Goal: Task Accomplishment & Management: Manage account settings

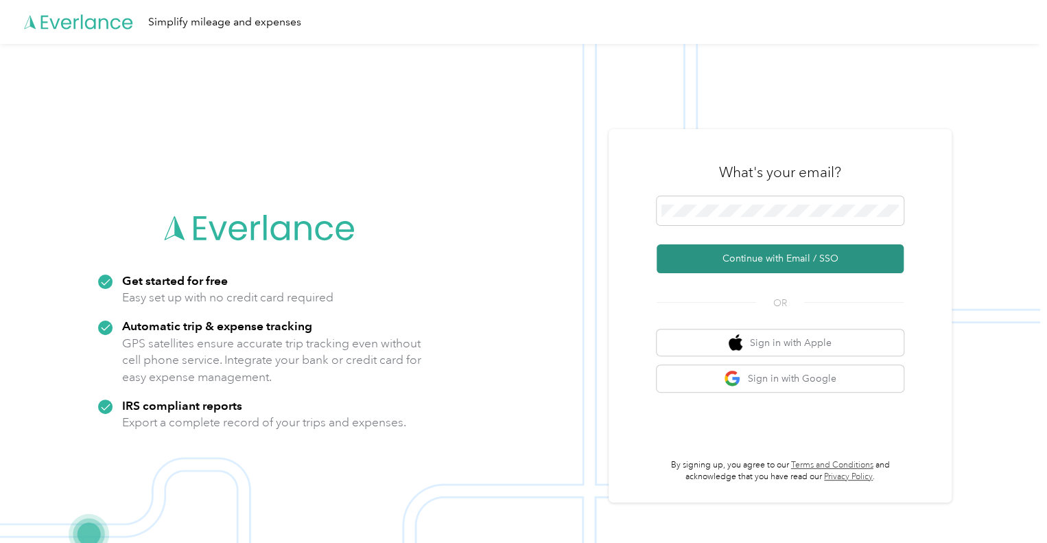
click at [763, 267] on button "Continue with Email / SSO" at bounding box center [780, 258] width 247 height 29
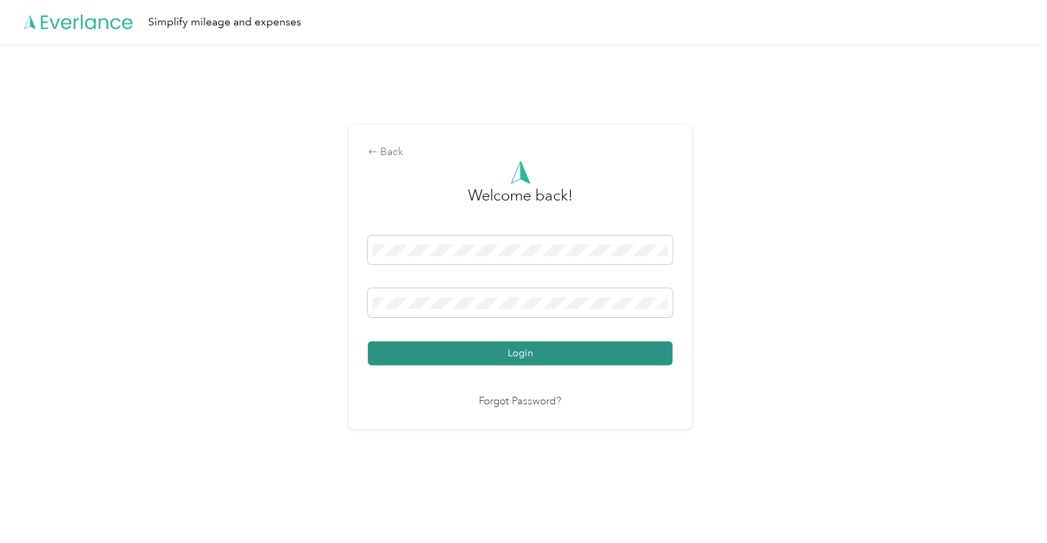
click at [645, 355] on button "Login" at bounding box center [520, 353] width 305 height 24
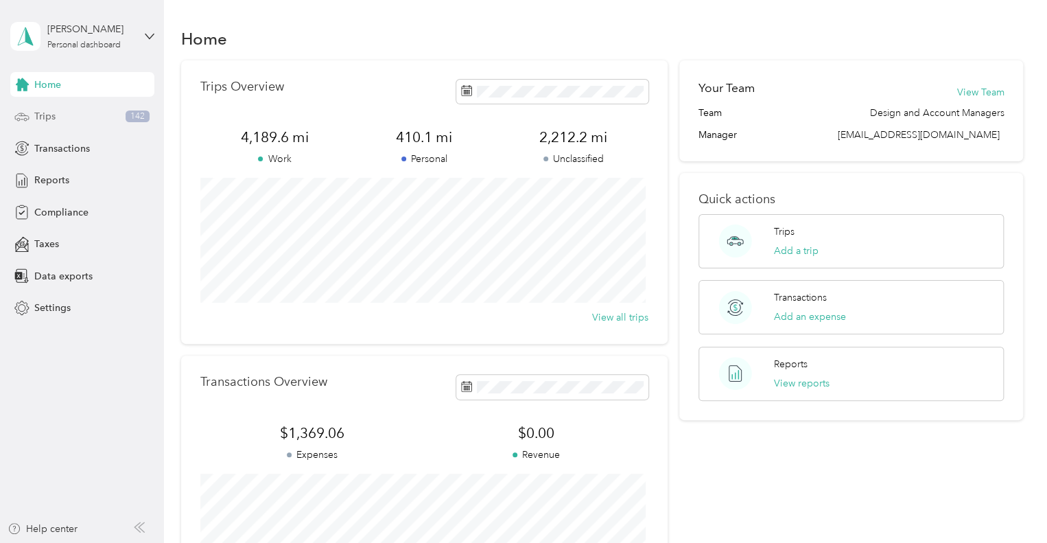
click at [97, 123] on div "Trips 142" at bounding box center [82, 116] width 144 height 25
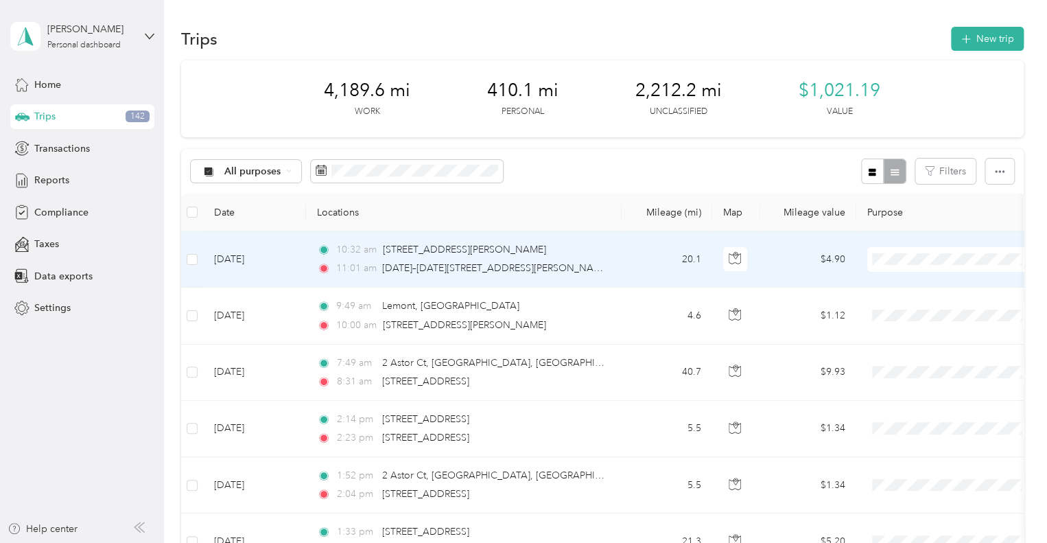
click at [879, 249] on span at bounding box center [952, 259] width 170 height 25
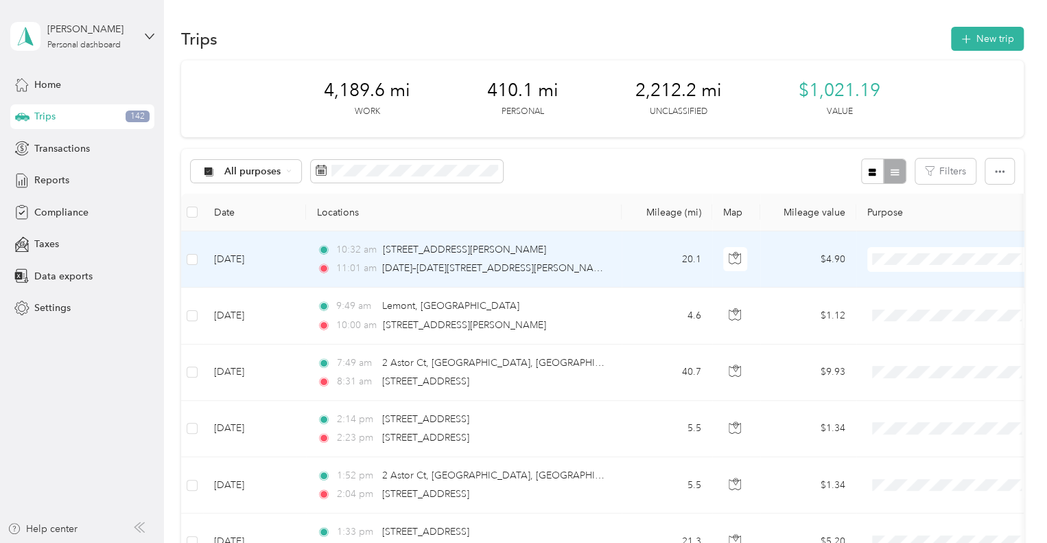
click at [936, 283] on span "Premier Service" at bounding box center [964, 284] width 127 height 14
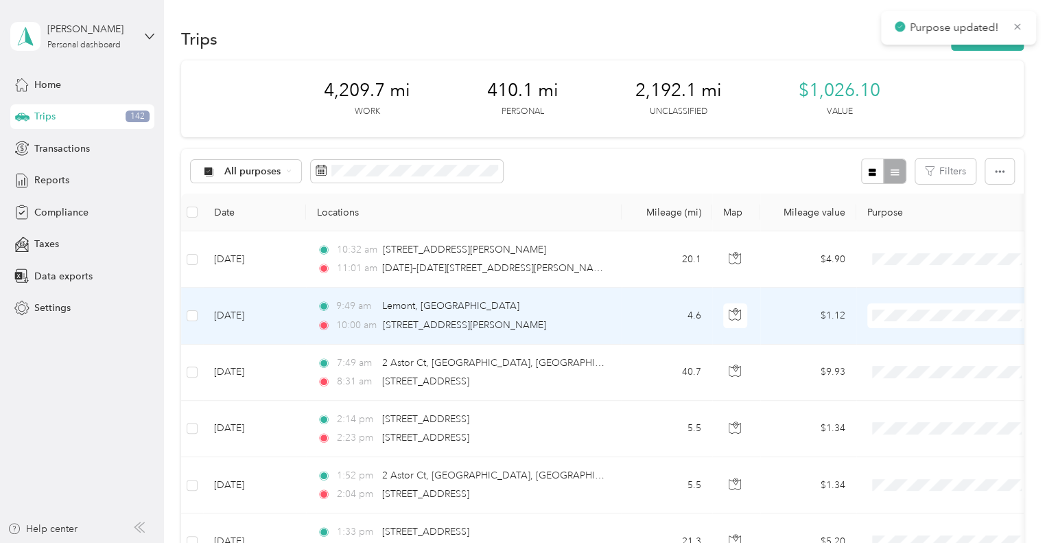
click at [915, 340] on span "Premier Service" at bounding box center [964, 339] width 127 height 14
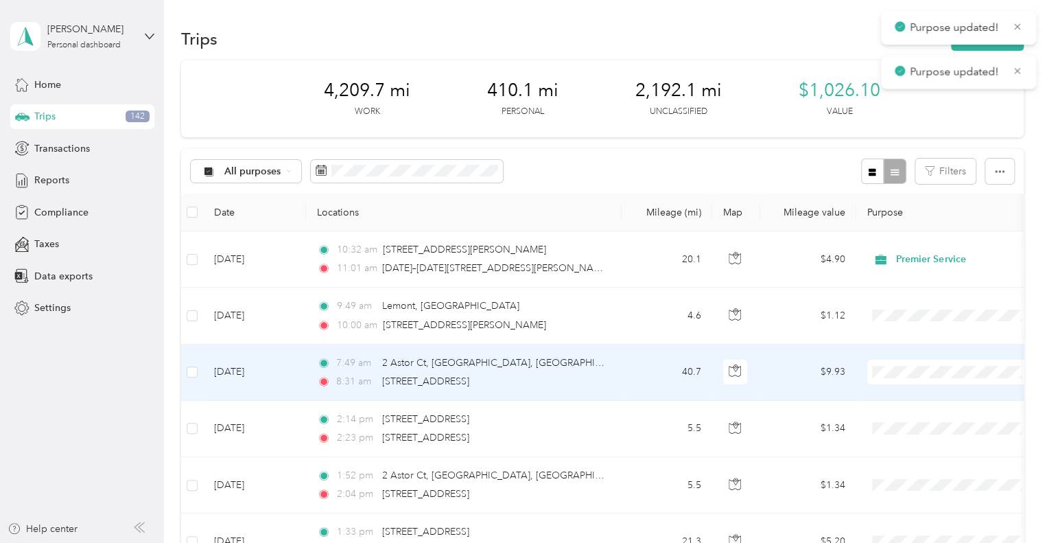
click at [903, 379] on span at bounding box center [952, 372] width 170 height 25
click at [909, 393] on span "Premier Service" at bounding box center [964, 397] width 127 height 14
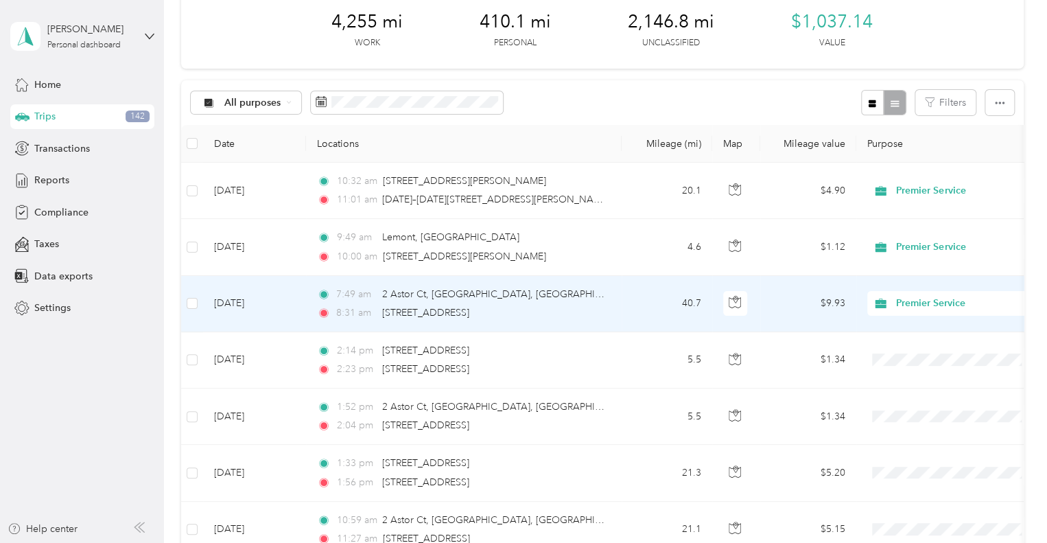
scroll to position [137, 0]
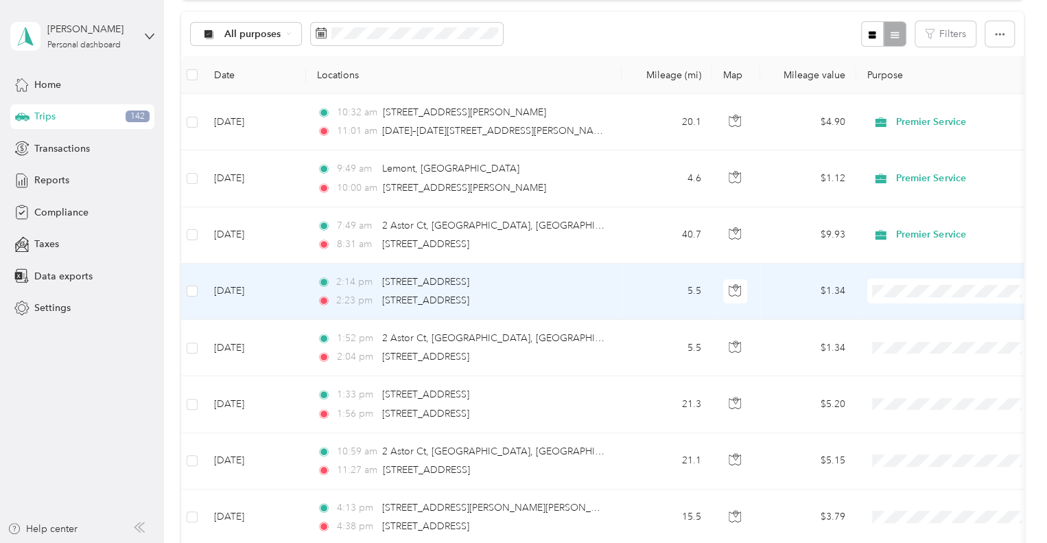
click at [904, 315] on span "Premier Service" at bounding box center [964, 316] width 127 height 14
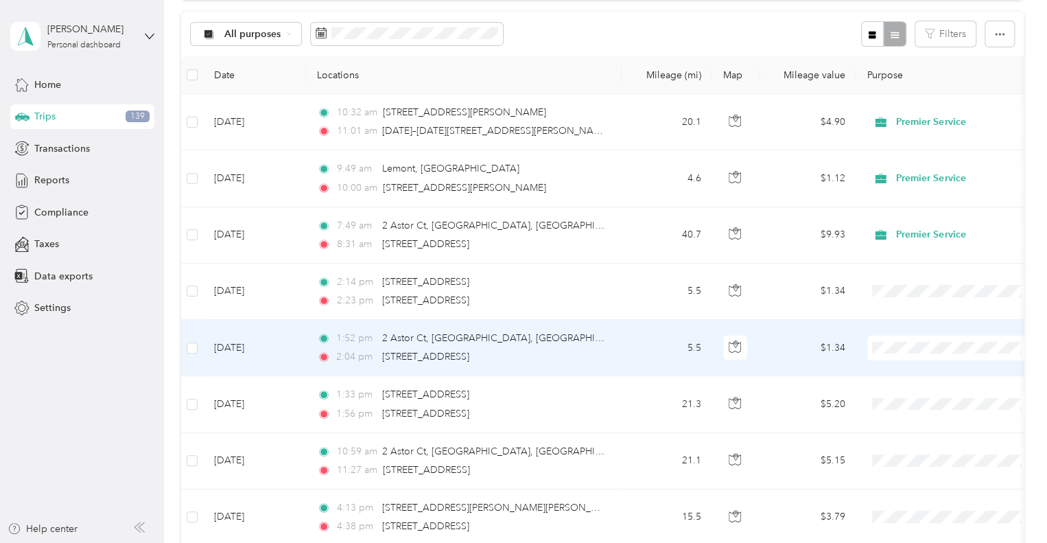
click at [895, 366] on span "Premier Service" at bounding box center [952, 372] width 151 height 14
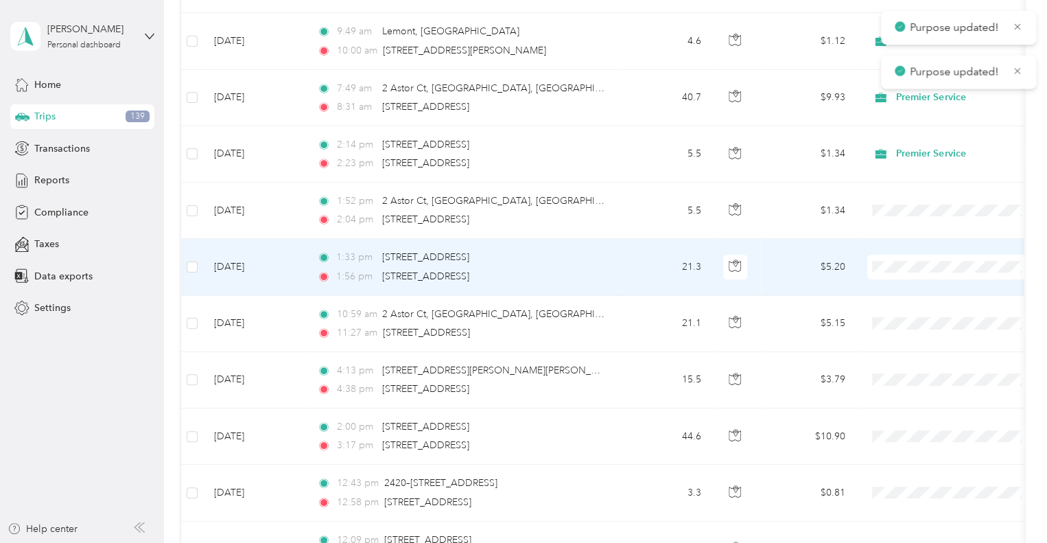
click at [909, 293] on span "Premier Service" at bounding box center [964, 291] width 127 height 14
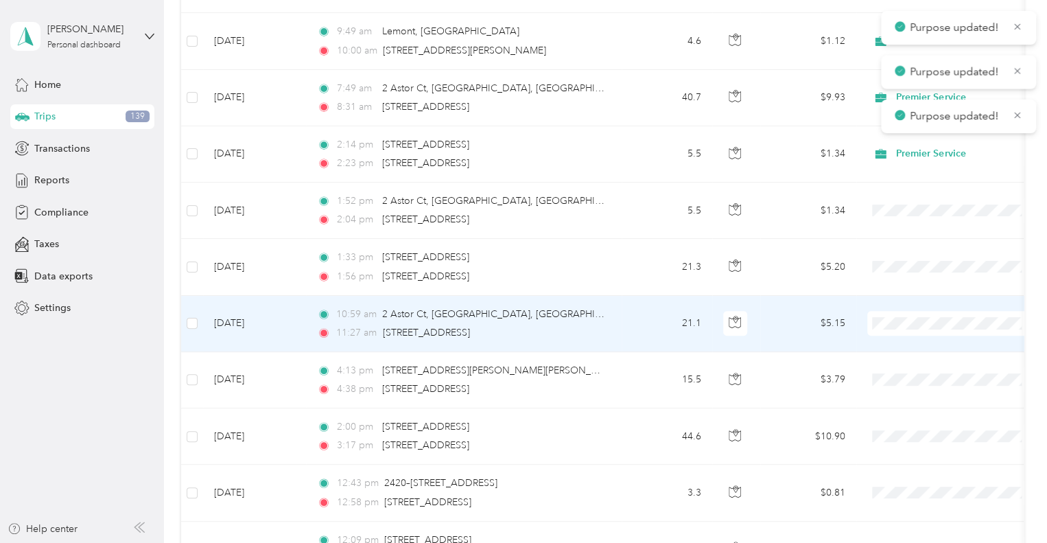
click at [901, 341] on span "Premier Service" at bounding box center [964, 347] width 127 height 14
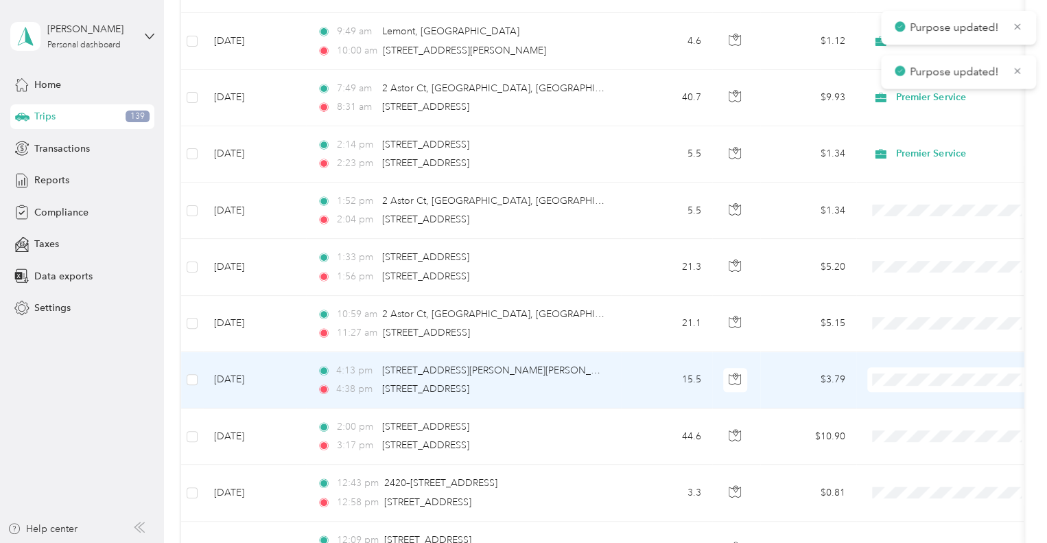
click at [897, 406] on li "Premier Service" at bounding box center [952, 404] width 170 height 24
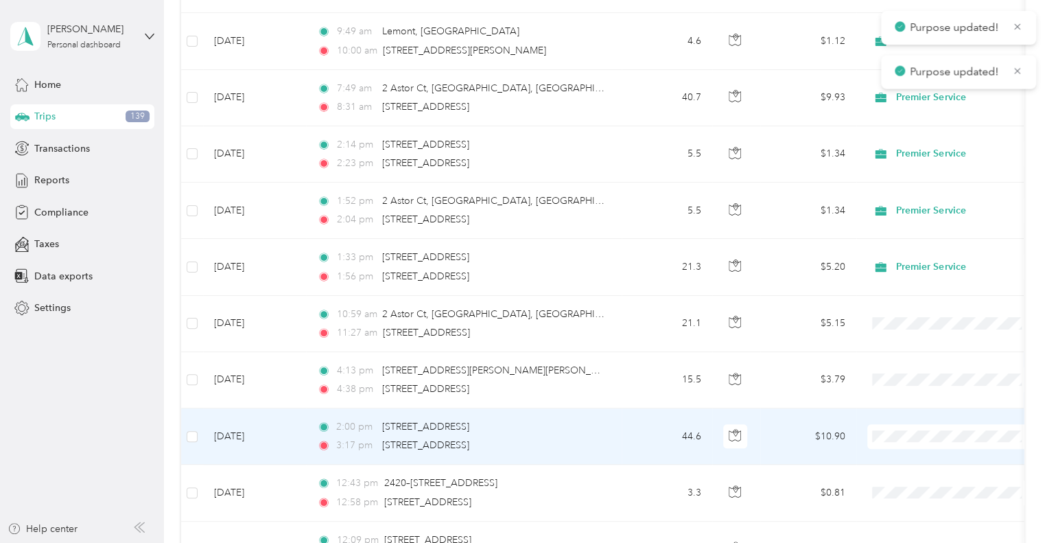
click at [896, 456] on span "Premier Service" at bounding box center [952, 460] width 151 height 14
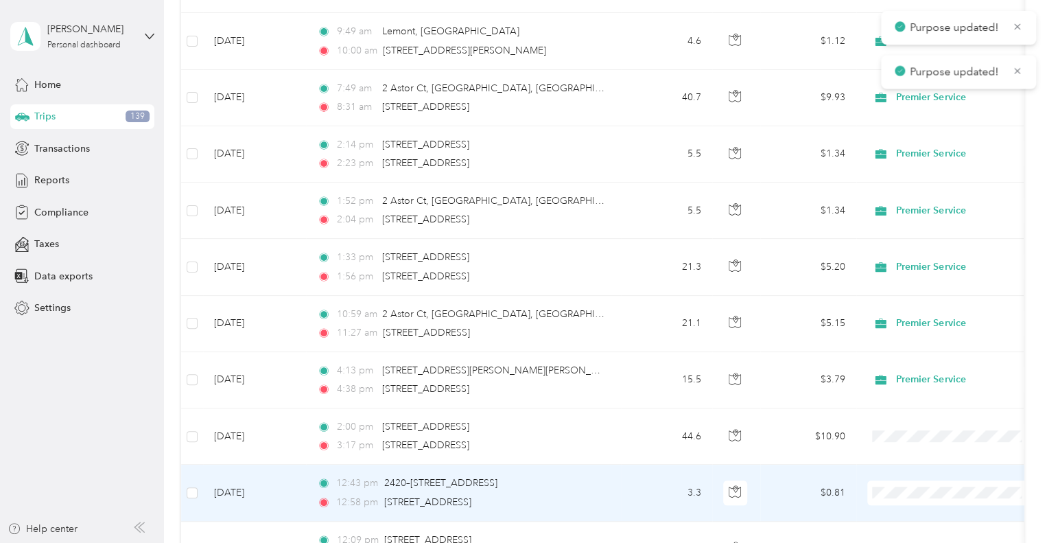
drag, startPoint x: 917, startPoint y: 440, endPoint x: 910, endPoint y: 439, distance: 6.9
click at [917, 440] on span "Premier Service" at bounding box center [964, 441] width 127 height 14
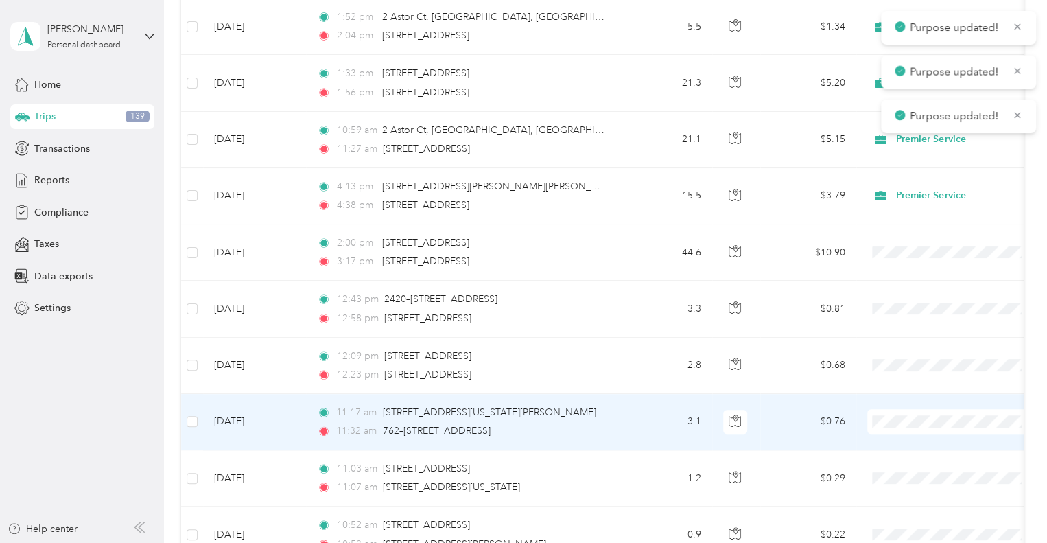
scroll to position [480, 0]
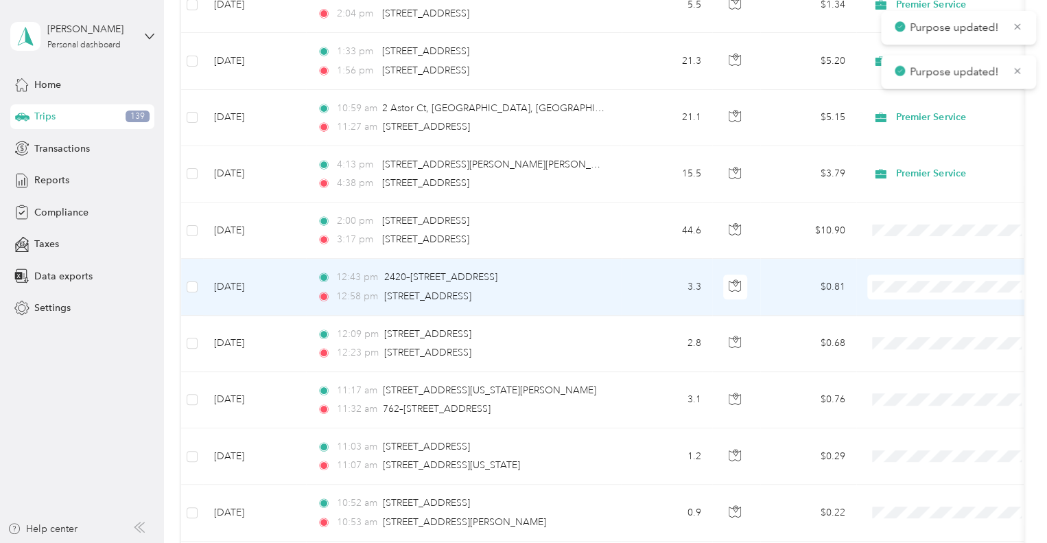
click at [893, 278] on span at bounding box center [952, 286] width 170 height 25
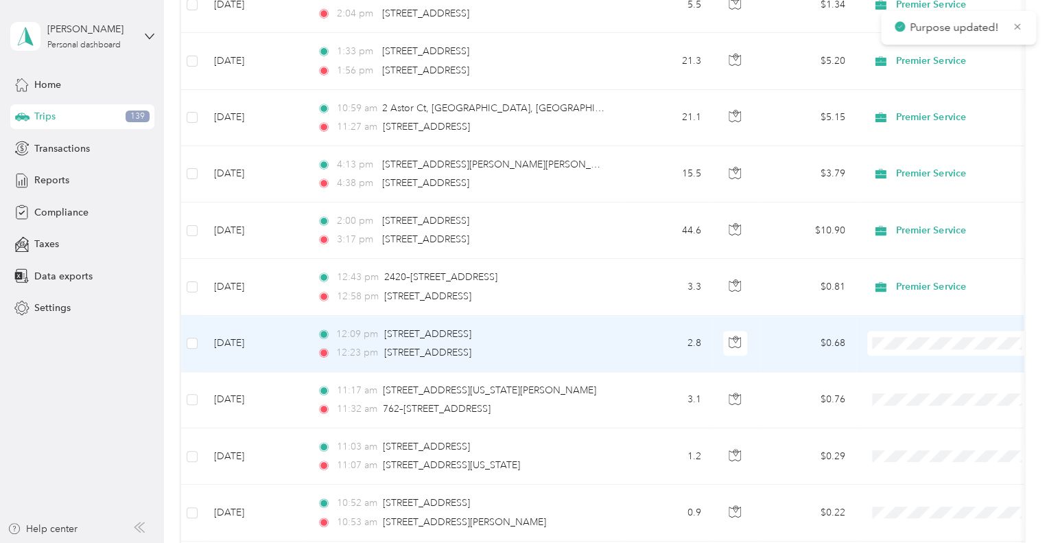
click at [914, 364] on span "Premier Service" at bounding box center [964, 367] width 127 height 14
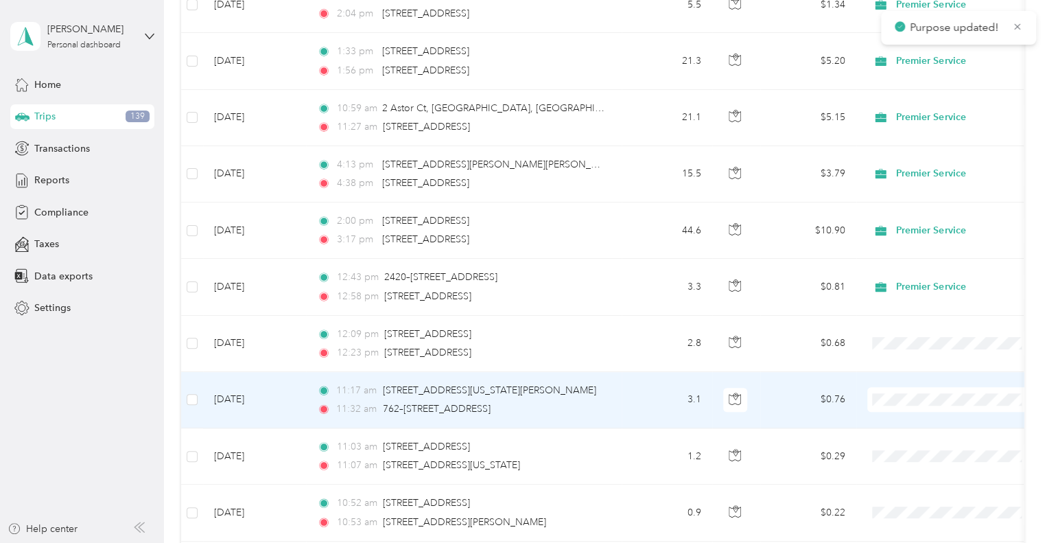
click at [918, 419] on span "Premier Service" at bounding box center [964, 419] width 127 height 14
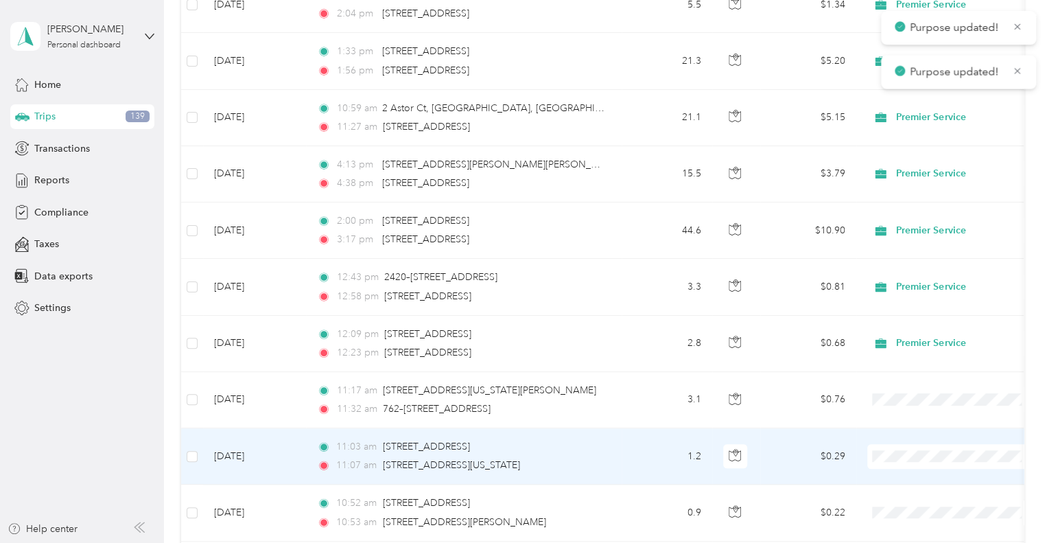
click at [921, 475] on span "Premier Service" at bounding box center [964, 480] width 127 height 14
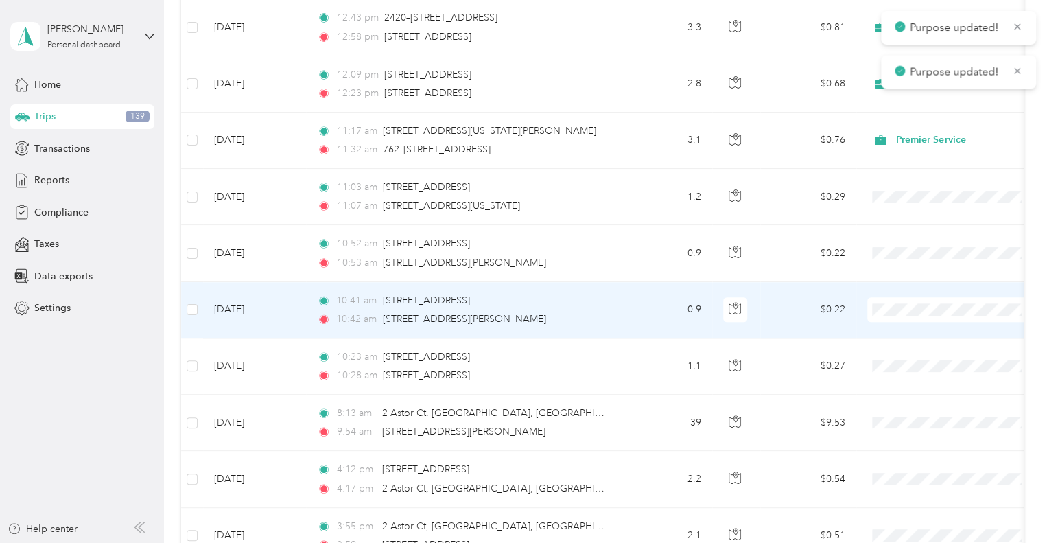
scroll to position [755, 0]
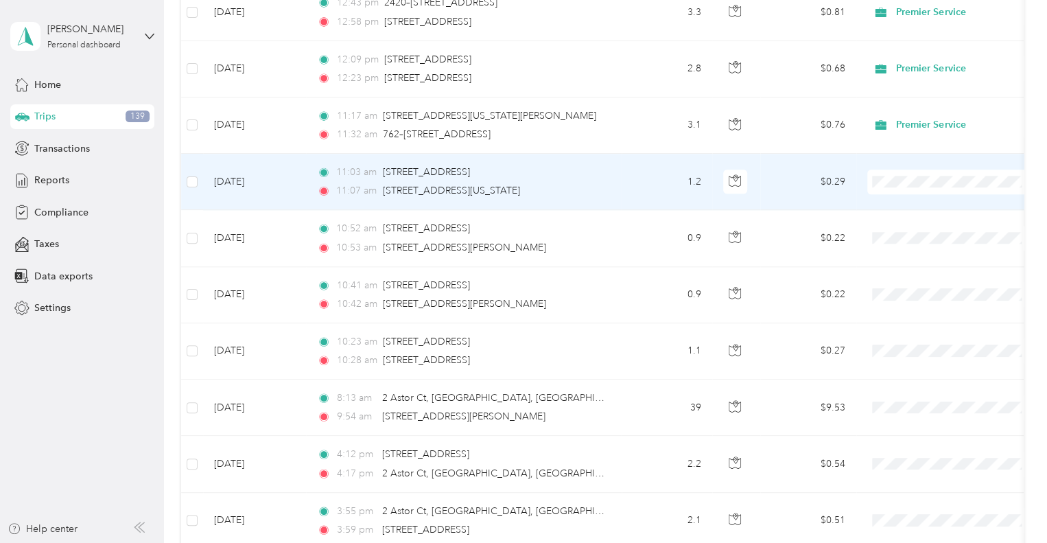
click at [913, 208] on span "Premier Service" at bounding box center [964, 205] width 127 height 14
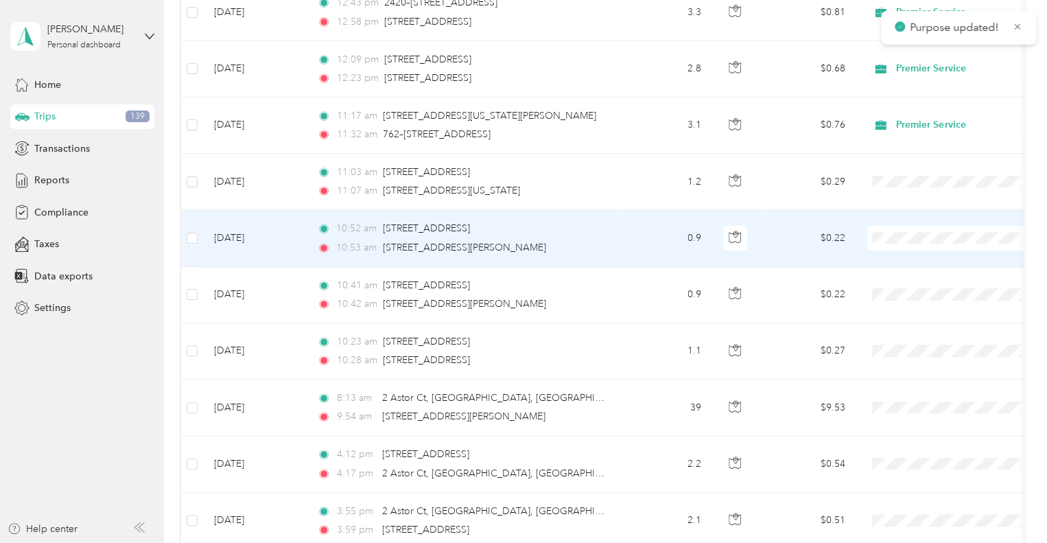
click at [920, 255] on span "Premier Service" at bounding box center [964, 260] width 127 height 14
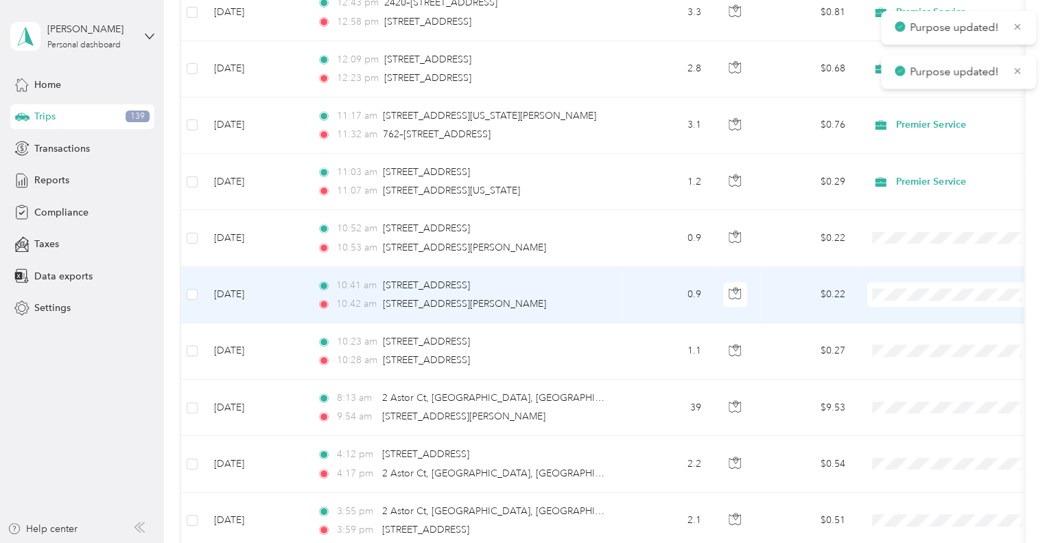
click at [920, 316] on span "Premier Service" at bounding box center [964, 318] width 127 height 14
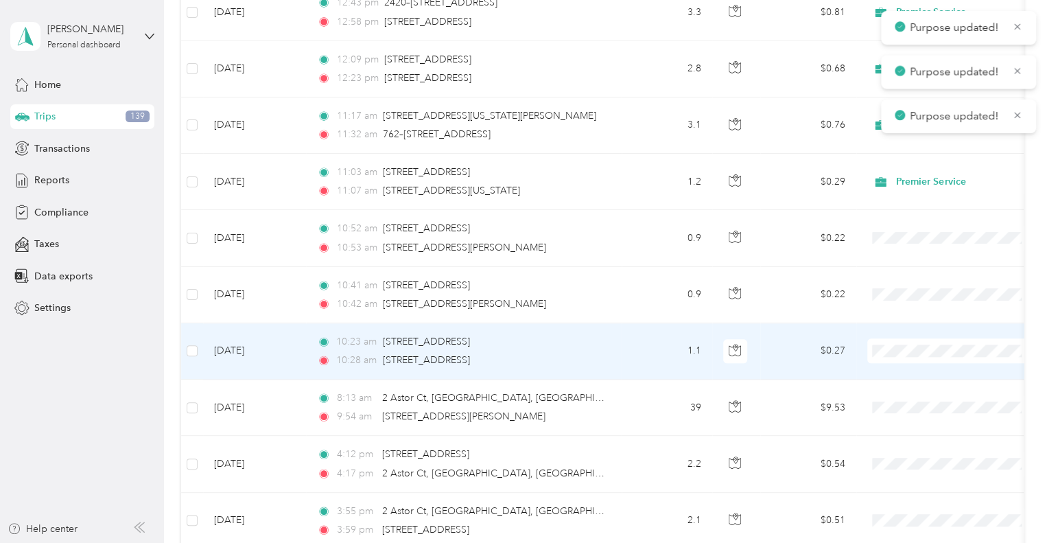
click at [909, 356] on span at bounding box center [952, 350] width 170 height 25
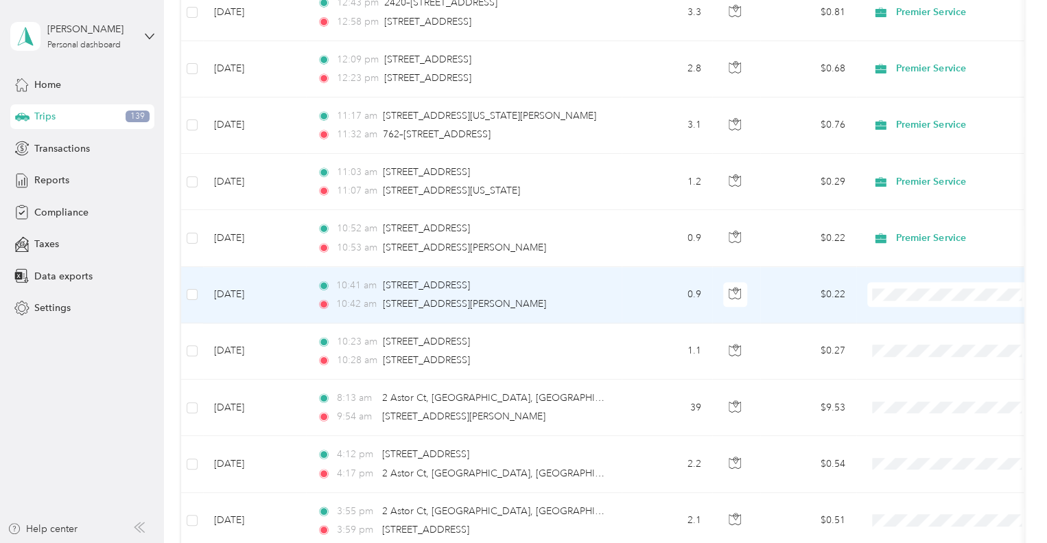
click at [895, 314] on span "Premier Service" at bounding box center [952, 318] width 151 height 14
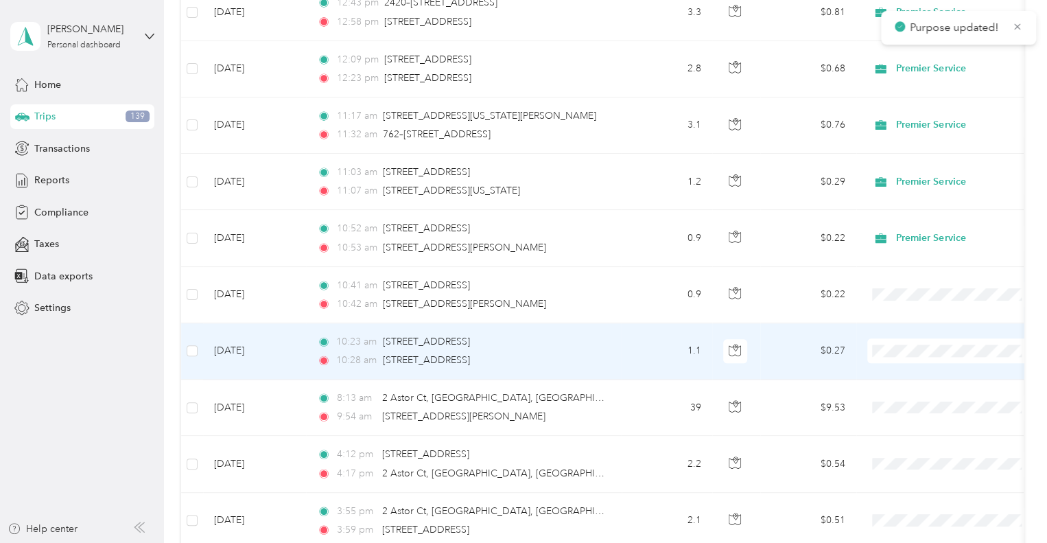
click at [919, 367] on span "Premier Service" at bounding box center [964, 373] width 127 height 14
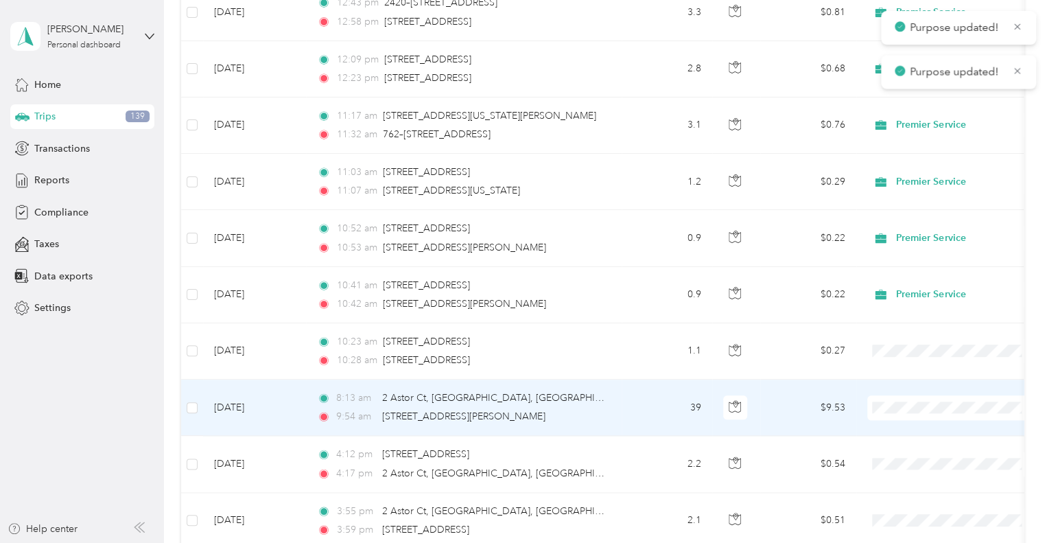
click at [930, 427] on span "Premier Service" at bounding box center [964, 430] width 127 height 14
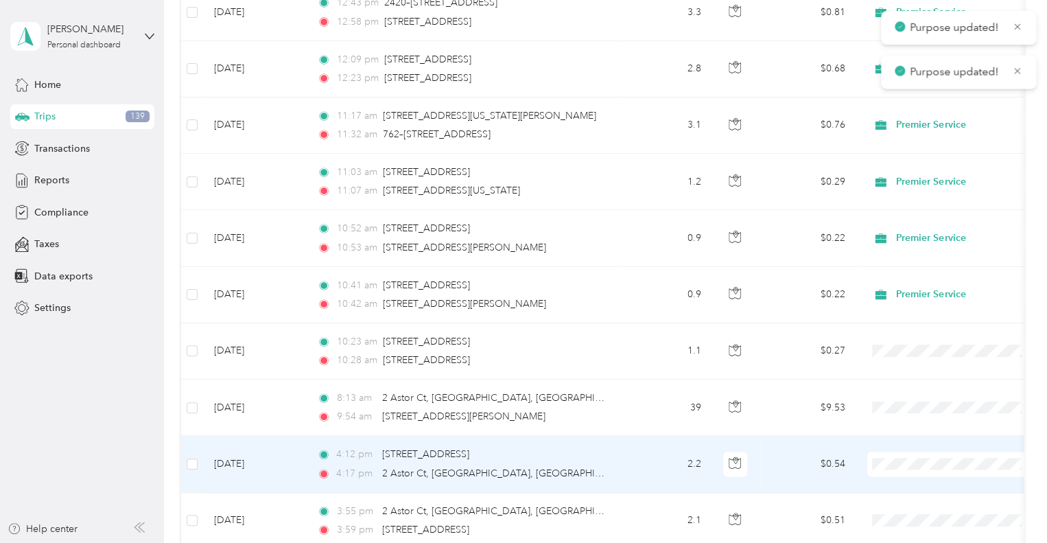
drag, startPoint x: 925, startPoint y: 482, endPoint x: 865, endPoint y: 438, distance: 74.3
click at [925, 482] on span "Premier Service" at bounding box center [964, 487] width 127 height 14
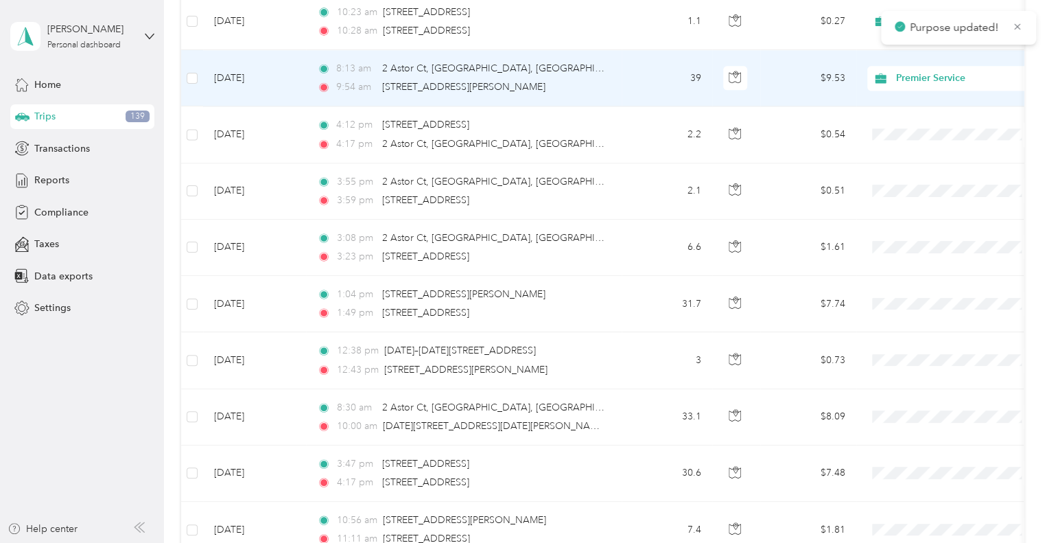
scroll to position [1098, 0]
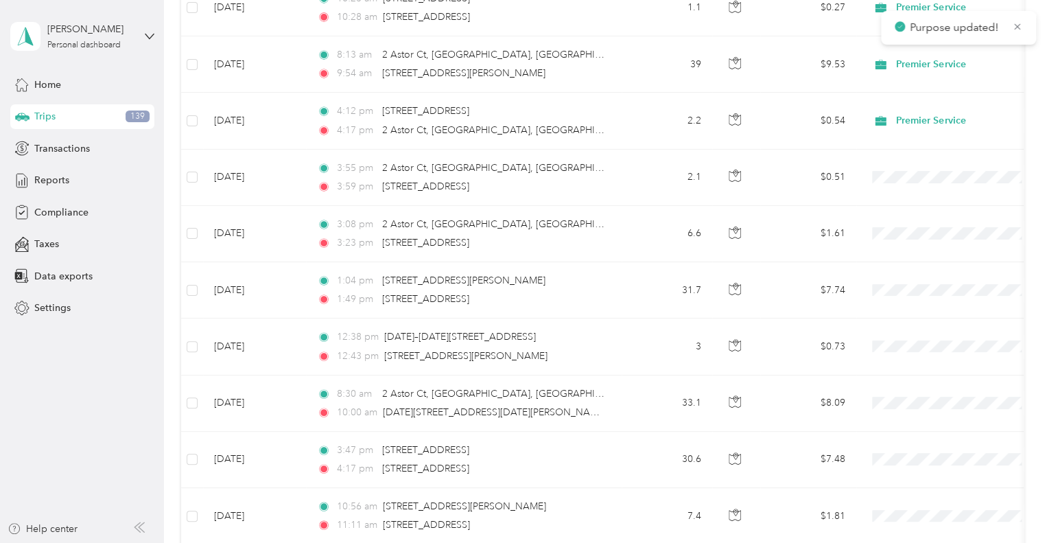
drag, startPoint x: 1021, startPoint y: 31, endPoint x: 1009, endPoint y: 51, distance: 24.0
click at [1022, 32] on div "Purpose updated!" at bounding box center [958, 28] width 155 height 34
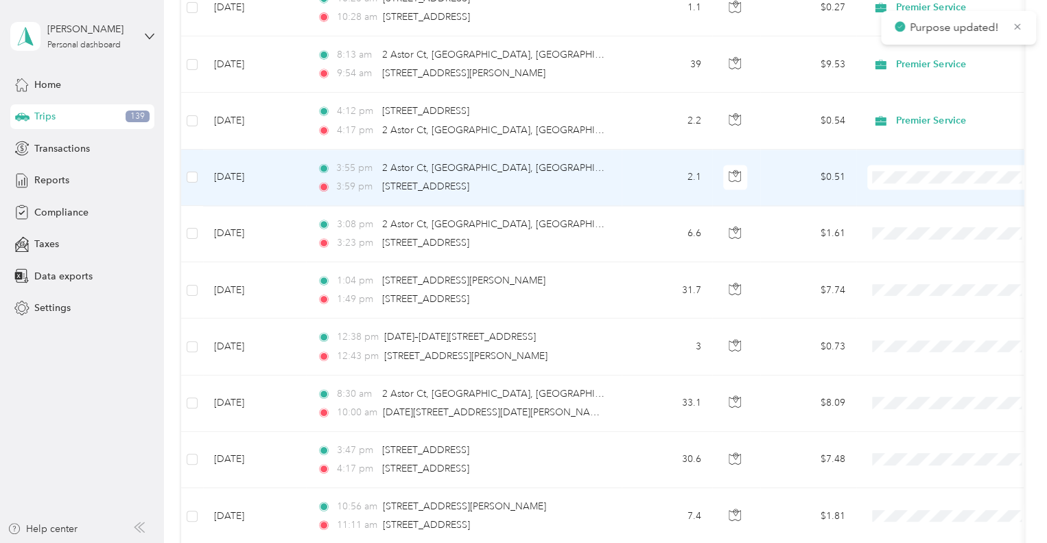
click at [901, 165] on span at bounding box center [952, 177] width 170 height 25
click at [922, 197] on span "Premier Service" at bounding box center [964, 200] width 127 height 14
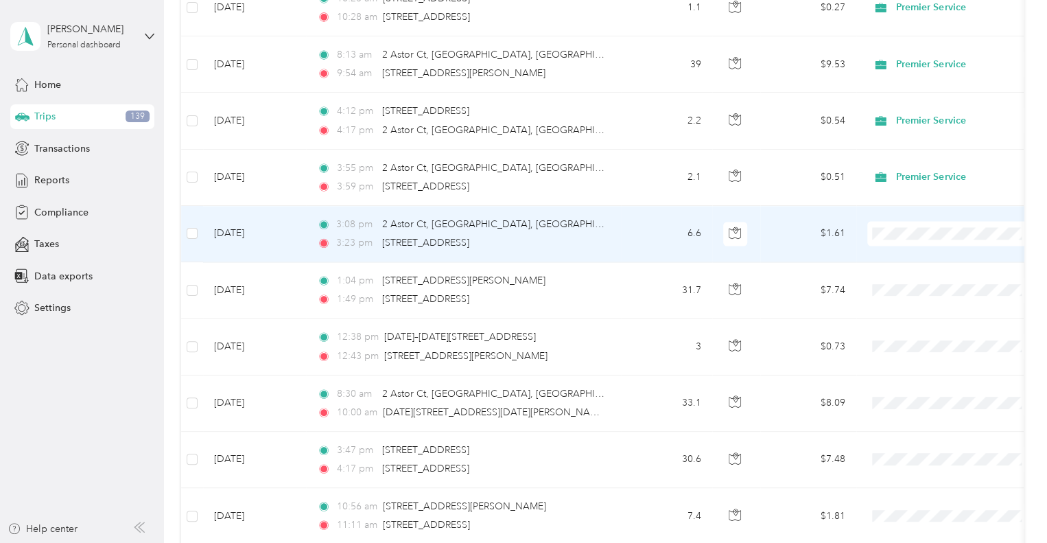
click at [919, 255] on span "Premier Service" at bounding box center [964, 256] width 127 height 14
click at [912, 278] on span at bounding box center [952, 290] width 170 height 25
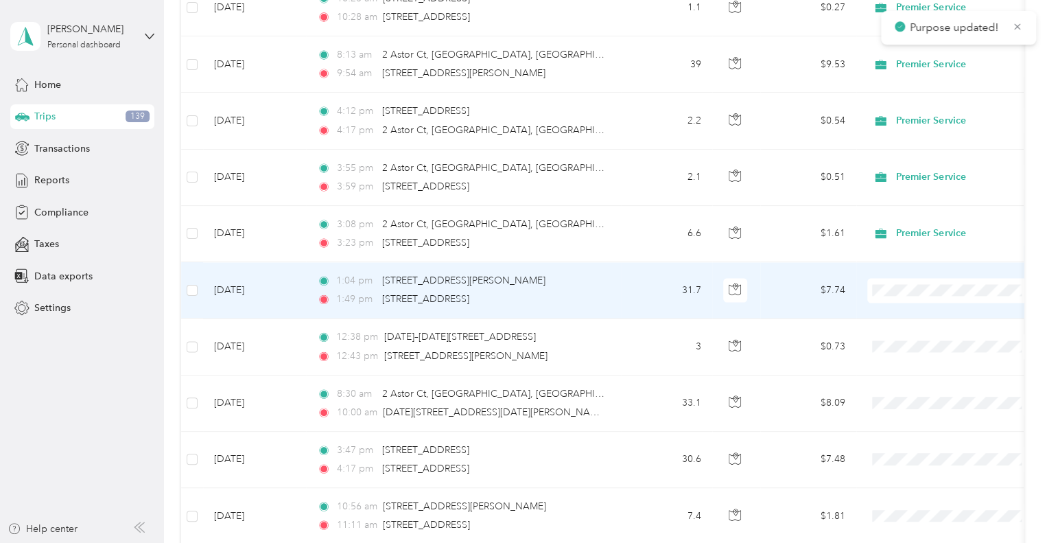
click at [910, 316] on span "Premier Service" at bounding box center [964, 312] width 127 height 14
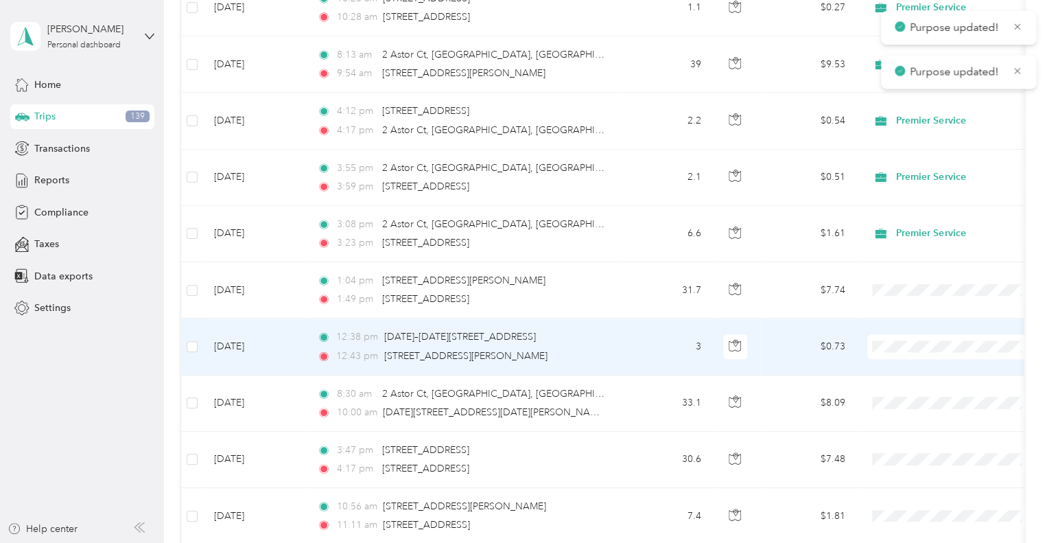
click at [910, 364] on span "Premier Service" at bounding box center [964, 369] width 127 height 14
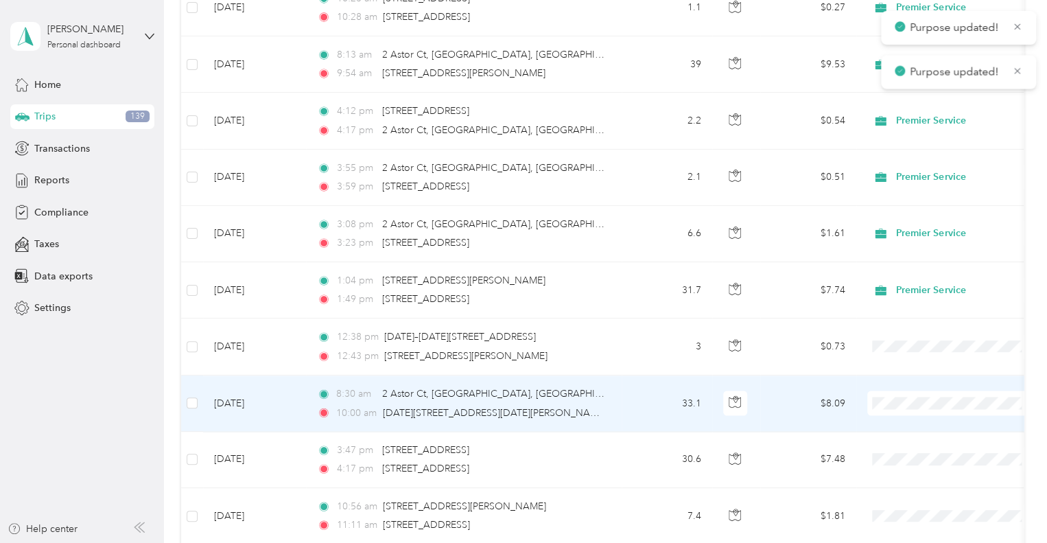
click at [898, 426] on span "Premier Service" at bounding box center [952, 425] width 151 height 14
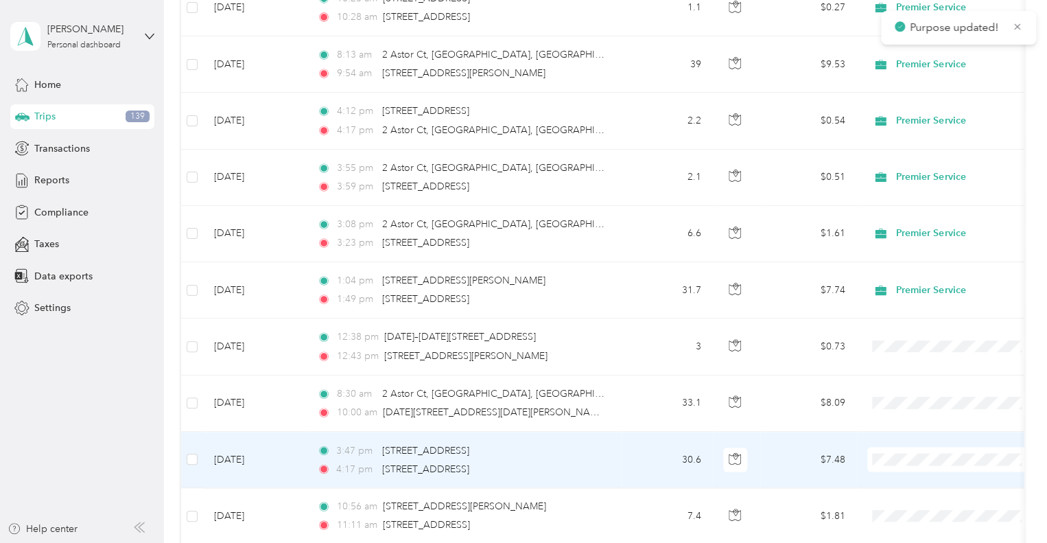
click at [898, 485] on li "Premier Service" at bounding box center [952, 481] width 170 height 24
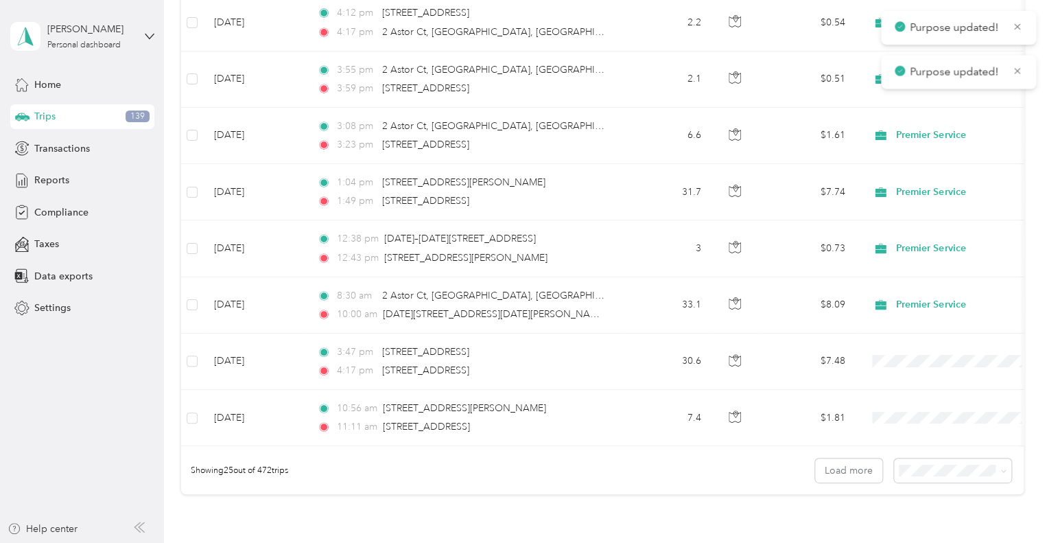
scroll to position [1304, 0]
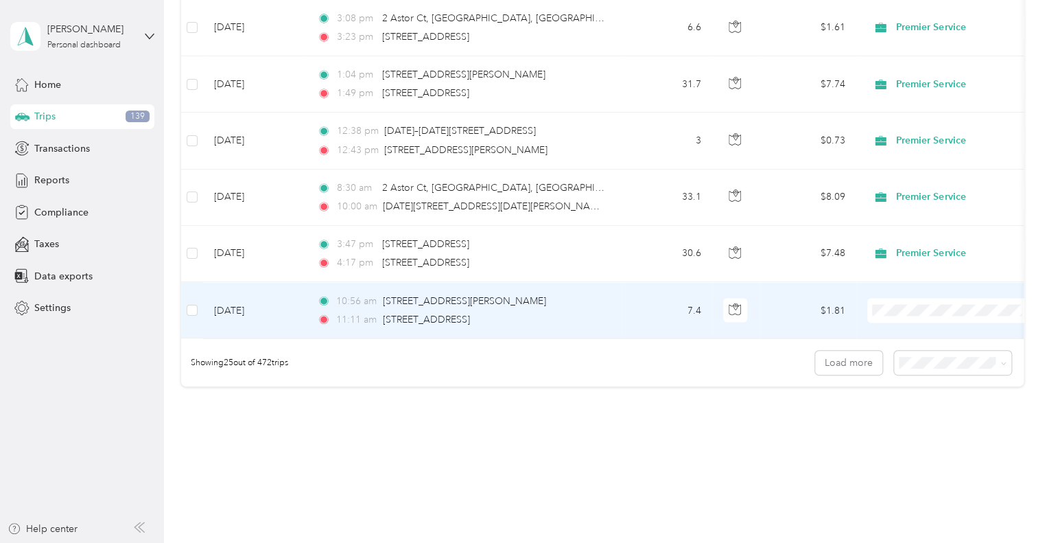
click at [917, 330] on span "Premier Service" at bounding box center [964, 332] width 127 height 14
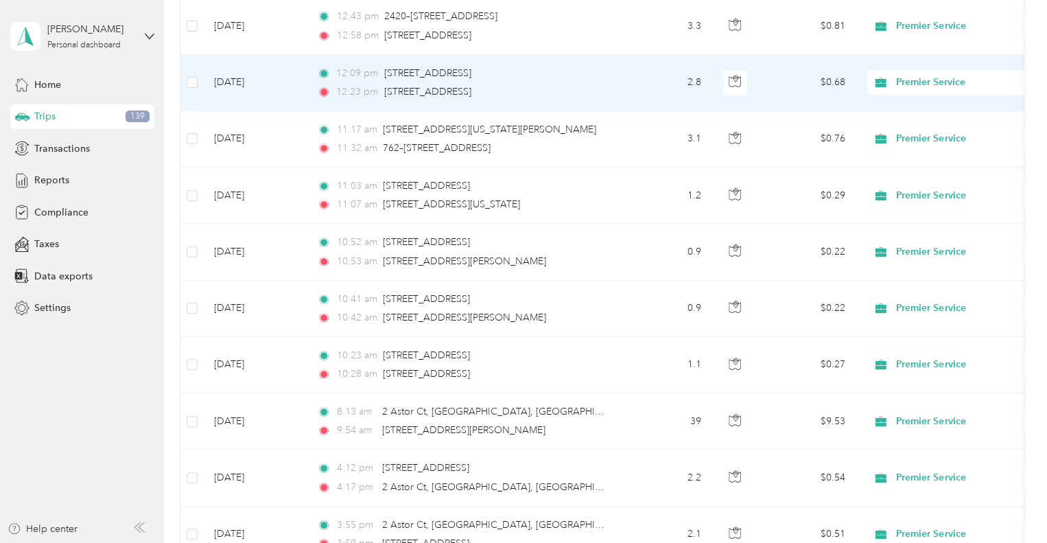
scroll to position [1344, 0]
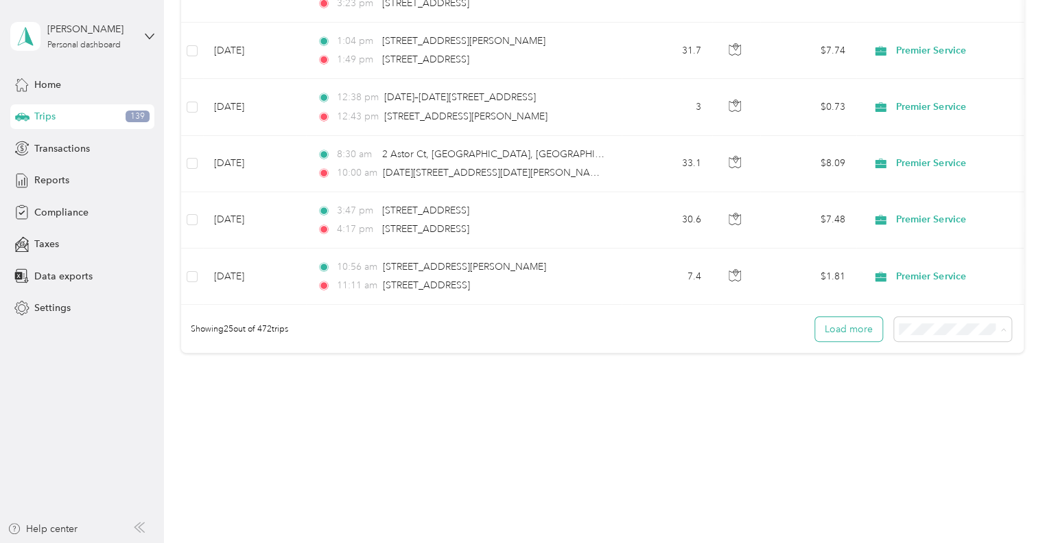
click at [852, 329] on button "Load more" at bounding box center [848, 329] width 67 height 24
click at [847, 335] on button "Load more" at bounding box center [848, 329] width 67 height 24
click at [849, 337] on button "Load more" at bounding box center [848, 329] width 67 height 24
click at [946, 405] on li "100 per load" at bounding box center [949, 402] width 117 height 24
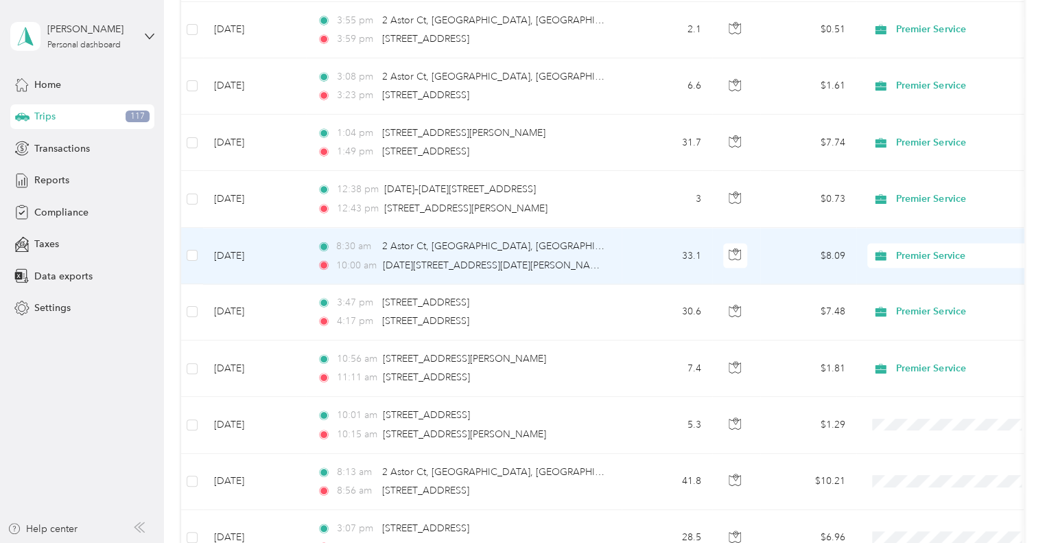
scroll to position [1235, 0]
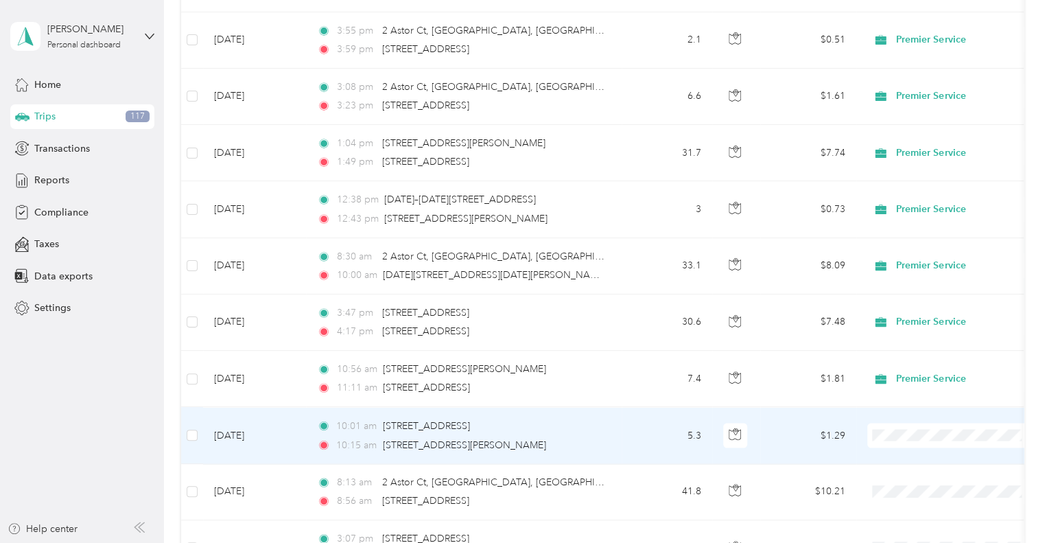
click at [926, 452] on span "Premier Service" at bounding box center [964, 456] width 127 height 14
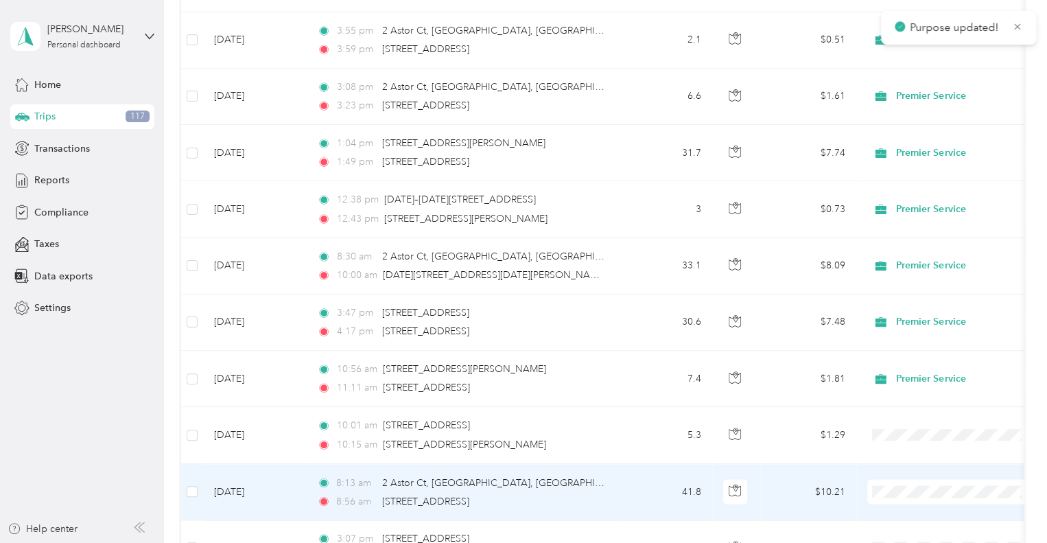
click at [939, 441] on span "Premier Service" at bounding box center [964, 437] width 127 height 14
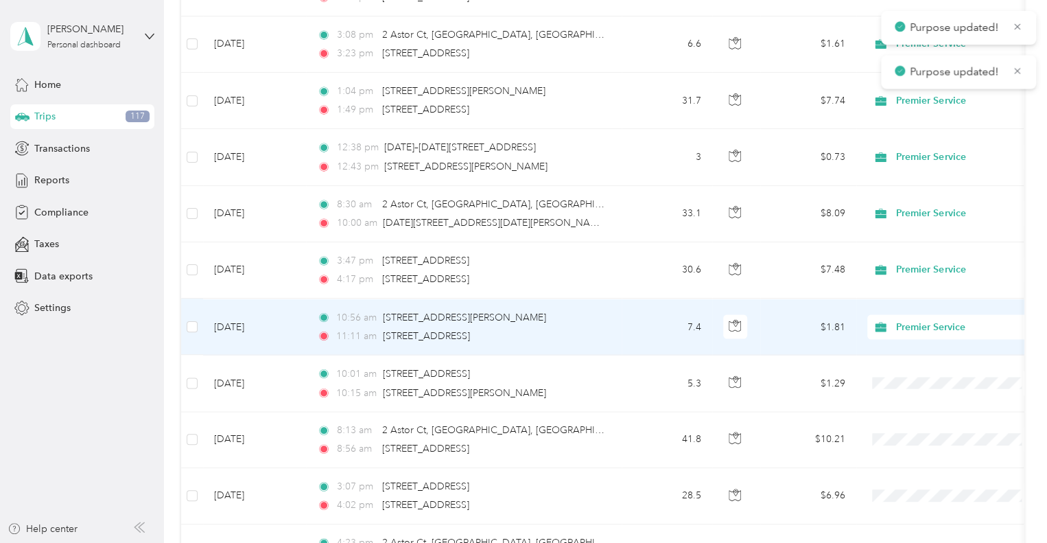
scroll to position [1372, 0]
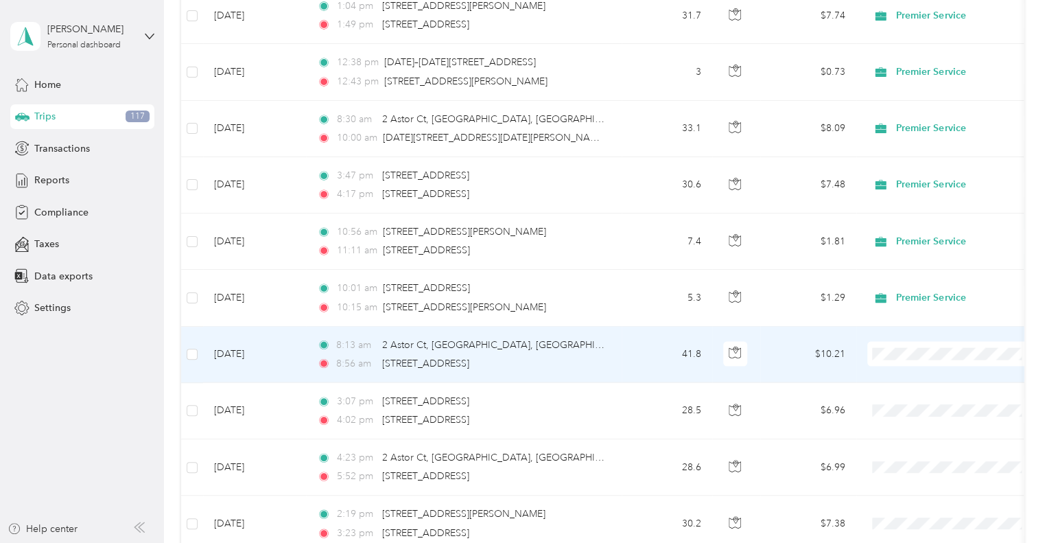
click at [902, 369] on span "Premier Service" at bounding box center [964, 375] width 127 height 14
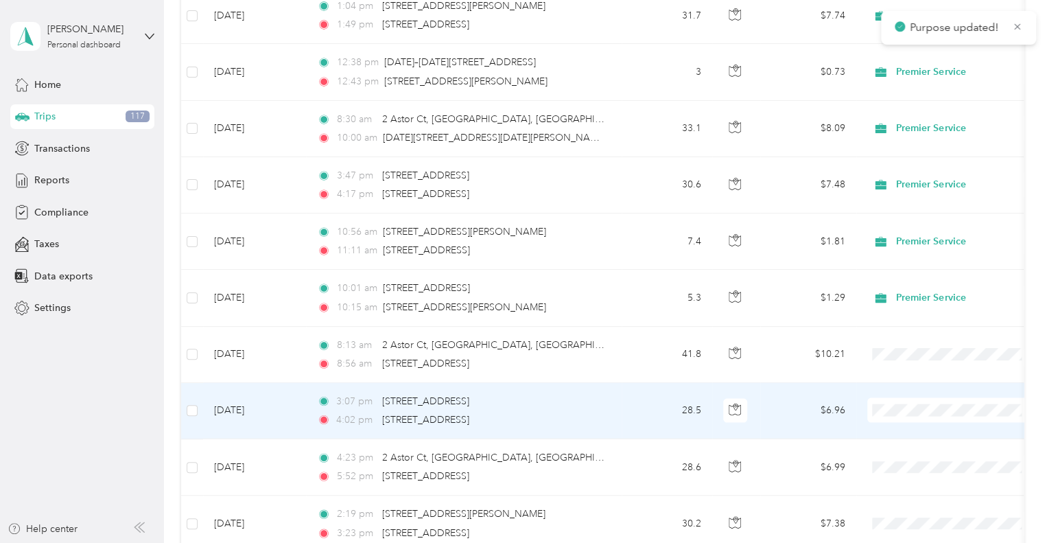
click at [909, 425] on li "Premier Service" at bounding box center [952, 429] width 170 height 24
click at [921, 431] on span "Premier Service" at bounding box center [964, 432] width 127 height 14
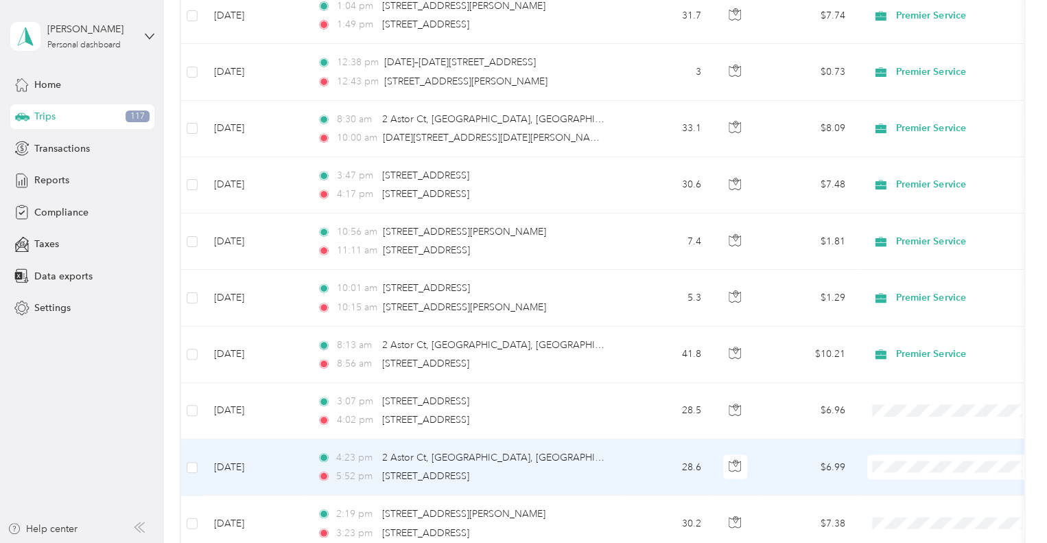
click at [903, 487] on span "Premier Service" at bounding box center [964, 488] width 127 height 14
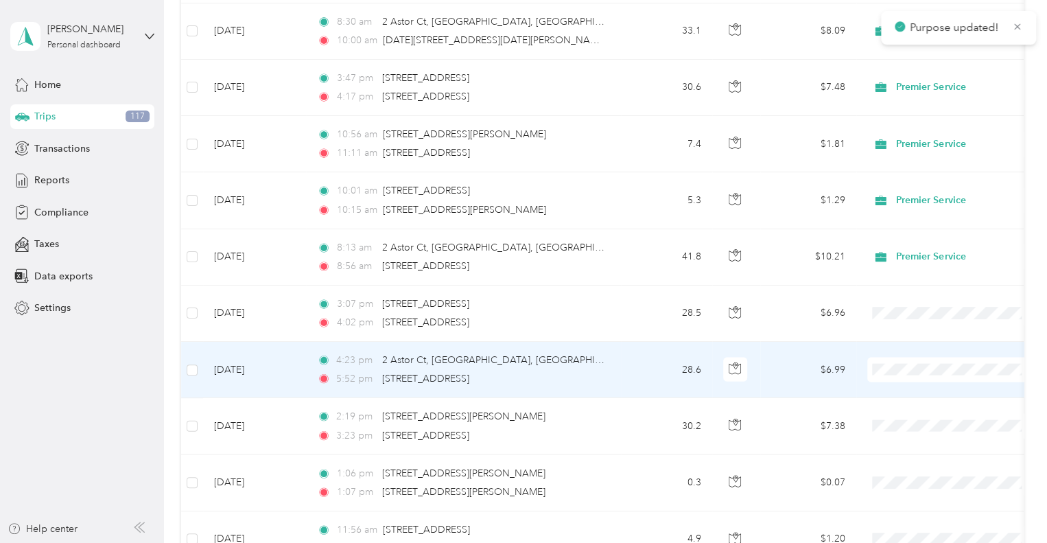
scroll to position [1510, 0]
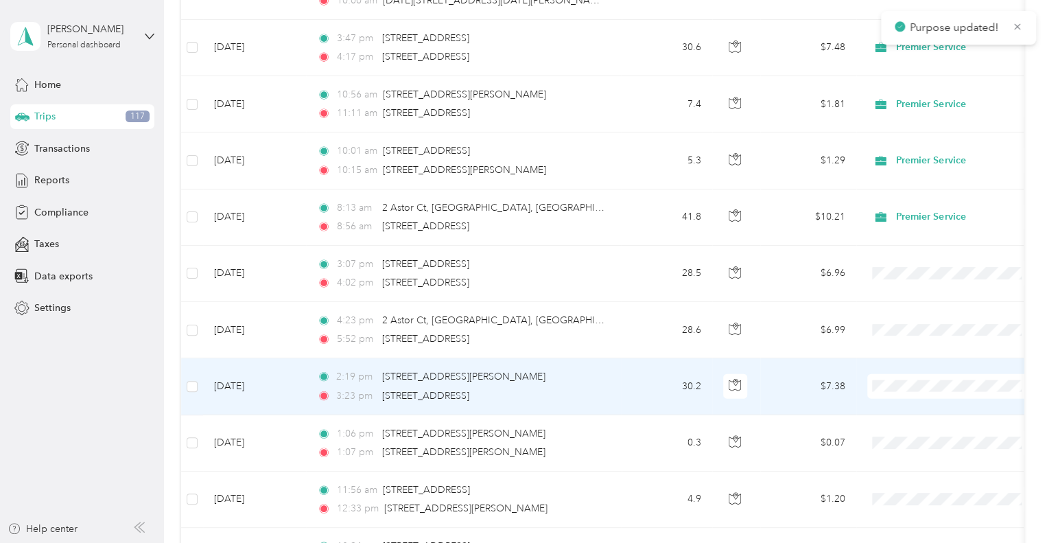
click at [918, 408] on span "Premier Service" at bounding box center [964, 407] width 127 height 14
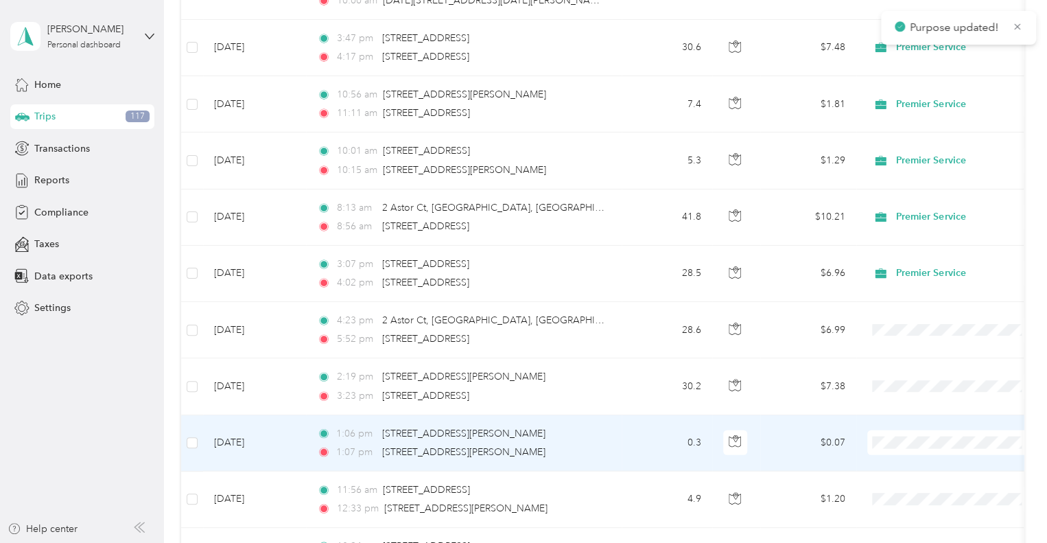
click at [918, 460] on span "Premier Service" at bounding box center [964, 464] width 127 height 14
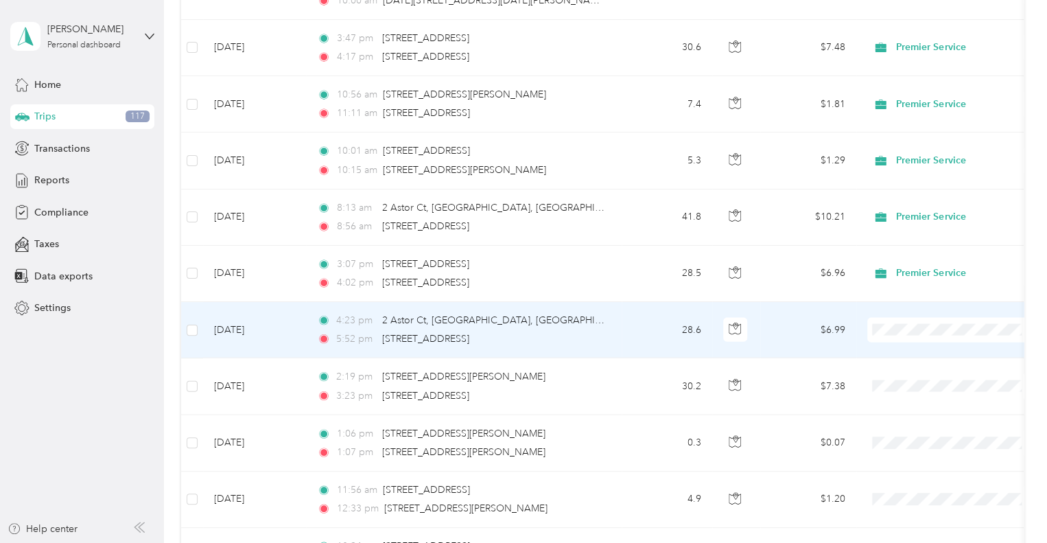
click at [939, 347] on span "Premier Service" at bounding box center [964, 351] width 127 height 14
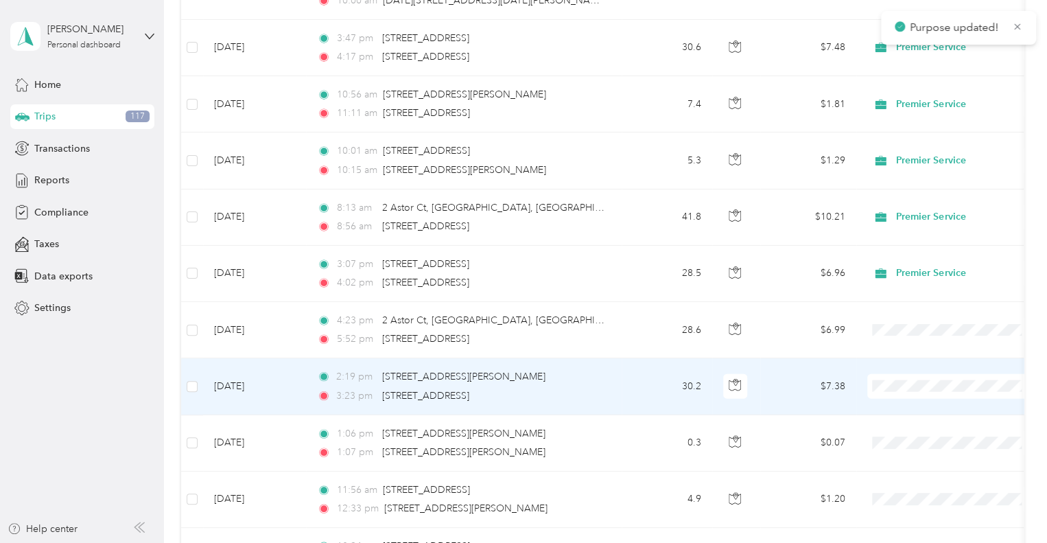
click at [951, 403] on span "Premier Service" at bounding box center [964, 407] width 127 height 14
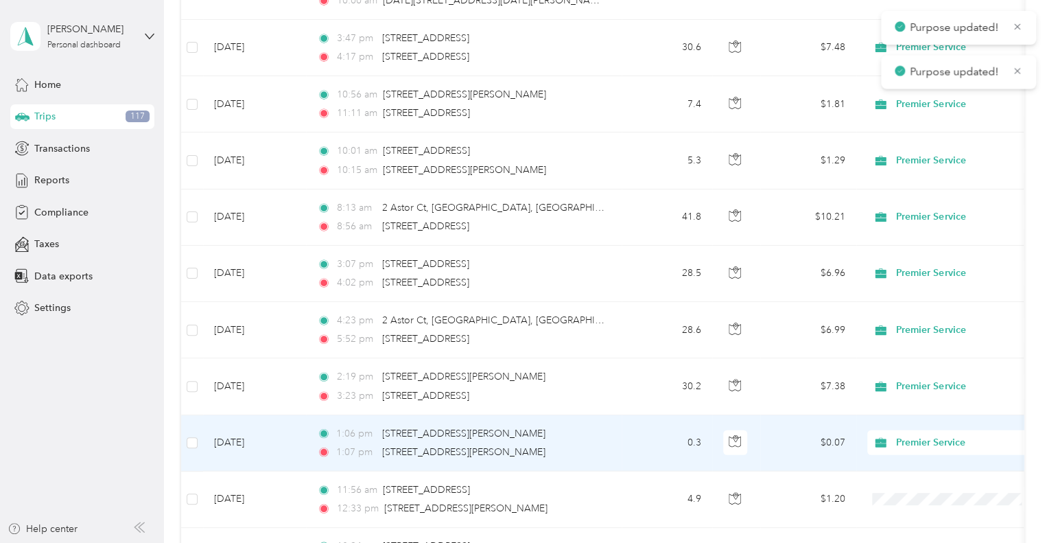
click at [933, 467] on span "Premier Service" at bounding box center [956, 463] width 111 height 14
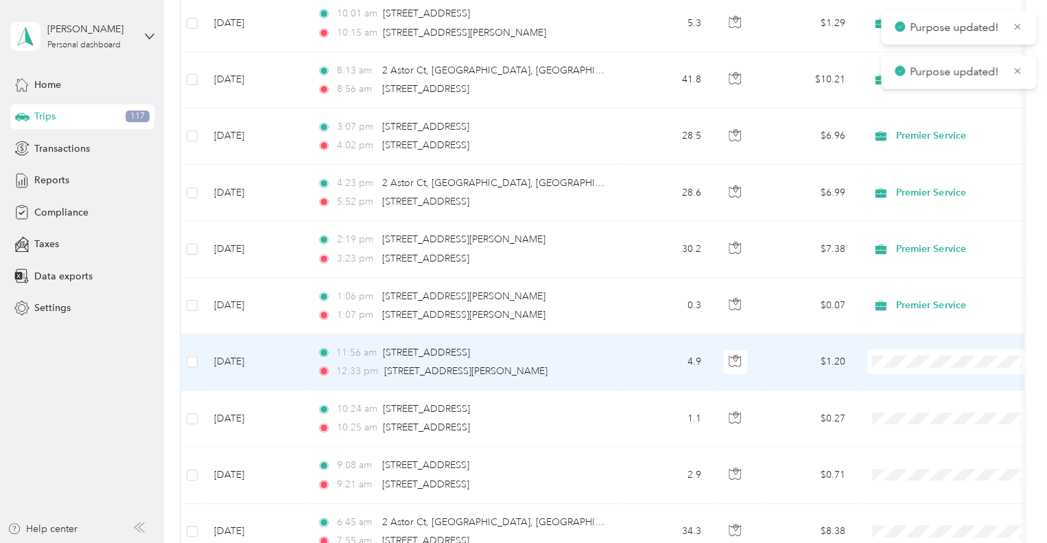
click at [921, 349] on span at bounding box center [952, 361] width 170 height 25
click at [951, 382] on span "Premier Service" at bounding box center [964, 383] width 127 height 14
click at [898, 383] on span "Premier Service" at bounding box center [952, 383] width 151 height 14
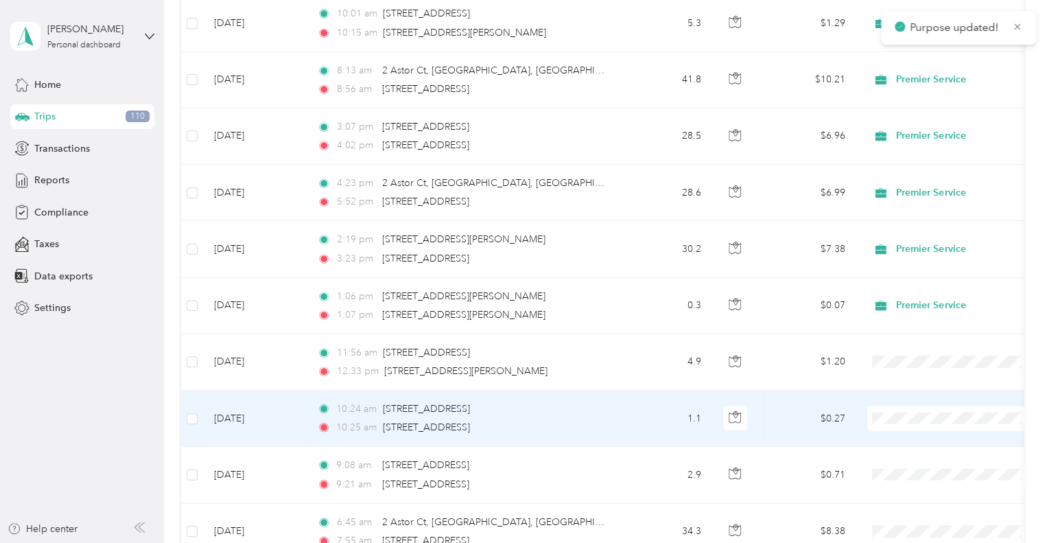
click at [904, 437] on span "Premier Service" at bounding box center [964, 439] width 127 height 14
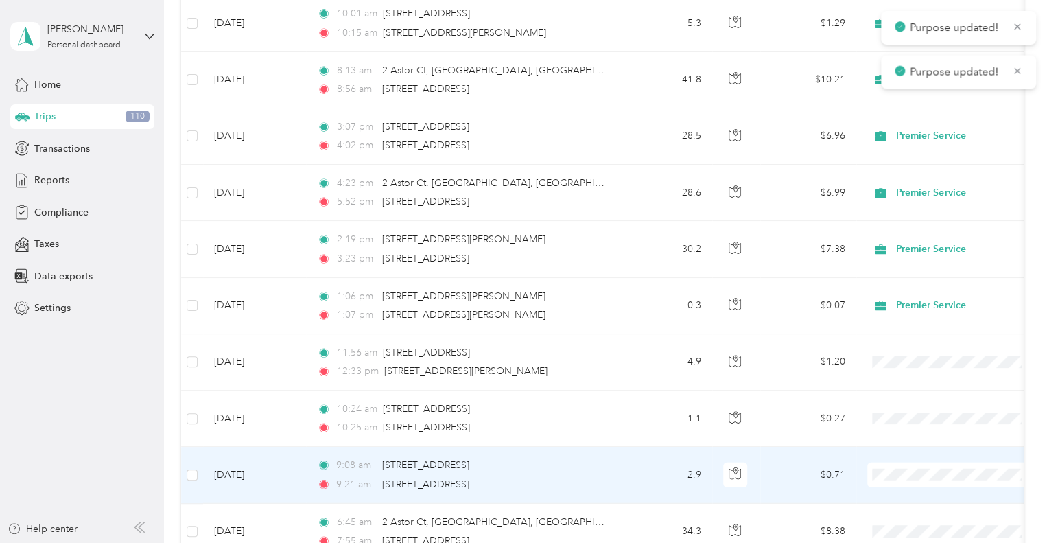
click at [902, 484] on td at bounding box center [952, 475] width 192 height 56
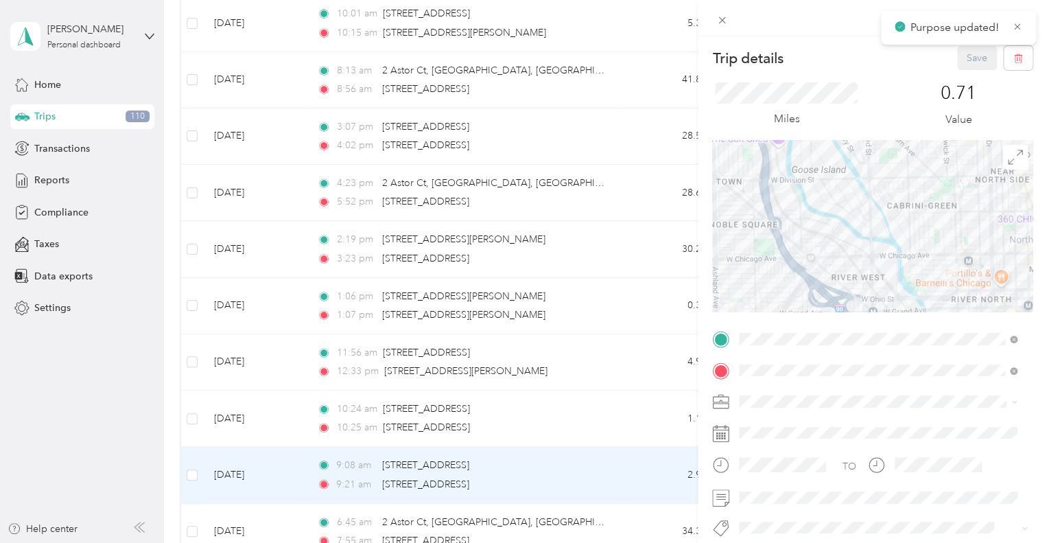
click at [662, 320] on div "Trip details Save This trip cannot be edited because it is either under review,…" at bounding box center [523, 271] width 1047 height 543
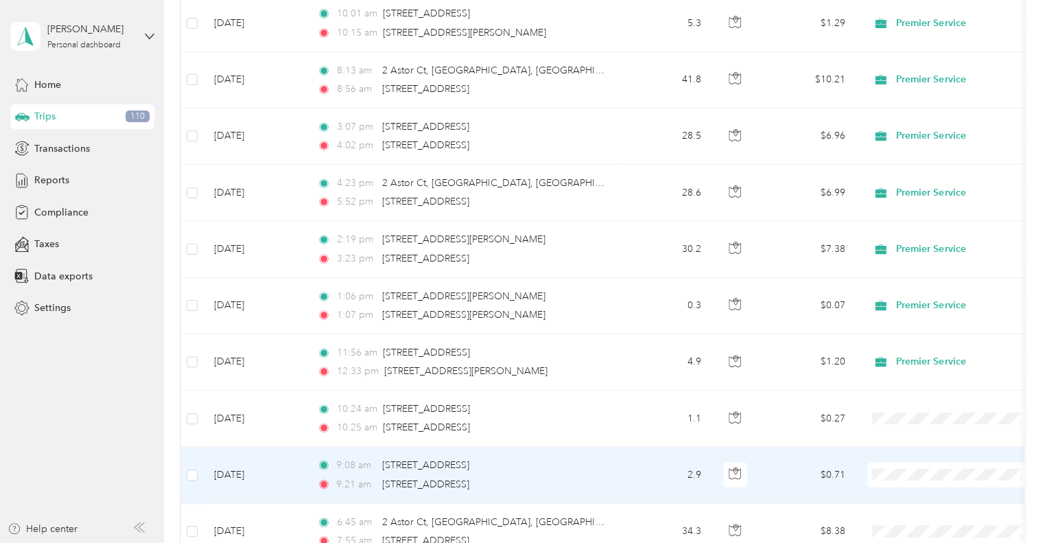
click at [899, 493] on span "Premier Service" at bounding box center [952, 496] width 151 height 14
click at [916, 425] on span at bounding box center [952, 418] width 170 height 25
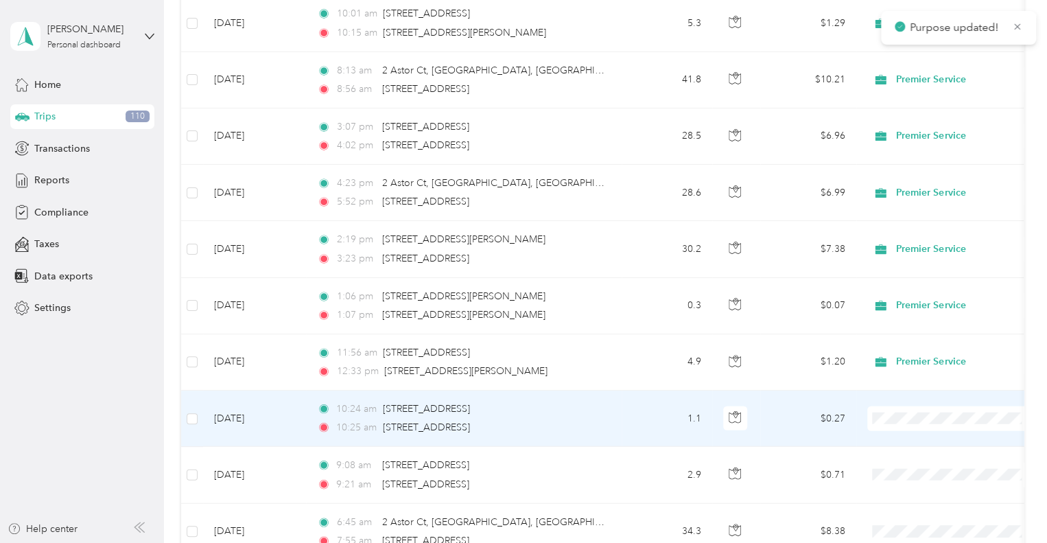
click at [913, 438] on span "Premier Service" at bounding box center [964, 439] width 127 height 14
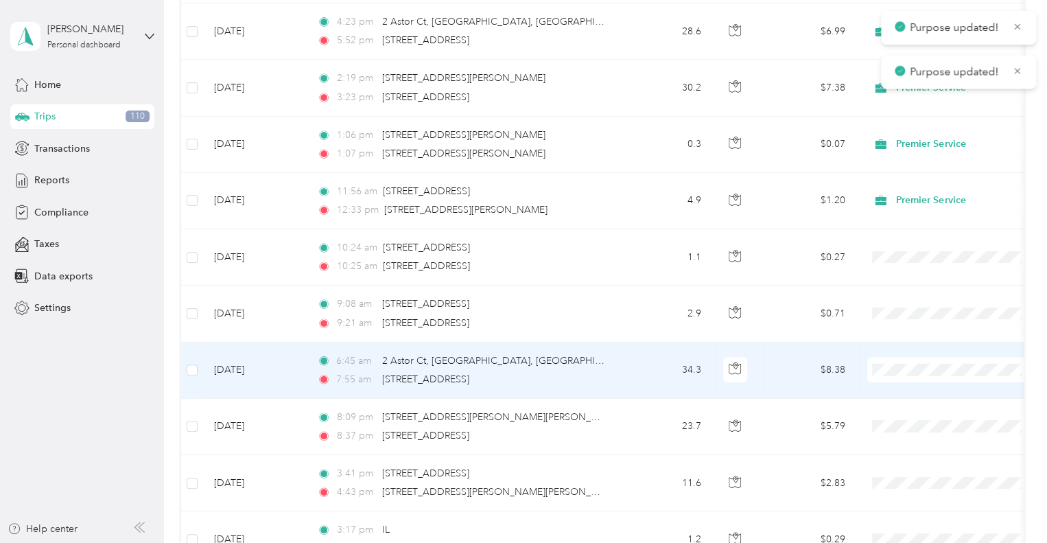
scroll to position [1853, 0]
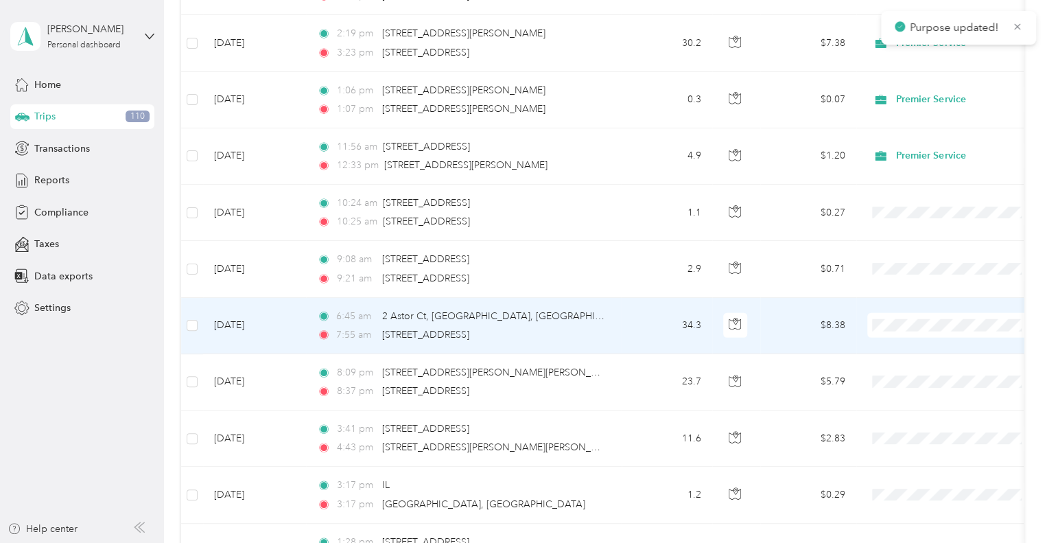
click at [917, 344] on span "Premier Service" at bounding box center [964, 346] width 127 height 14
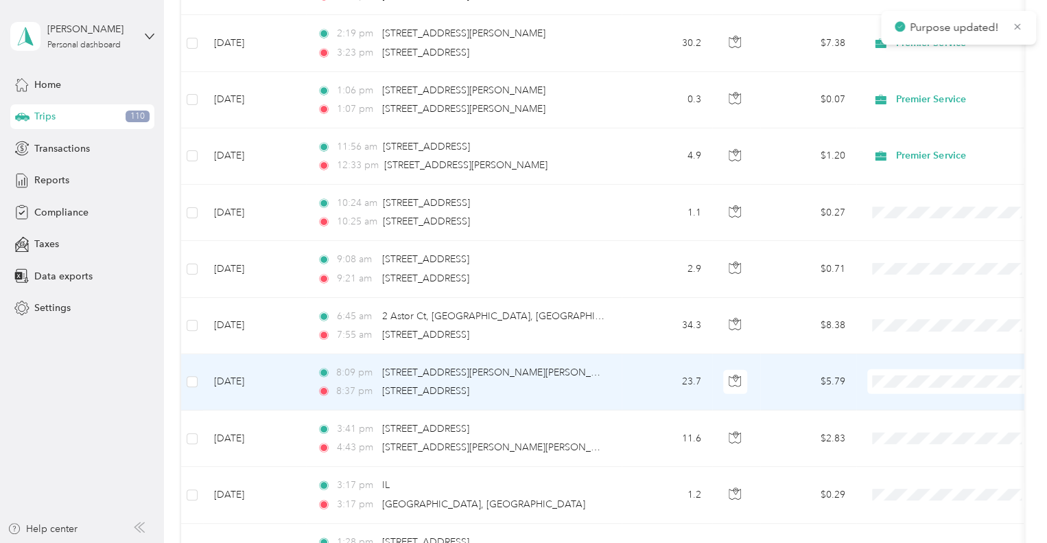
click at [942, 410] on li "Premier Service" at bounding box center [952, 402] width 170 height 24
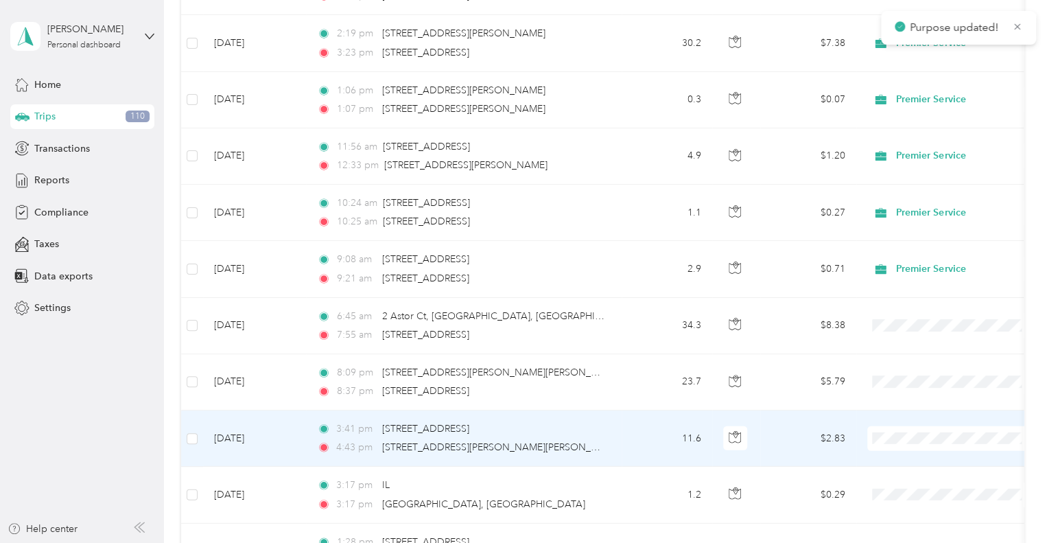
click at [910, 455] on span "Premier Service" at bounding box center [964, 459] width 127 height 14
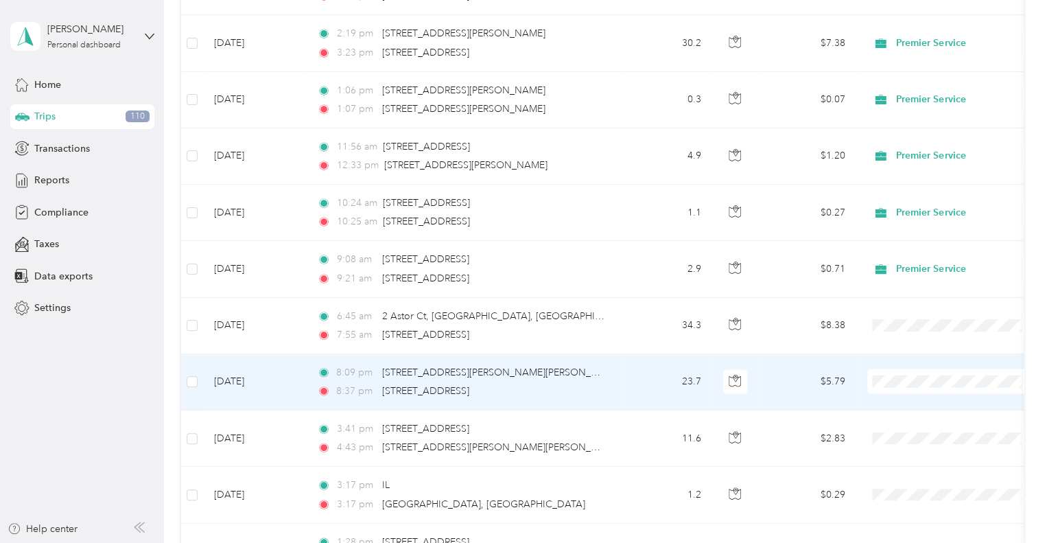
scroll to position [1921, 0]
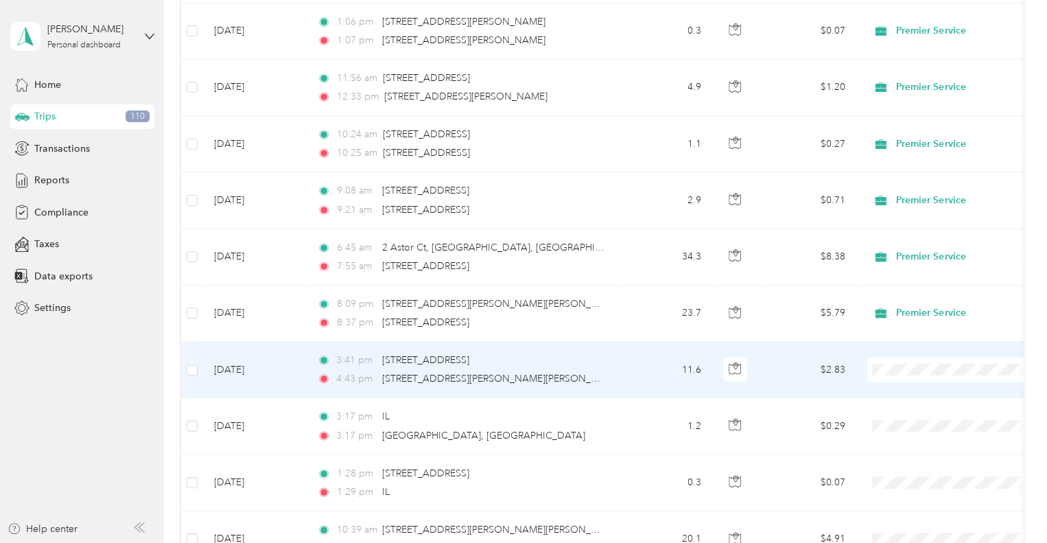
click at [904, 389] on span "Premier Service" at bounding box center [964, 387] width 127 height 14
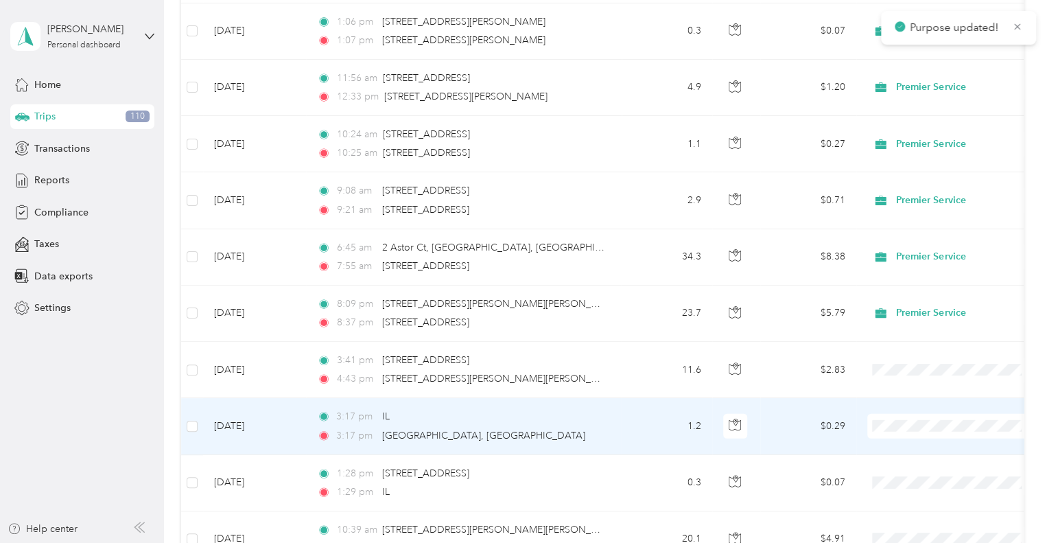
click at [917, 440] on span "Premier Service" at bounding box center [964, 446] width 127 height 14
click at [896, 437] on li "Premier Service" at bounding box center [952, 446] width 170 height 24
click at [939, 445] on span "Premier Service" at bounding box center [956, 445] width 111 height 14
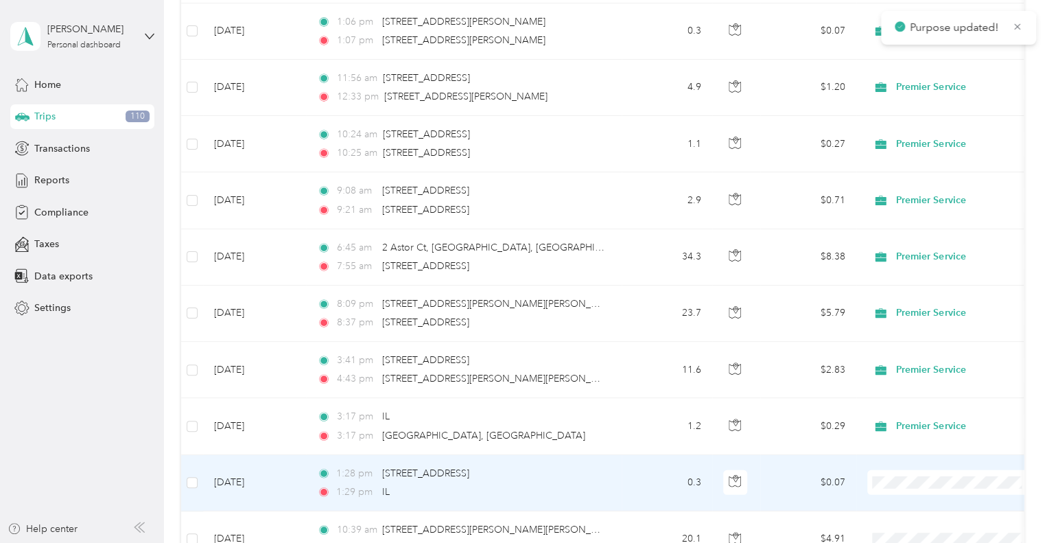
click at [911, 495] on span "Premier Service" at bounding box center [964, 502] width 127 height 14
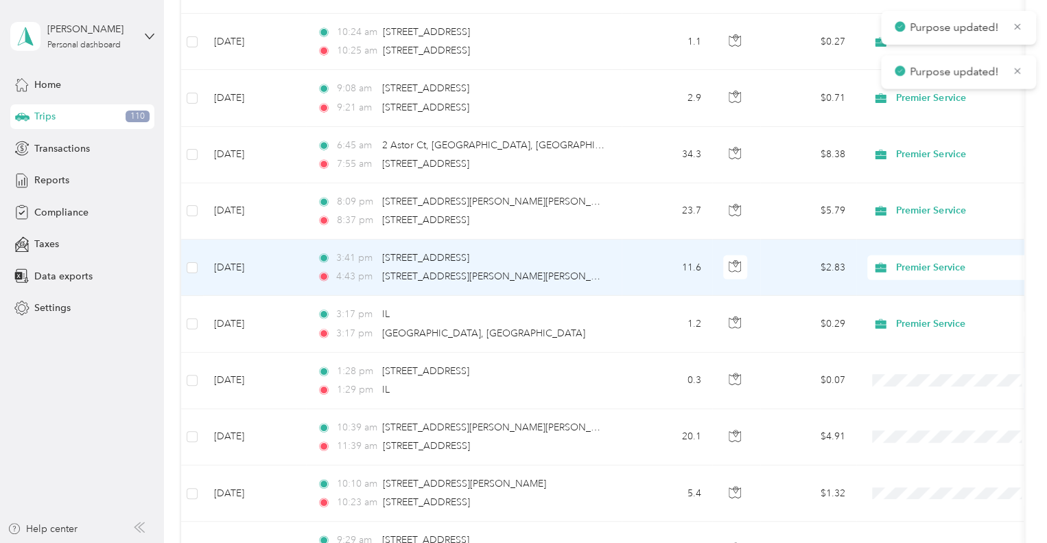
scroll to position [2059, 0]
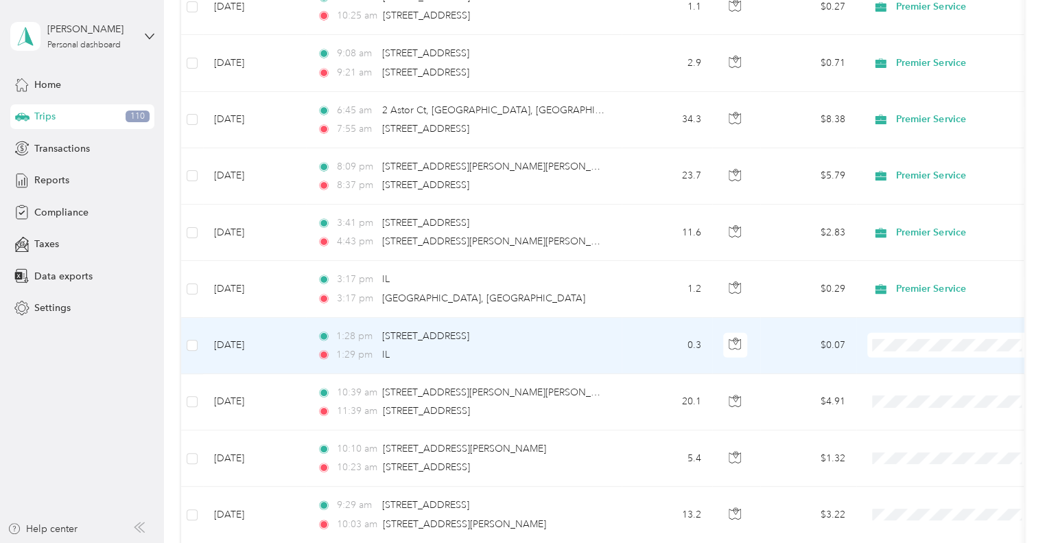
click at [922, 362] on span "Premier Service" at bounding box center [964, 365] width 127 height 14
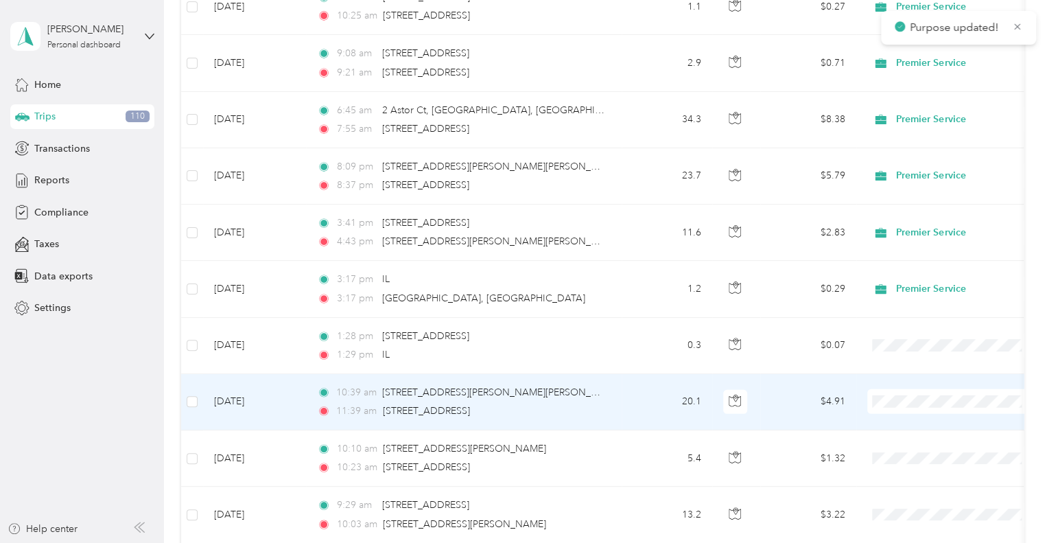
click at [903, 421] on span "Premier Service" at bounding box center [964, 421] width 127 height 14
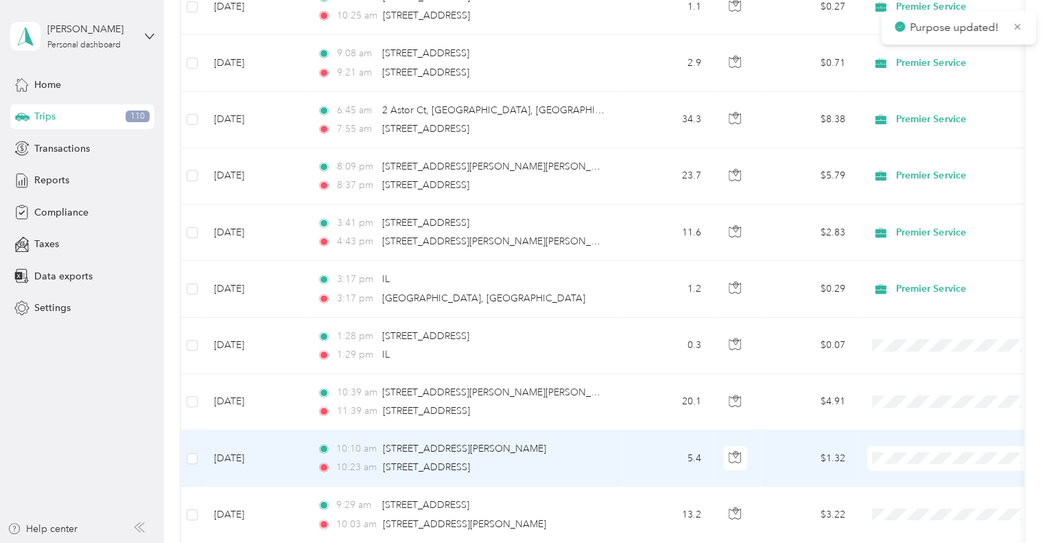
click at [952, 484] on li "Premier Service" at bounding box center [952, 478] width 170 height 24
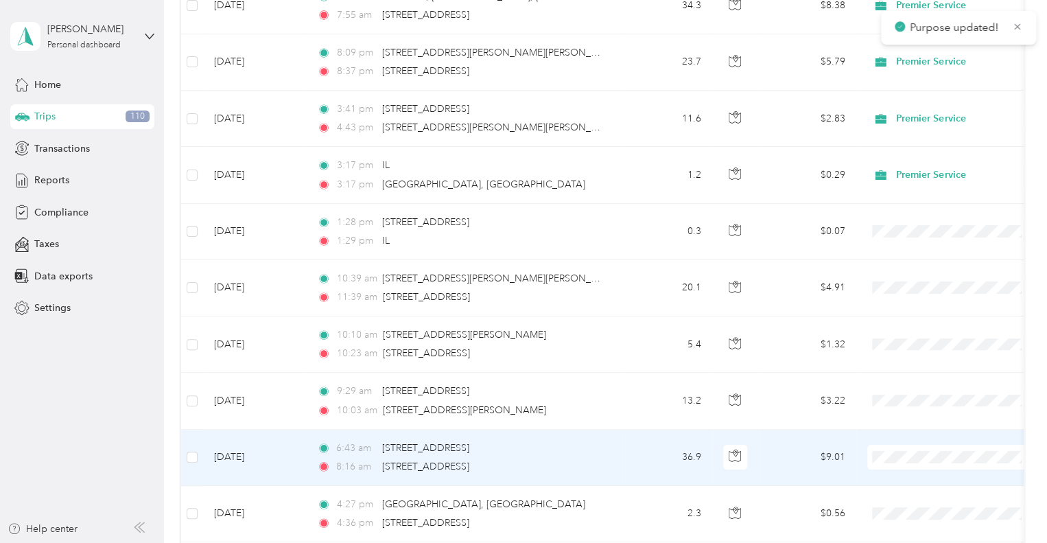
scroll to position [2196, 0]
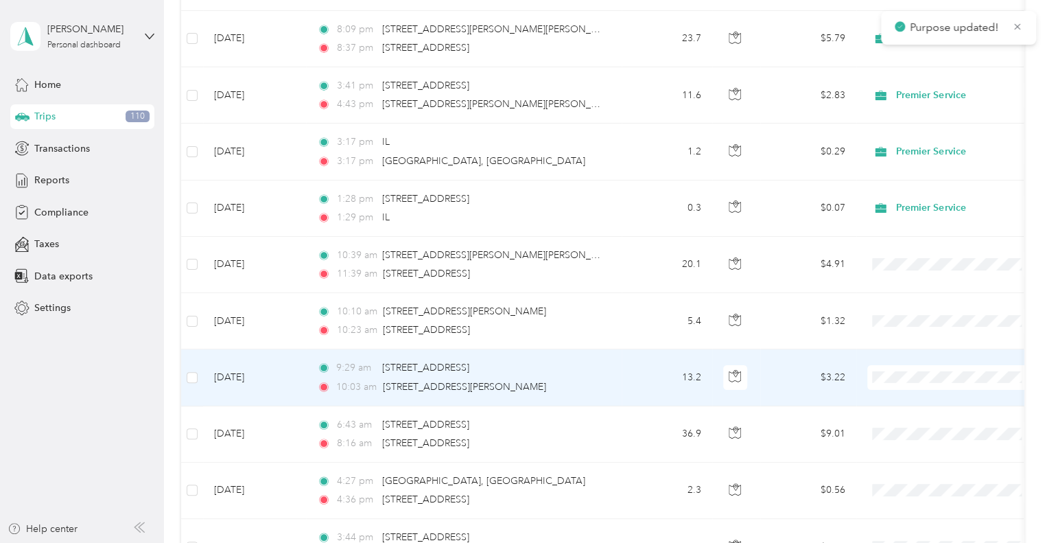
click at [930, 401] on li "Premier Service" at bounding box center [952, 391] width 170 height 24
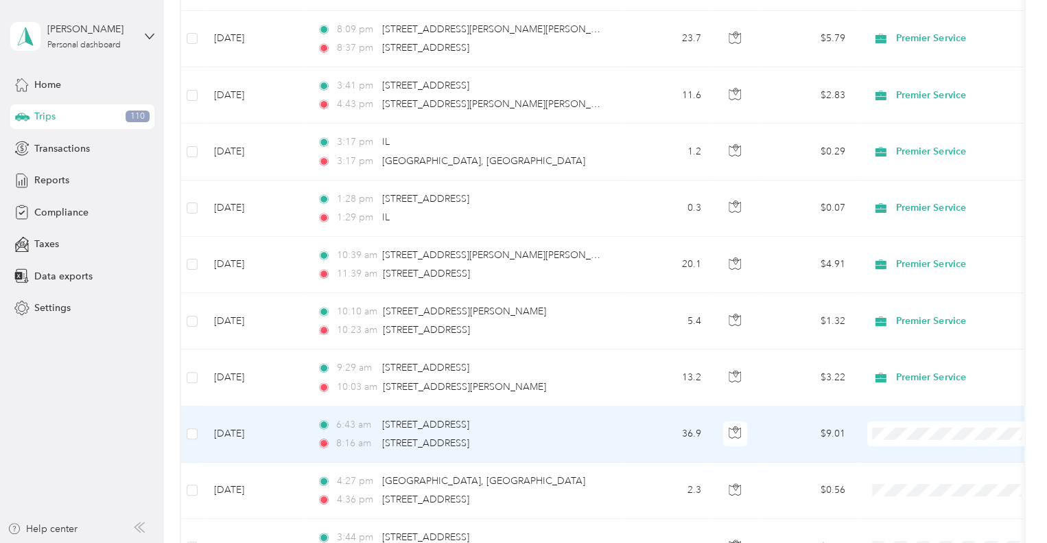
click at [884, 436] on span at bounding box center [952, 433] width 170 height 25
click at [935, 452] on span "Premier Service" at bounding box center [964, 453] width 127 height 14
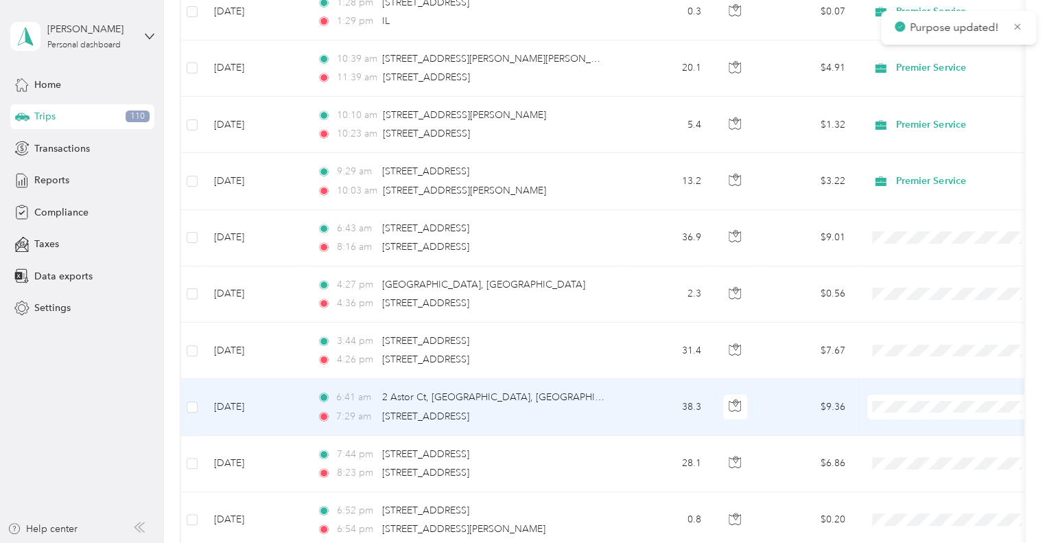
scroll to position [2402, 0]
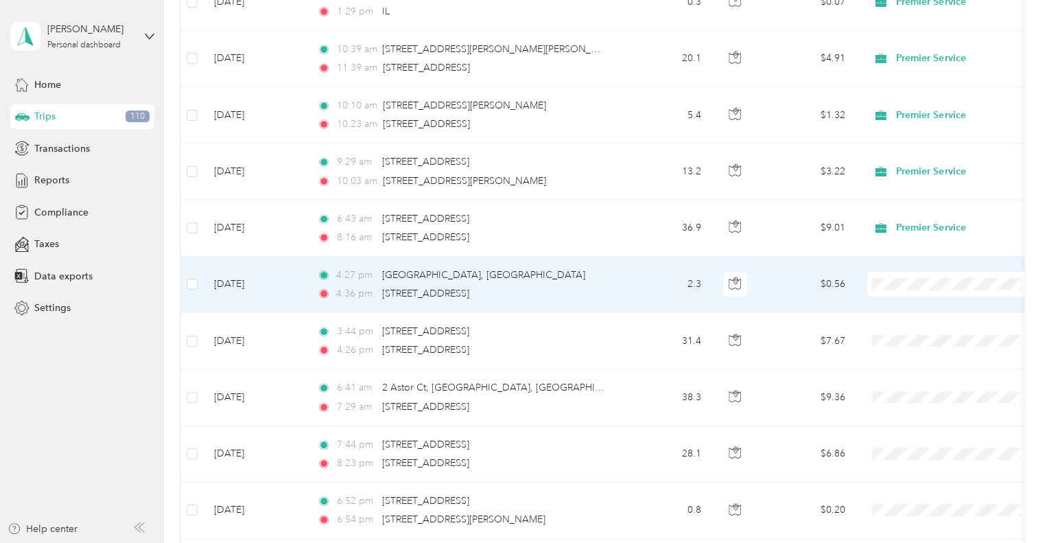
click at [933, 307] on li "Premier Service" at bounding box center [952, 304] width 170 height 24
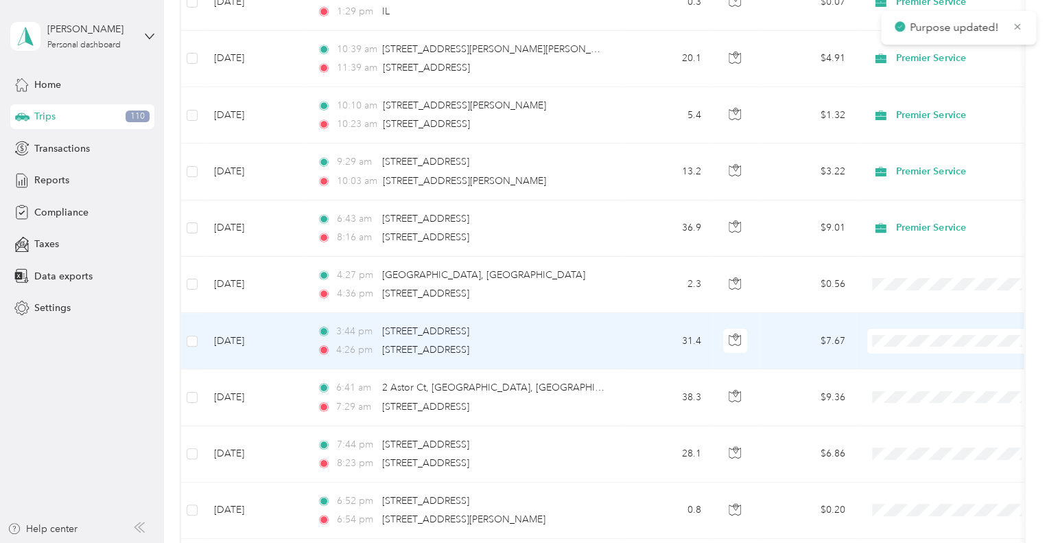
click at [915, 361] on span "Premier Service" at bounding box center [964, 360] width 127 height 14
click at [962, 365] on li "Premier Service" at bounding box center [952, 360] width 170 height 24
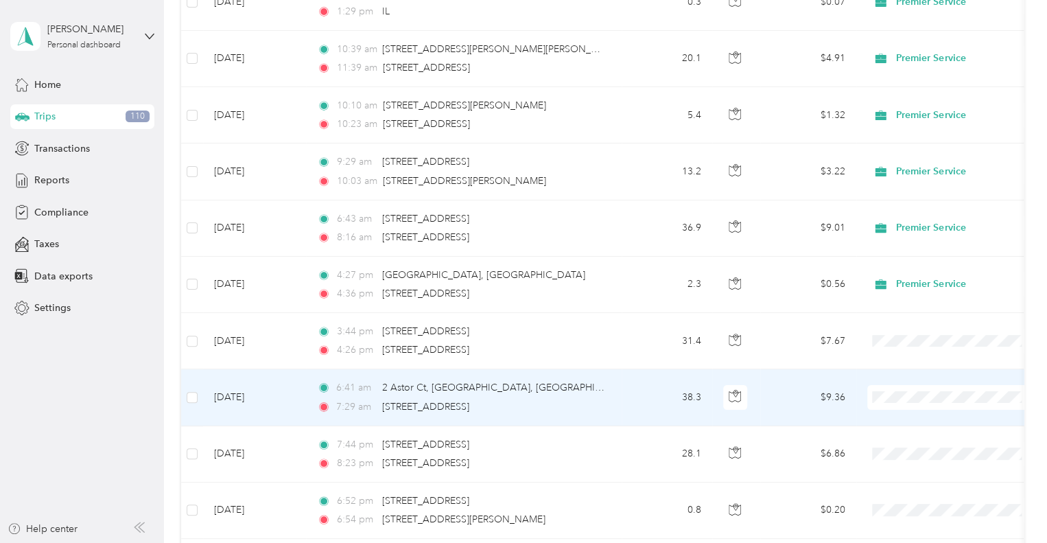
click at [920, 410] on span "Premier Service" at bounding box center [964, 415] width 127 height 14
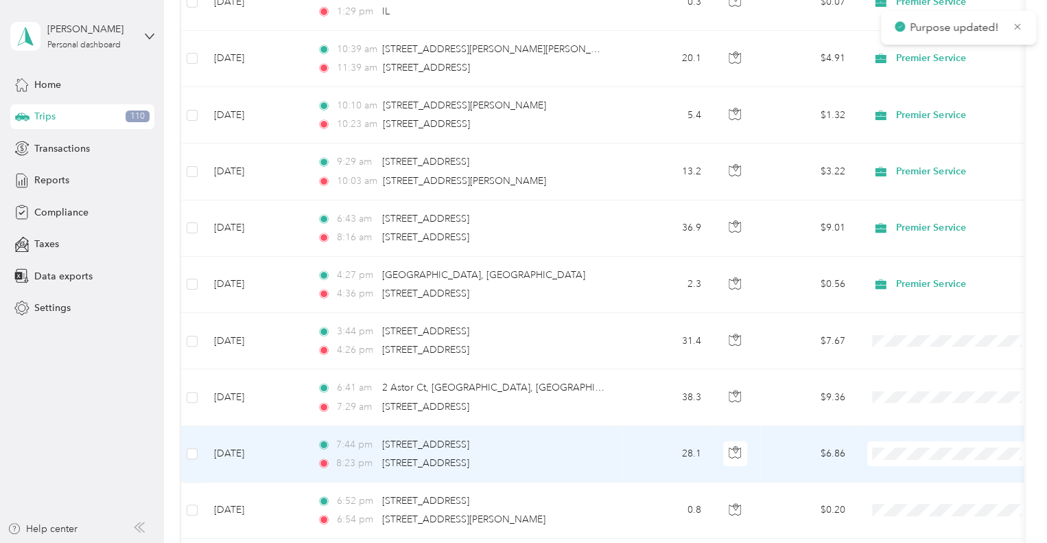
click at [913, 469] on span "Premier Service" at bounding box center [964, 472] width 127 height 14
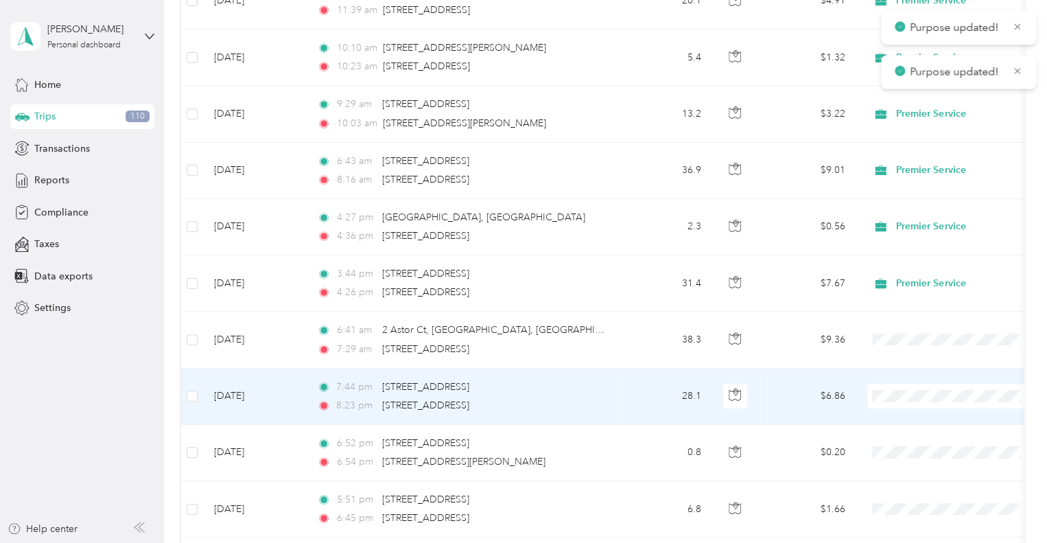
scroll to position [2539, 0]
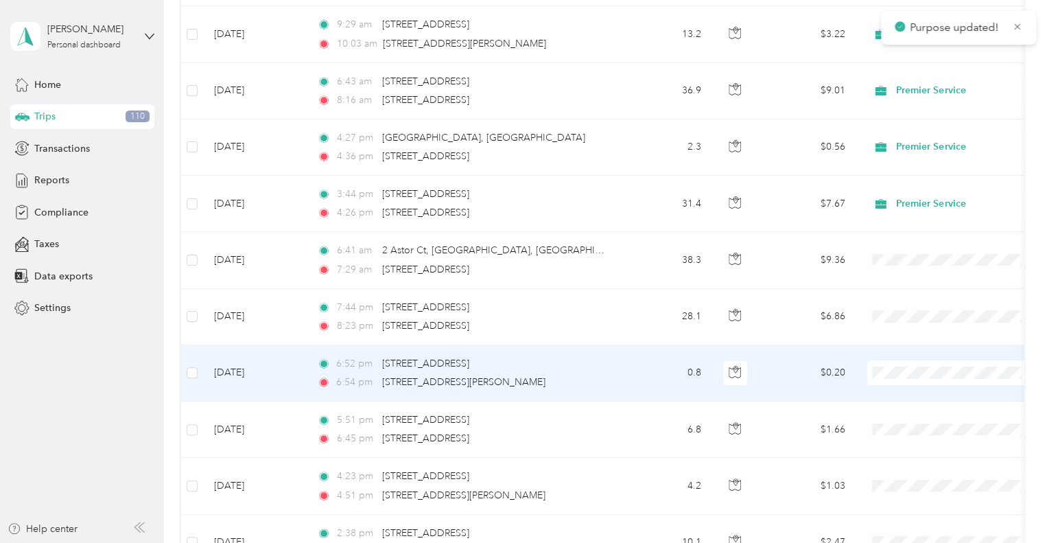
click at [922, 393] on span "Premier Service" at bounding box center [964, 391] width 127 height 14
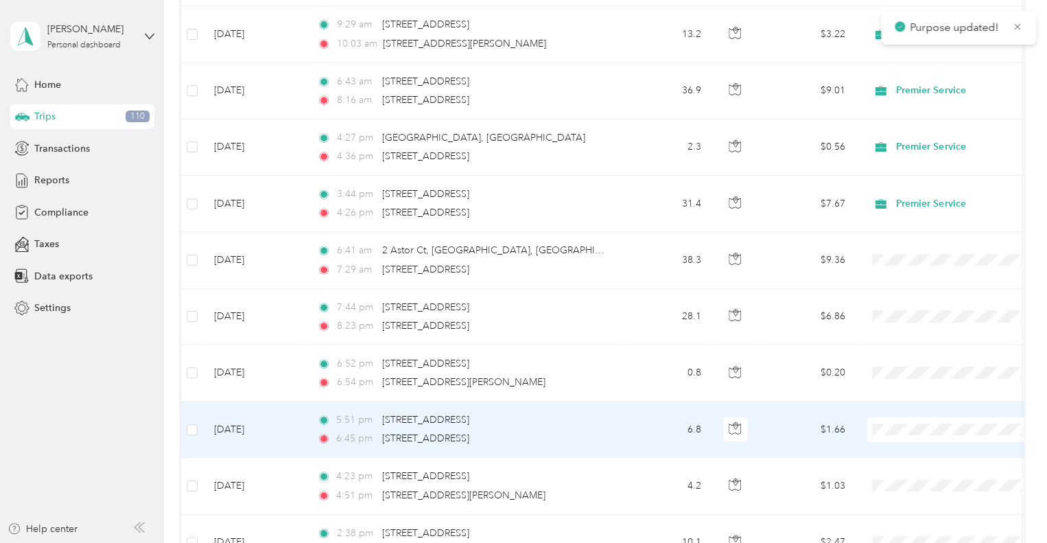
click at [907, 443] on span "Premier Service" at bounding box center [964, 448] width 127 height 14
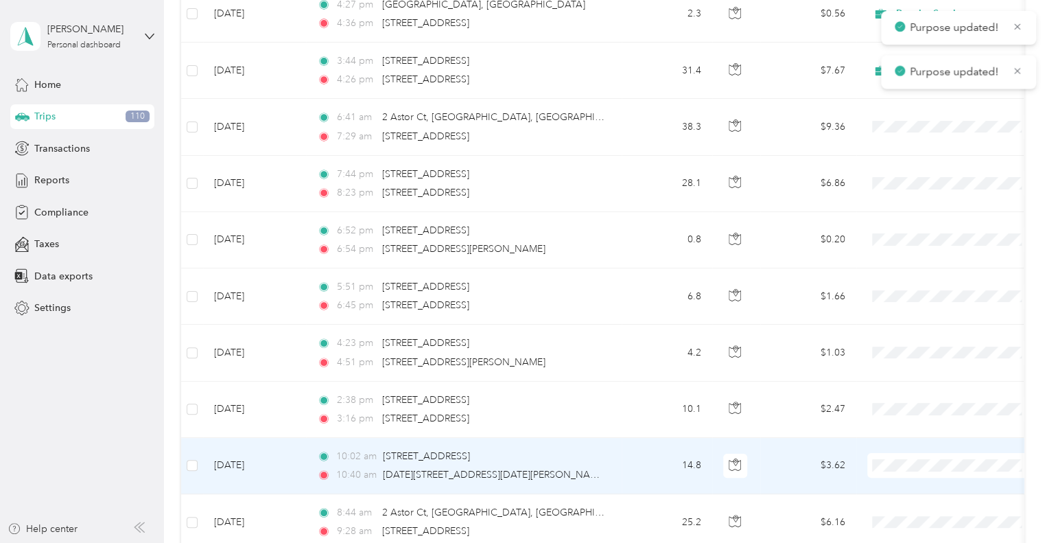
scroll to position [2676, 0]
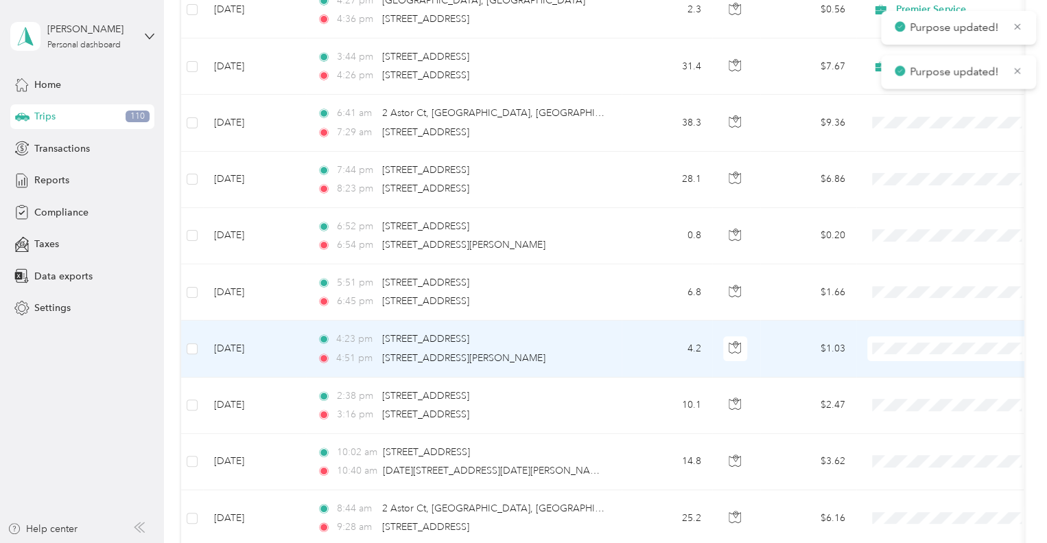
click at [922, 364] on span "Premier Service" at bounding box center [964, 367] width 127 height 14
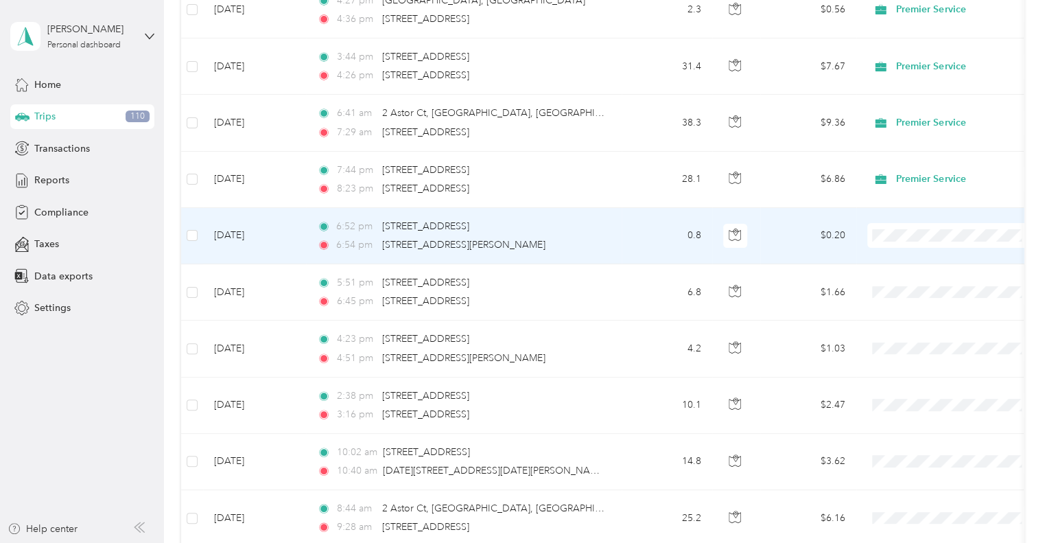
click at [904, 257] on span "Premier Service" at bounding box center [964, 252] width 127 height 14
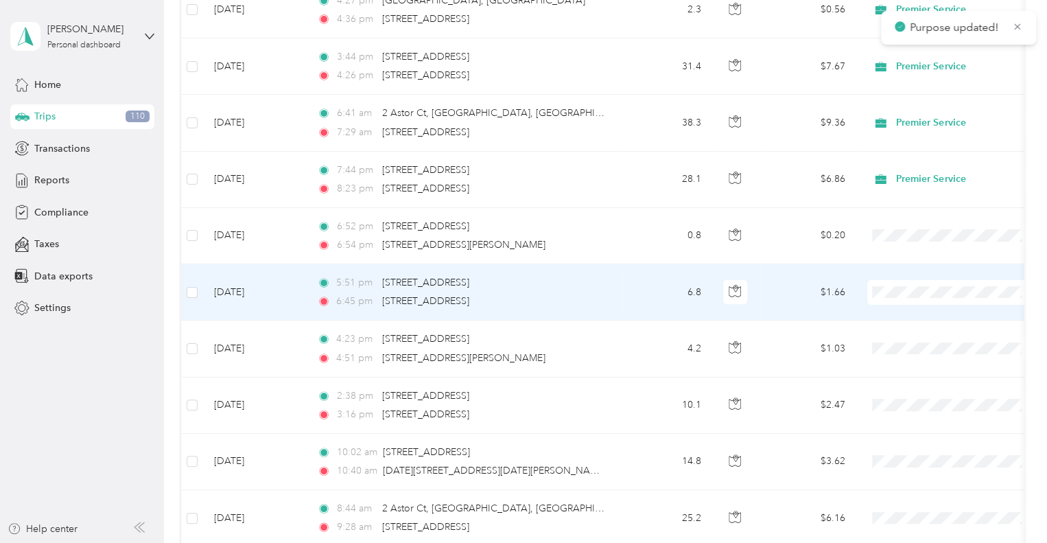
click at [917, 303] on li "Premier Service" at bounding box center [952, 308] width 170 height 24
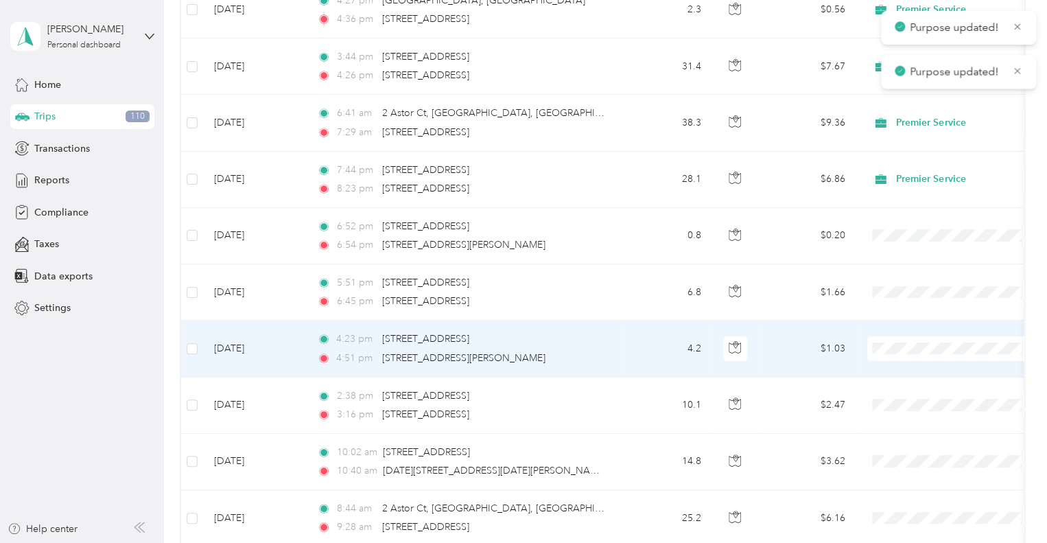
click at [926, 363] on span "Premier Service" at bounding box center [964, 367] width 127 height 14
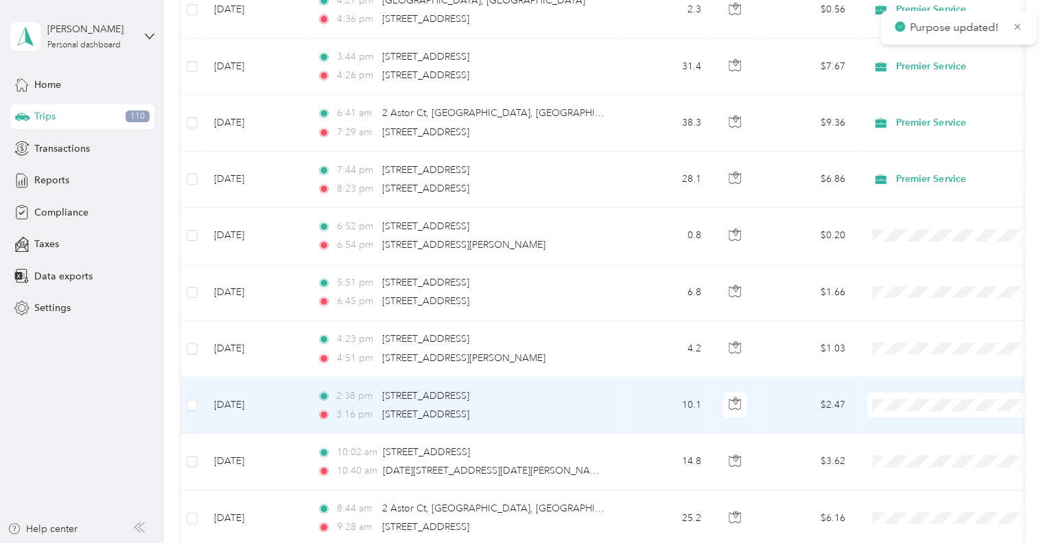
click at [945, 419] on span "Premier Service" at bounding box center [964, 424] width 127 height 14
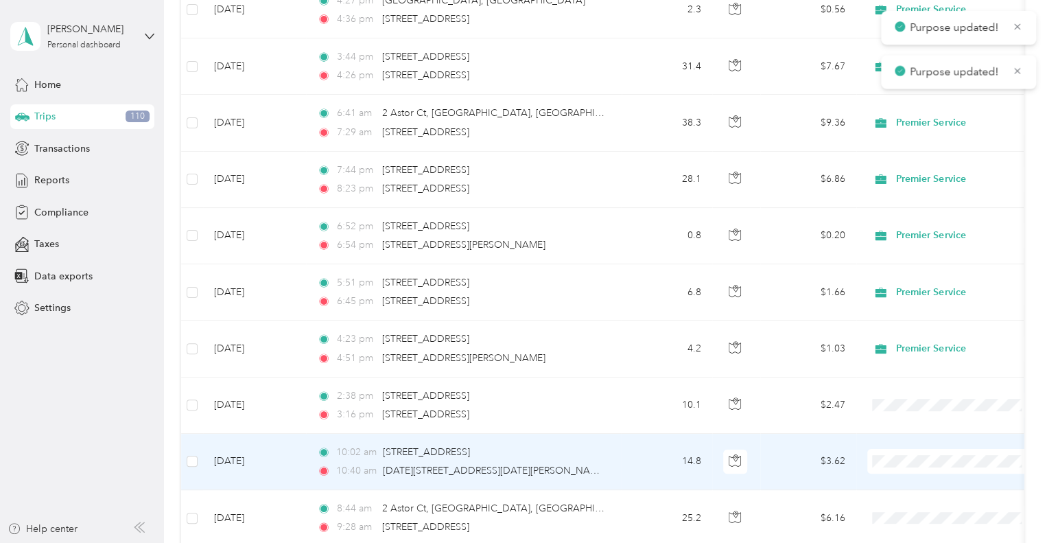
click at [935, 480] on span "Premier Service" at bounding box center [964, 478] width 127 height 14
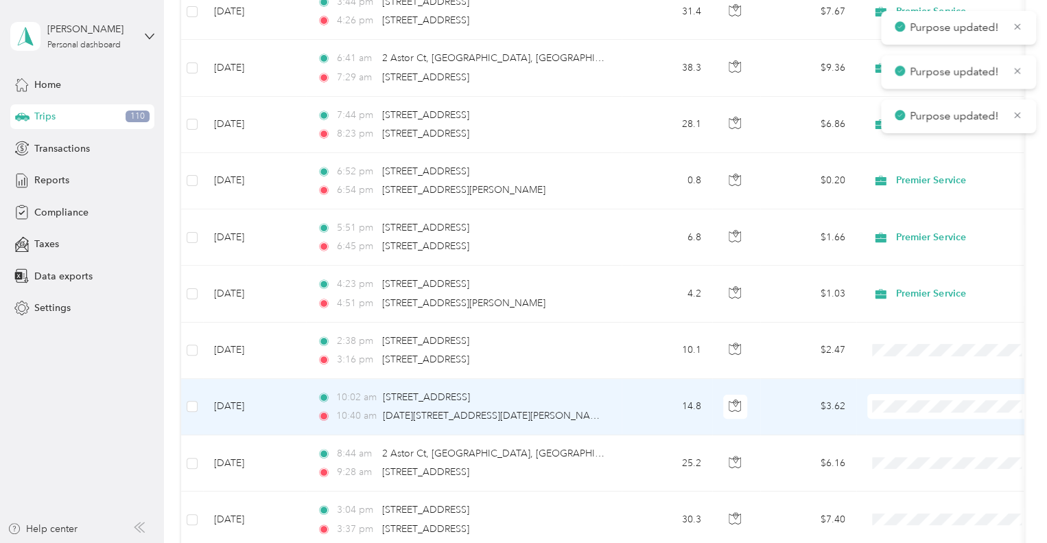
scroll to position [2813, 0]
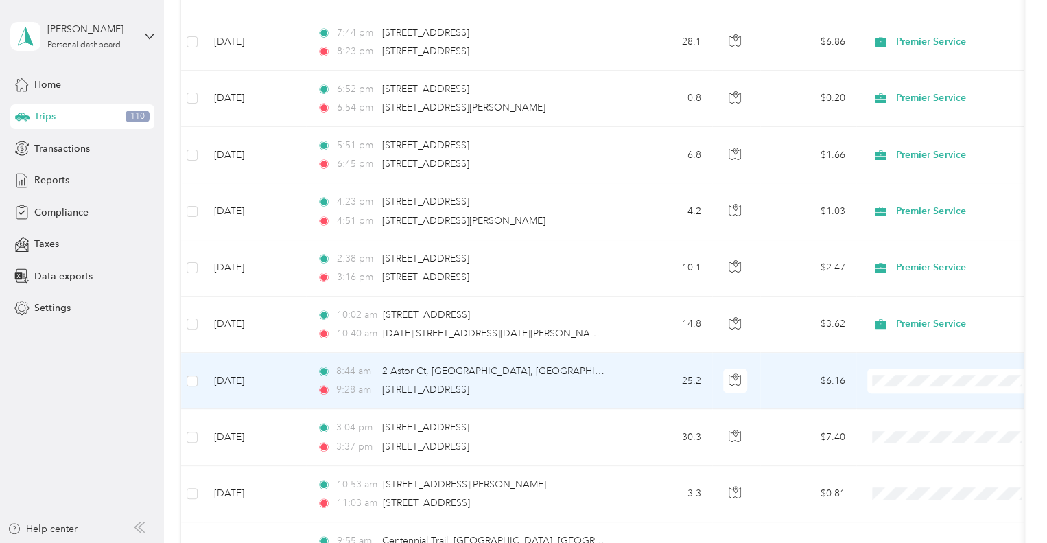
click at [921, 402] on span "Premier Service" at bounding box center [964, 399] width 127 height 14
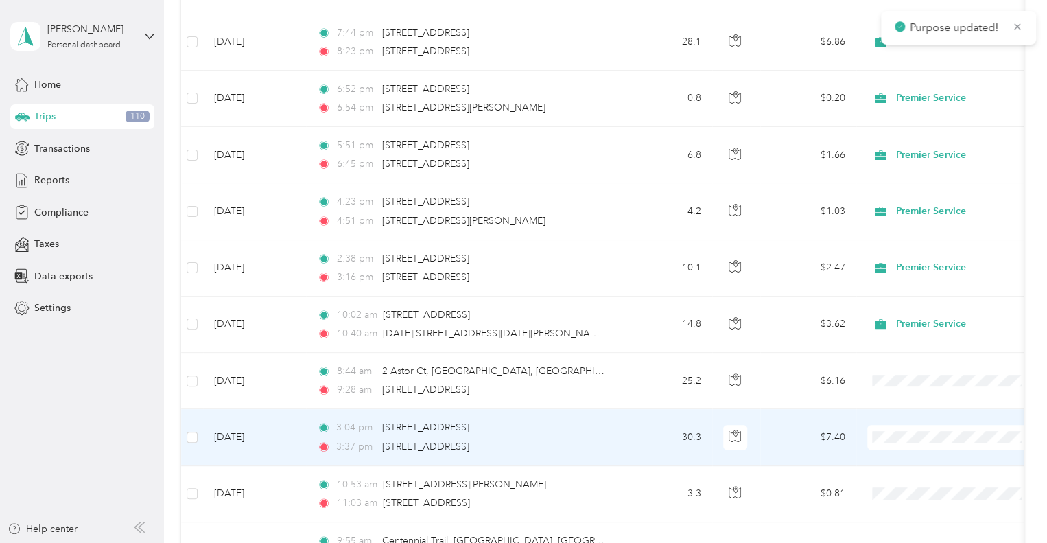
click at [879, 441] on span at bounding box center [952, 437] width 170 height 25
click at [921, 445] on li "Premier Service" at bounding box center [952, 455] width 170 height 24
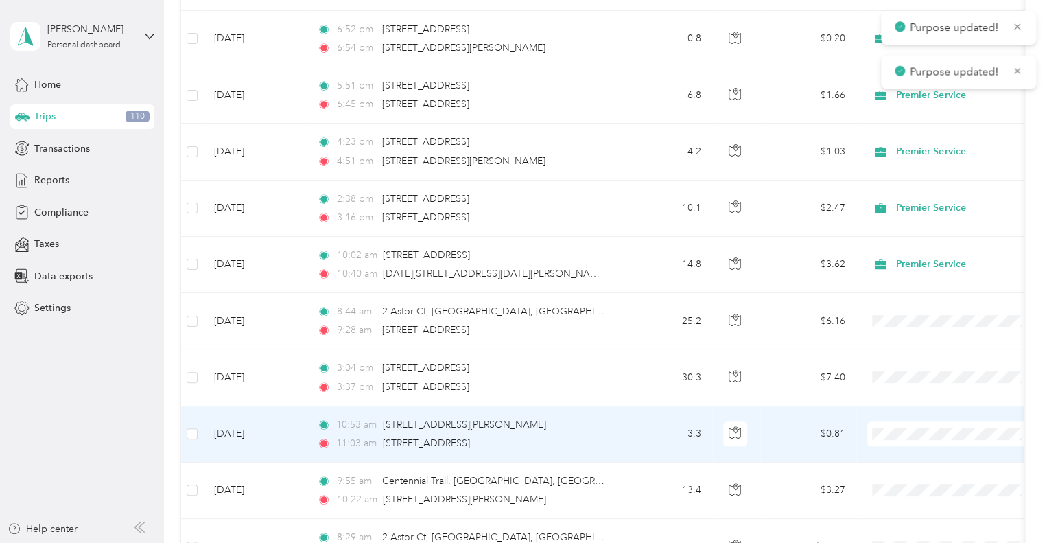
scroll to position [2882, 0]
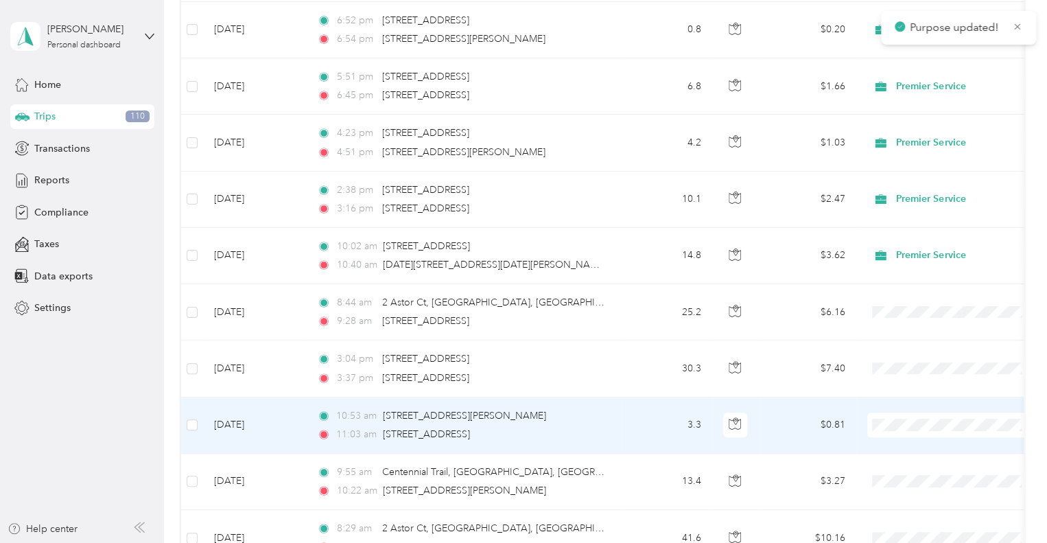
click at [937, 438] on span "Premier Service" at bounding box center [964, 439] width 127 height 14
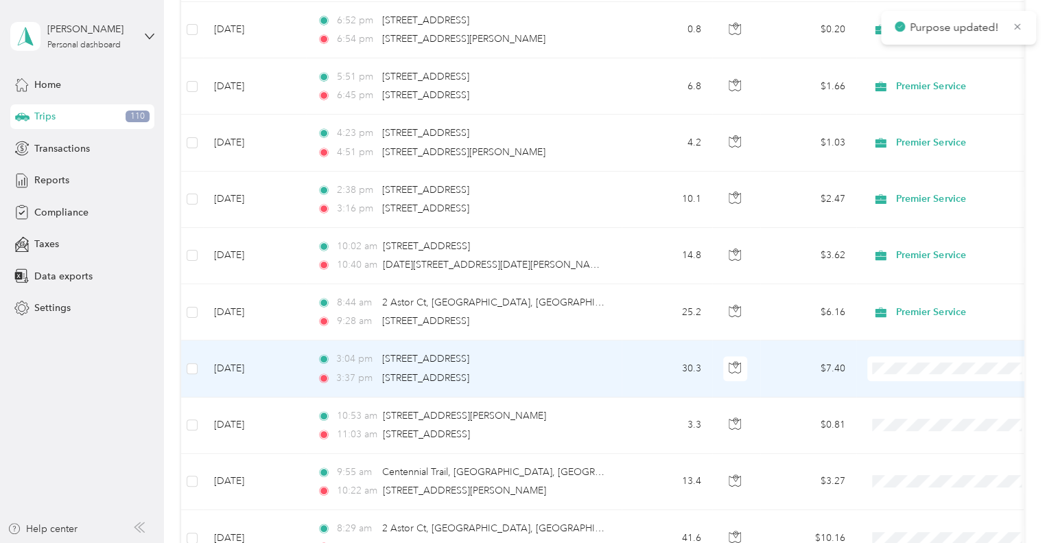
click at [920, 386] on span "Premier Service" at bounding box center [964, 386] width 127 height 14
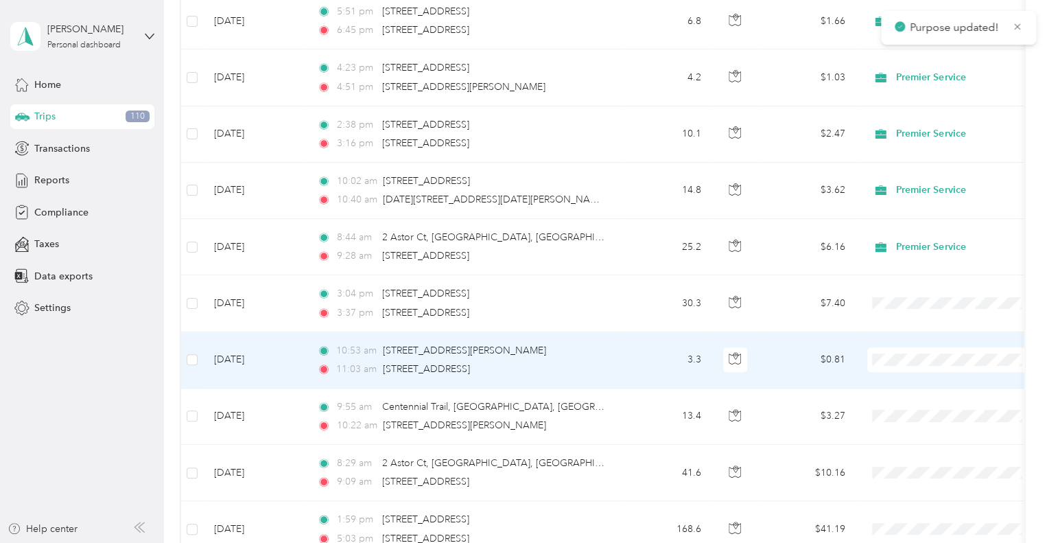
scroll to position [2951, 0]
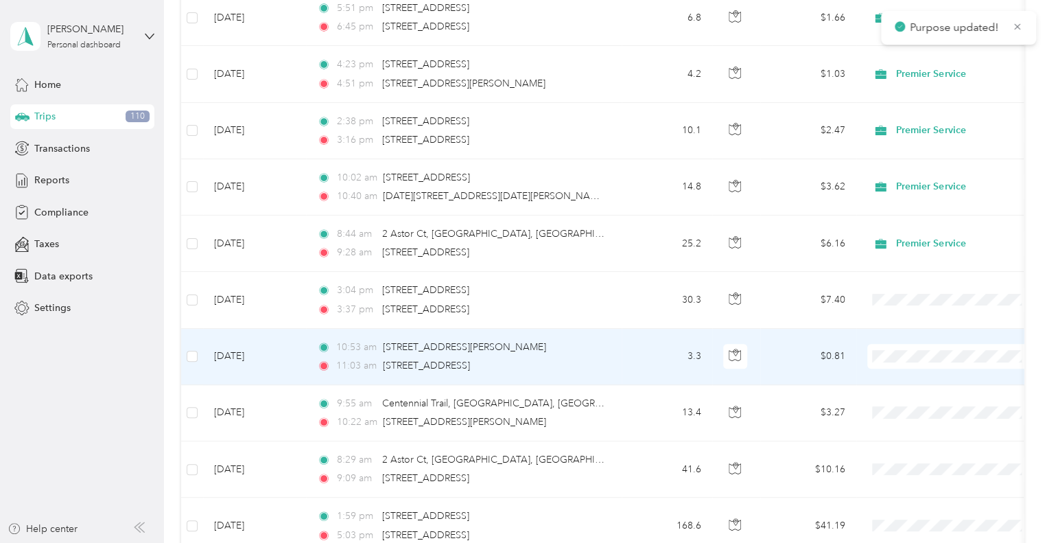
click at [914, 369] on span "Premier Service" at bounding box center [964, 374] width 127 height 14
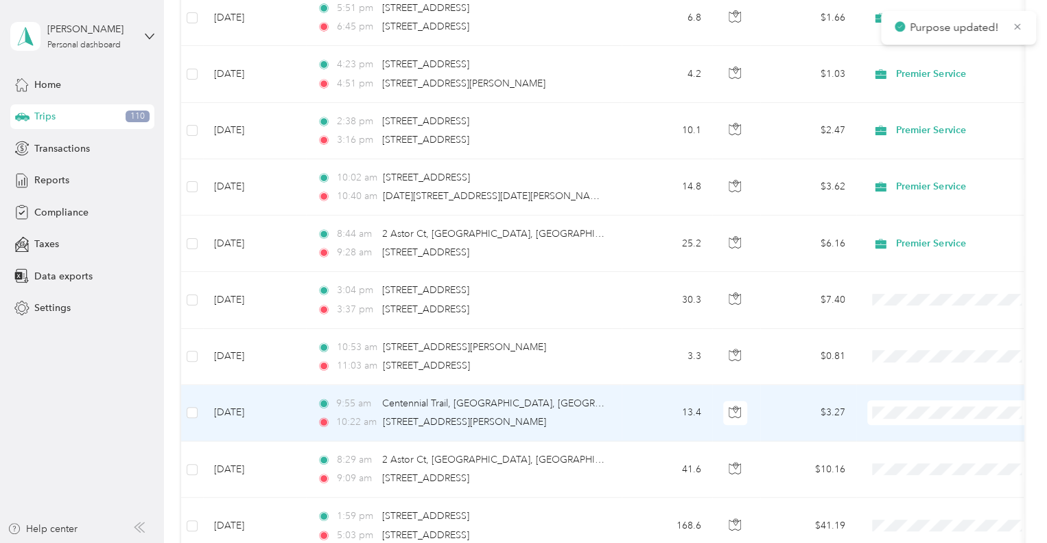
click at [906, 423] on li "Premier Service" at bounding box center [952, 428] width 170 height 24
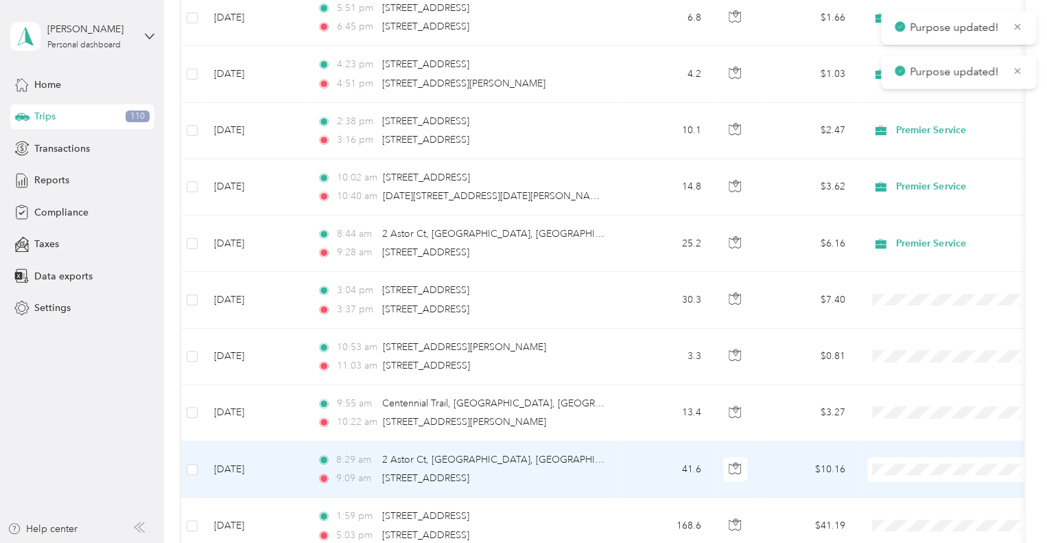
click at [892, 457] on span at bounding box center [952, 469] width 170 height 25
click at [920, 487] on span "Premier Service" at bounding box center [964, 487] width 127 height 14
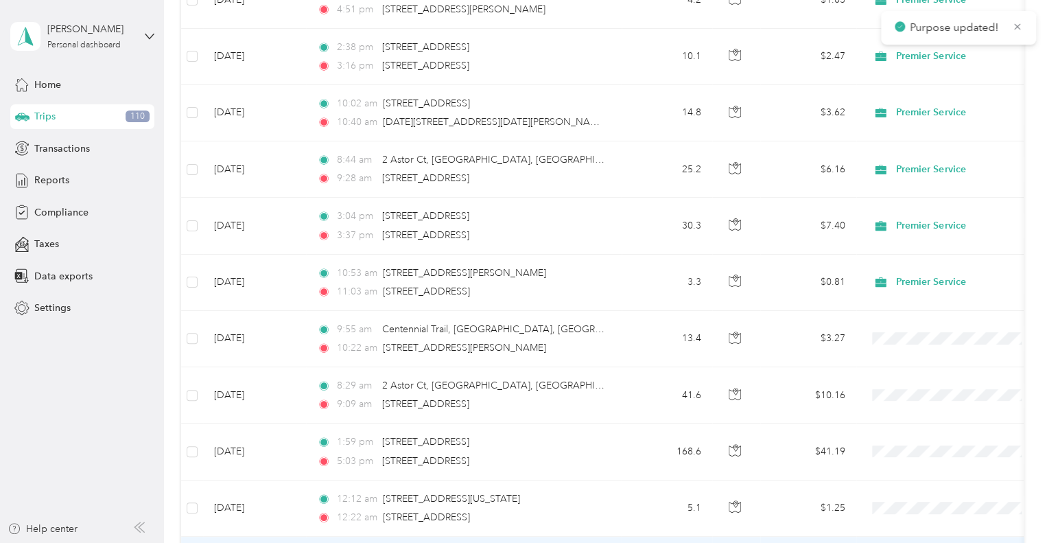
scroll to position [3019, 0]
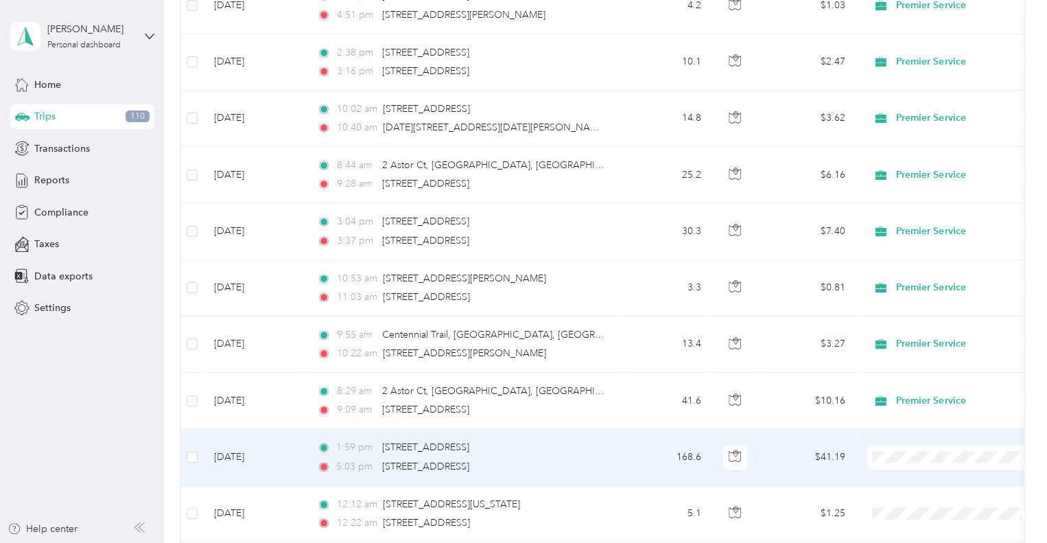
click at [899, 474] on span "Premier Service" at bounding box center [952, 474] width 151 height 14
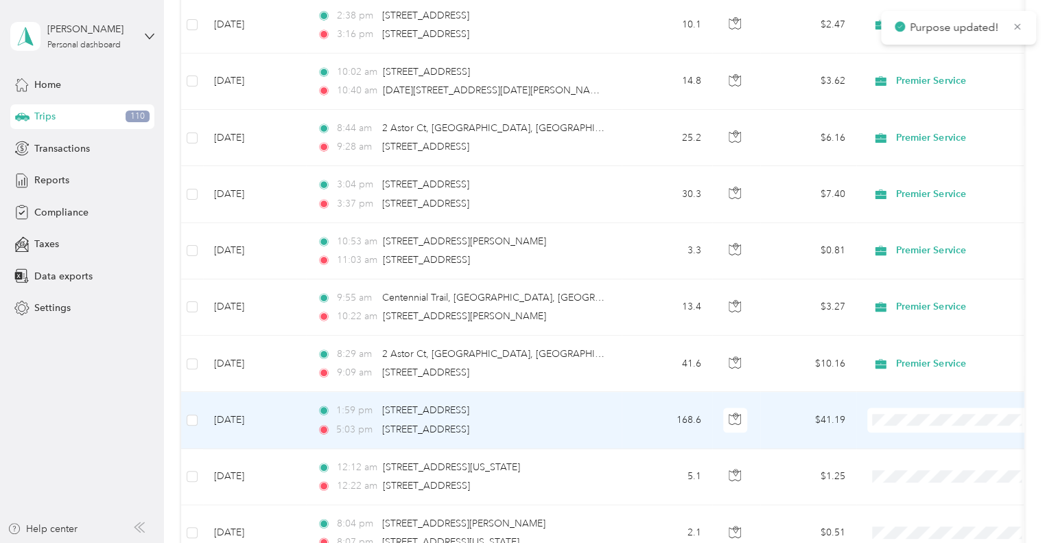
scroll to position [3088, 0]
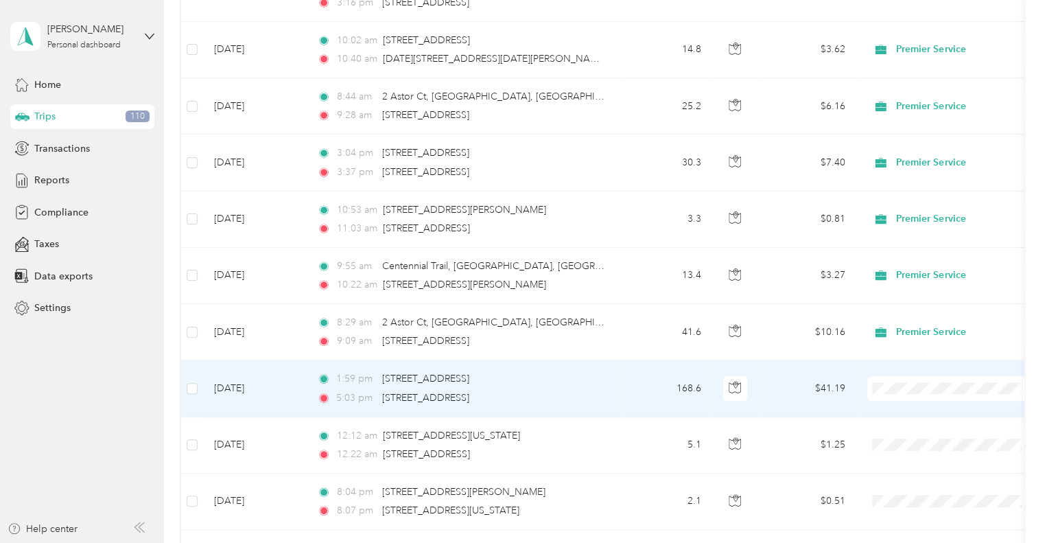
click at [936, 411] on span "Premier Service" at bounding box center [964, 406] width 127 height 14
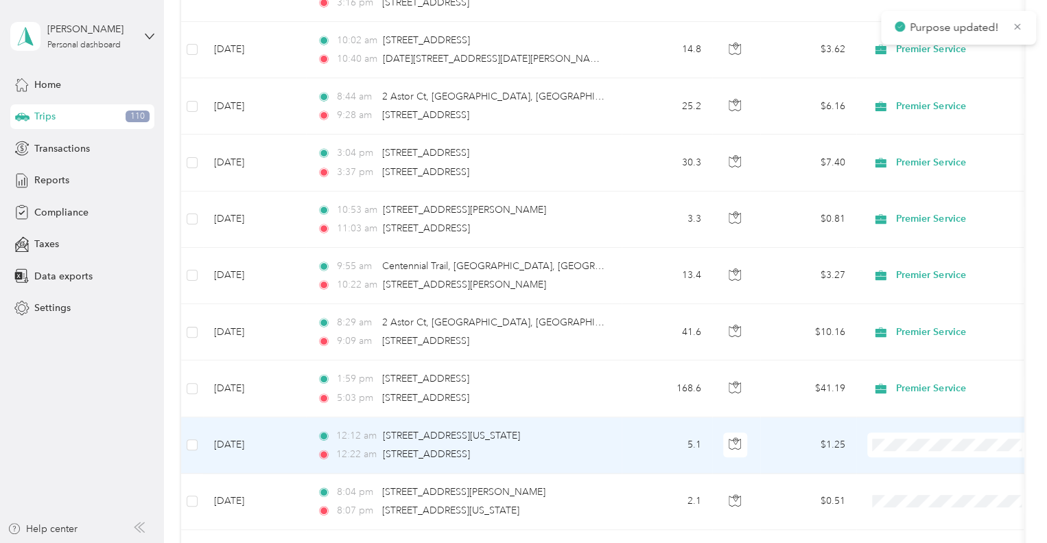
click at [913, 465] on span "Premier Service" at bounding box center [964, 462] width 127 height 14
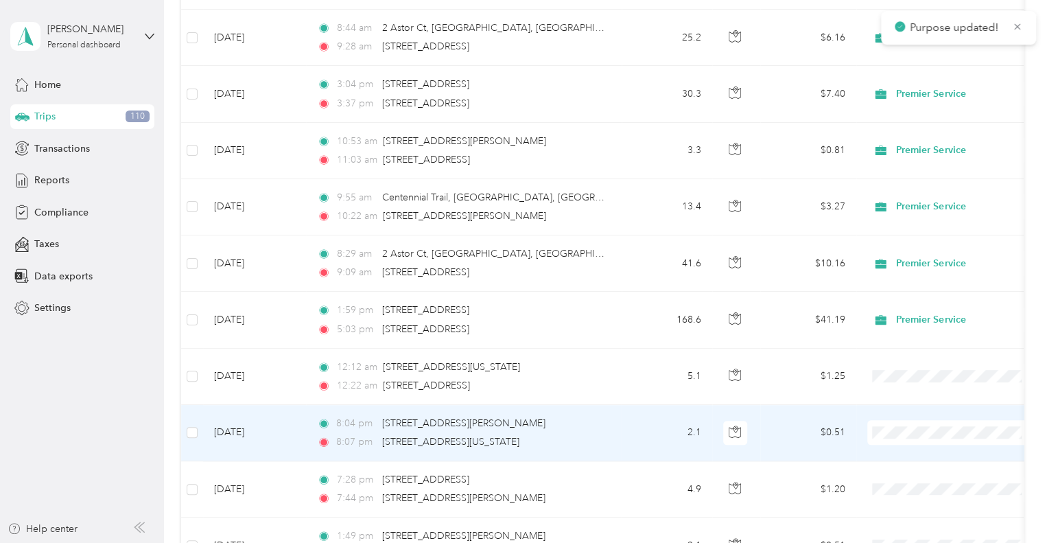
click at [950, 455] on li "Premier Service" at bounding box center [952, 450] width 170 height 24
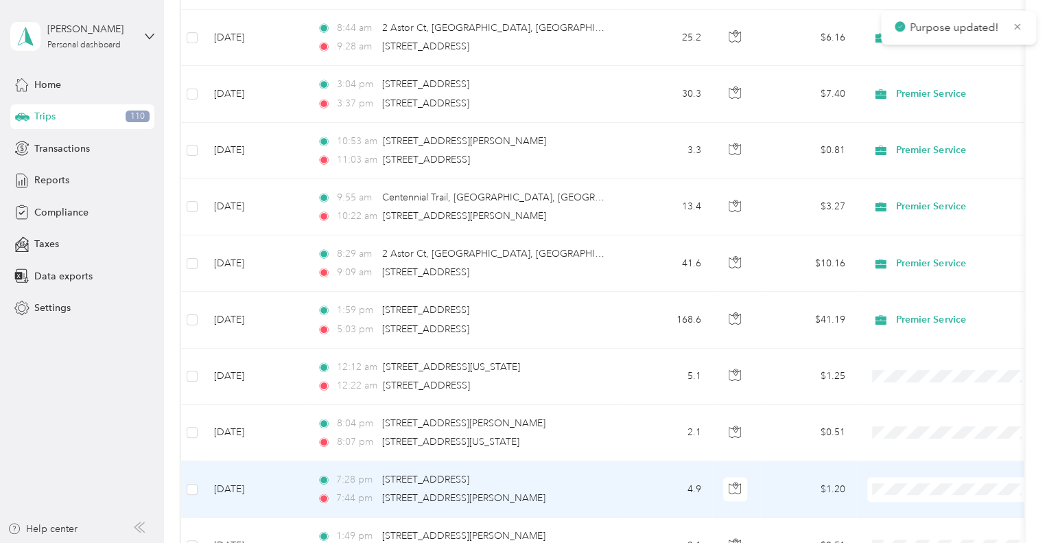
click at [915, 477] on span at bounding box center [952, 489] width 170 height 25
click at [920, 504] on span "Premier Service" at bounding box center [964, 506] width 127 height 14
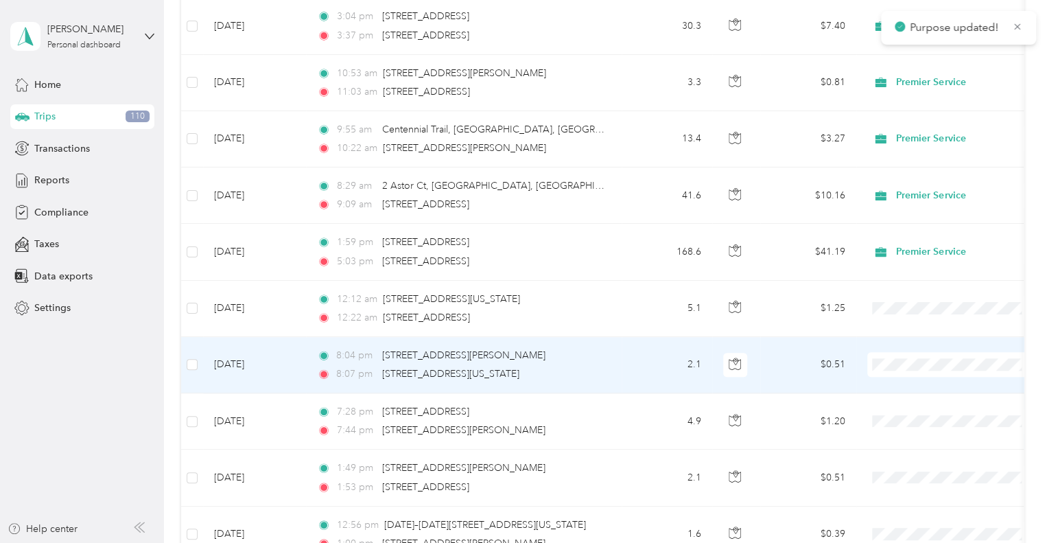
scroll to position [3294, 0]
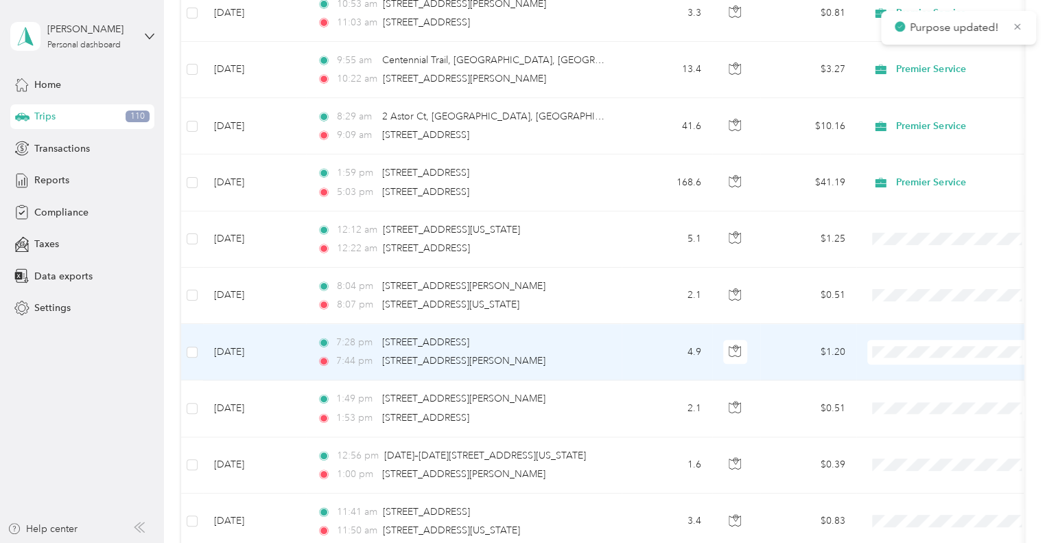
click at [933, 373] on span "Premier Service" at bounding box center [964, 368] width 127 height 14
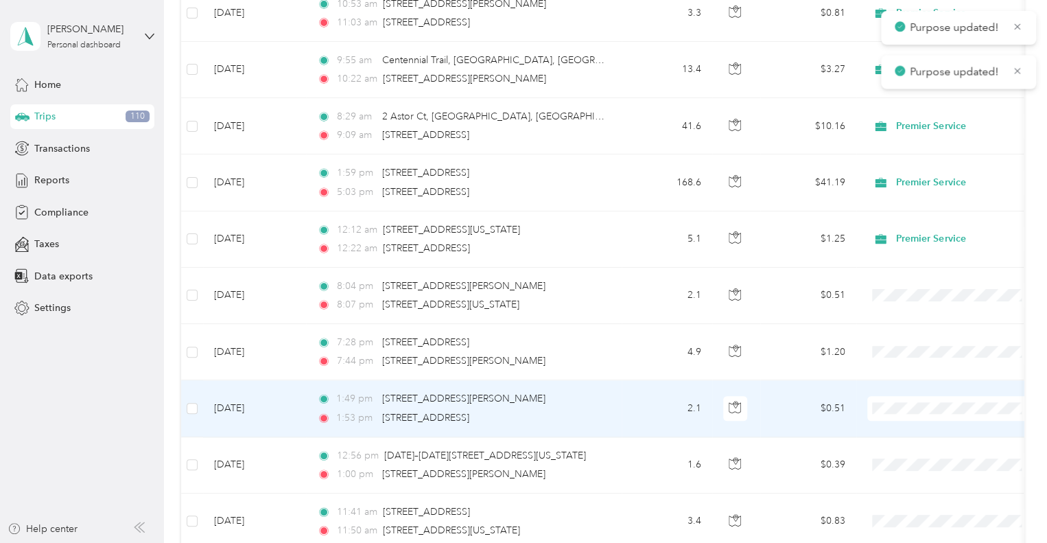
click at [933, 421] on span "Premier Service" at bounding box center [964, 425] width 127 height 14
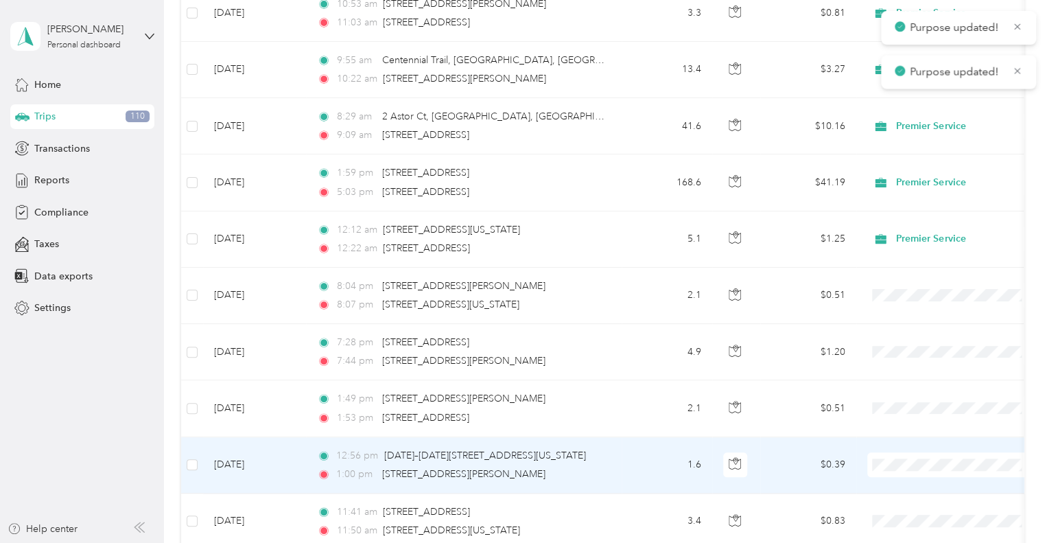
click at [914, 489] on li "Premier Service" at bounding box center [952, 481] width 170 height 24
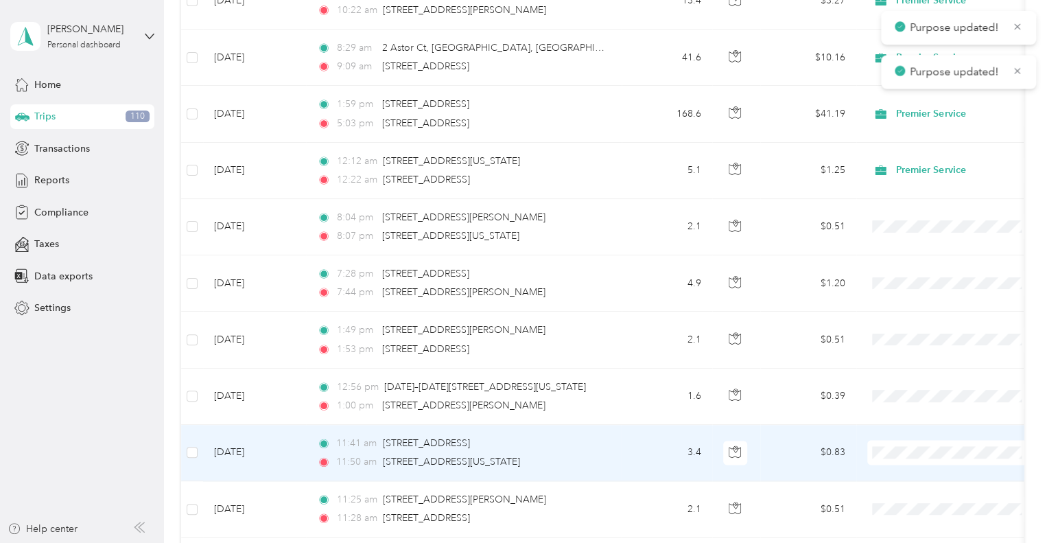
click at [937, 467] on span "Premier Service" at bounding box center [964, 469] width 127 height 14
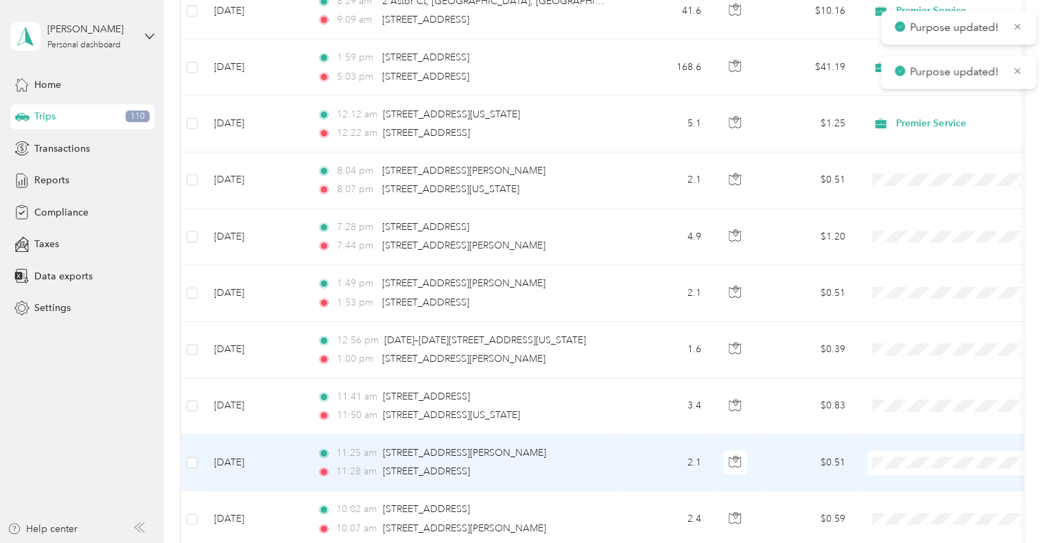
scroll to position [3431, 0]
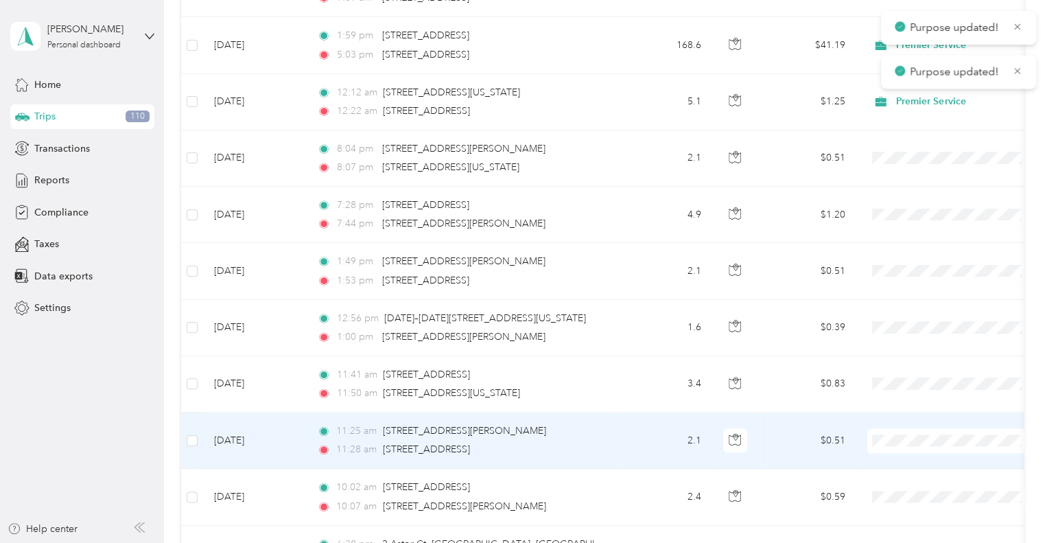
click at [933, 452] on span "Premier Service" at bounding box center [964, 456] width 127 height 14
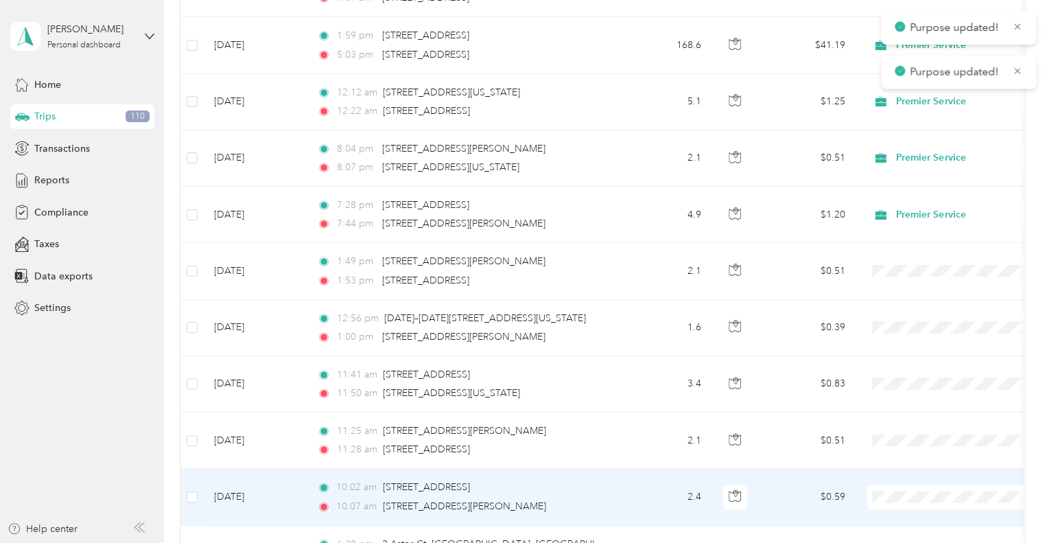
scroll to position [3500, 0]
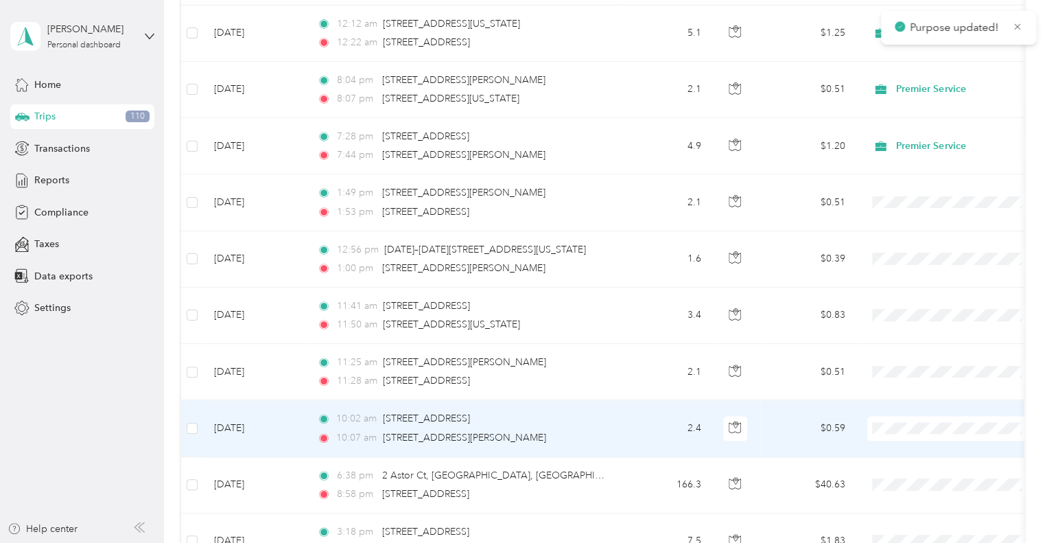
click at [911, 441] on span "Premier Service" at bounding box center [964, 444] width 127 height 14
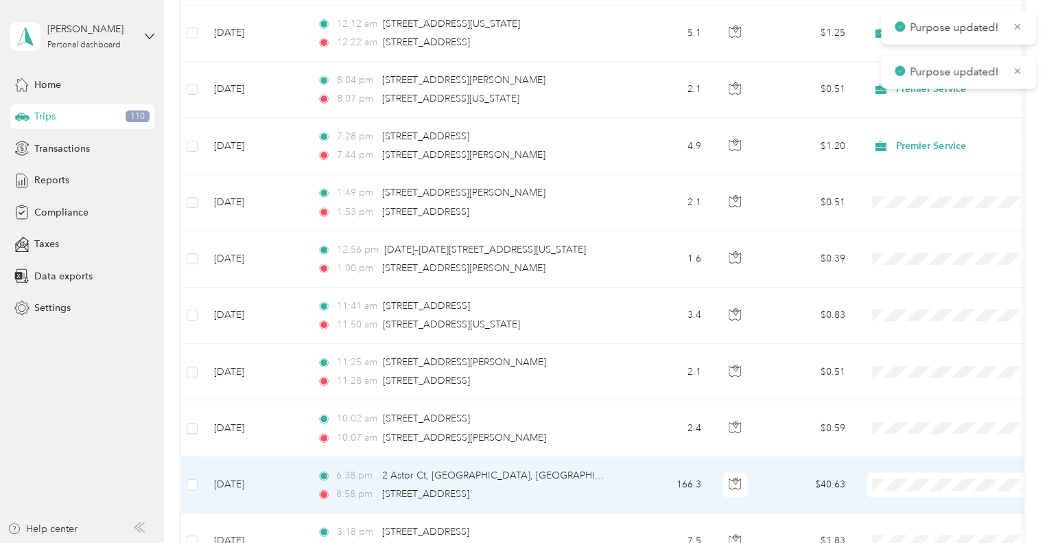
drag, startPoint x: 913, startPoint y: 491, endPoint x: 928, endPoint y: 491, distance: 15.1
click at [920, 493] on li "Premier Service" at bounding box center [952, 496] width 170 height 24
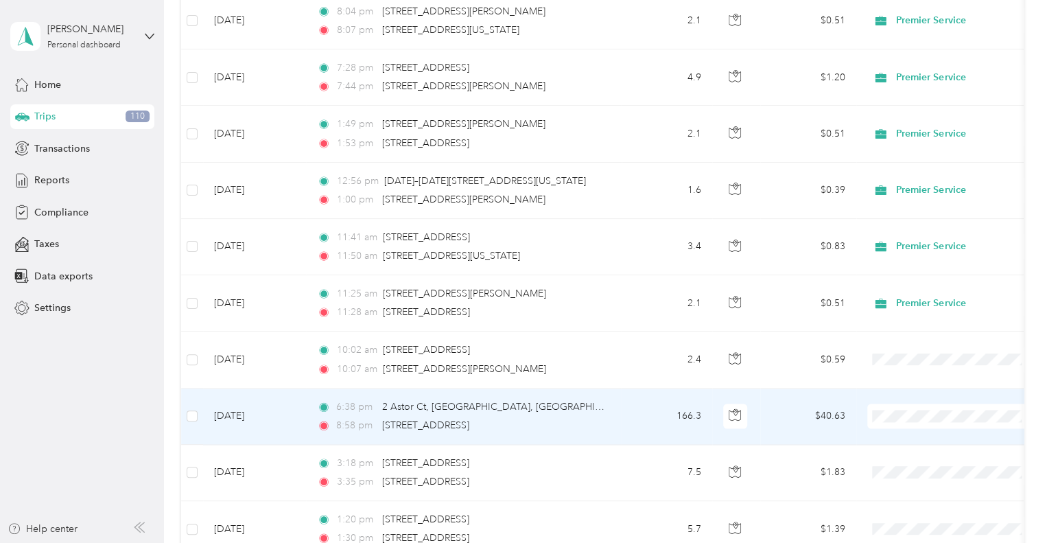
click at [917, 457] on span "Personal" at bounding box center [964, 452] width 127 height 14
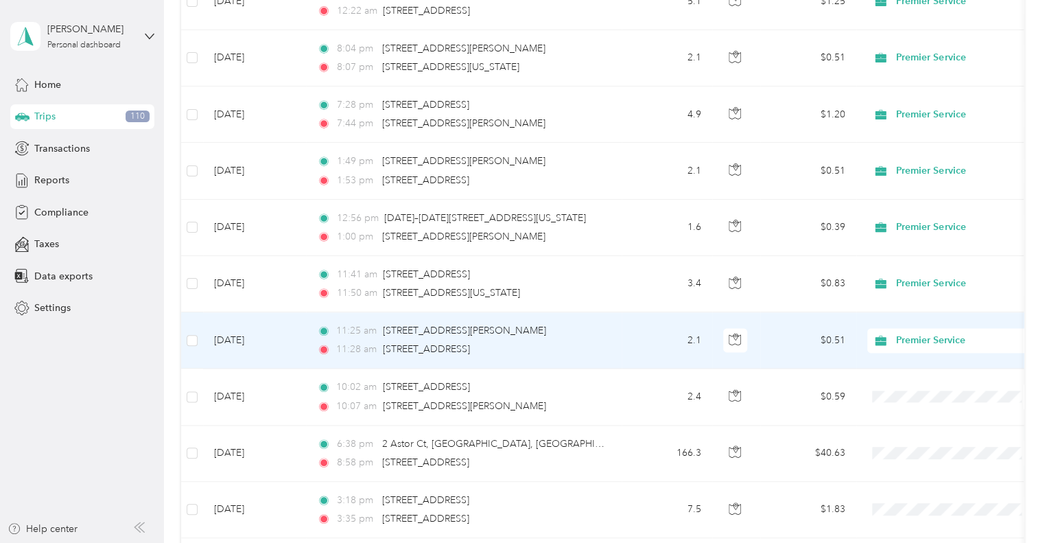
scroll to position [3500, 0]
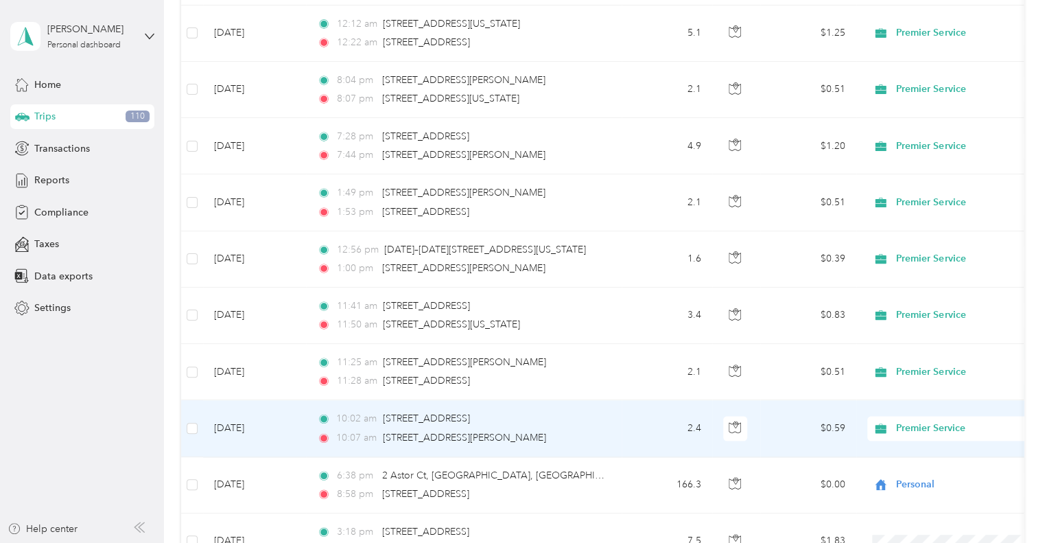
click at [911, 421] on span "Premier Service" at bounding box center [959, 428] width 126 height 15
click at [927, 466] on span "Personal" at bounding box center [964, 468] width 127 height 14
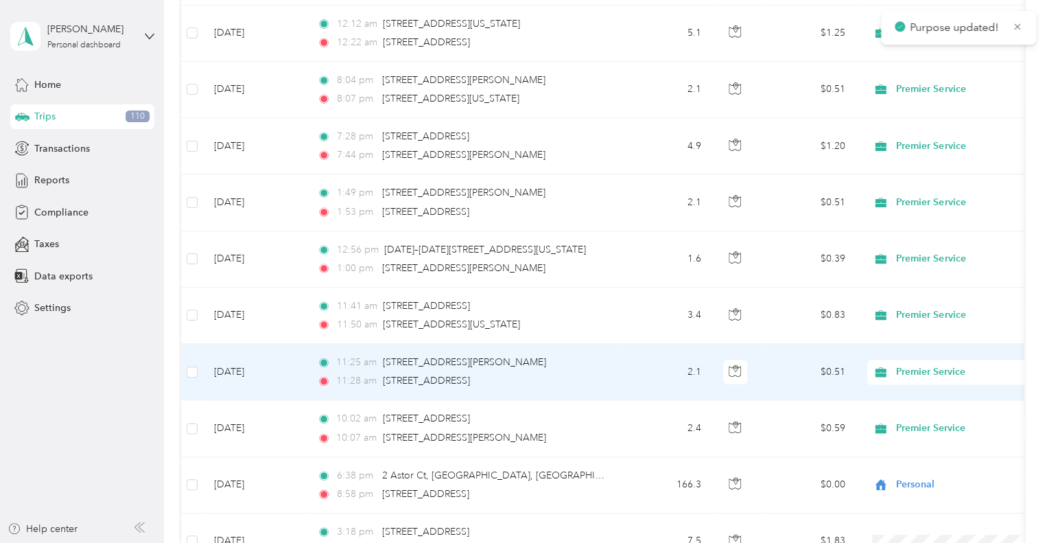
click at [934, 364] on span "Premier Service" at bounding box center [959, 371] width 126 height 15
click at [911, 414] on span "Personal" at bounding box center [964, 412] width 127 height 14
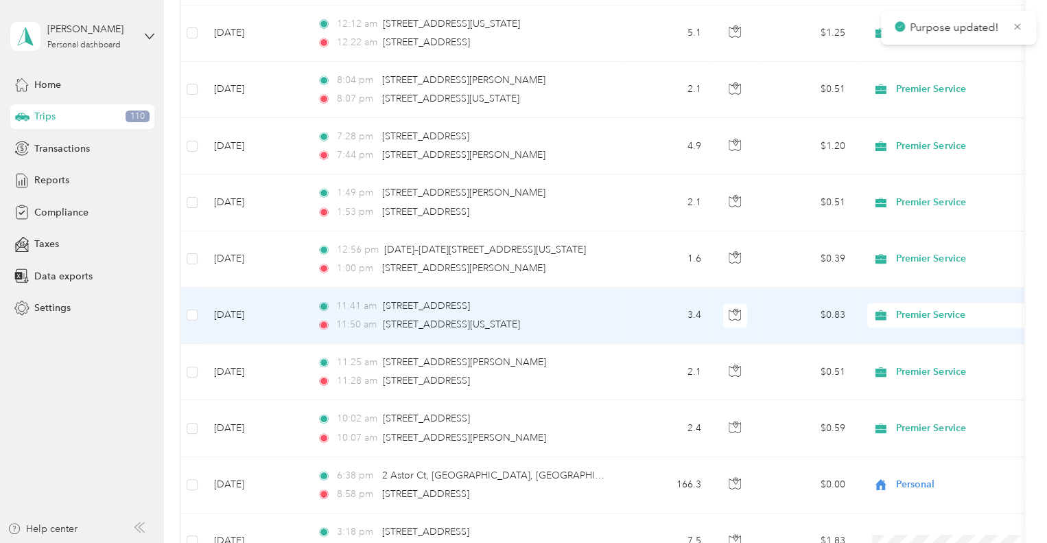
click at [900, 308] on span "Premier Service" at bounding box center [959, 314] width 126 height 15
click at [925, 351] on span "Personal" at bounding box center [964, 356] width 127 height 14
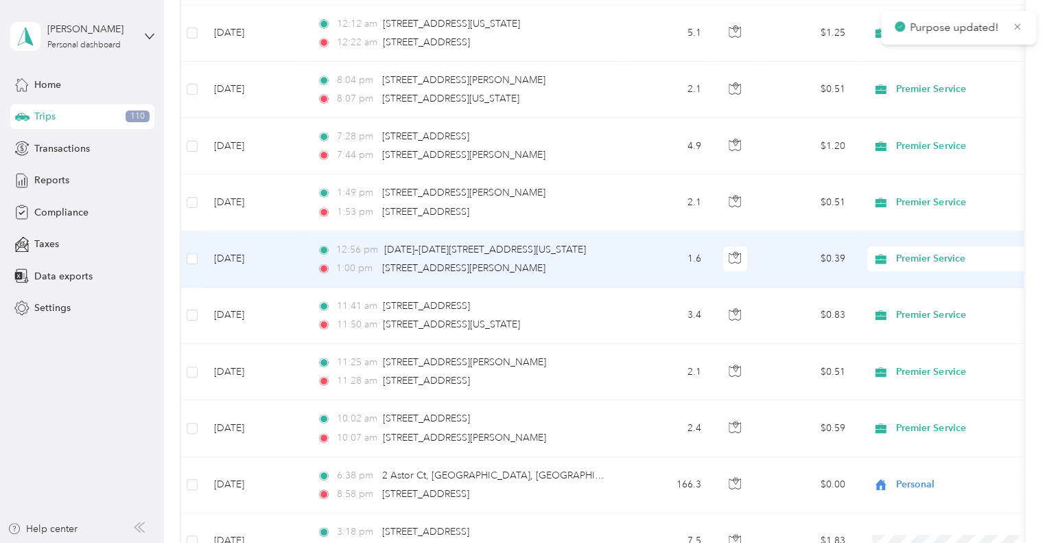
click at [917, 235] on td "Premier Service" at bounding box center [952, 259] width 192 height 56
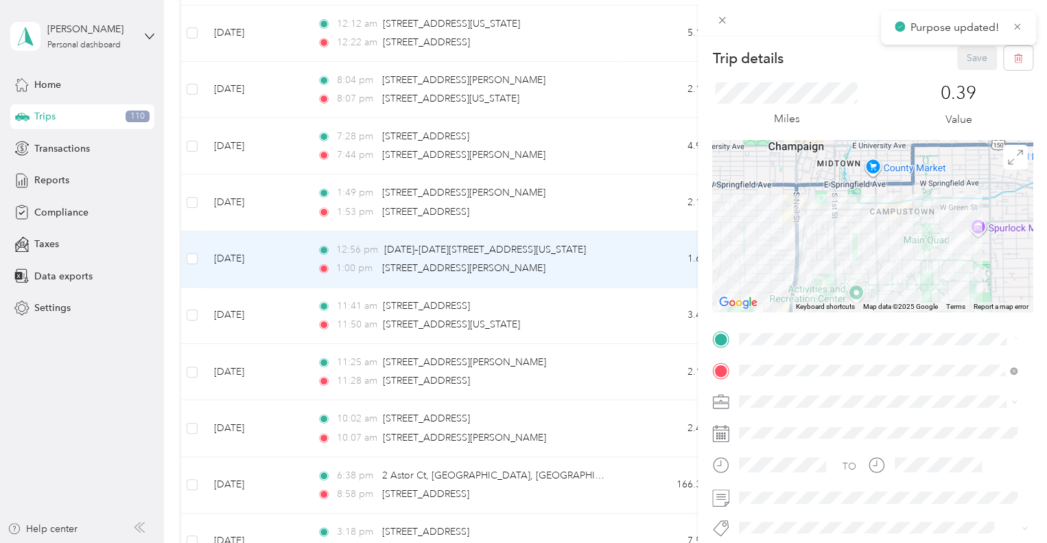
click at [623, 194] on div "Trip details Save This trip cannot be edited because it is either under review,…" at bounding box center [523, 271] width 1047 height 543
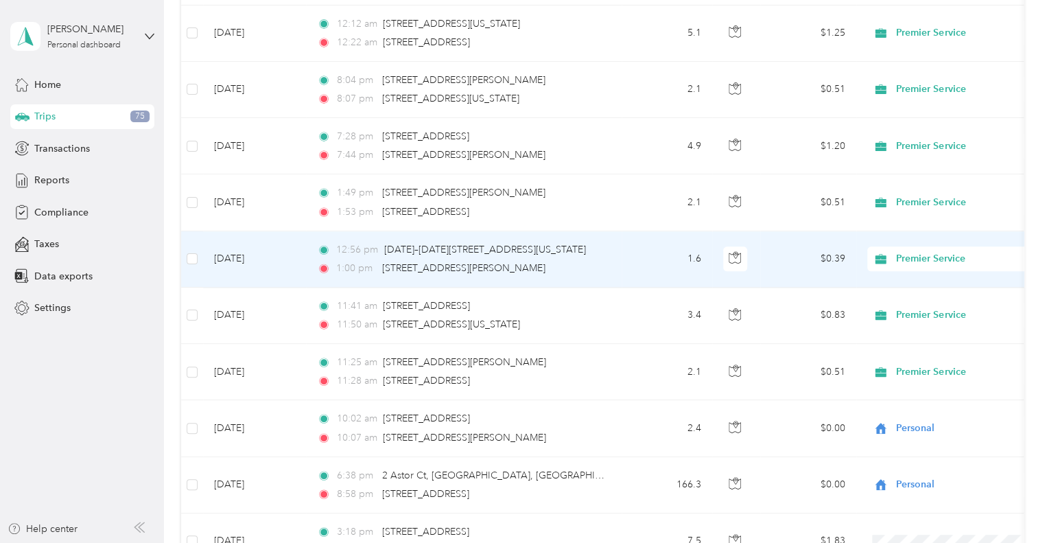
click at [933, 253] on span "Premier Service" at bounding box center [959, 258] width 126 height 15
click at [920, 299] on span "Personal" at bounding box center [964, 299] width 127 height 14
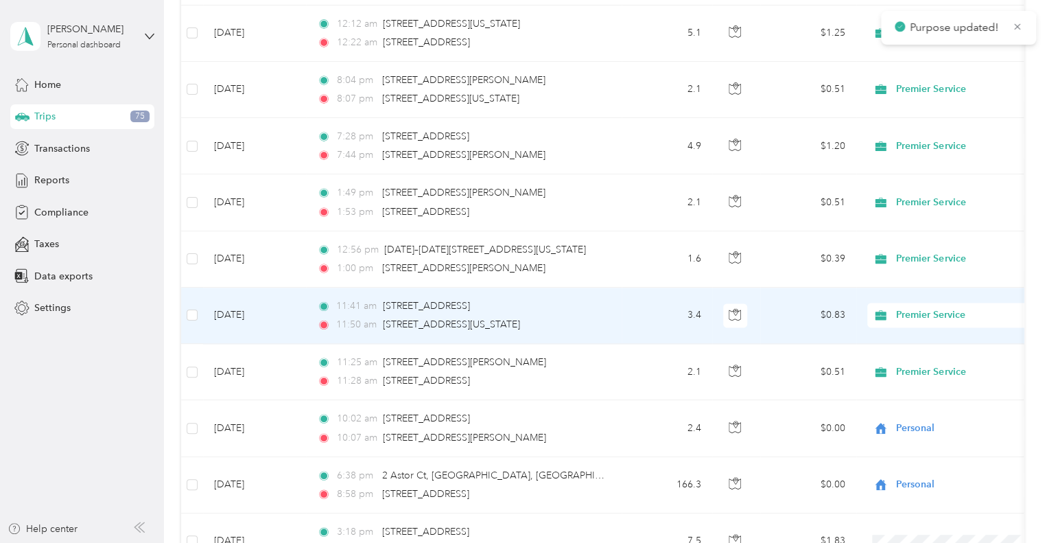
click at [924, 307] on span "Premier Service" at bounding box center [959, 314] width 126 height 15
click at [925, 351] on span "Personal" at bounding box center [964, 354] width 127 height 14
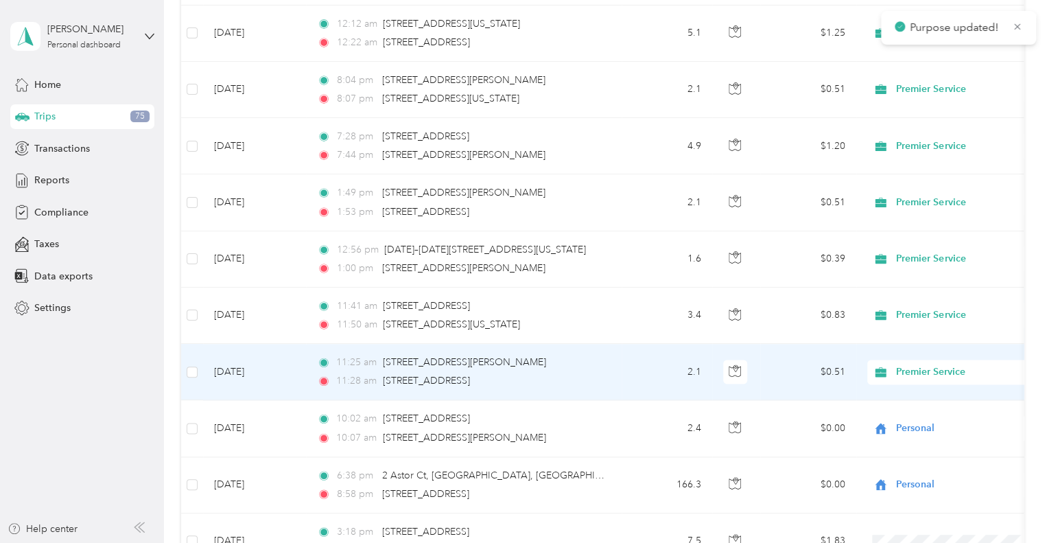
click at [915, 364] on span "Premier Service" at bounding box center [959, 371] width 126 height 15
click at [917, 412] on span "Personal" at bounding box center [964, 412] width 127 height 14
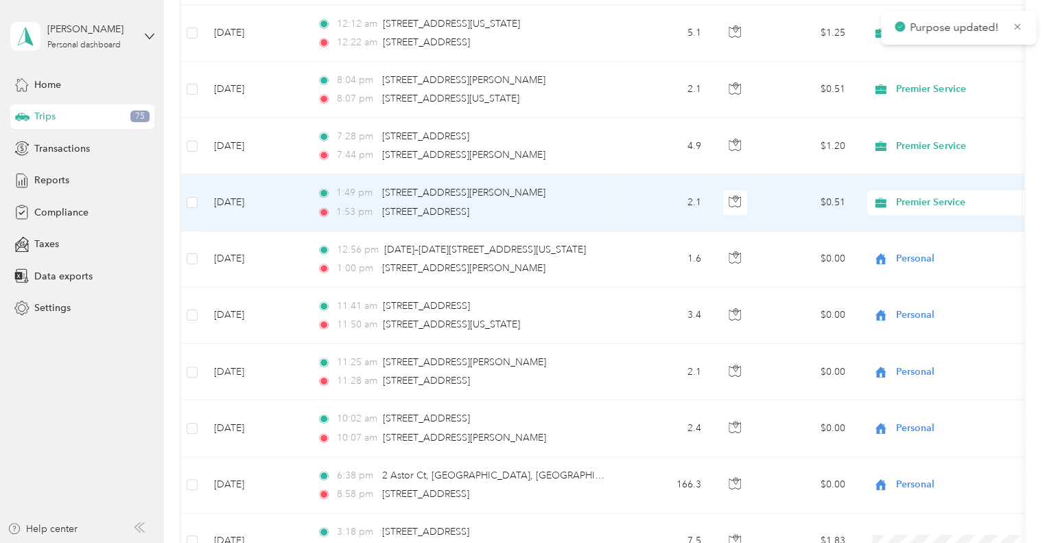
click at [910, 195] on span "Premier Service" at bounding box center [959, 202] width 126 height 15
click at [939, 246] on li "Personal" at bounding box center [952, 243] width 170 height 24
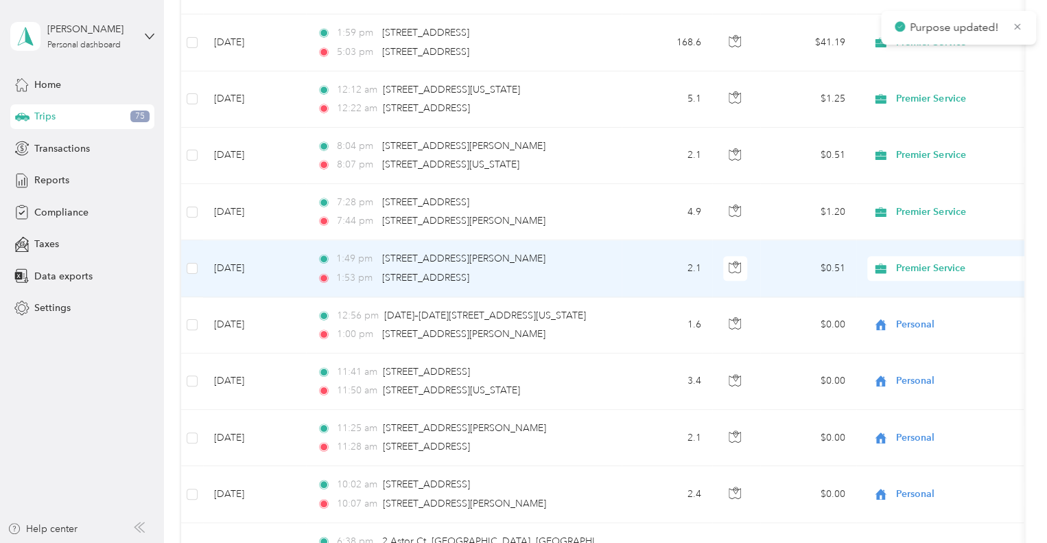
scroll to position [3431, 0]
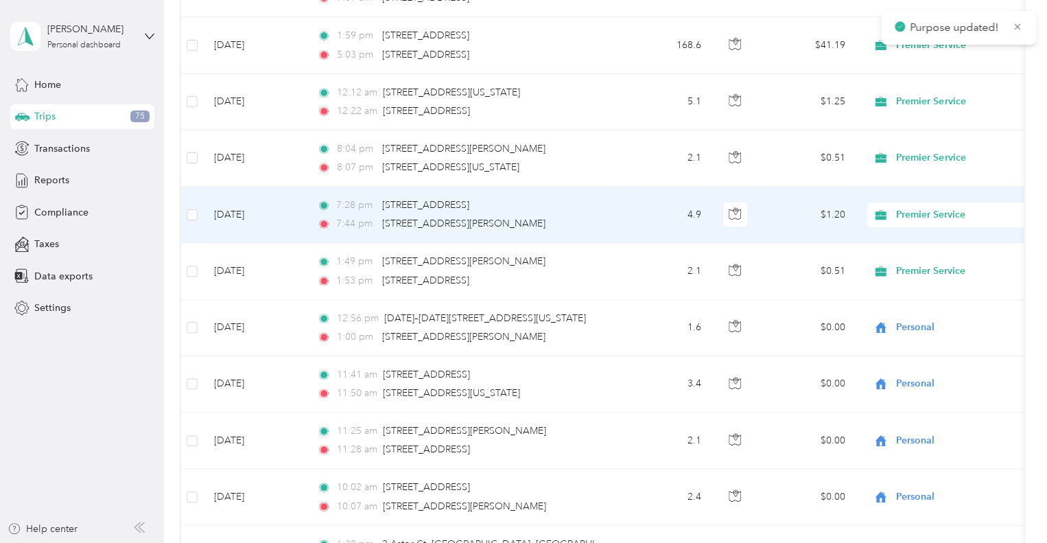
click at [911, 210] on span "Premier Service" at bounding box center [959, 214] width 126 height 15
click at [917, 261] on li "Personal" at bounding box center [952, 251] width 170 height 24
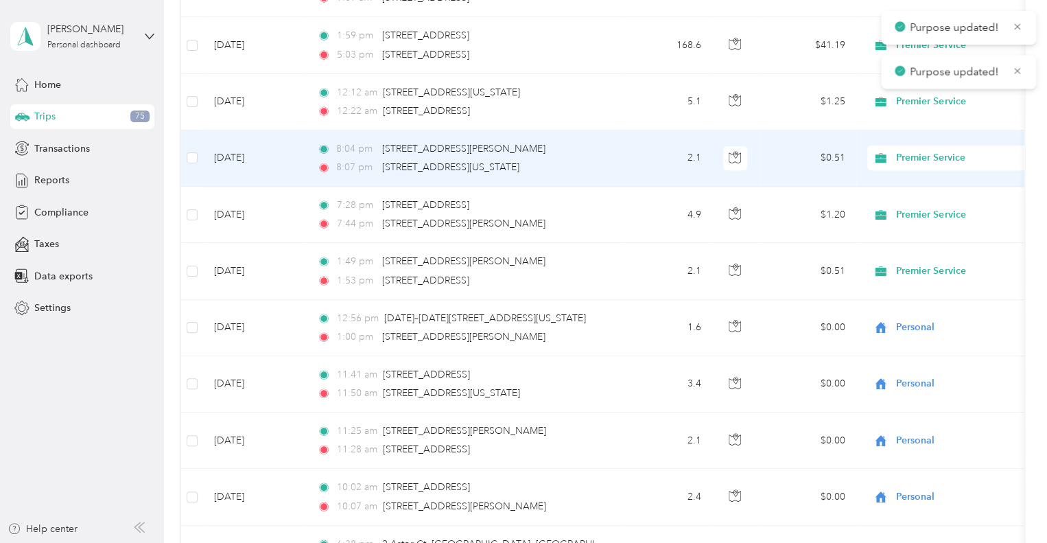
click at [922, 150] on span "Premier Service" at bounding box center [959, 157] width 126 height 15
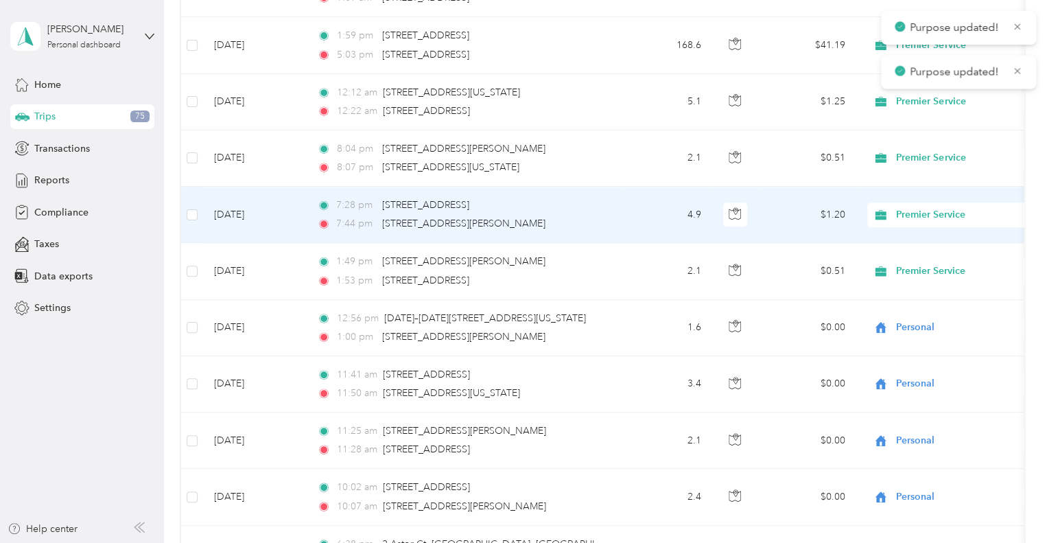
click at [926, 195] on span "Personal" at bounding box center [964, 199] width 127 height 14
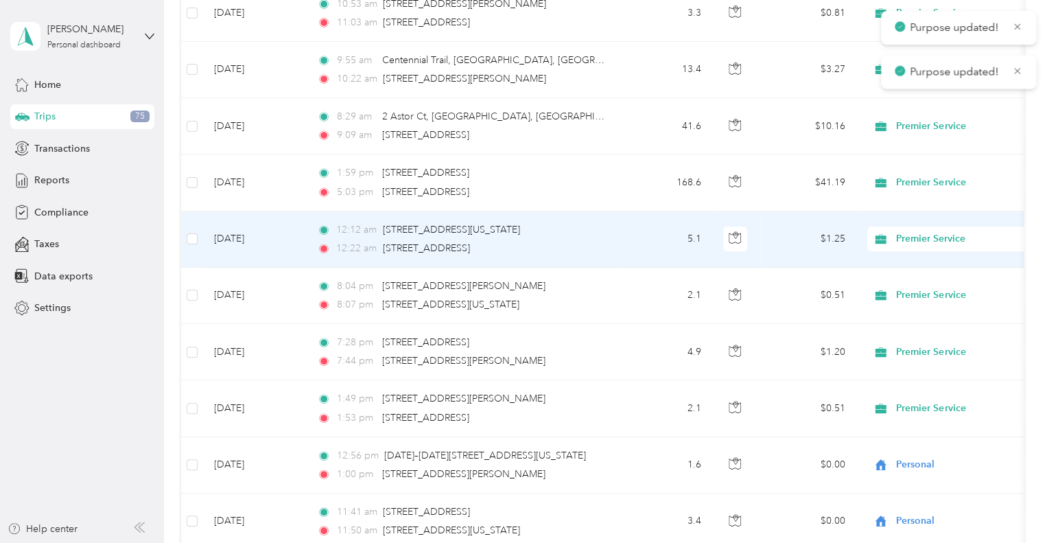
click at [906, 233] on span "Premier Service" at bounding box center [959, 238] width 126 height 15
drag, startPoint x: 903, startPoint y: 279, endPoint x: 906, endPoint y: 268, distance: 11.3
click at [903, 279] on span "Personal" at bounding box center [964, 280] width 127 height 14
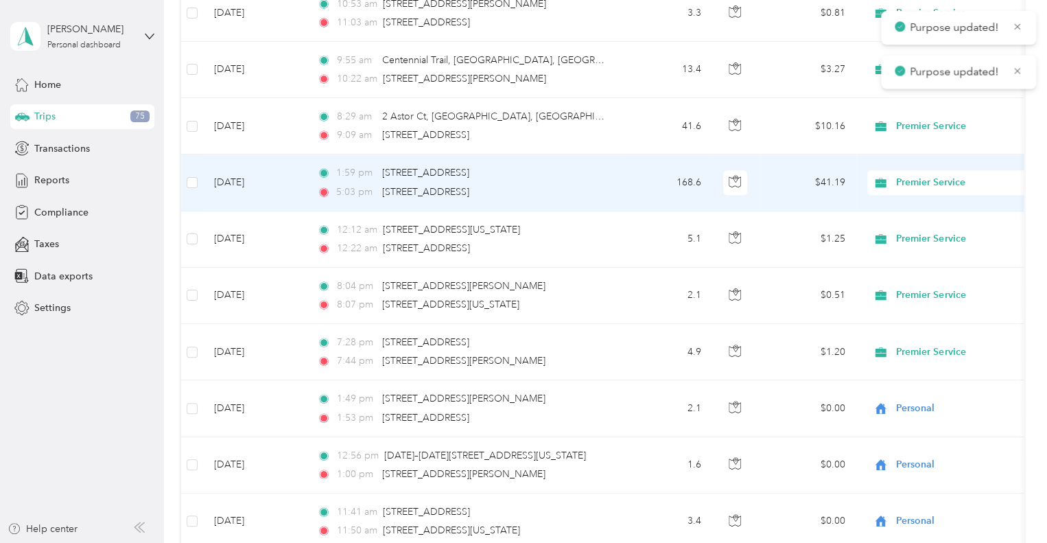
click at [915, 175] on span "Premier Service" at bounding box center [959, 182] width 126 height 15
click at [913, 222] on span "Personal" at bounding box center [964, 224] width 127 height 14
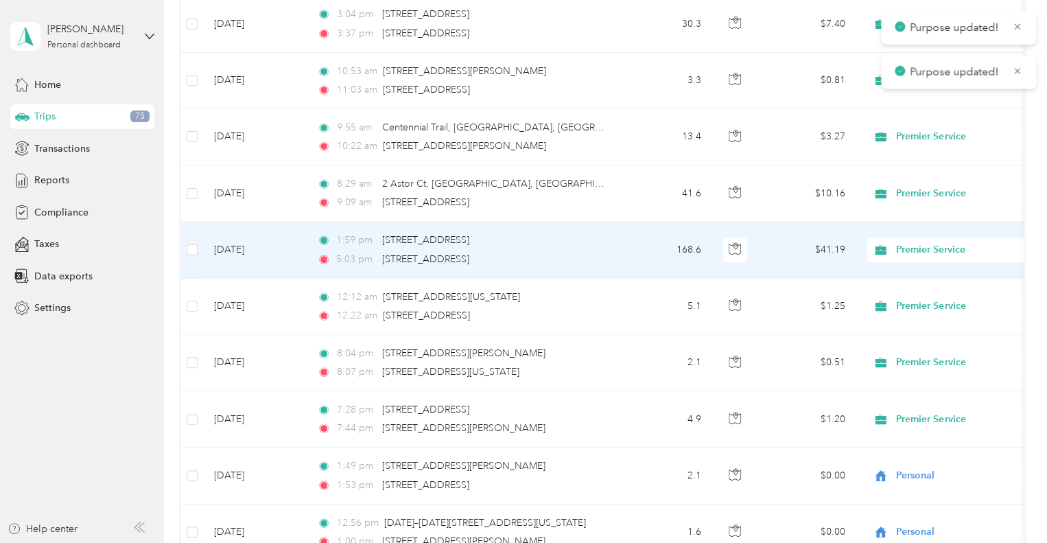
scroll to position [3225, 0]
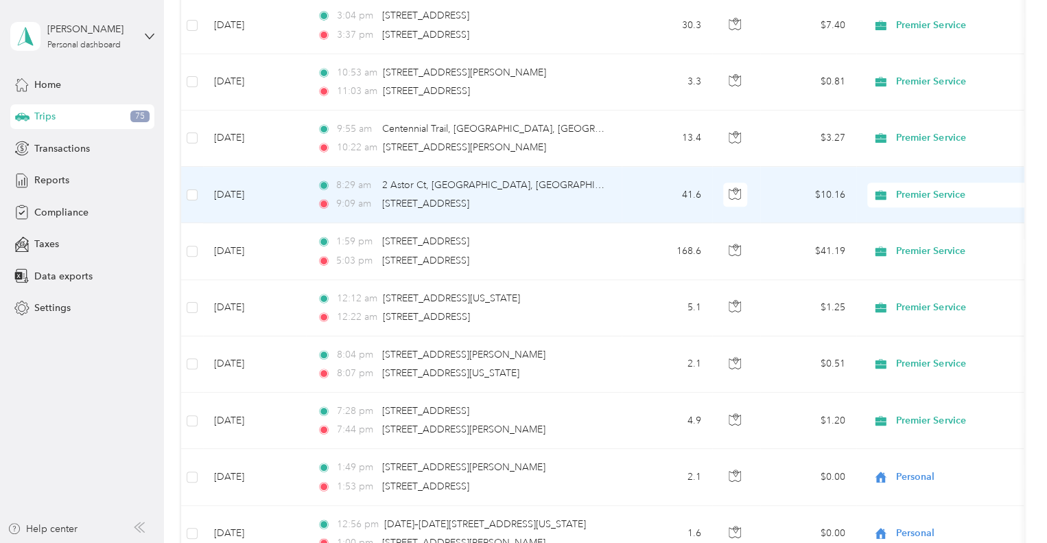
click at [928, 187] on span "Premier Service" at bounding box center [959, 194] width 126 height 15
click at [922, 234] on span "Personal" at bounding box center [964, 236] width 127 height 14
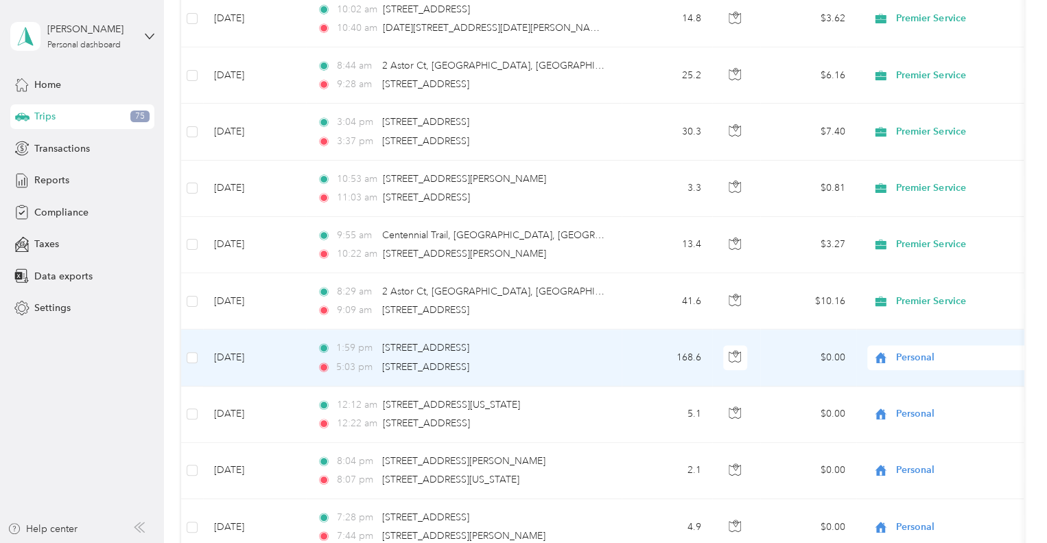
scroll to position [3088, 0]
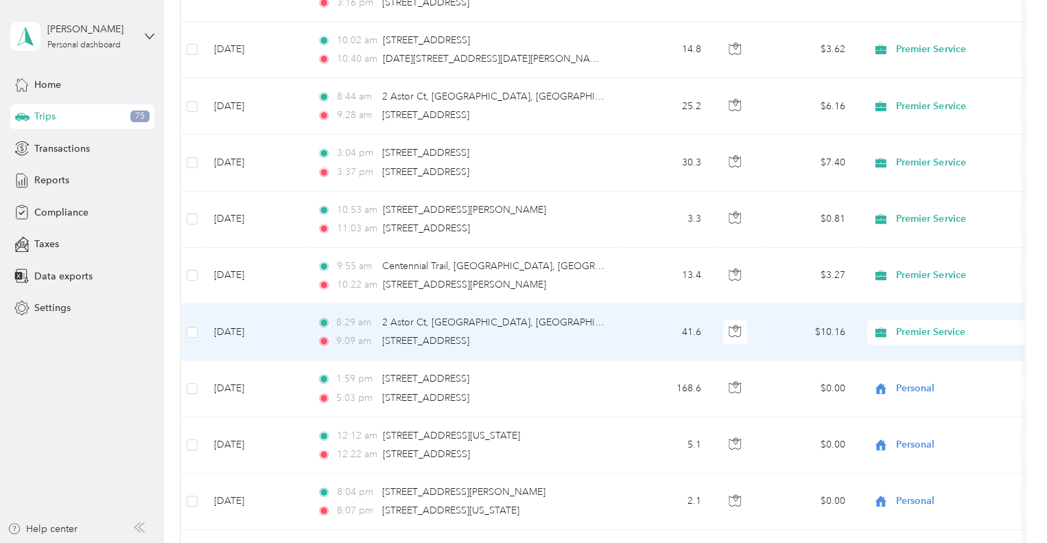
click at [916, 329] on span "Premier Service" at bounding box center [959, 332] width 126 height 15
click at [914, 373] on span "Personal" at bounding box center [964, 373] width 127 height 14
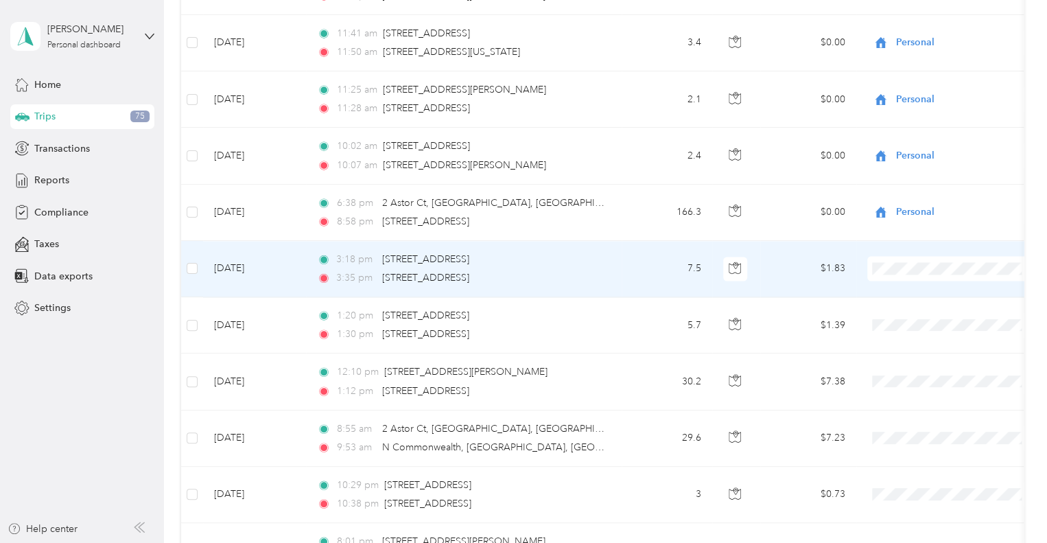
scroll to position [3774, 0]
click at [908, 279] on span "Premier Service" at bounding box center [964, 280] width 127 height 14
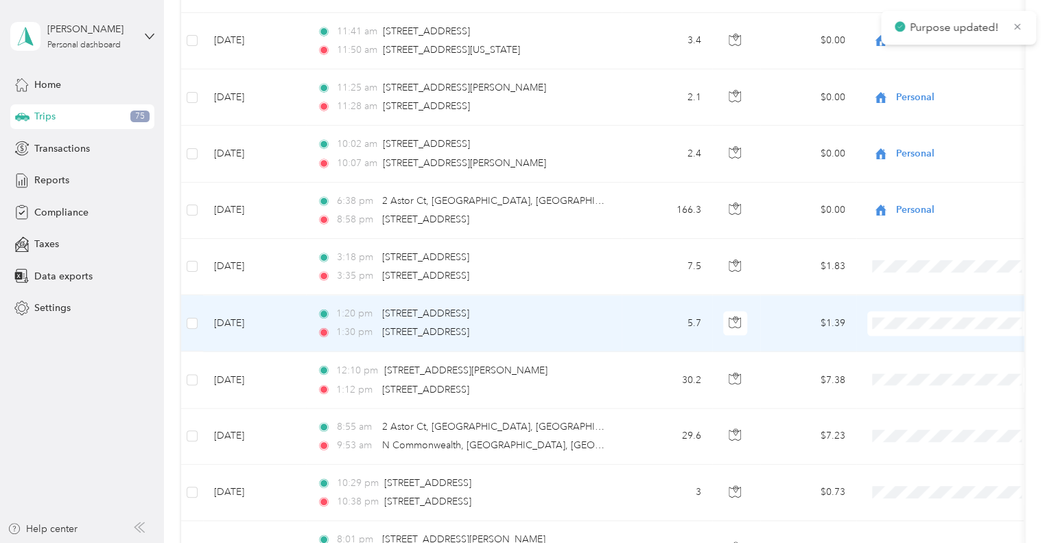
click at [902, 336] on span "Premier Service" at bounding box center [964, 338] width 127 height 14
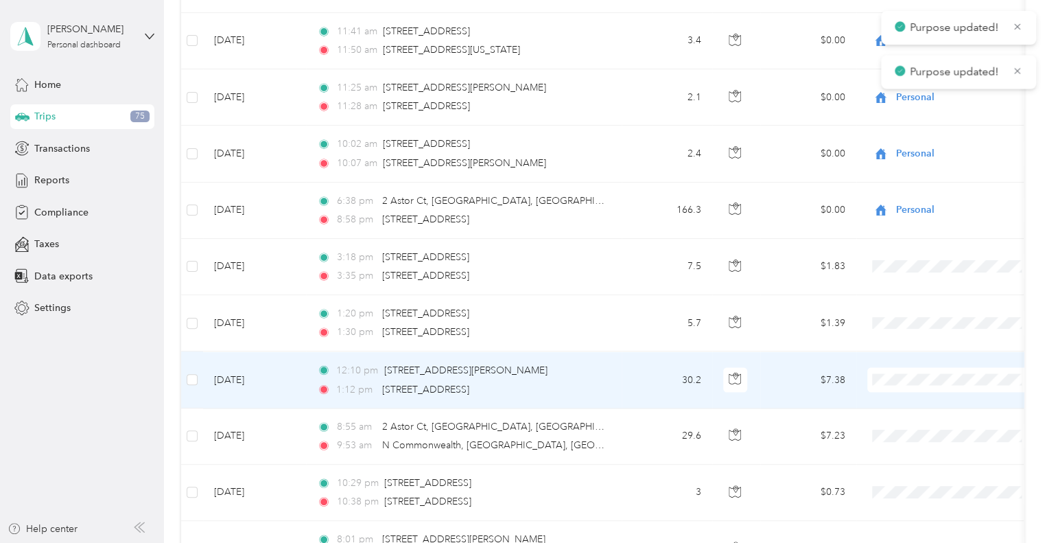
click at [911, 386] on li "Premier Service" at bounding box center [952, 395] width 170 height 24
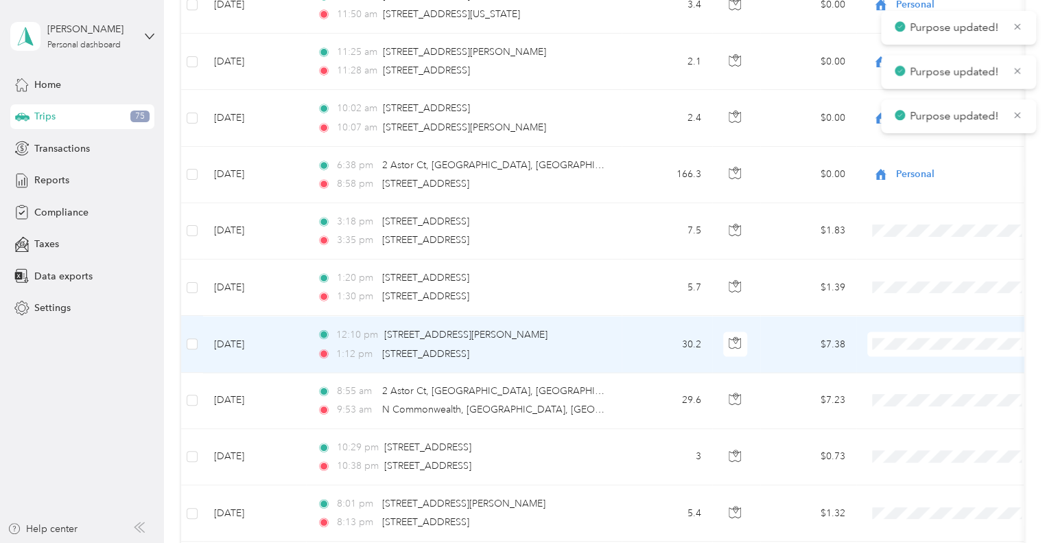
scroll to position [3843, 0]
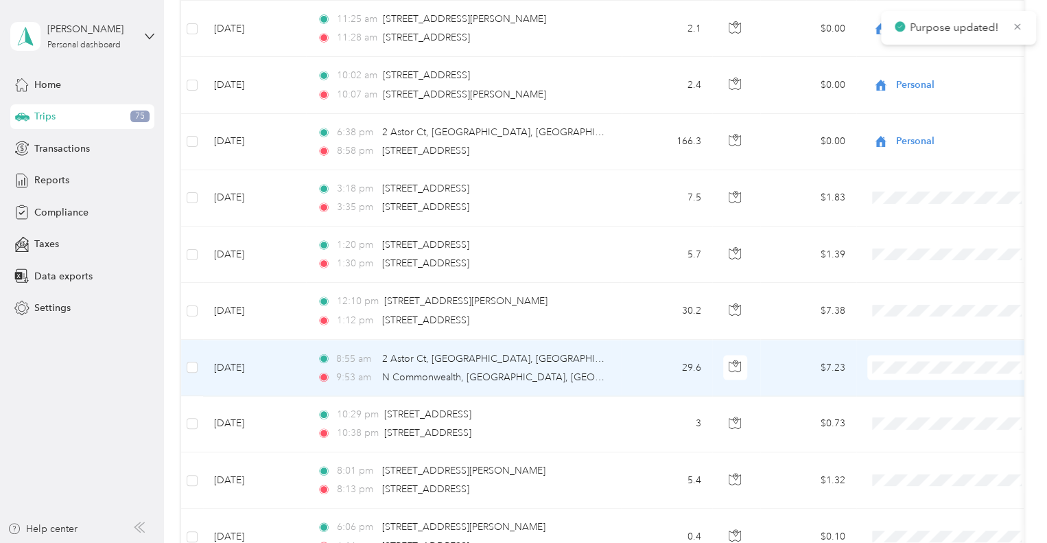
click at [906, 377] on span "Premier Service" at bounding box center [964, 383] width 127 height 14
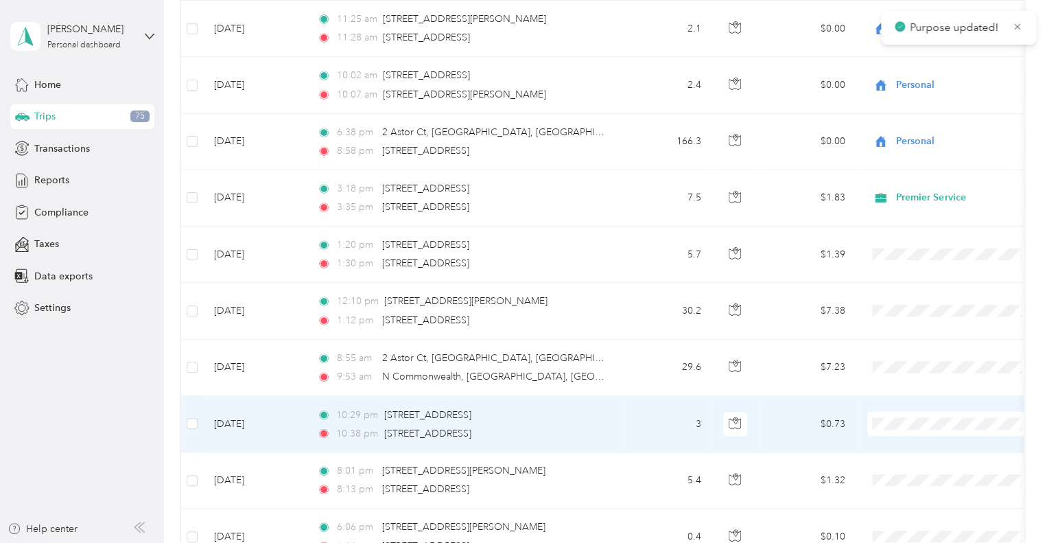
scroll to position [3911, 0]
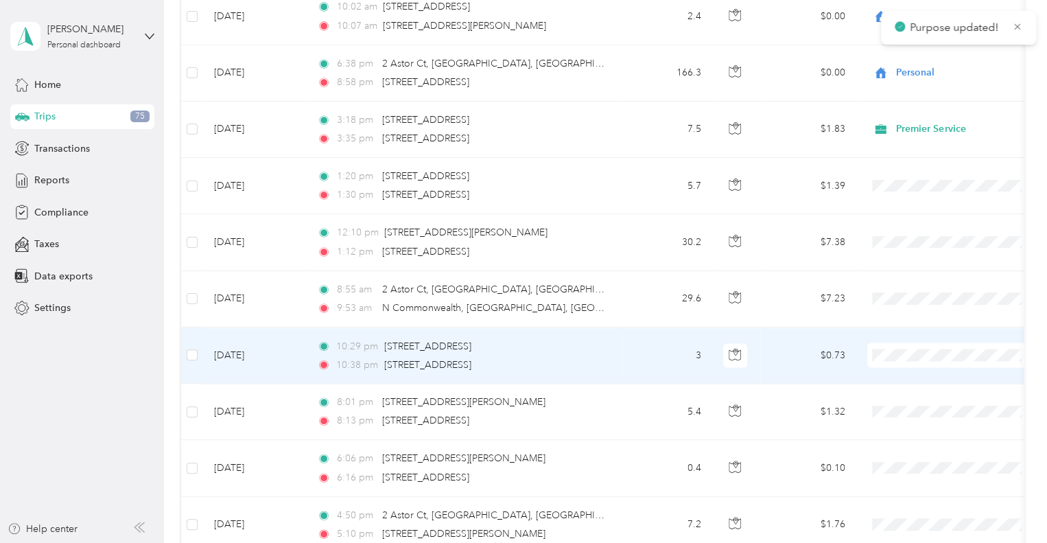
click at [915, 342] on span at bounding box center [952, 354] width 170 height 25
click at [920, 375] on span "Premier Service" at bounding box center [964, 371] width 127 height 14
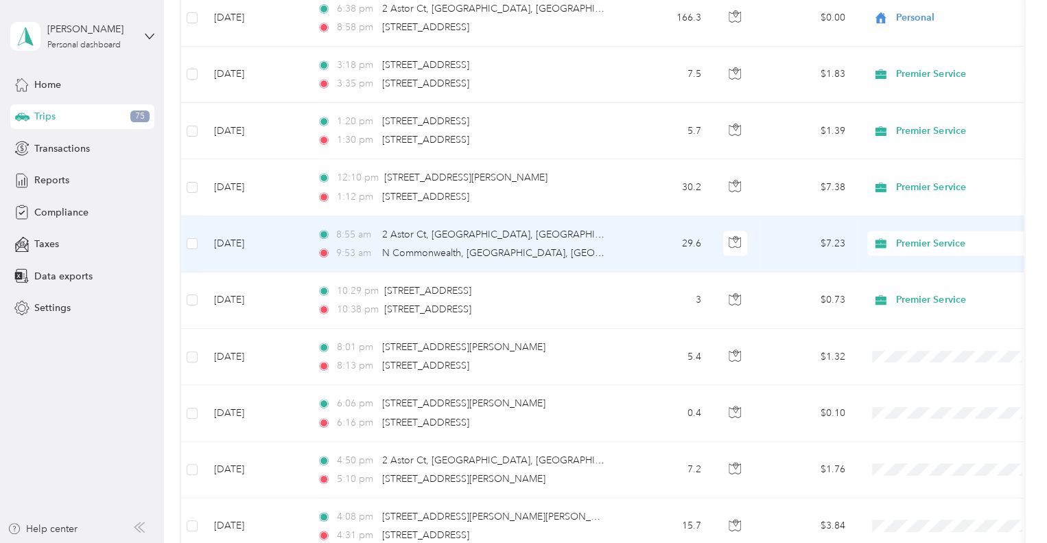
scroll to position [4049, 0]
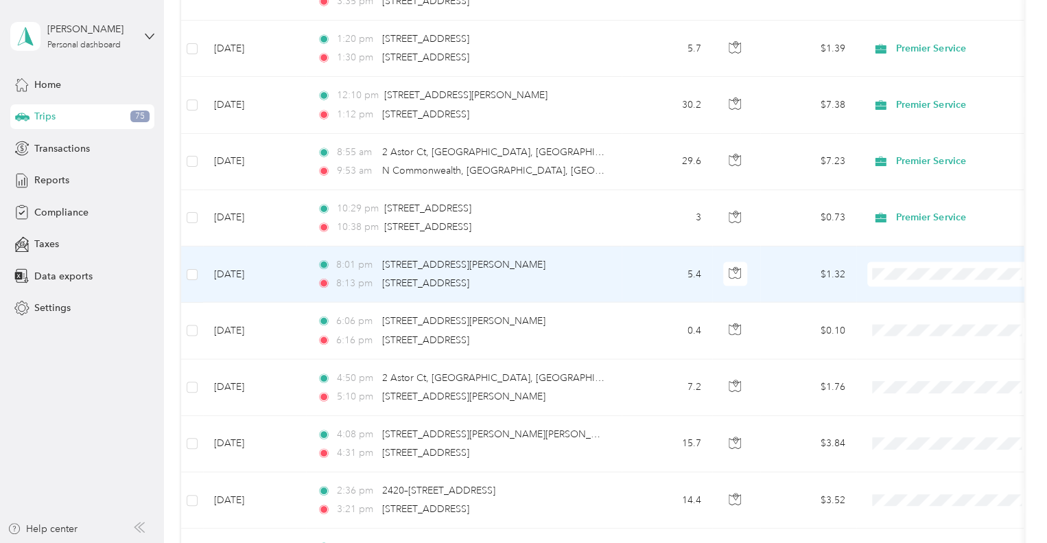
click at [917, 288] on span "Premier Service" at bounding box center [964, 290] width 127 height 14
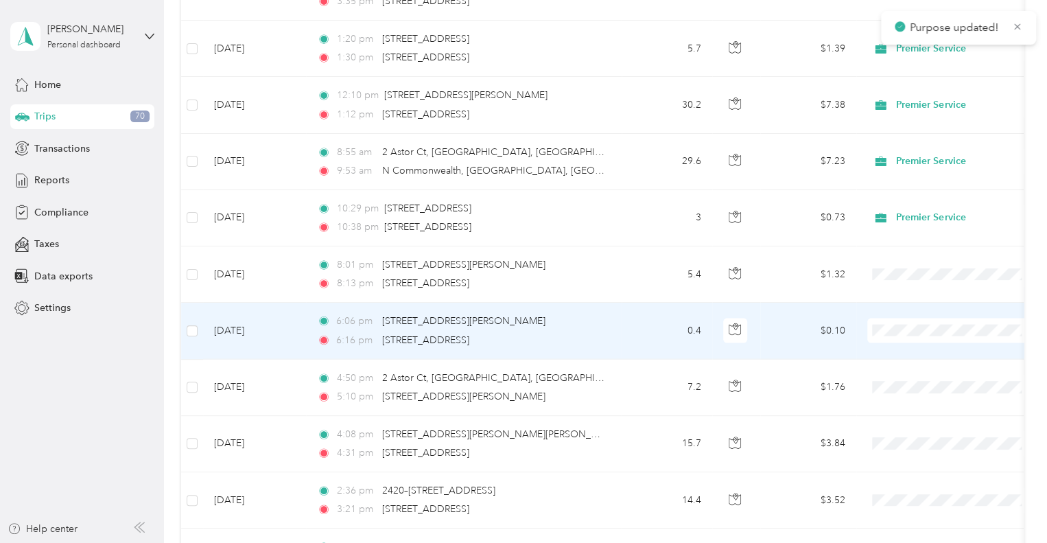
click at [910, 343] on span "Premier Service" at bounding box center [964, 346] width 127 height 14
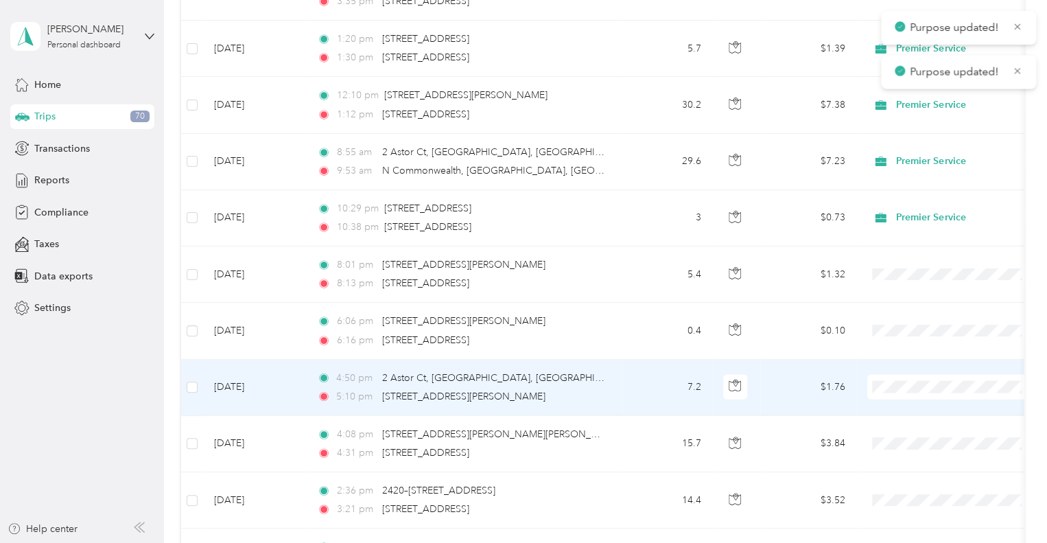
click at [903, 395] on span "Premier Service" at bounding box center [964, 402] width 127 height 14
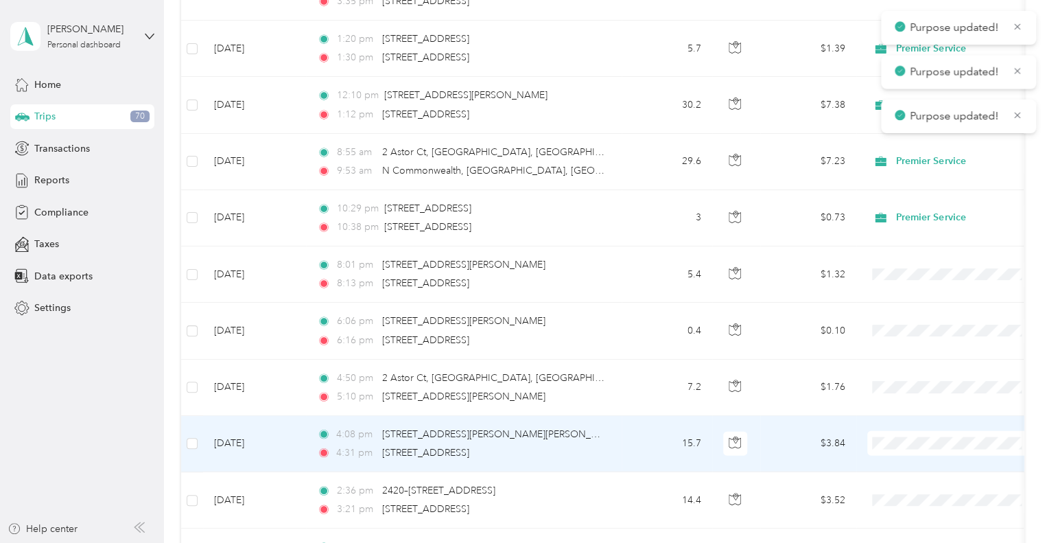
click at [910, 445] on body "Purpose updated! Purpose updated! Purpose updated! [PERSON_NAME] Personal dashb…" at bounding box center [520, 271] width 1040 height 543
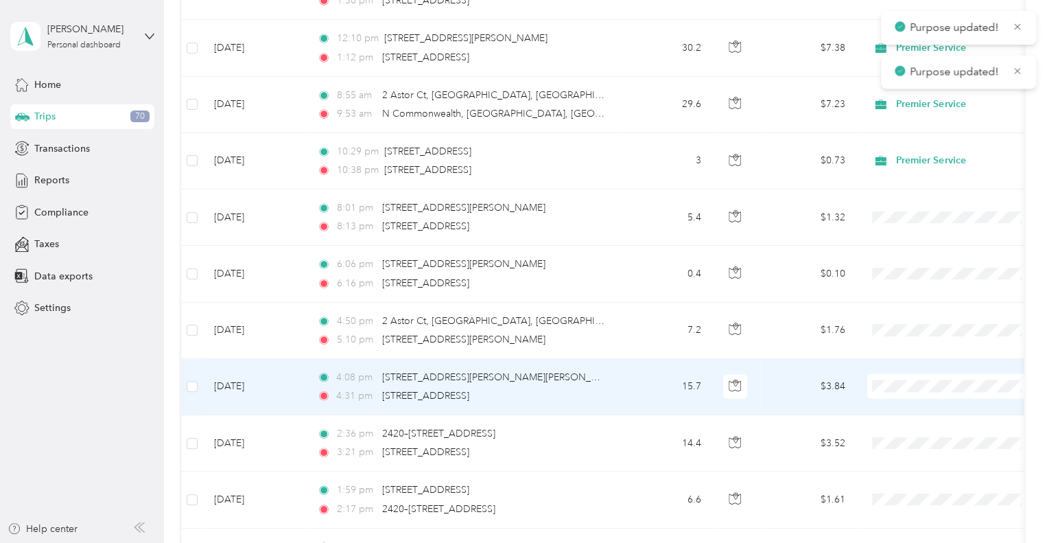
scroll to position [4186, 0]
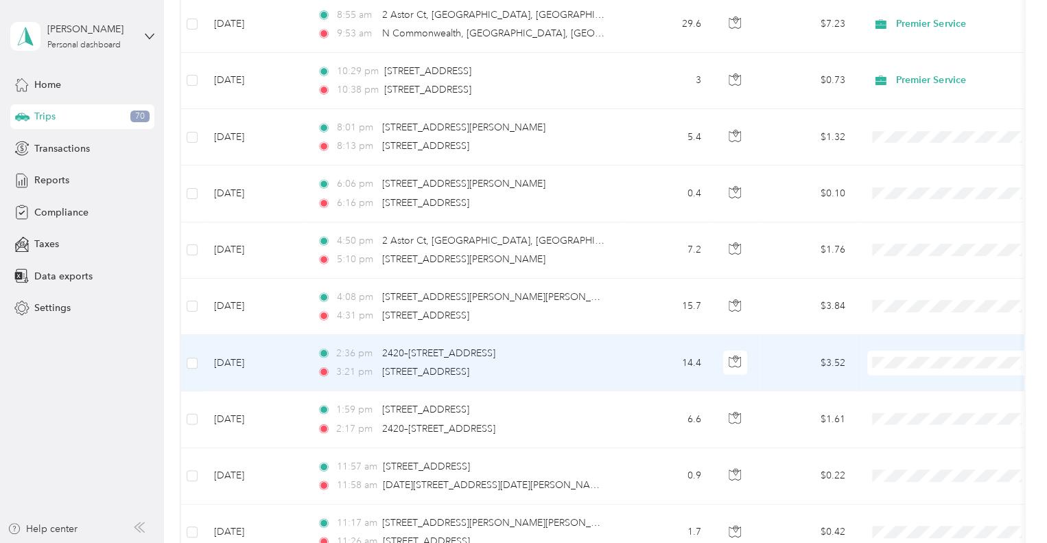
click at [911, 380] on span "Premier Service" at bounding box center [964, 376] width 127 height 14
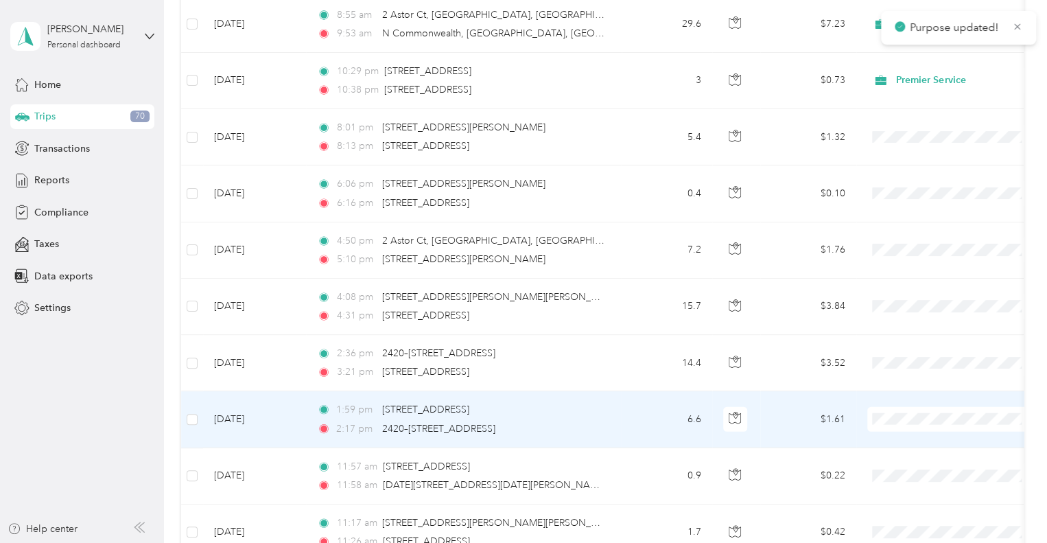
click at [900, 428] on span "Premier Service" at bounding box center [952, 434] width 151 height 14
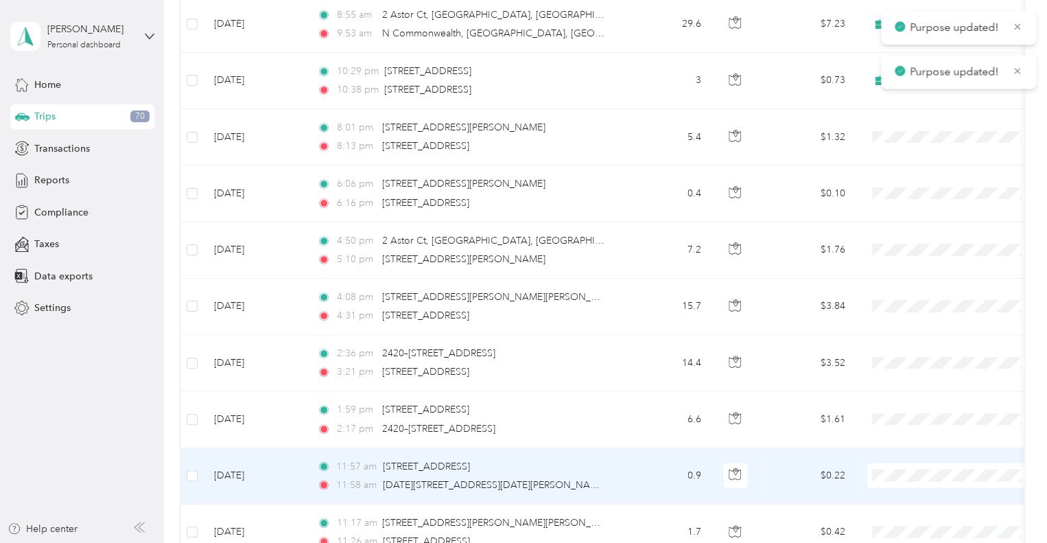
click at [909, 487] on span "Premier Service" at bounding box center [964, 486] width 127 height 14
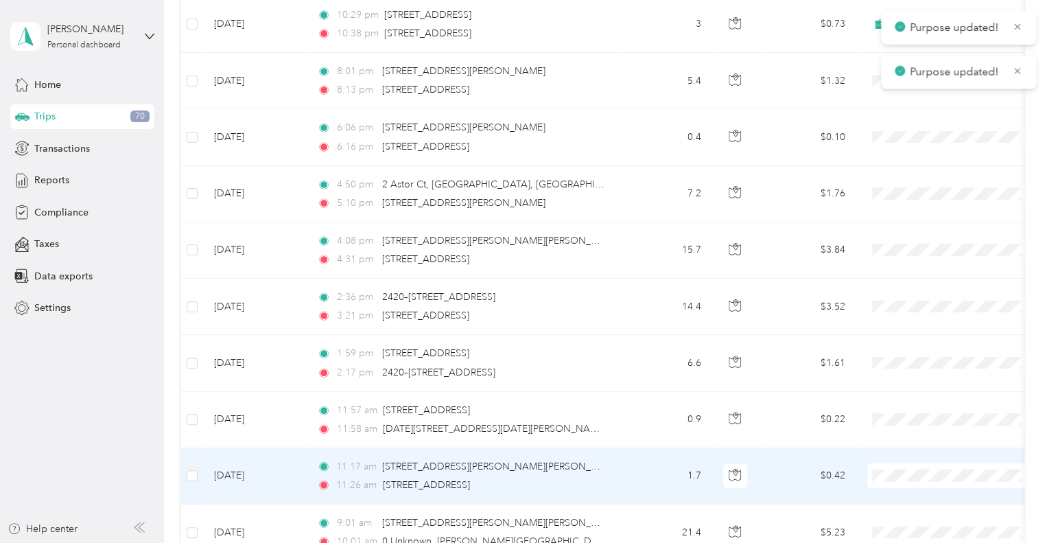
scroll to position [4255, 0]
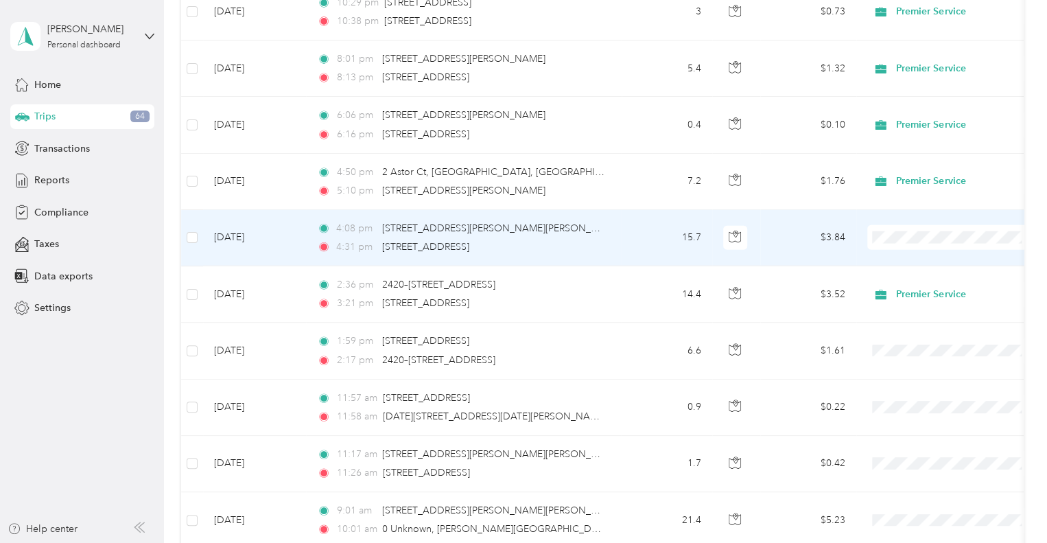
click at [904, 250] on span "Premier Service" at bounding box center [964, 253] width 127 height 14
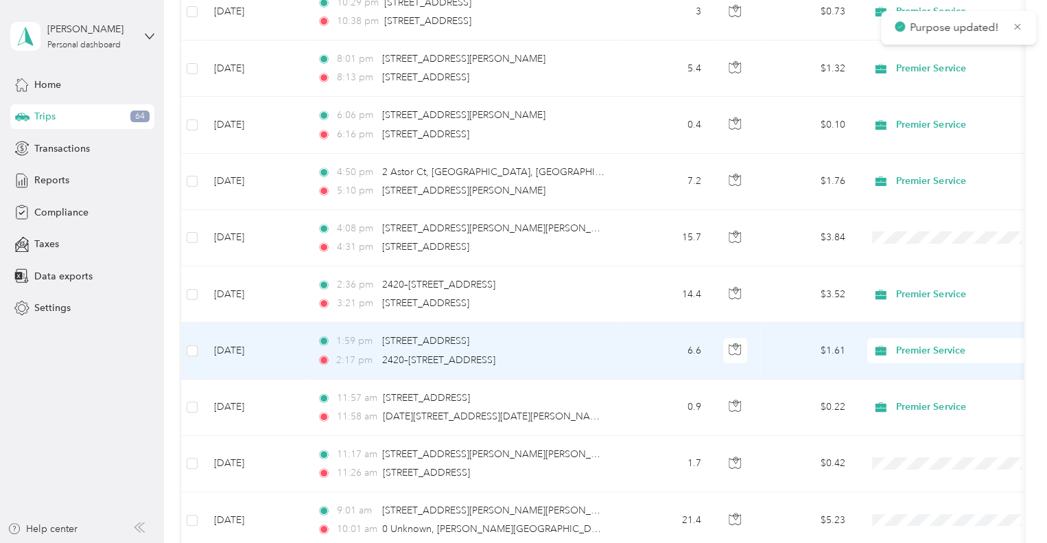
click at [909, 360] on span "Premier Service" at bounding box center [956, 365] width 111 height 14
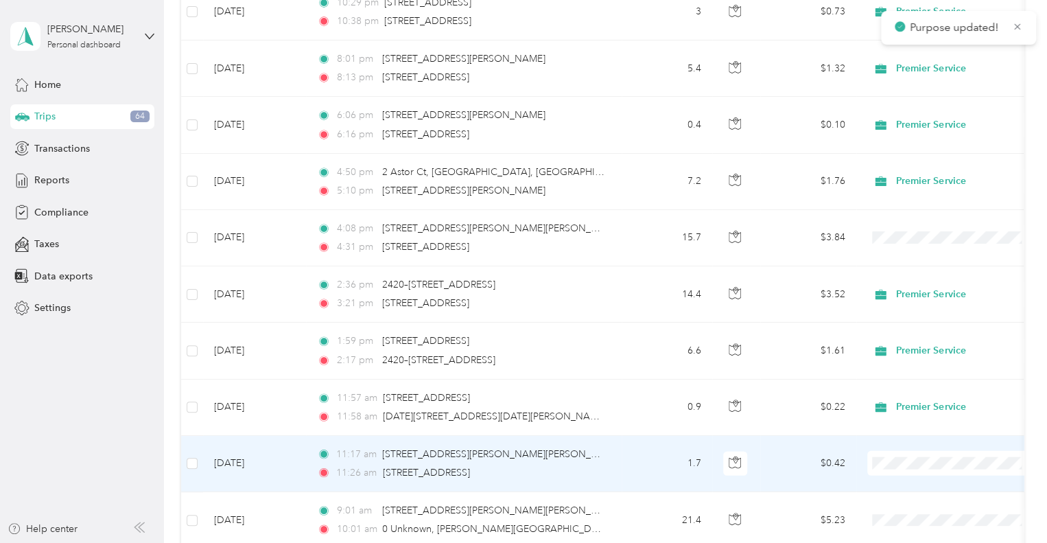
click at [931, 471] on span "Premier Service" at bounding box center [964, 476] width 127 height 14
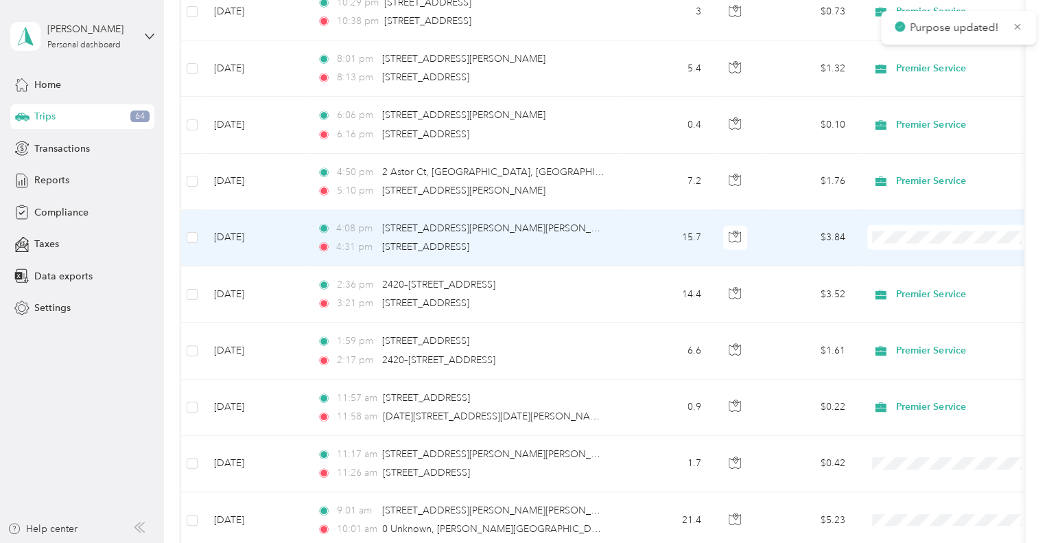
click at [913, 250] on span "Premier Service" at bounding box center [964, 253] width 127 height 14
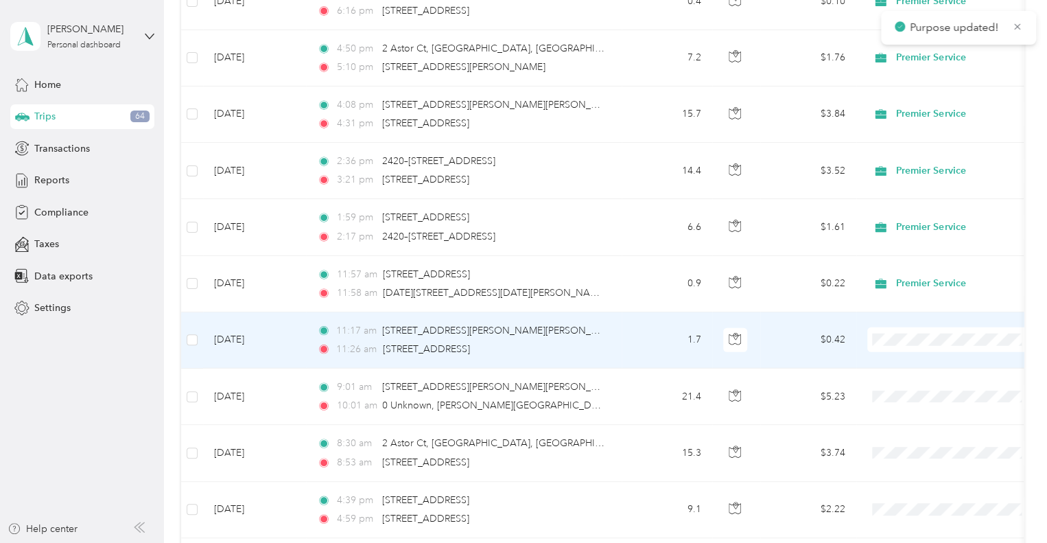
scroll to position [4392, 0]
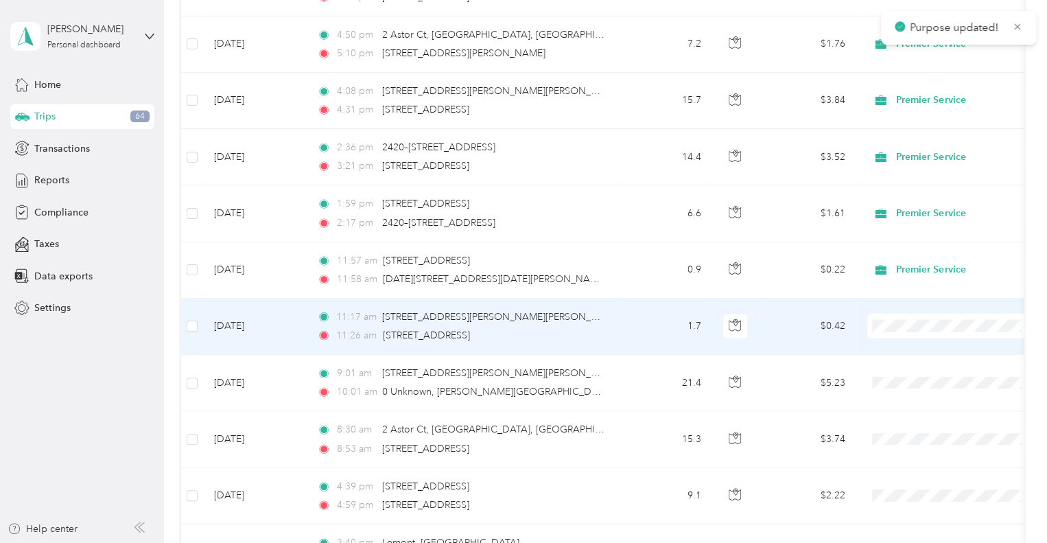
click at [893, 314] on span at bounding box center [952, 326] width 170 height 25
click at [926, 334] on span "Premier Service" at bounding box center [964, 340] width 127 height 14
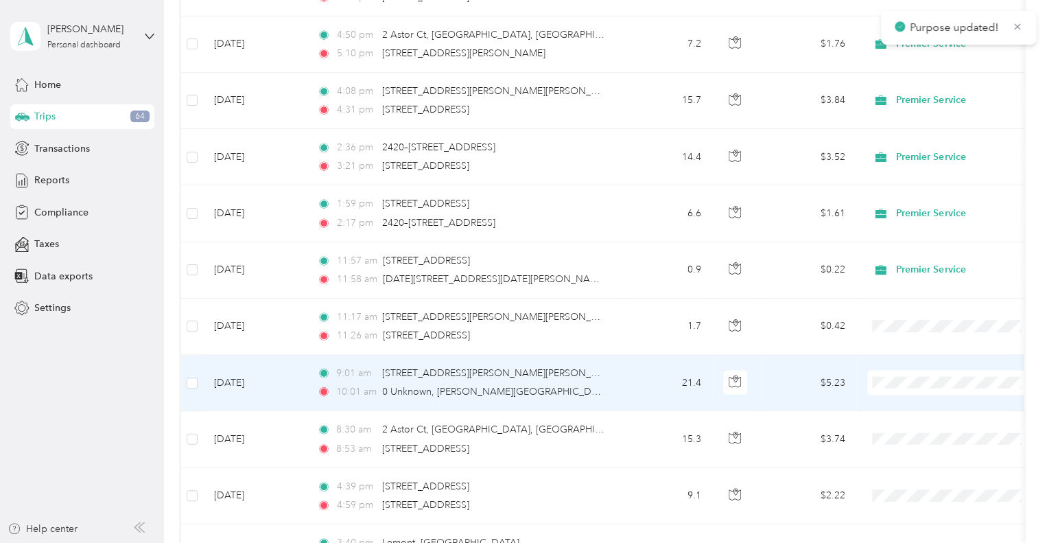
click at [933, 399] on span "Premier Service" at bounding box center [964, 397] width 127 height 14
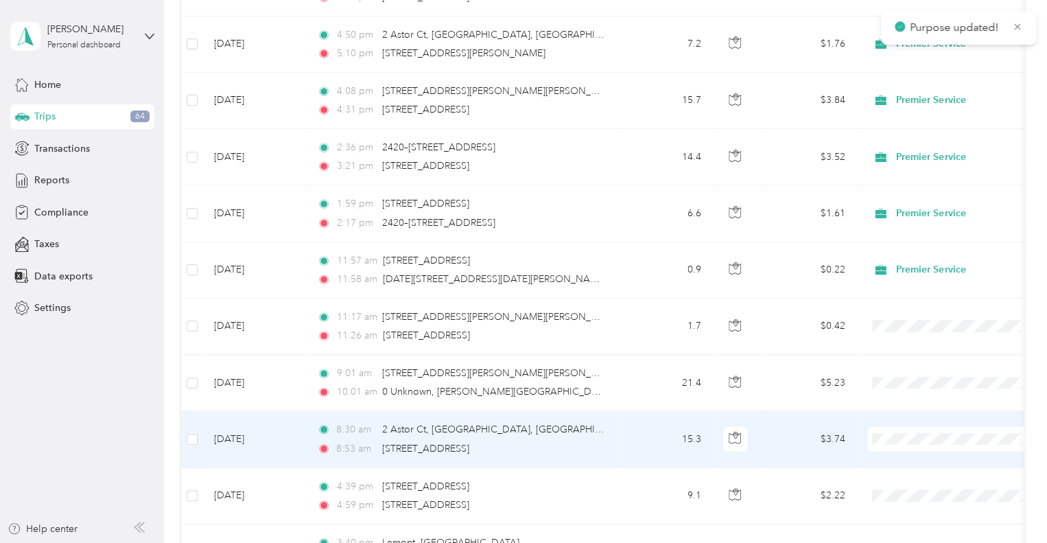
click at [909, 447] on span "Premier Service" at bounding box center [964, 453] width 127 height 14
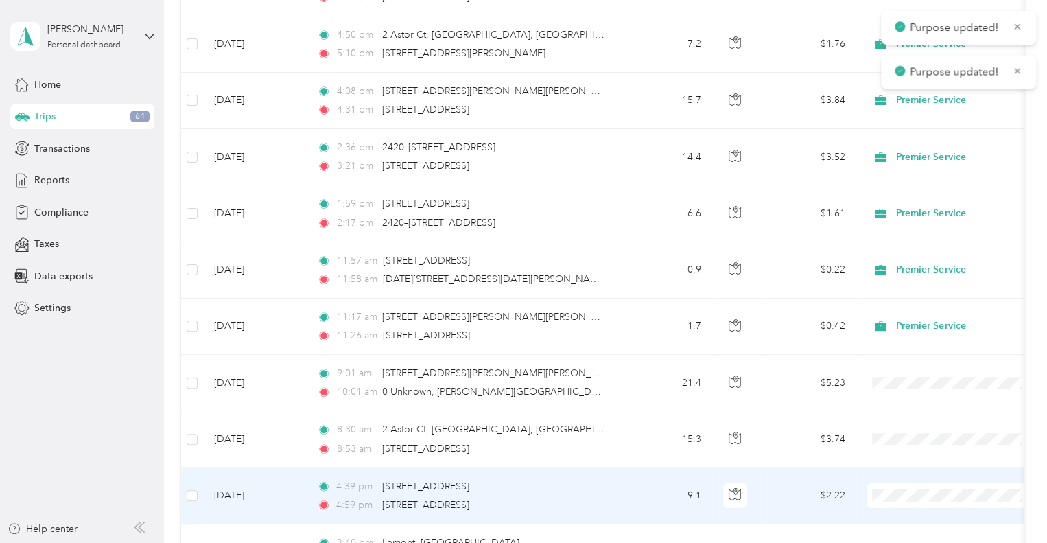
click at [941, 431] on span "Premier Service" at bounding box center [964, 434] width 127 height 14
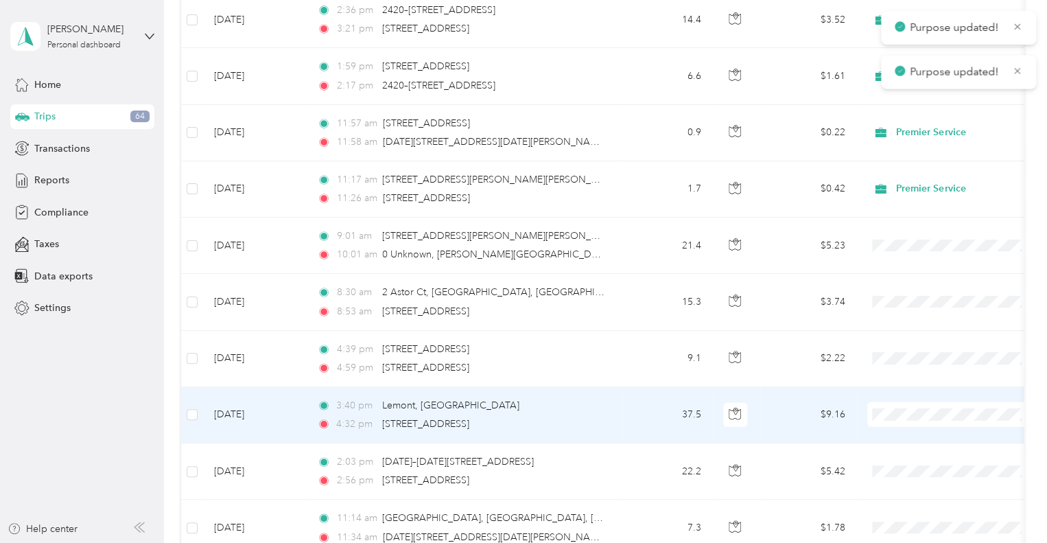
scroll to position [4598, 0]
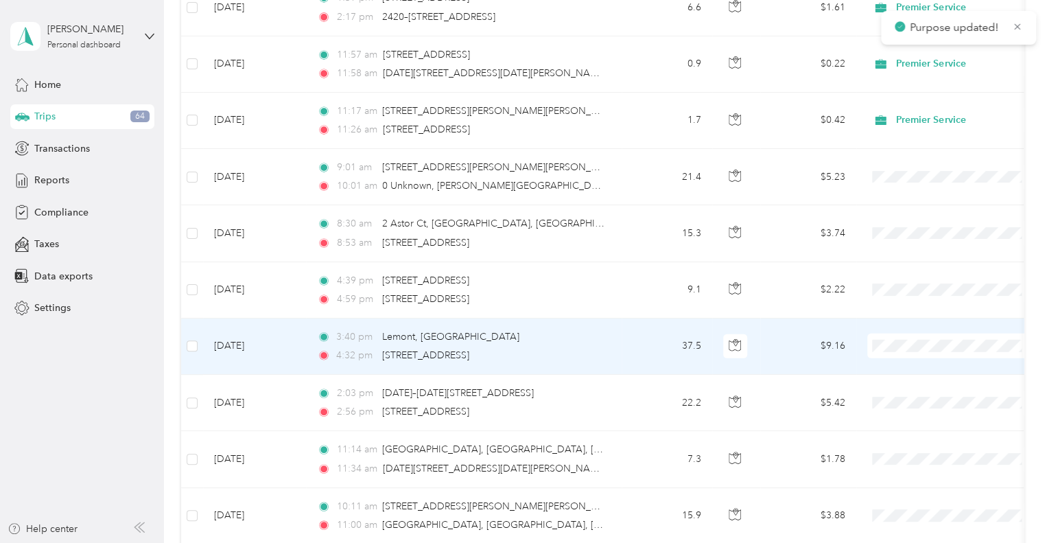
click at [906, 359] on span "Premier Service" at bounding box center [964, 360] width 127 height 14
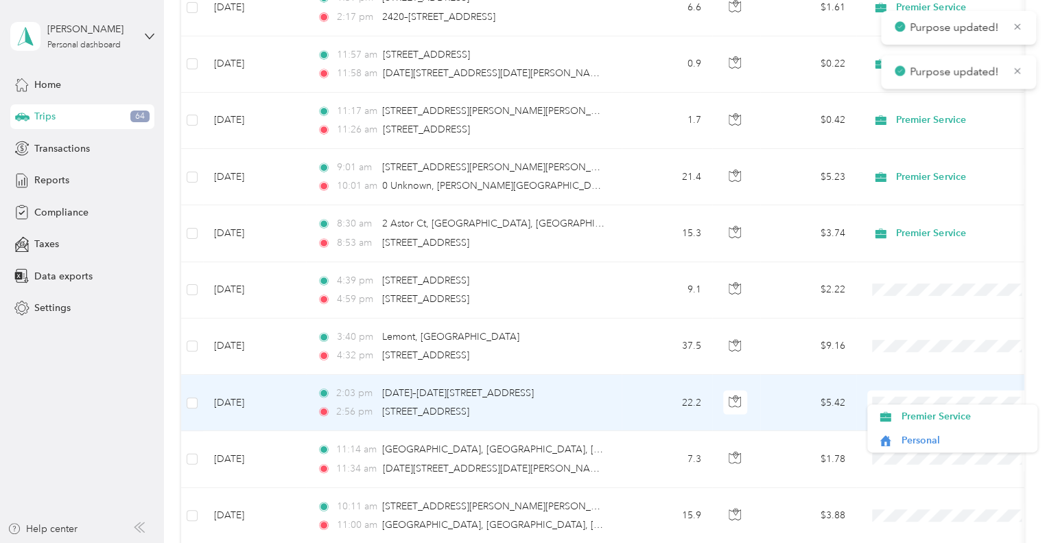
click at [917, 403] on span at bounding box center [952, 402] width 170 height 25
click at [917, 411] on span "Premier Service" at bounding box center [964, 416] width 127 height 14
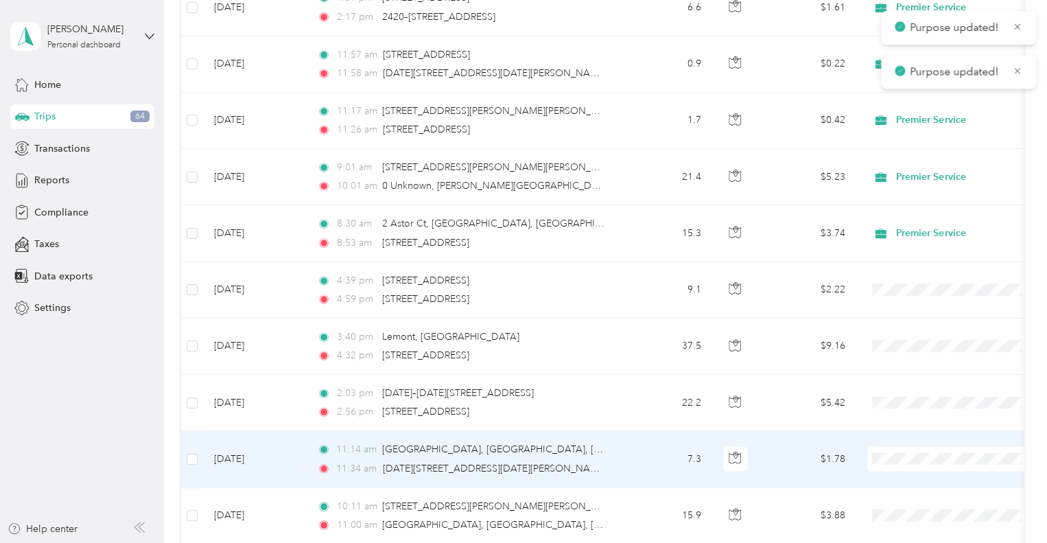
click at [926, 468] on span "Premier Service" at bounding box center [964, 472] width 127 height 14
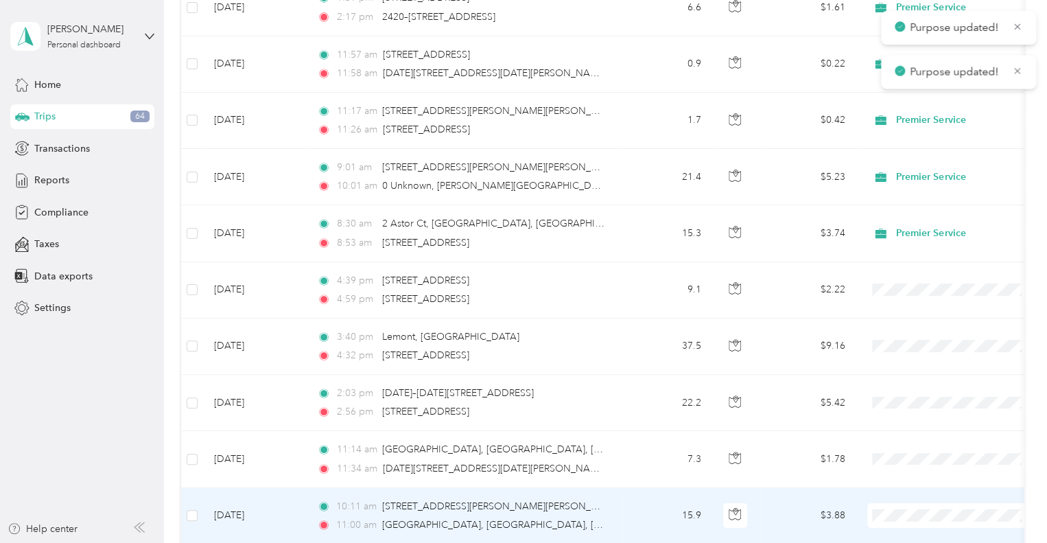
click at [946, 458] on li "Premier Service" at bounding box center [952, 453] width 170 height 24
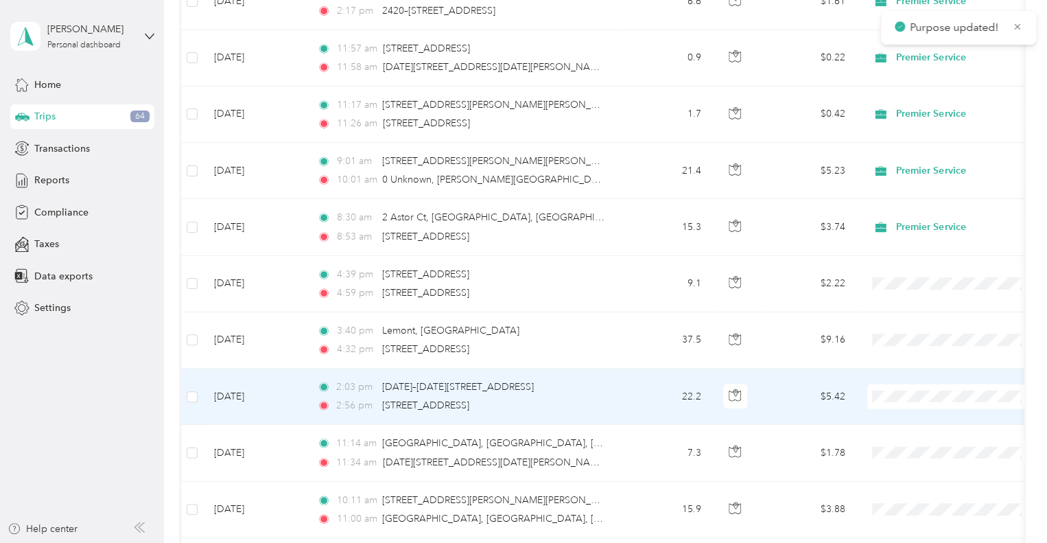
scroll to position [4666, 0]
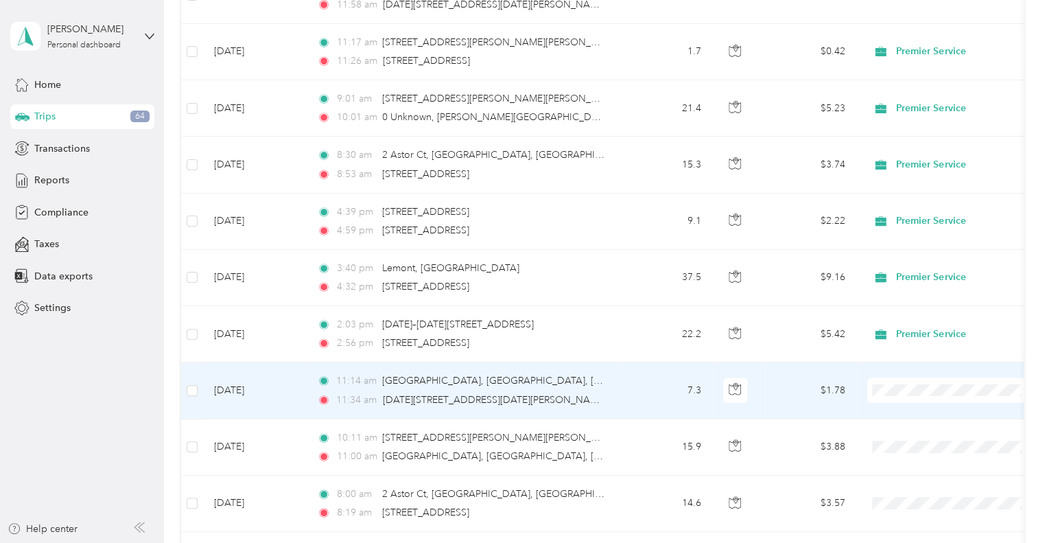
click at [939, 403] on span "Premier Service" at bounding box center [964, 404] width 127 height 14
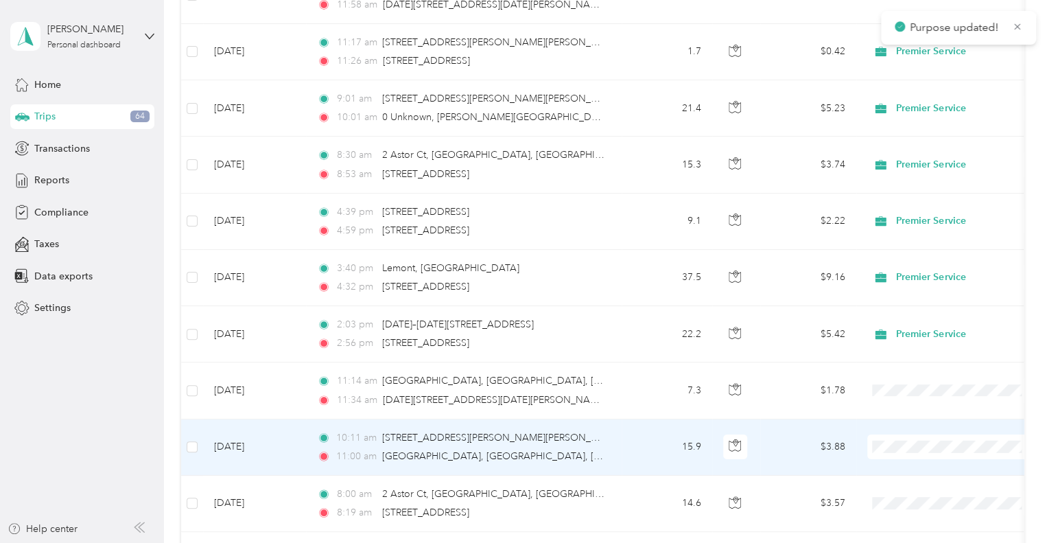
click at [933, 452] on li "Premier Service" at bounding box center [952, 460] width 170 height 24
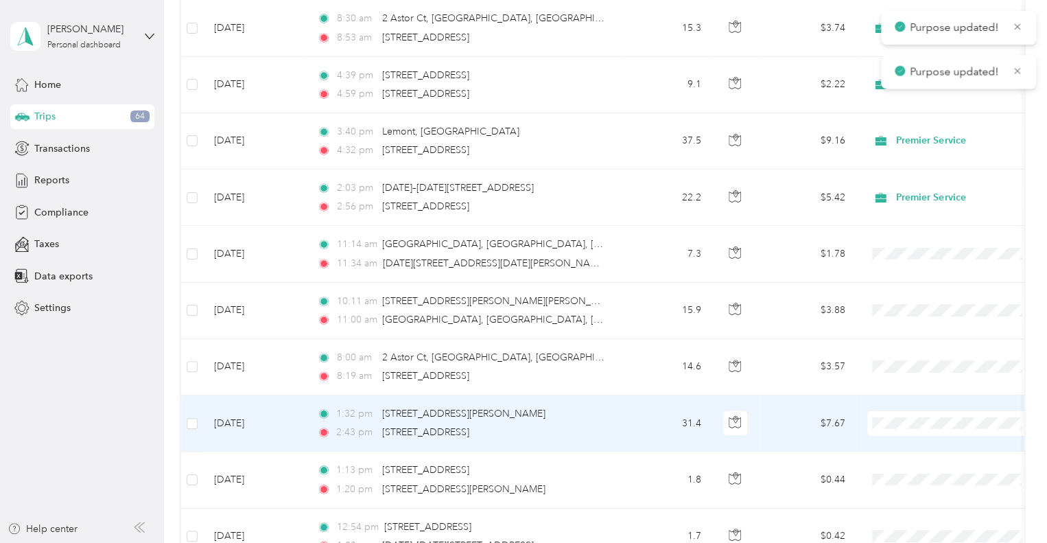
scroll to position [4803, 0]
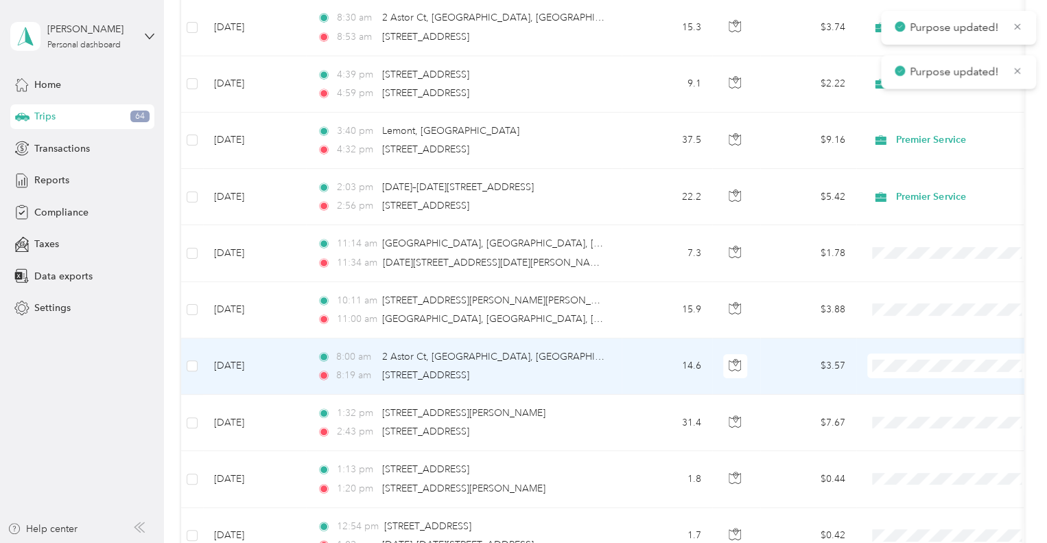
click at [917, 378] on span "Premier Service" at bounding box center [964, 379] width 127 height 14
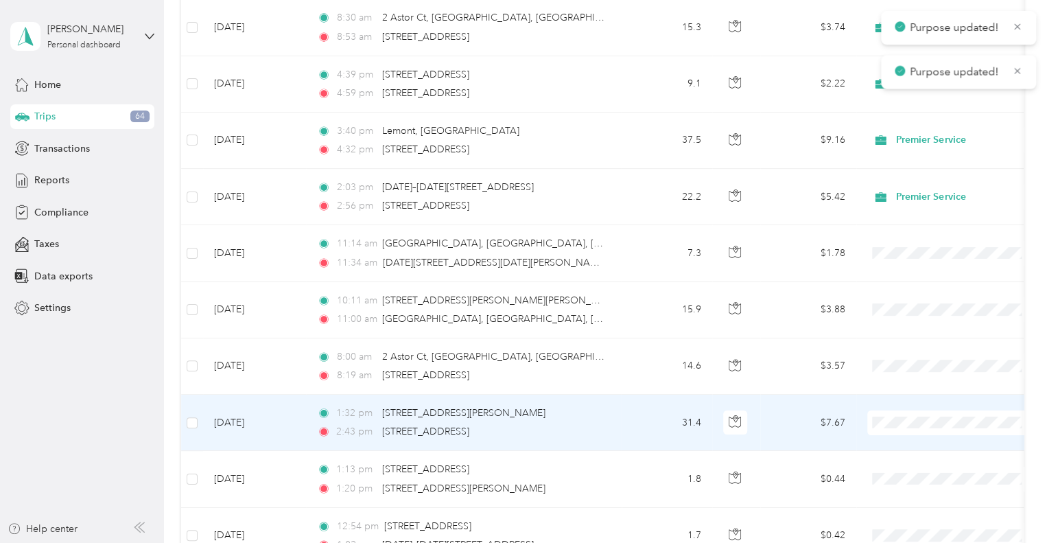
click at [920, 430] on span "Premier Service" at bounding box center [964, 435] width 127 height 14
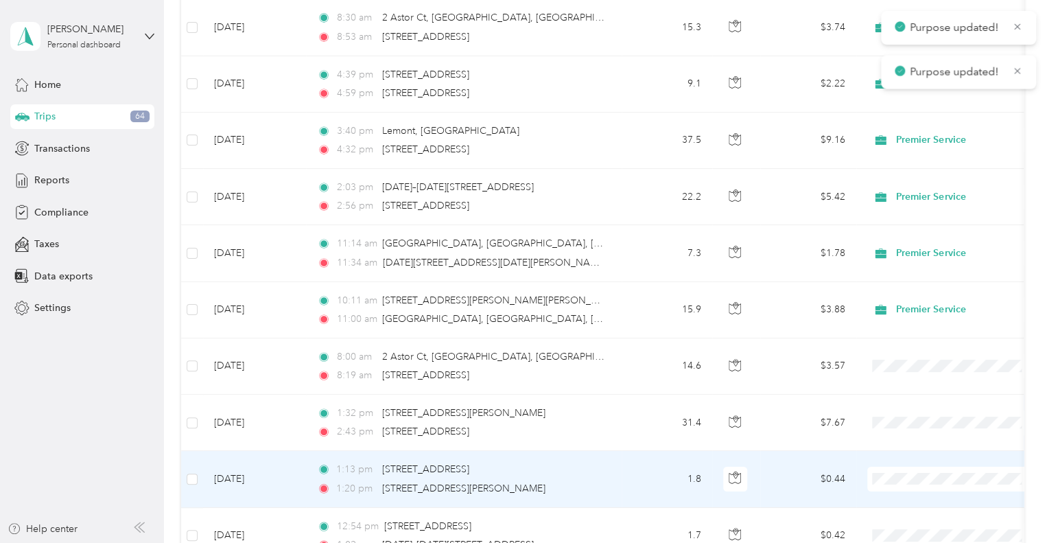
click at [924, 489] on span "Premier Service" at bounding box center [964, 491] width 127 height 14
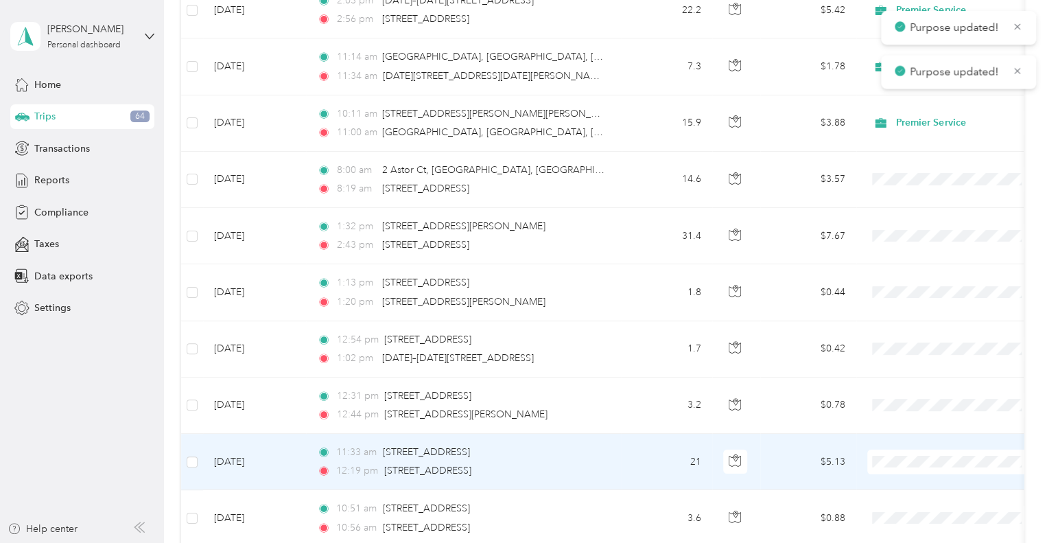
scroll to position [5009, 0]
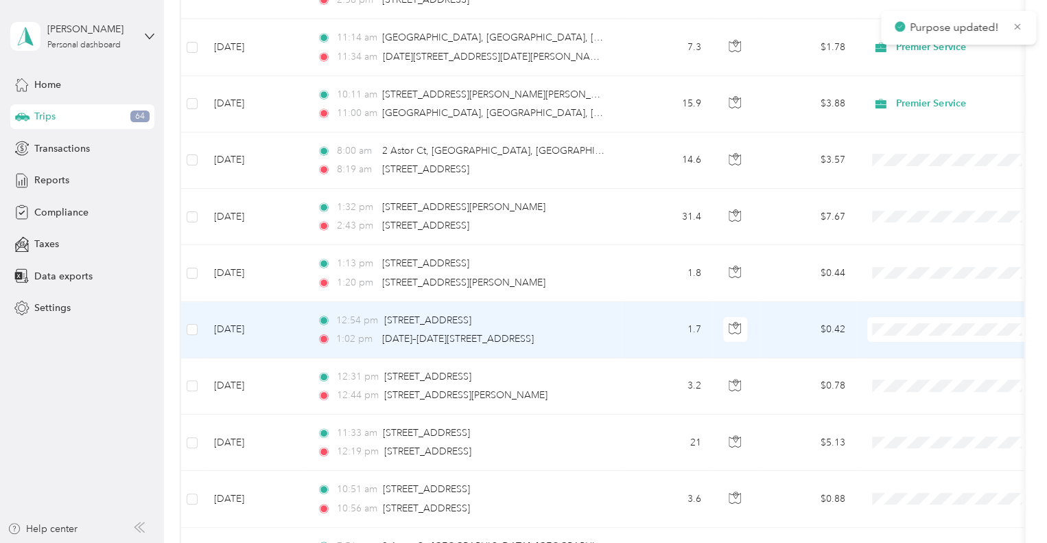
click at [907, 342] on span "Premier Service" at bounding box center [964, 343] width 127 height 14
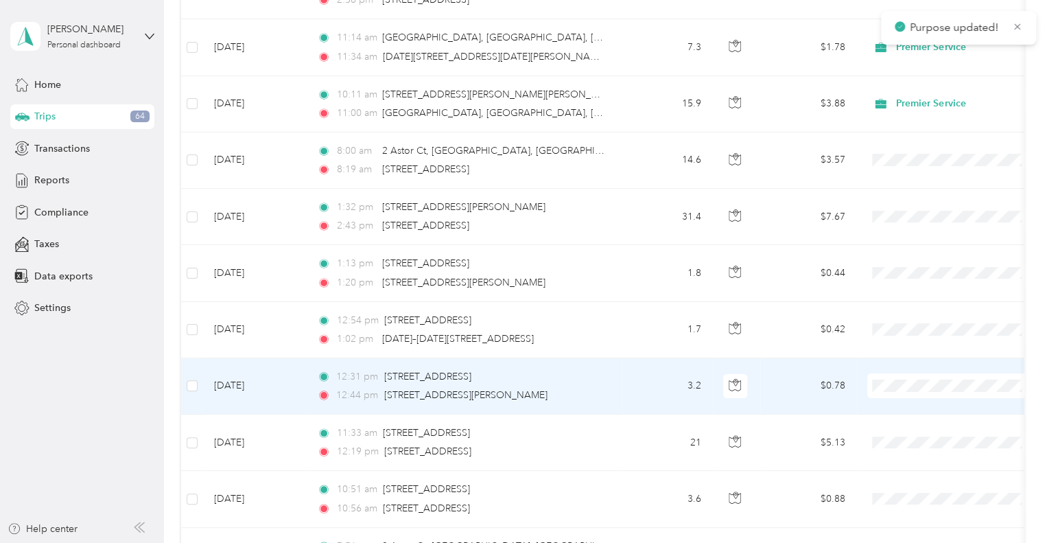
click at [920, 393] on span "Premier Service" at bounding box center [964, 399] width 127 height 14
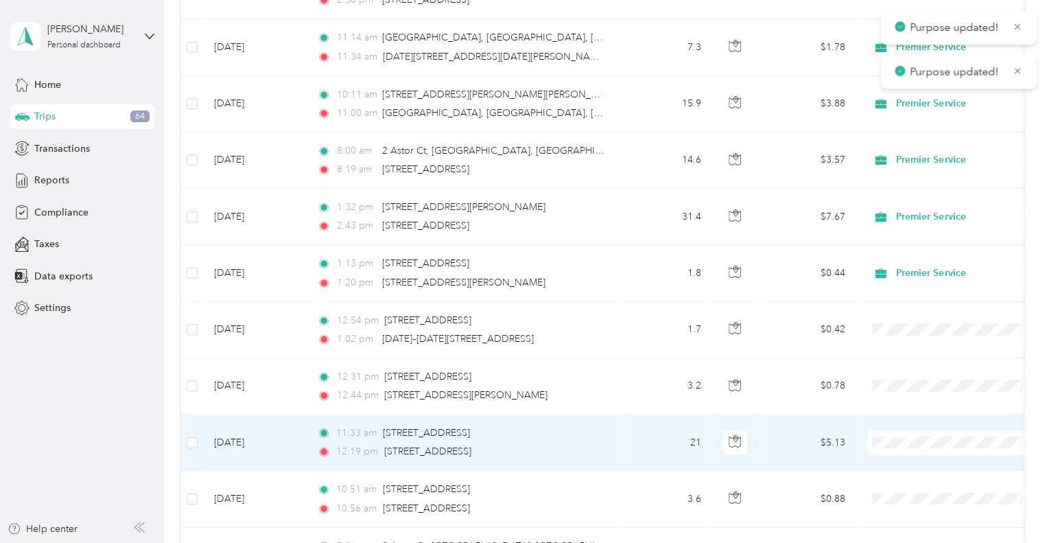
click at [921, 453] on span "Premier Service" at bounding box center [964, 455] width 127 height 14
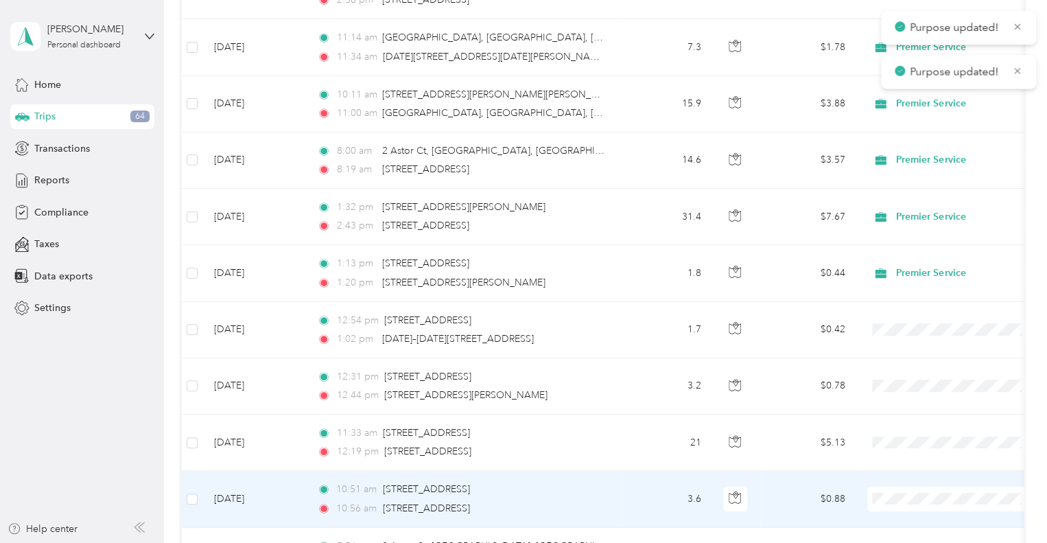
click at [931, 432] on span "Premier Service" at bounding box center [964, 436] width 127 height 14
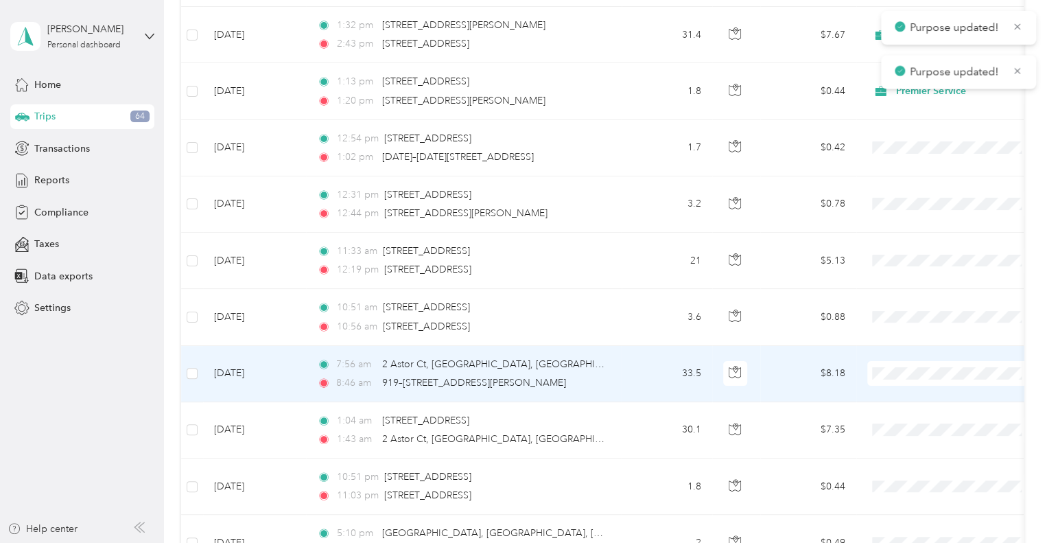
scroll to position [5215, 0]
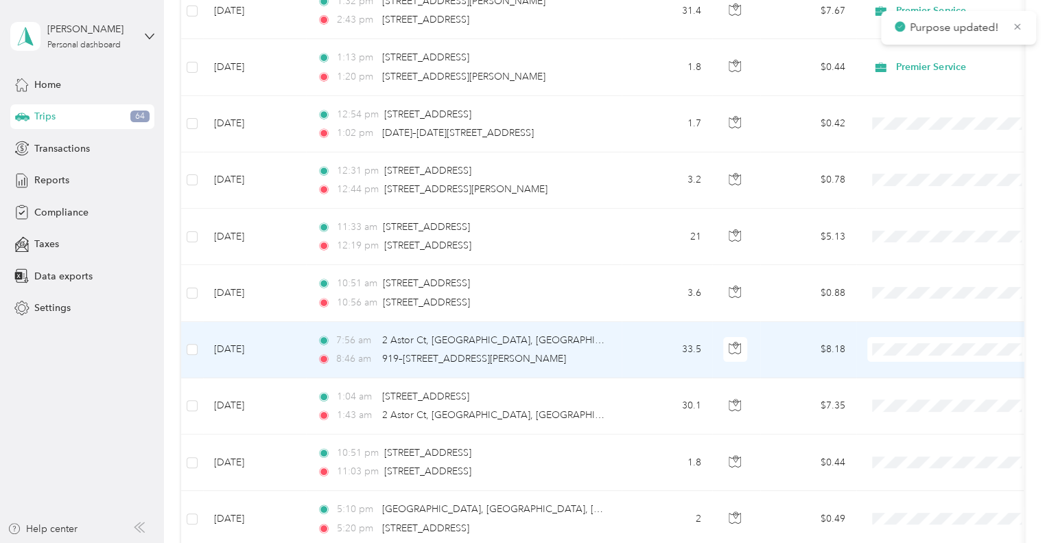
click at [919, 357] on span "Premier Service" at bounding box center [964, 362] width 127 height 14
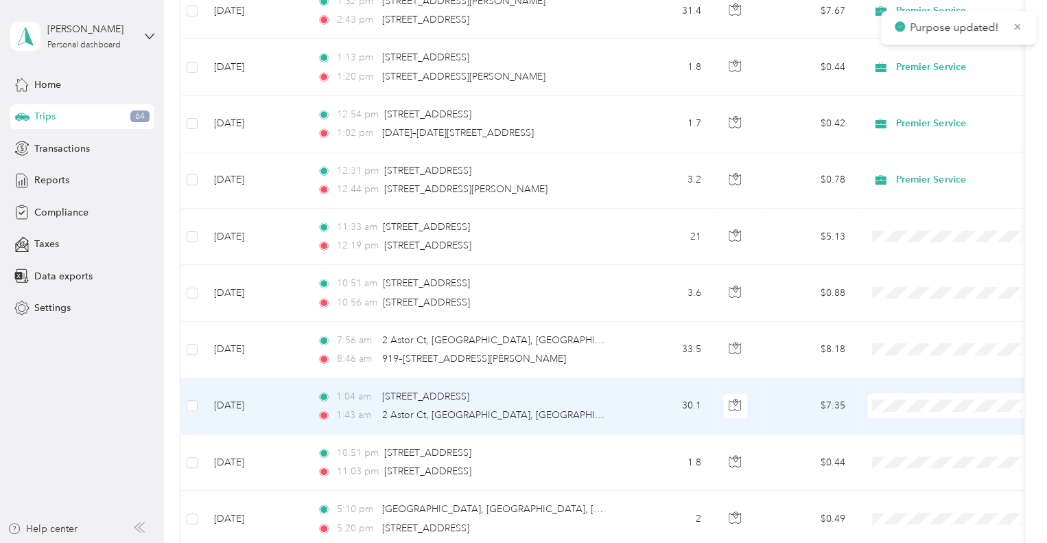
click at [927, 414] on span "Premier Service" at bounding box center [964, 418] width 127 height 14
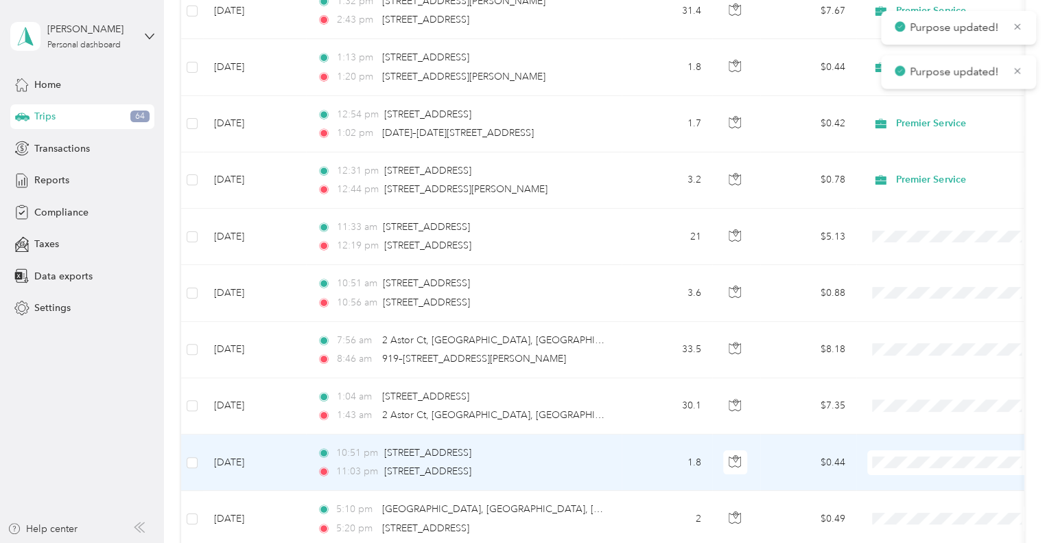
click at [931, 473] on span "Premier Service" at bounding box center [964, 474] width 127 height 14
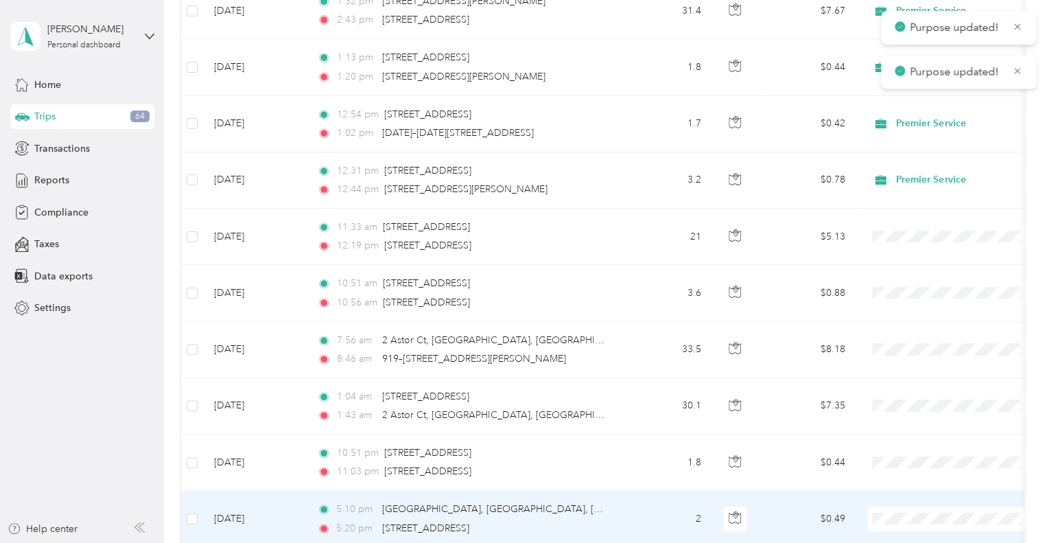
click at [936, 449] on span "Premier Service" at bounding box center [964, 455] width 127 height 14
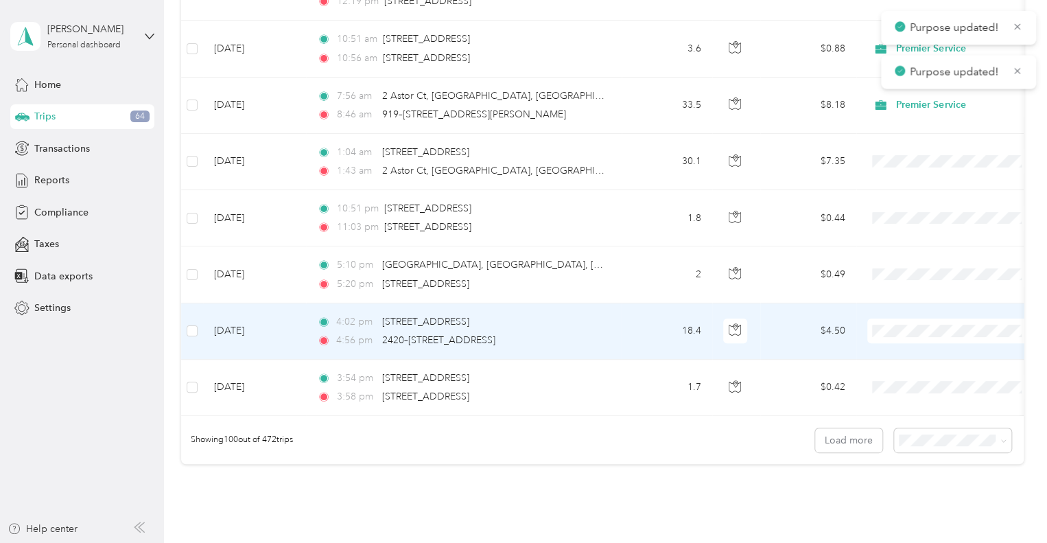
scroll to position [5490, 0]
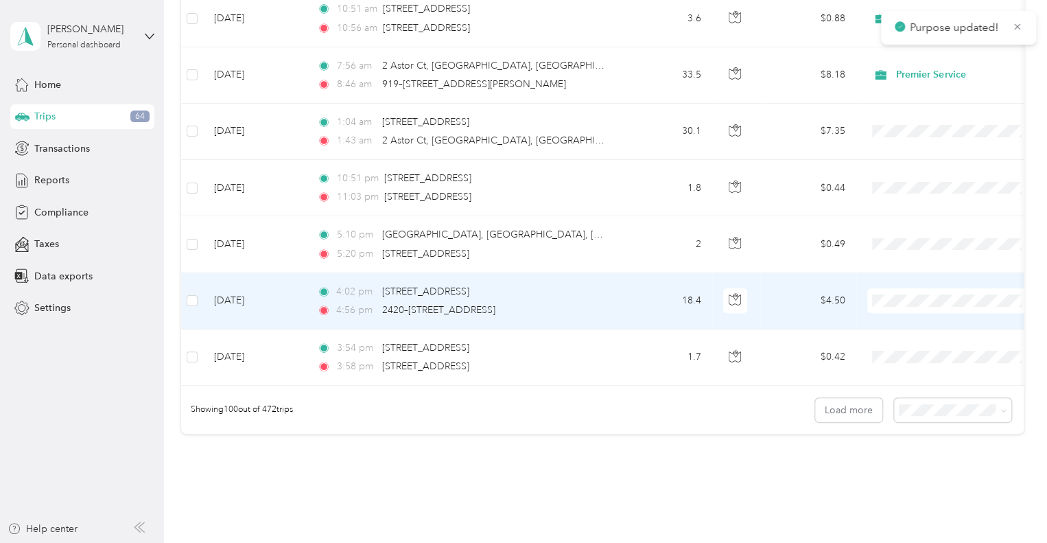
click at [924, 309] on span "Premier Service" at bounding box center [964, 312] width 127 height 14
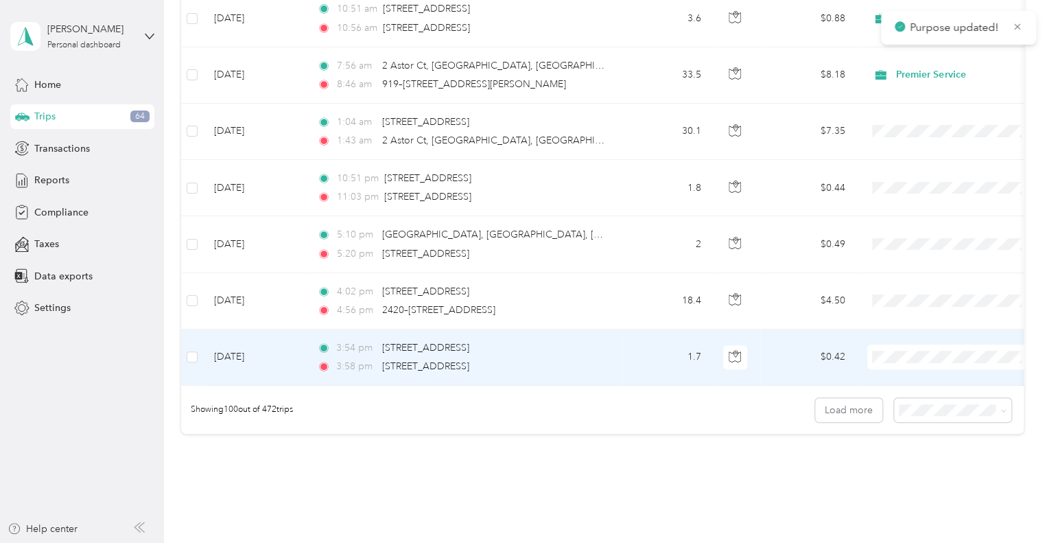
click at [907, 366] on span "Premier Service" at bounding box center [964, 365] width 127 height 14
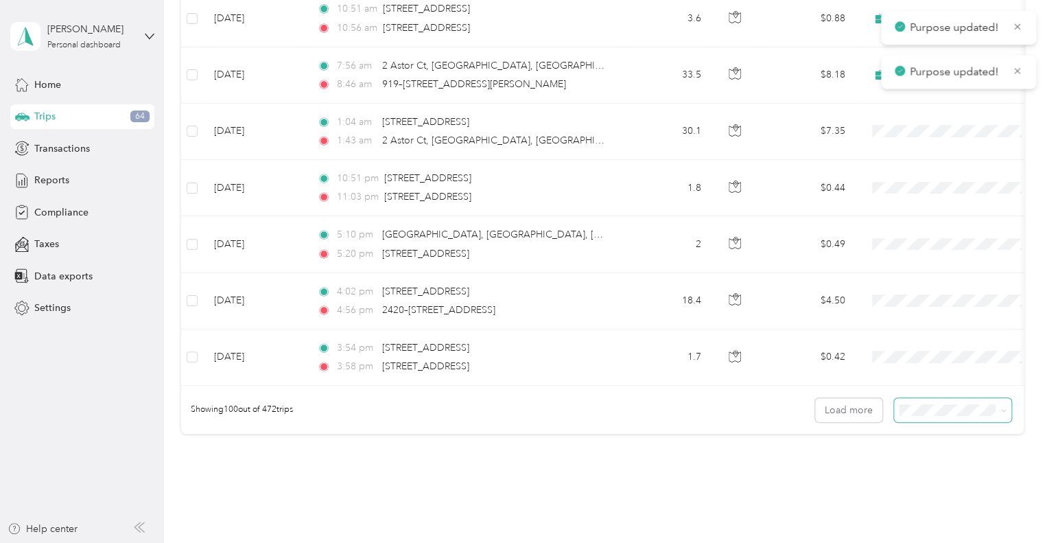
click at [932, 417] on span at bounding box center [952, 410] width 117 height 24
click at [843, 411] on button "Load more" at bounding box center [848, 410] width 67 height 24
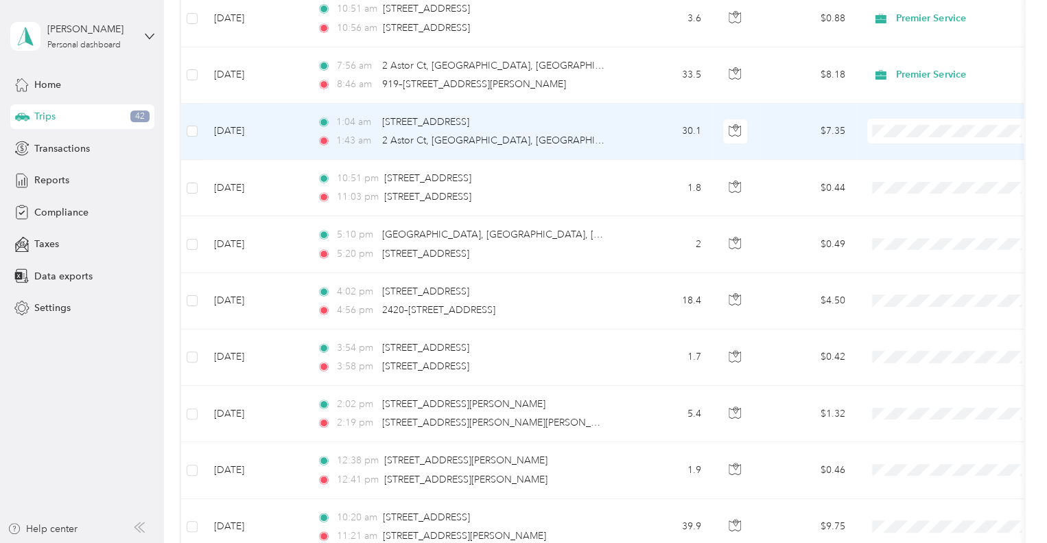
click at [899, 140] on span "Premier Service" at bounding box center [952, 144] width 151 height 14
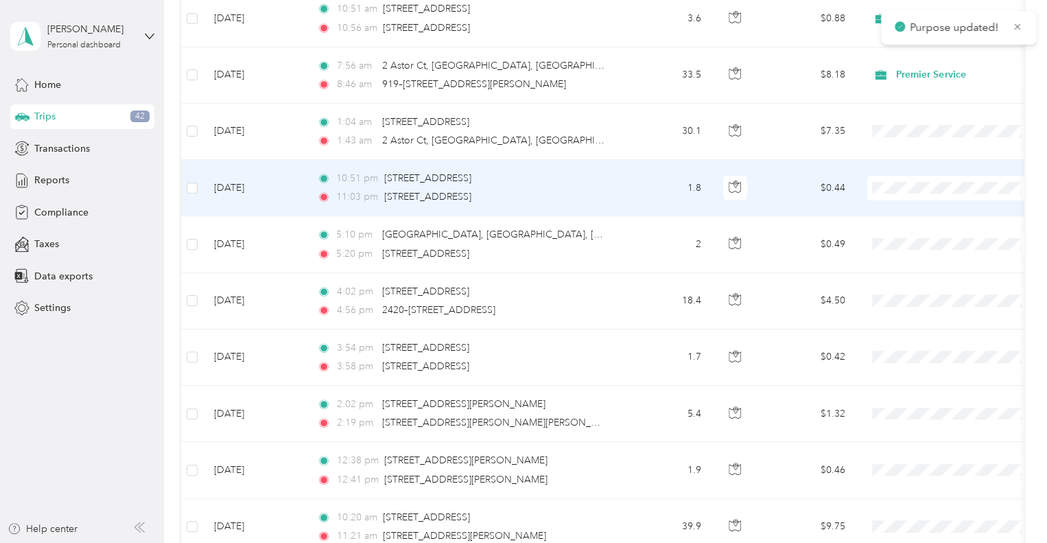
click at [903, 198] on span "Premier Service" at bounding box center [964, 200] width 127 height 14
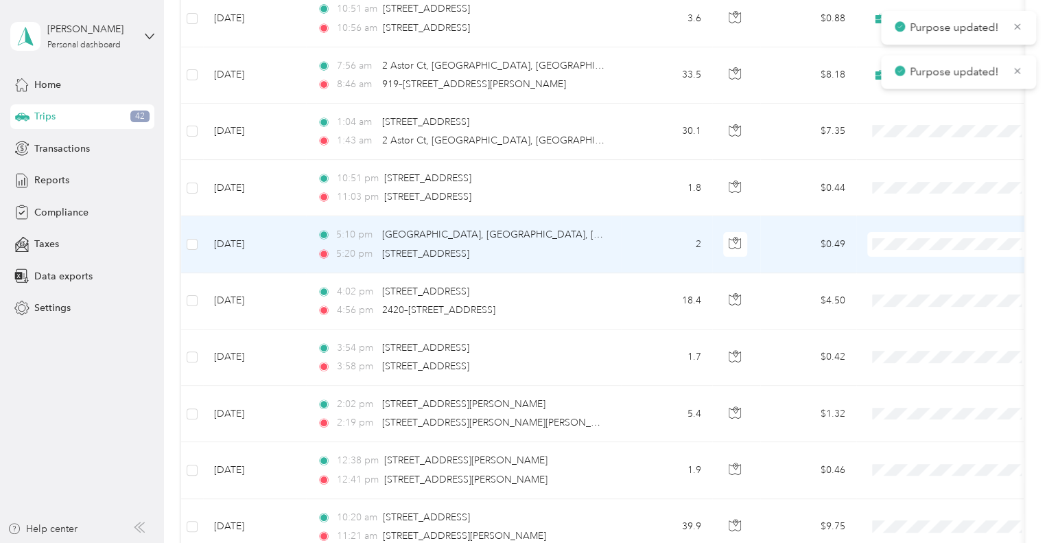
click at [911, 250] on span "Premier Service" at bounding box center [964, 256] width 127 height 14
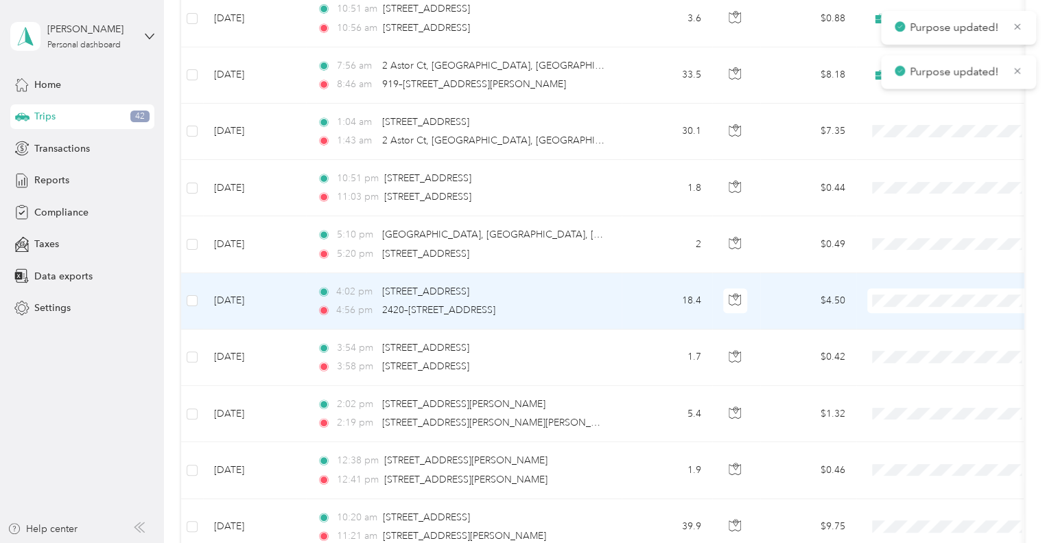
click at [900, 305] on span "Premier Service" at bounding box center [952, 312] width 151 height 14
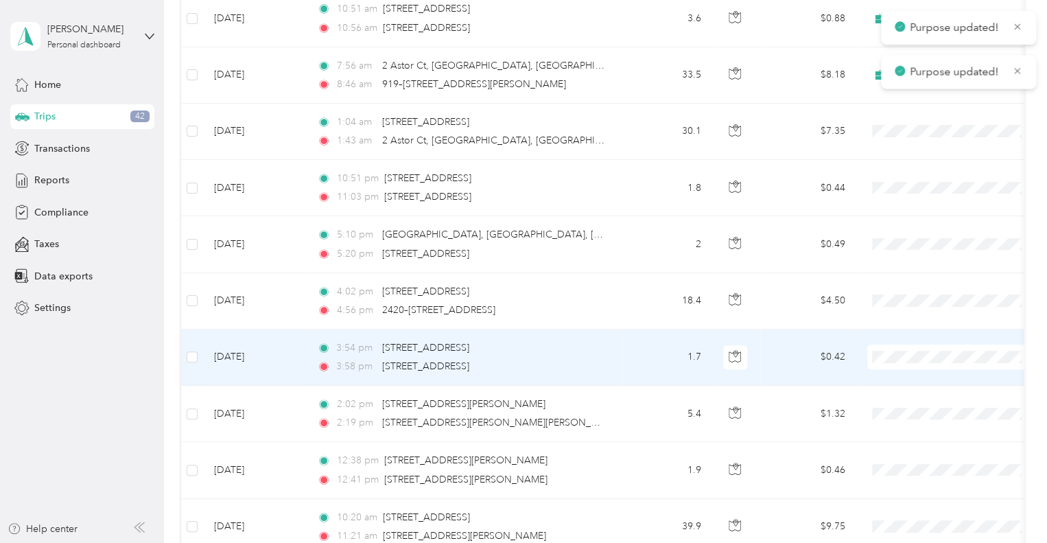
click at [922, 363] on span "Premier Service" at bounding box center [964, 369] width 127 height 14
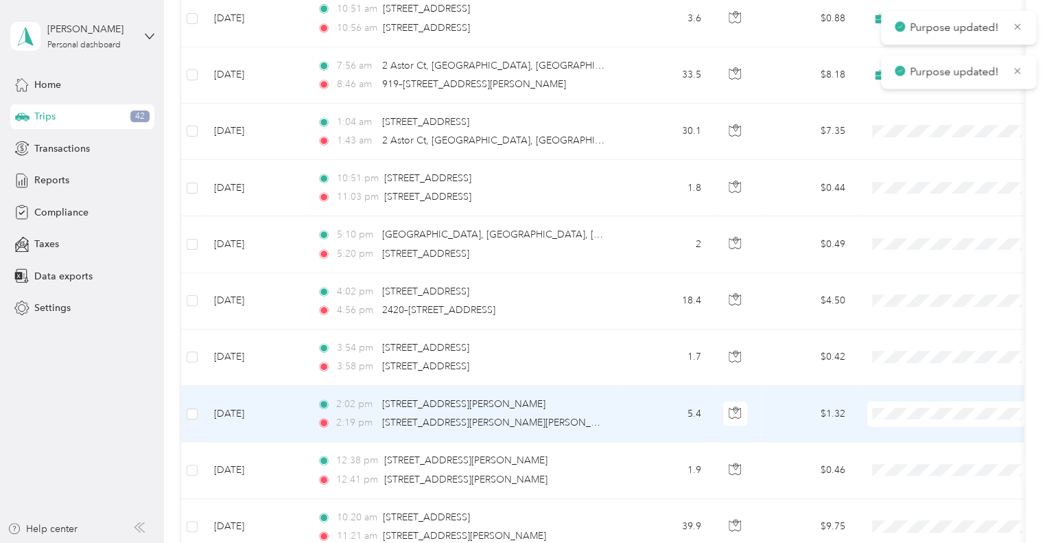
click at [923, 422] on span "Premier Service" at bounding box center [964, 425] width 127 height 14
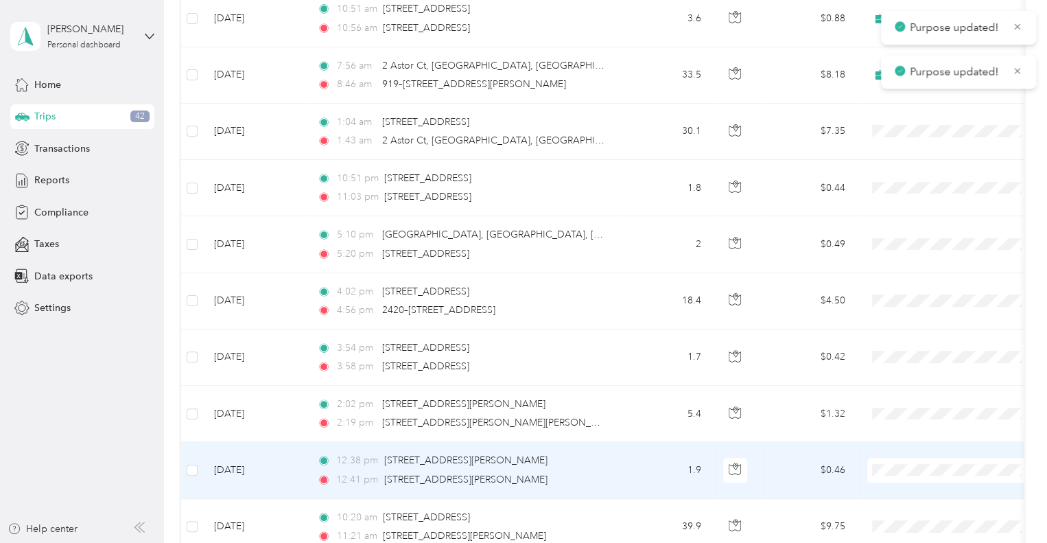
click at [920, 480] on span "Premier Service" at bounding box center [964, 481] width 127 height 14
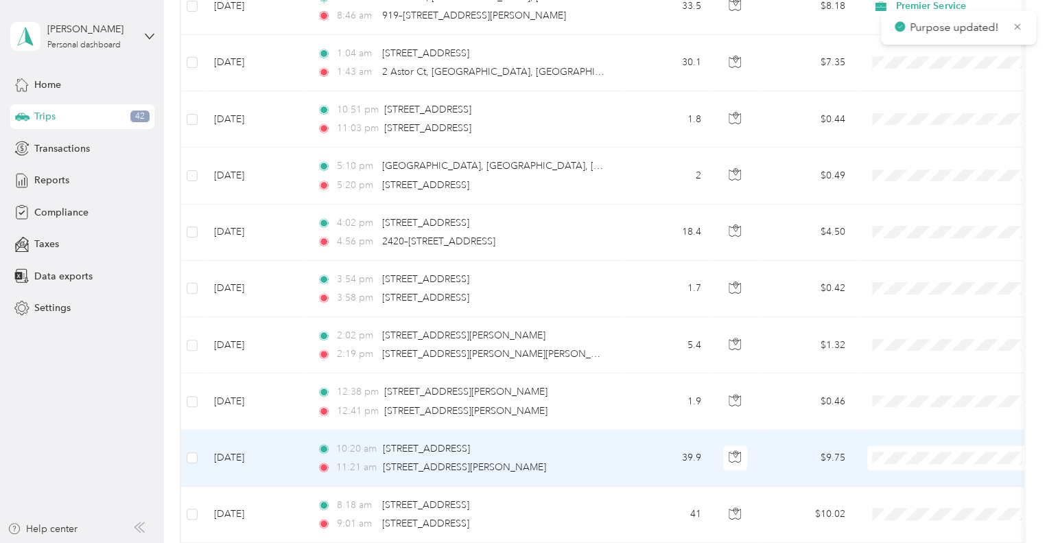
click at [920, 469] on span "Premier Service" at bounding box center [964, 469] width 127 height 14
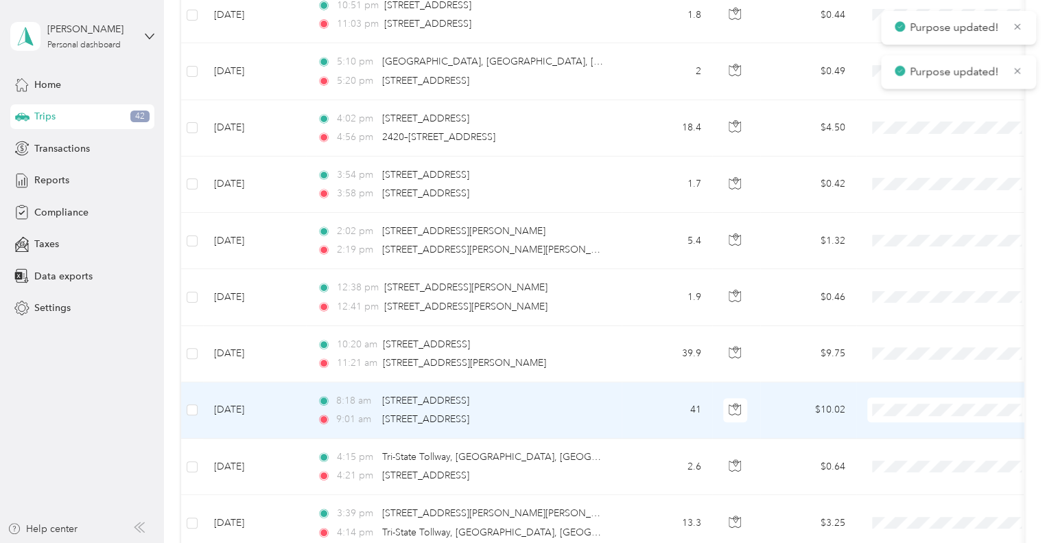
scroll to position [5696, 0]
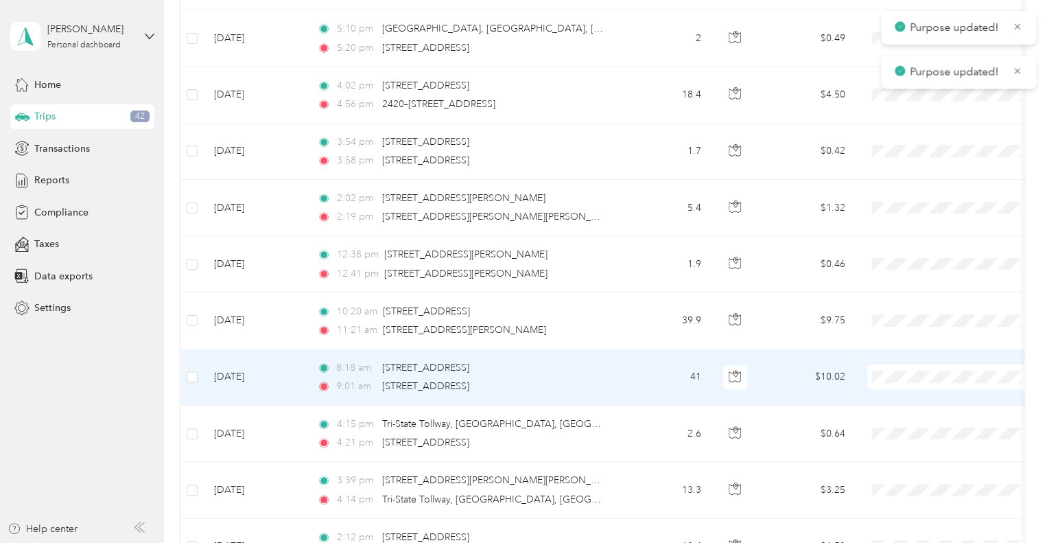
click at [897, 364] on span at bounding box center [952, 376] width 170 height 25
click at [936, 386] on span "Premier Service" at bounding box center [964, 388] width 127 height 14
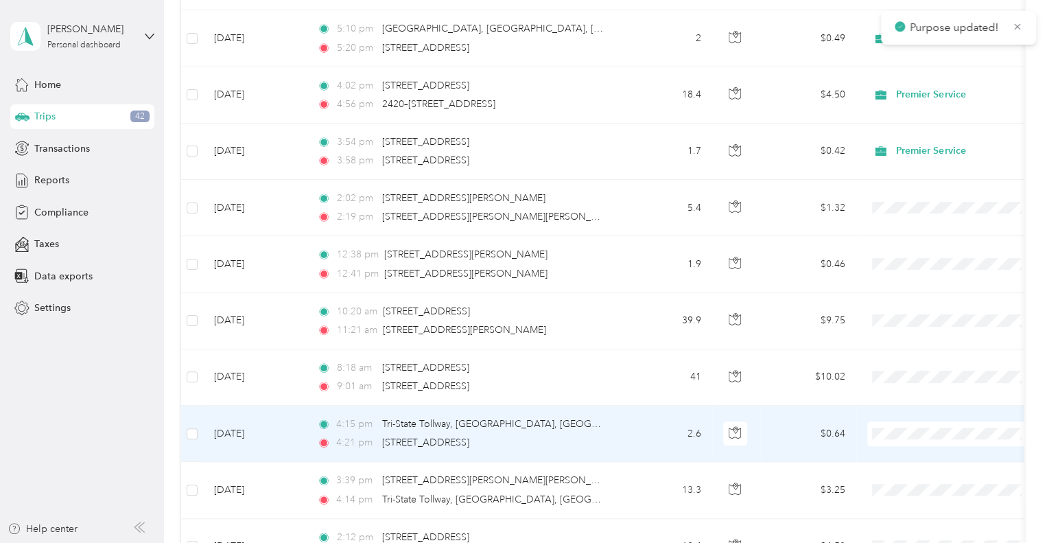
click at [917, 438] on span "Premier Service" at bounding box center [964, 444] width 127 height 14
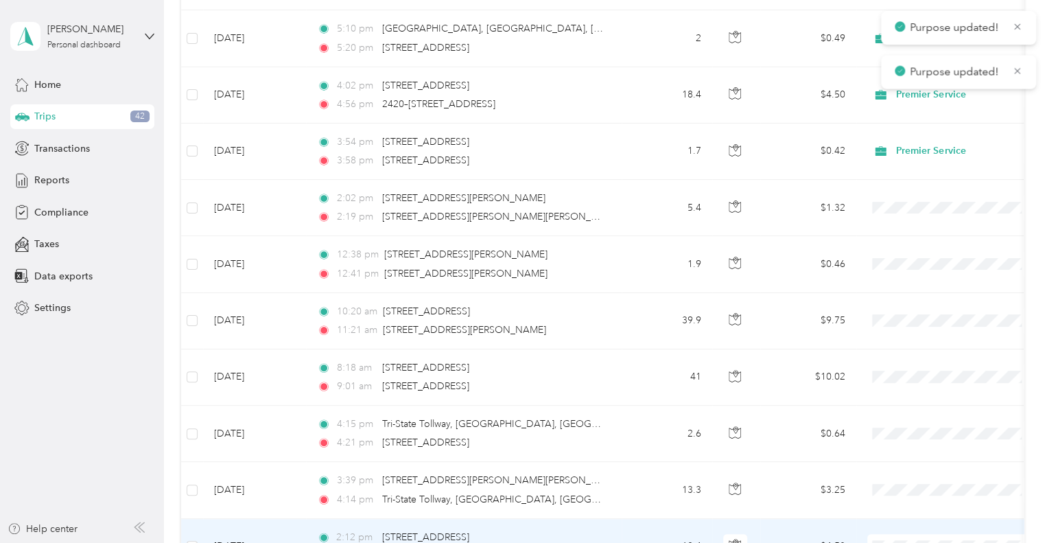
scroll to position [5833, 0]
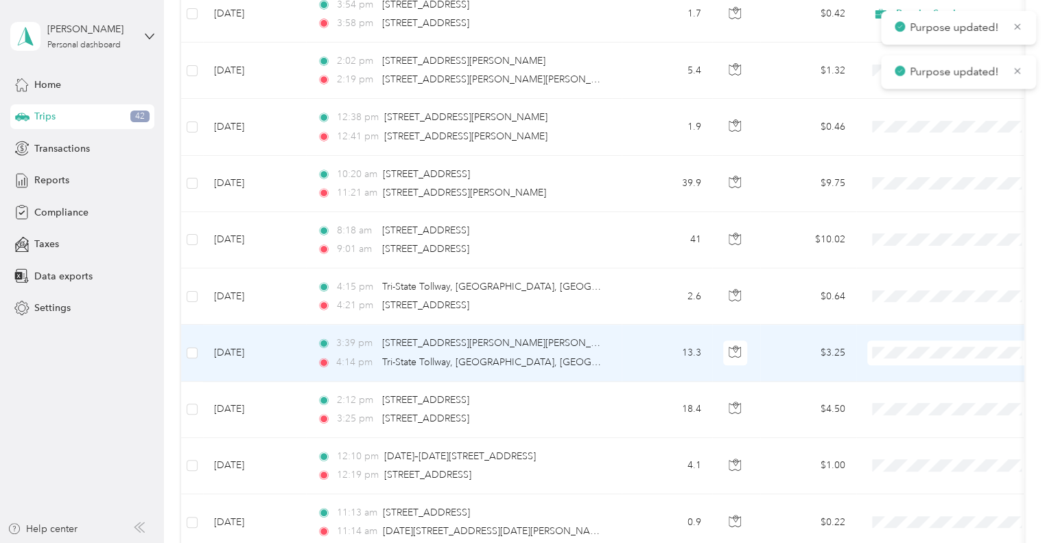
click at [937, 364] on span "Premier Service" at bounding box center [964, 363] width 127 height 14
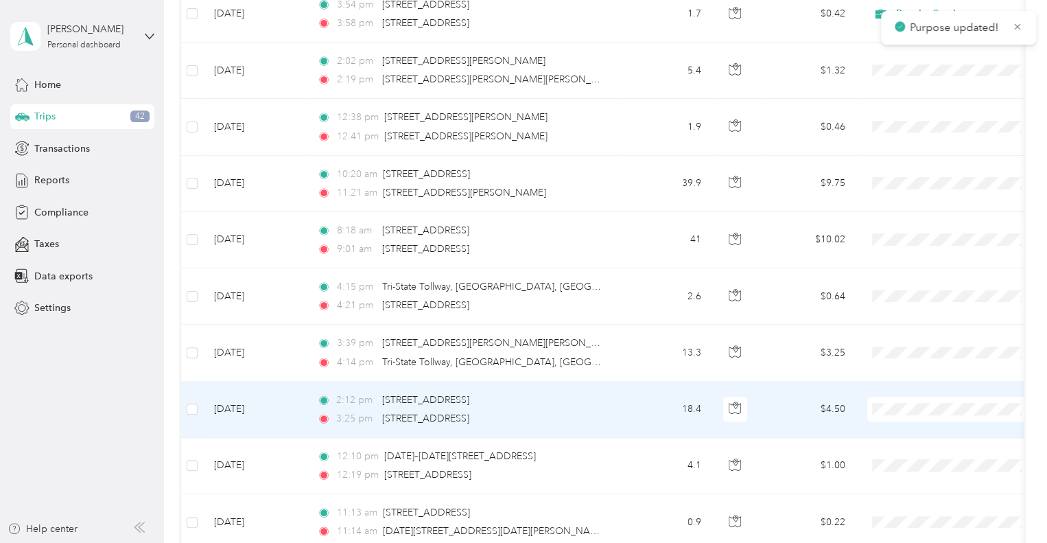
click at [916, 417] on span "Premier Service" at bounding box center [964, 419] width 127 height 14
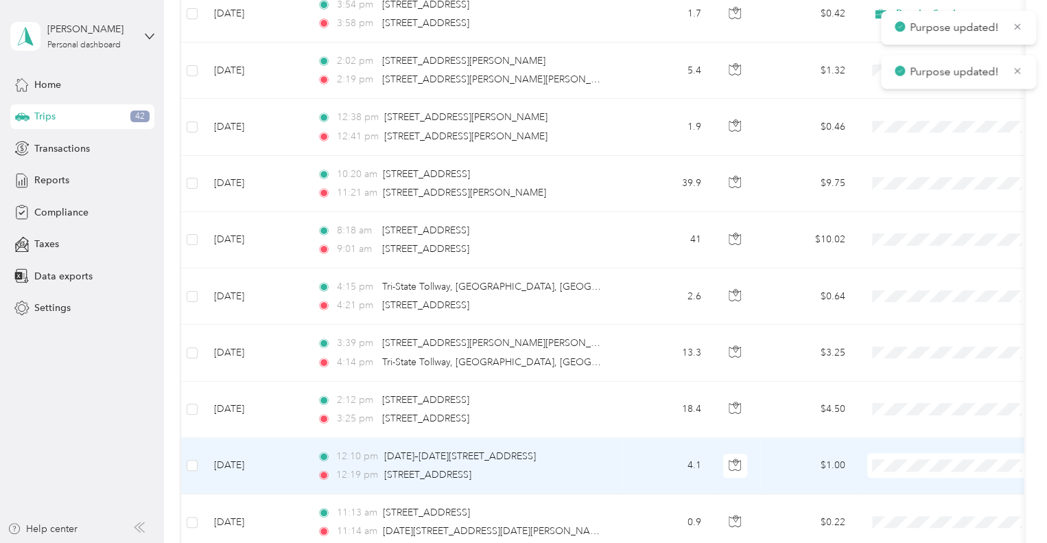
click at [917, 470] on span "Premier Service" at bounding box center [964, 475] width 127 height 14
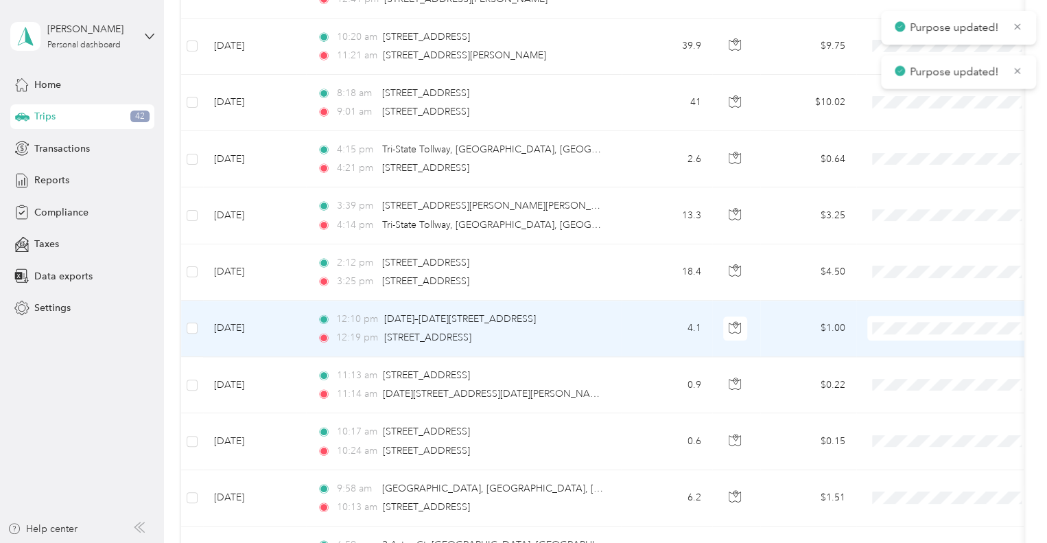
click at [917, 338] on span "Premier Service" at bounding box center [964, 338] width 127 height 14
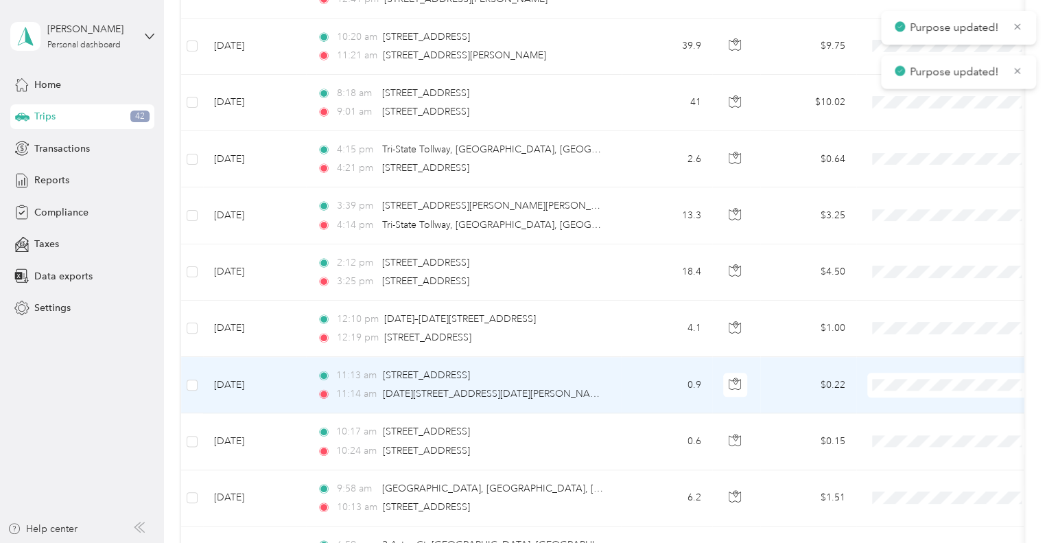
click at [917, 393] on span "Premier Service" at bounding box center [964, 395] width 127 height 14
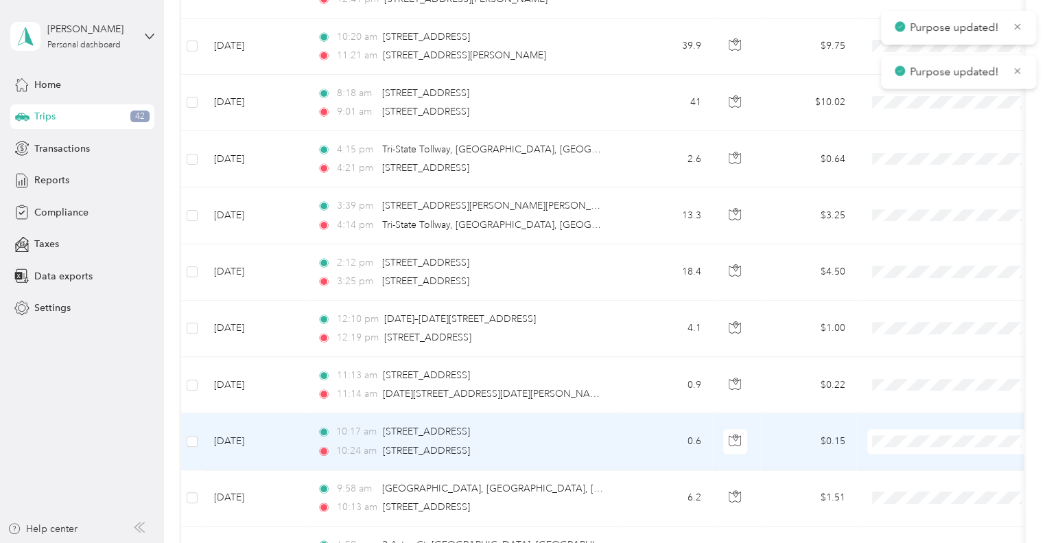
click at [921, 441] on li "Premier Service" at bounding box center [952, 451] width 170 height 24
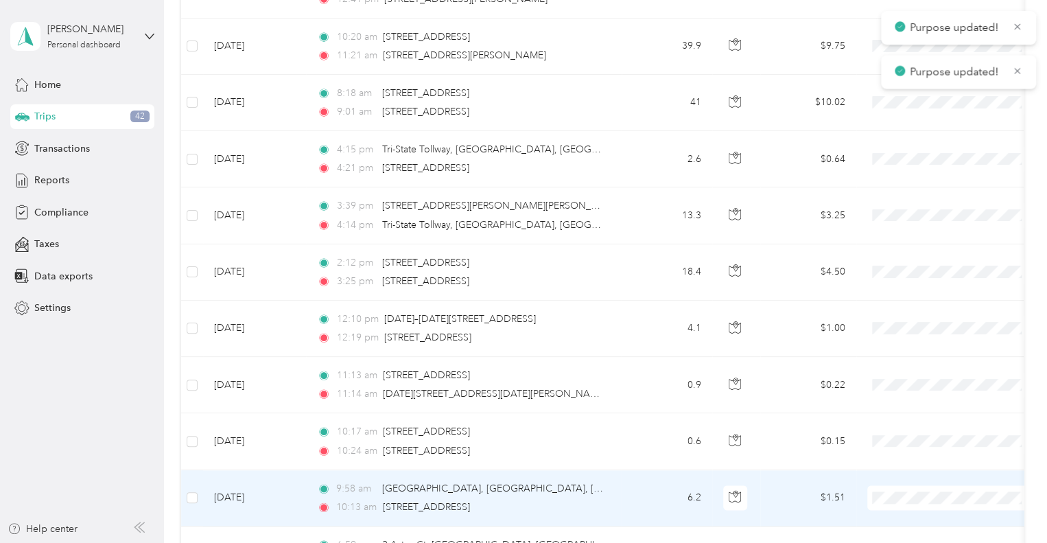
click at [928, 434] on span "Premier Service" at bounding box center [964, 432] width 127 height 14
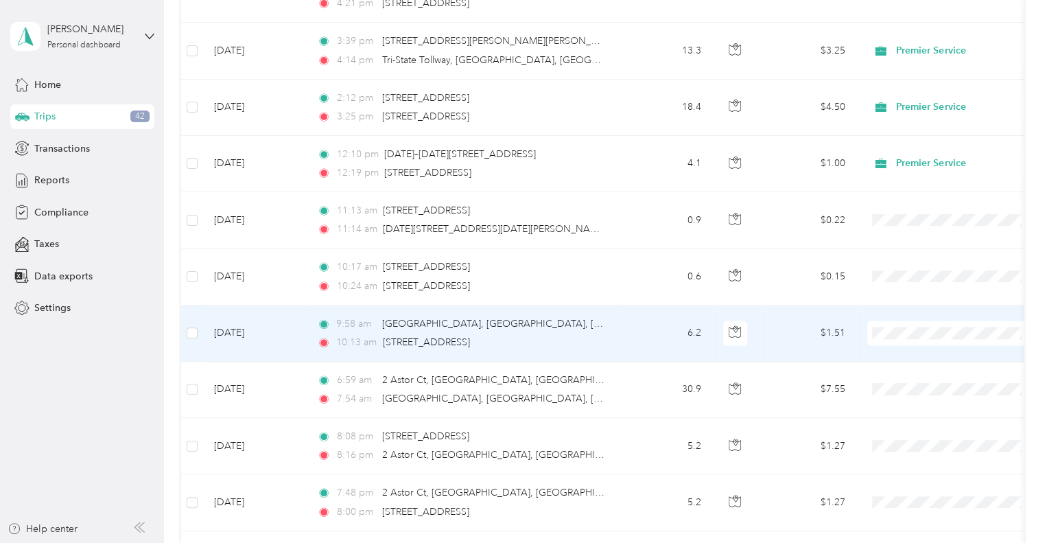
scroll to position [6176, 0]
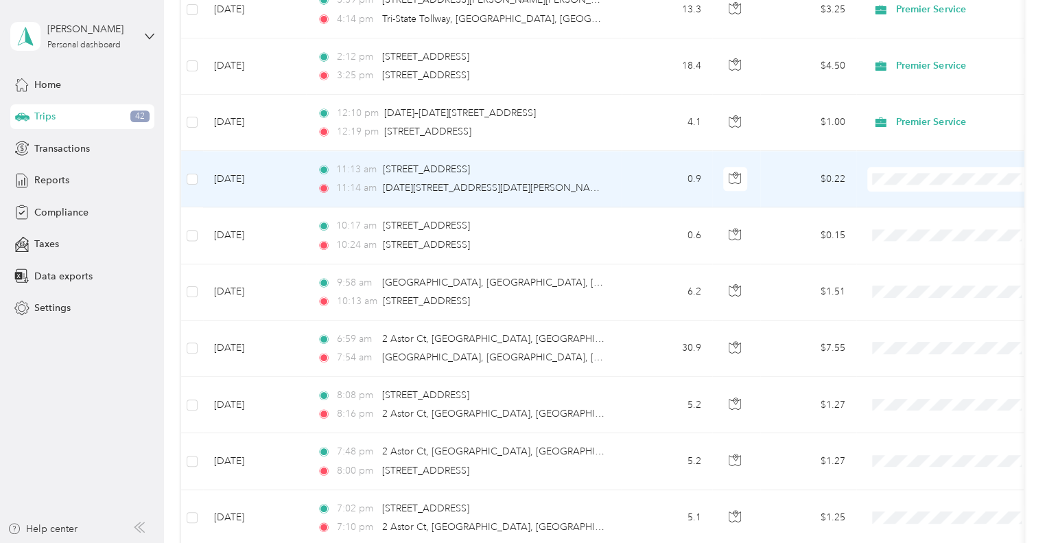
click at [911, 194] on li "Premier Service" at bounding box center [952, 189] width 170 height 24
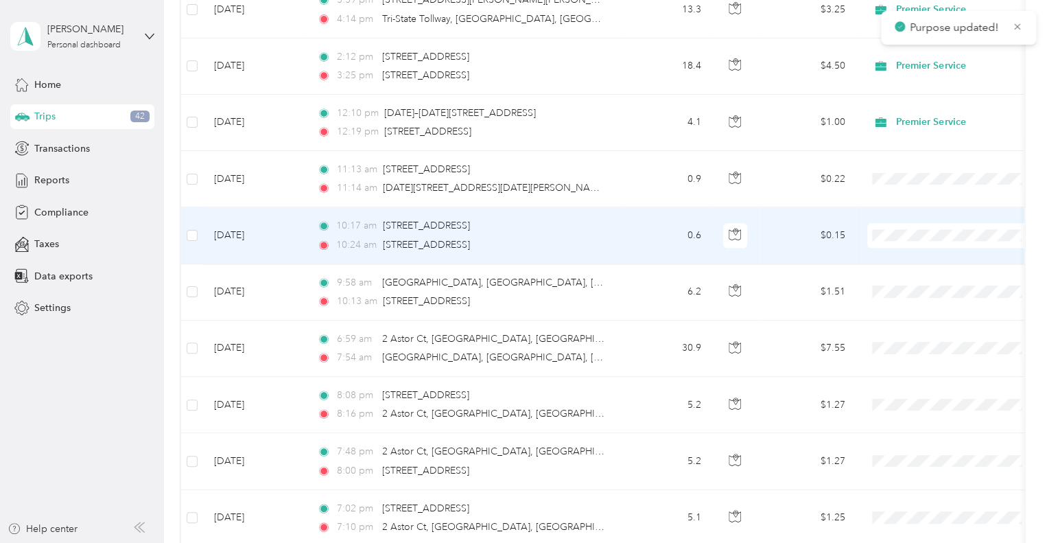
click at [915, 244] on span "Premier Service" at bounding box center [964, 245] width 127 height 14
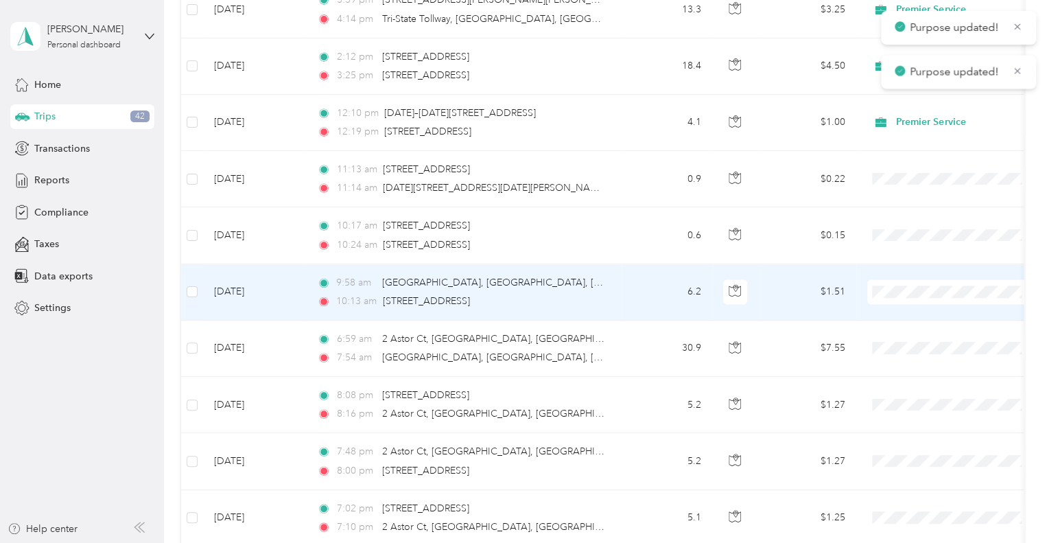
drag, startPoint x: 925, startPoint y: 296, endPoint x: 926, endPoint y: 312, distance: 16.5
click at [925, 296] on span "Premier Service" at bounding box center [964, 302] width 127 height 14
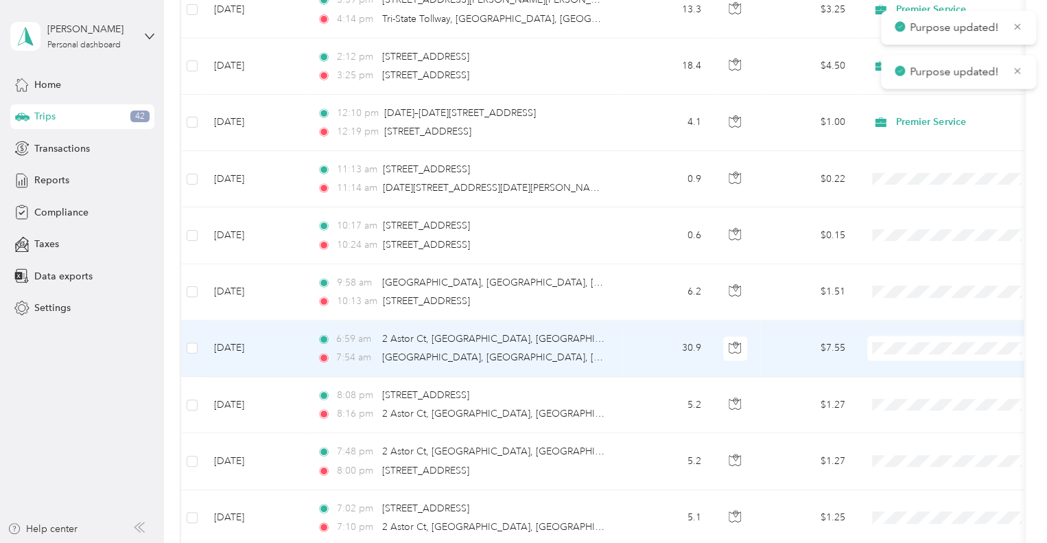
click at [931, 361] on span "Premier Service" at bounding box center [964, 358] width 127 height 14
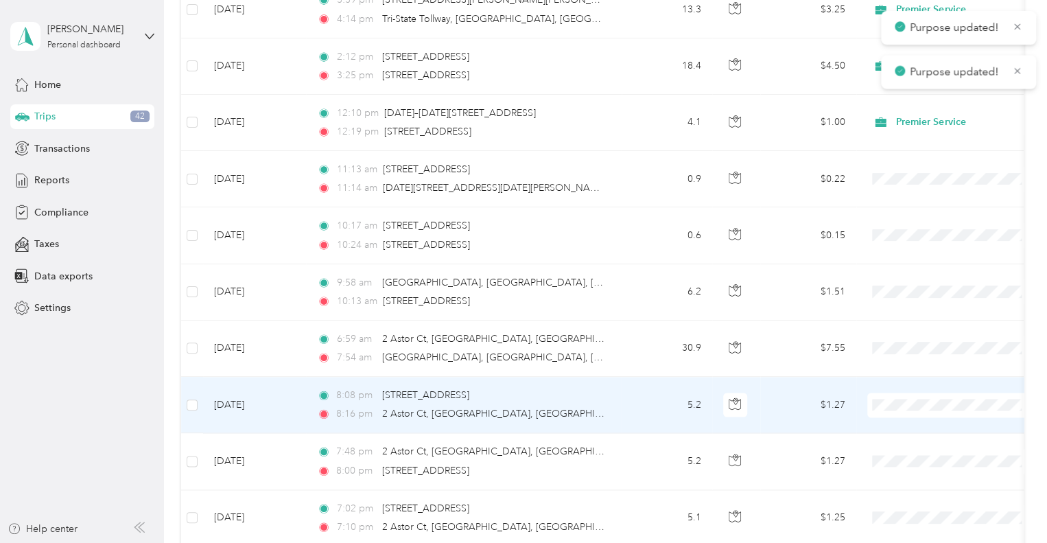
click at [906, 412] on span "Premier Service" at bounding box center [964, 415] width 127 height 14
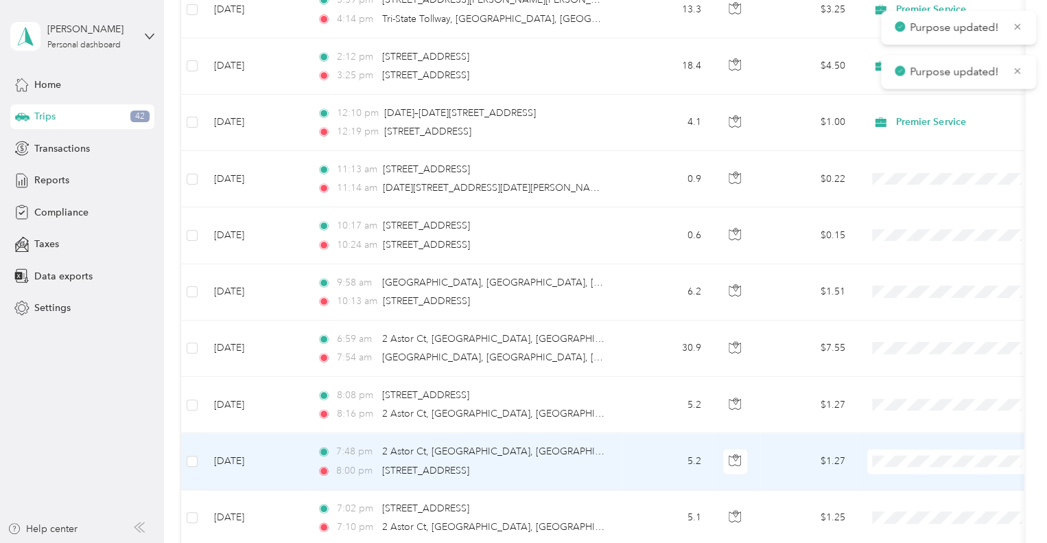
click at [928, 469] on span "Premier Service" at bounding box center [964, 470] width 127 height 14
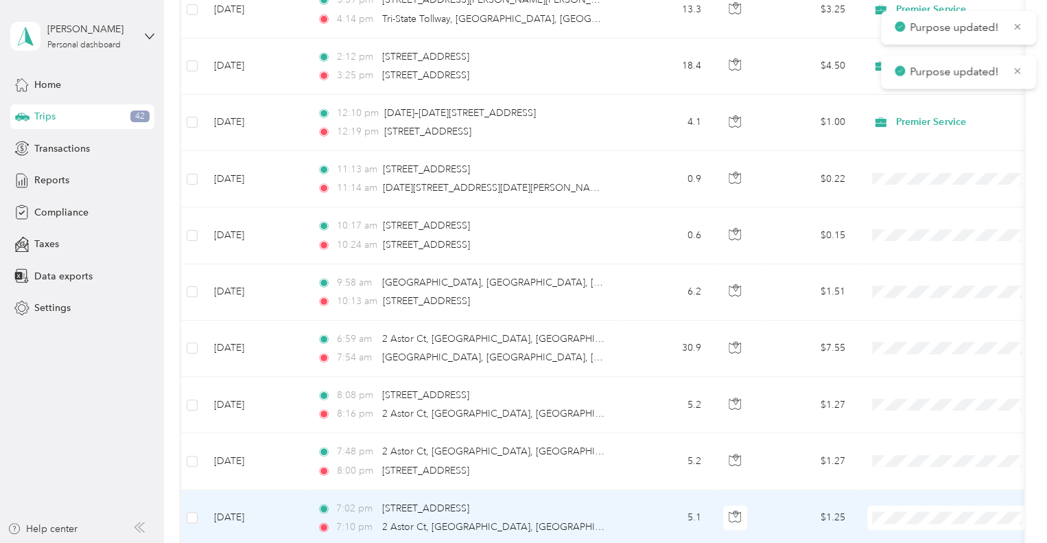
click at [923, 449] on span "Premier Service" at bounding box center [964, 452] width 127 height 14
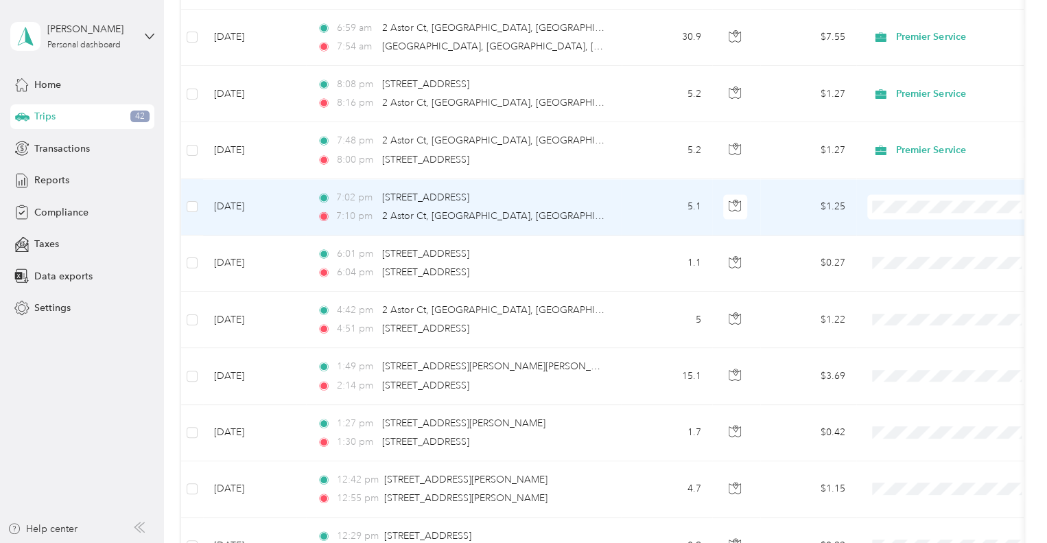
scroll to position [6519, 0]
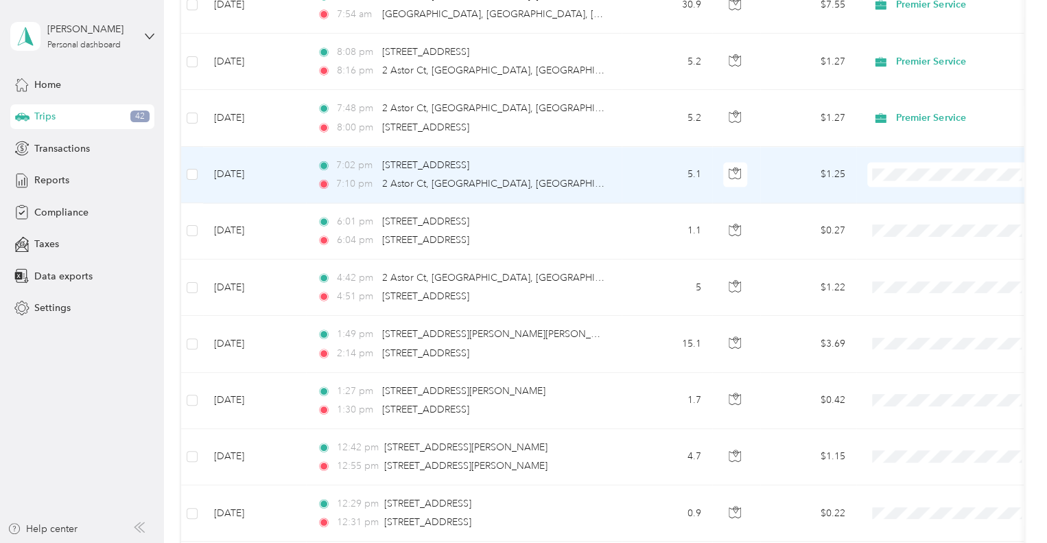
click at [929, 186] on span "Premier Service" at bounding box center [964, 184] width 127 height 14
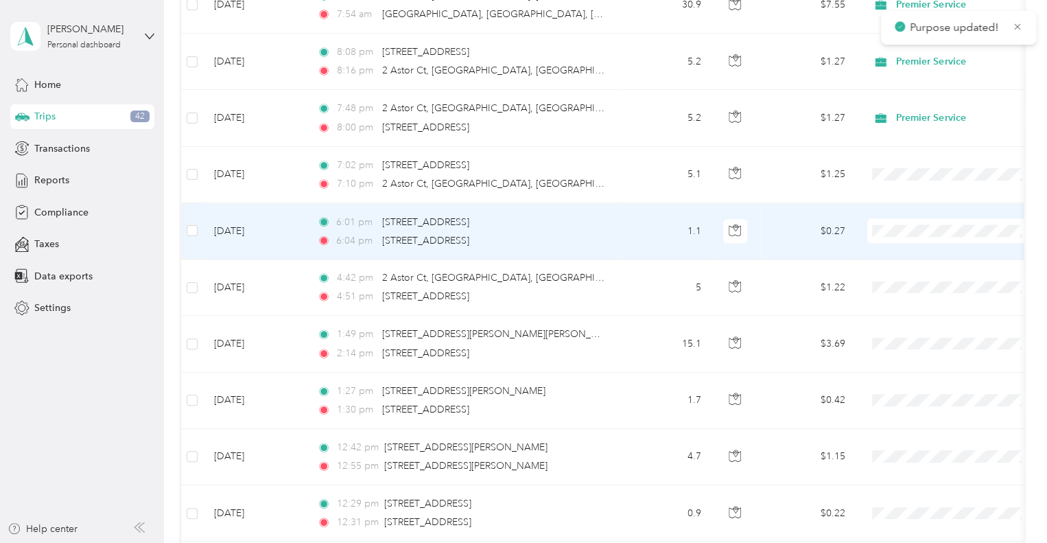
click at [917, 234] on span "Premier Service" at bounding box center [964, 240] width 127 height 14
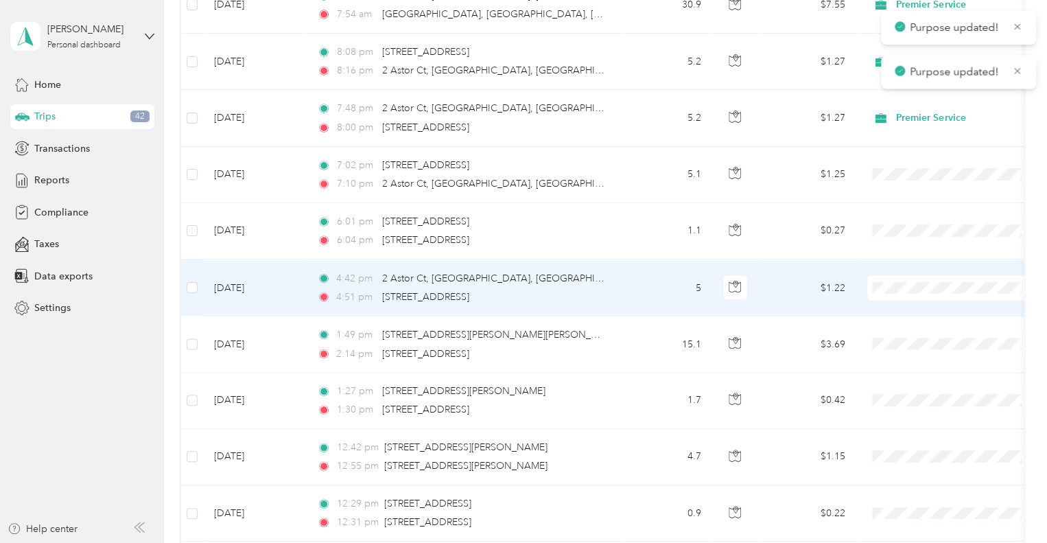
click at [913, 296] on span "Premier Service" at bounding box center [964, 297] width 127 height 14
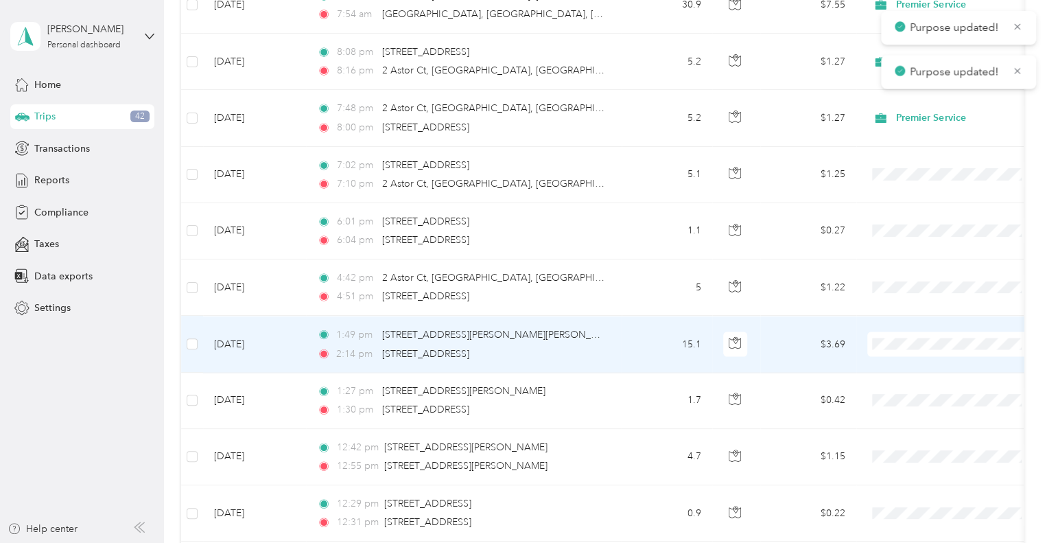
click at [926, 347] on span "Premier Service" at bounding box center [964, 353] width 127 height 14
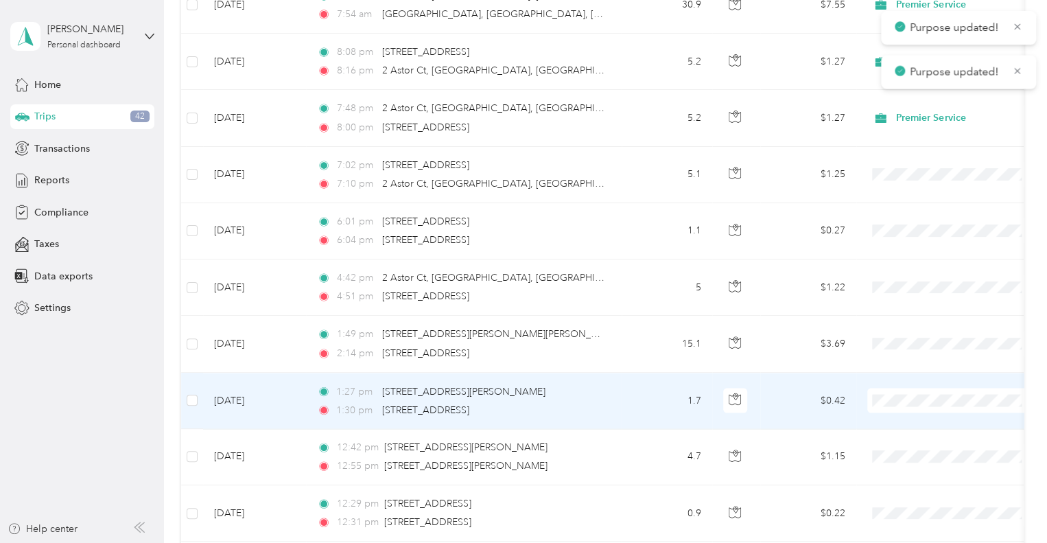
click at [919, 406] on span "Premier Service" at bounding box center [964, 409] width 127 height 14
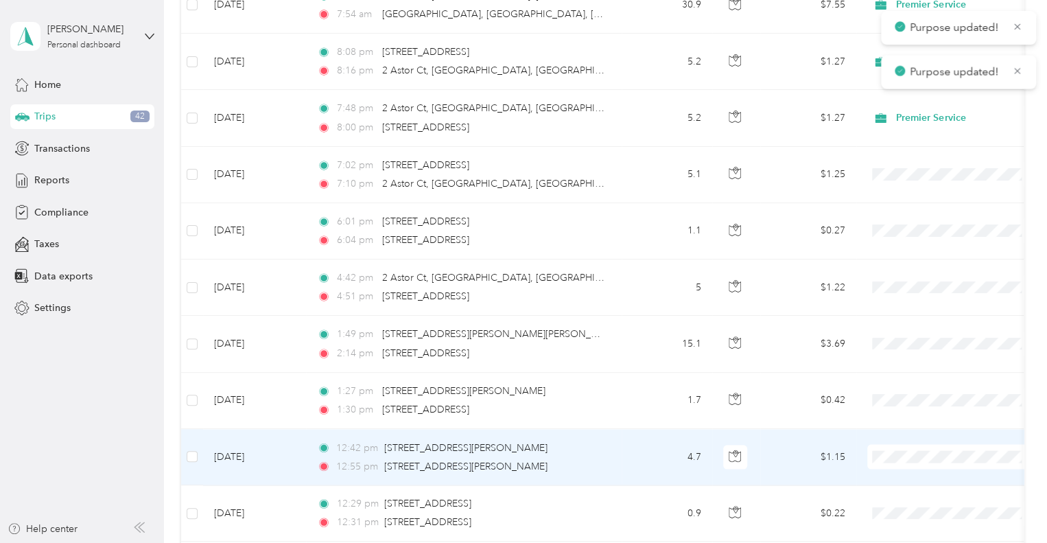
click at [919, 458] on span "Premier Service" at bounding box center [964, 465] width 127 height 14
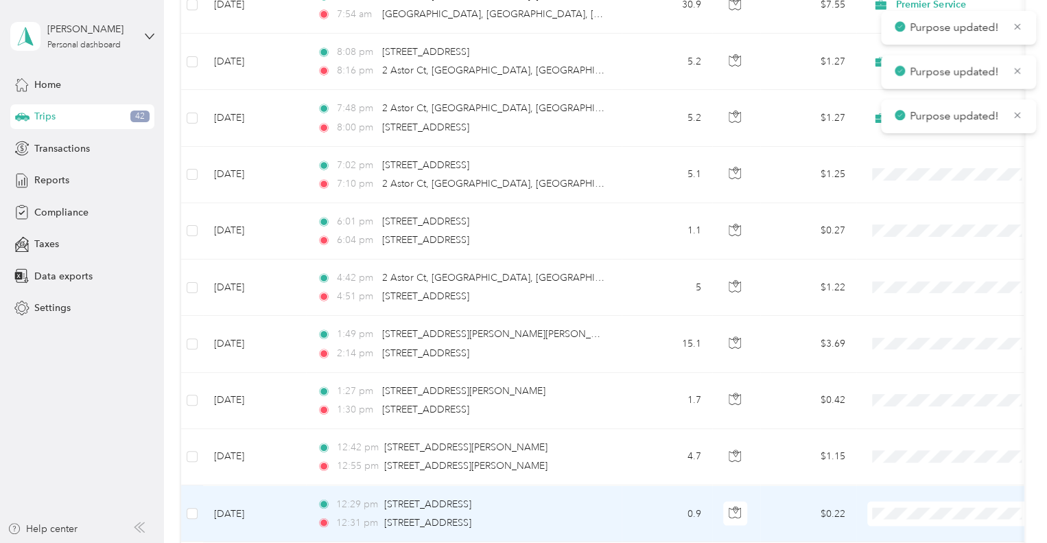
click at [903, 501] on span at bounding box center [952, 513] width 170 height 25
click at [938, 449] on span "Premier Service" at bounding box center [964, 443] width 127 height 14
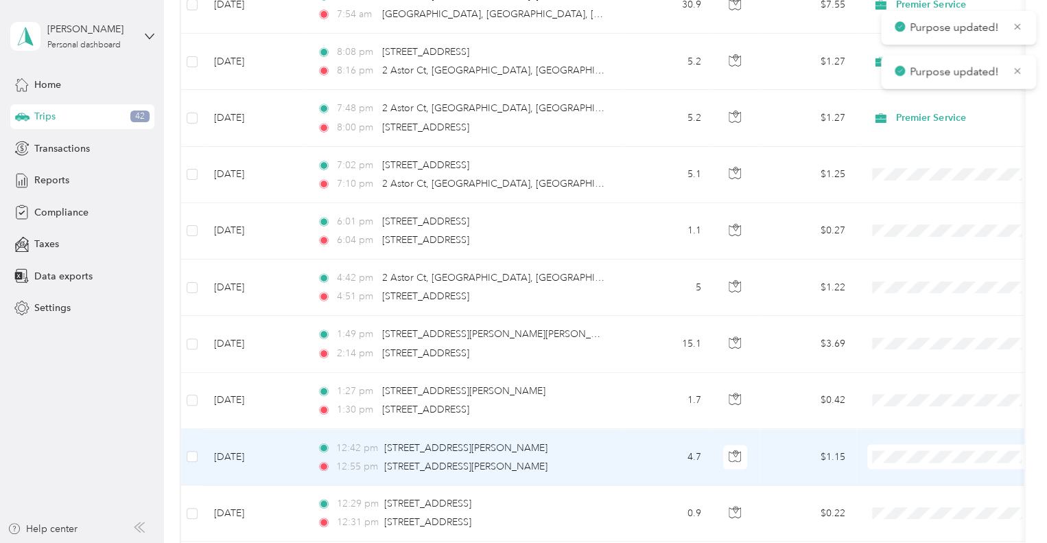
scroll to position [6656, 0]
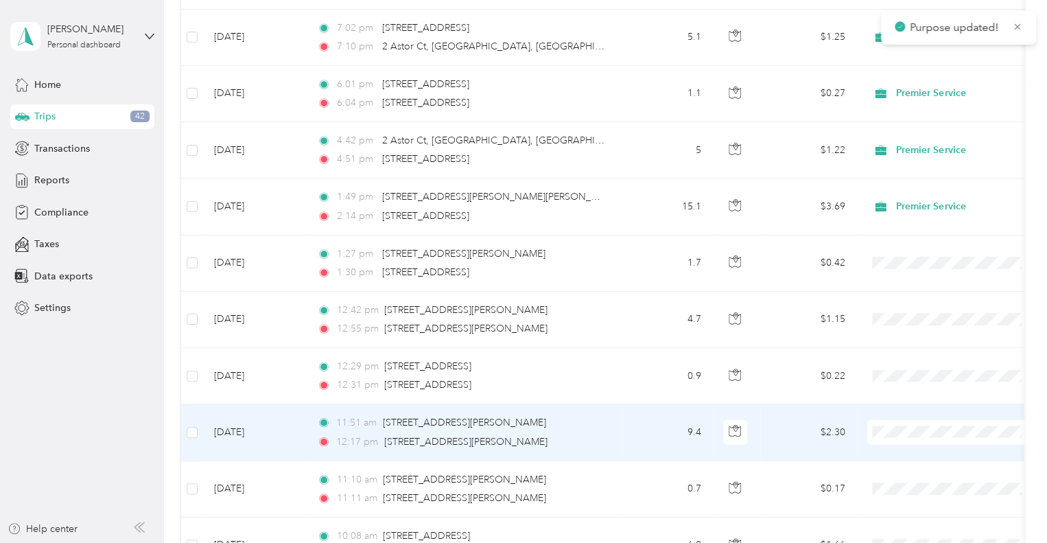
click at [933, 436] on span "Premier Service" at bounding box center [964, 441] width 127 height 14
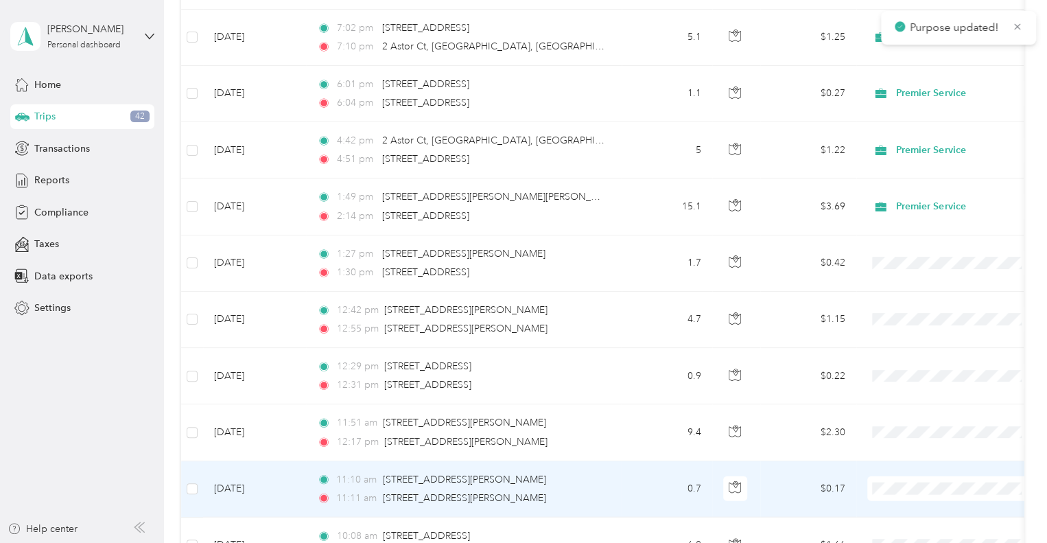
click at [920, 497] on span "Premier Service" at bounding box center [964, 497] width 127 height 14
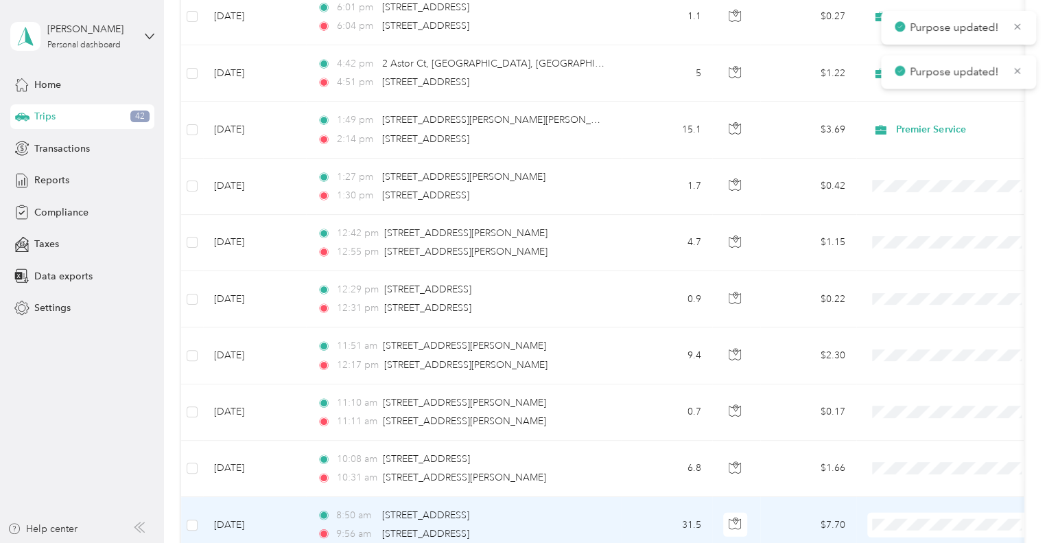
scroll to position [6793, 0]
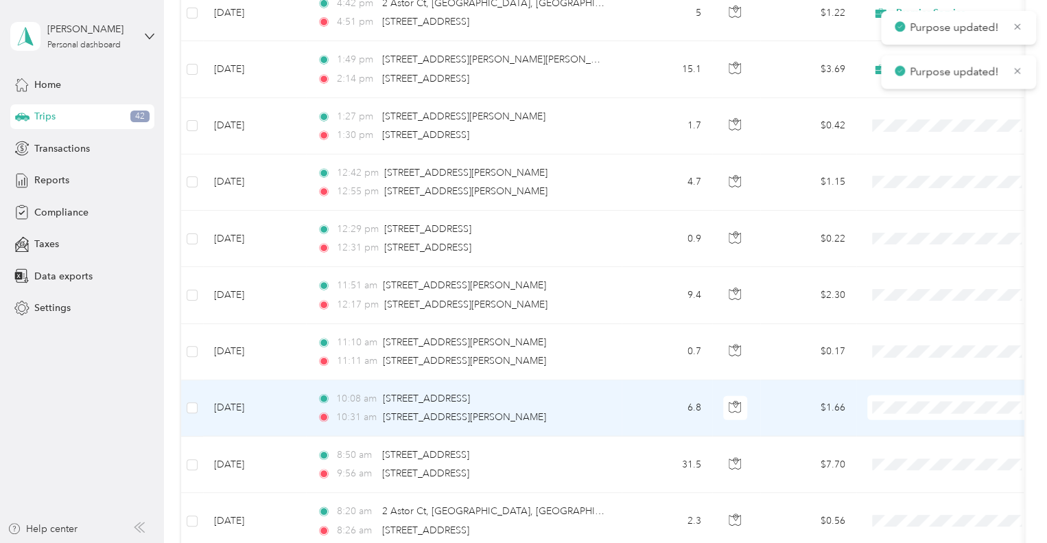
click at [920, 414] on span "Premier Service" at bounding box center [964, 416] width 127 height 14
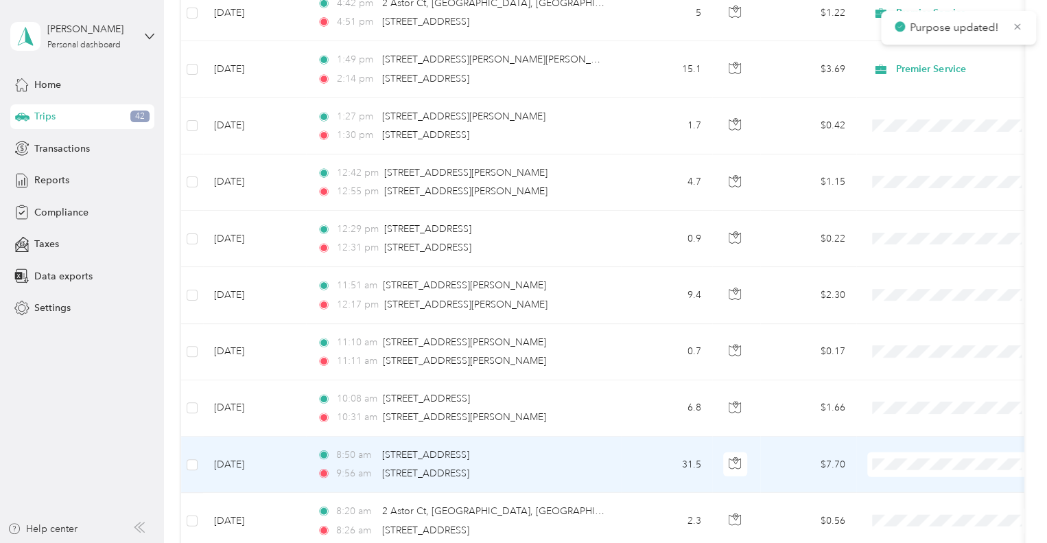
click at [917, 469] on span "Premier Service" at bounding box center [964, 472] width 127 height 14
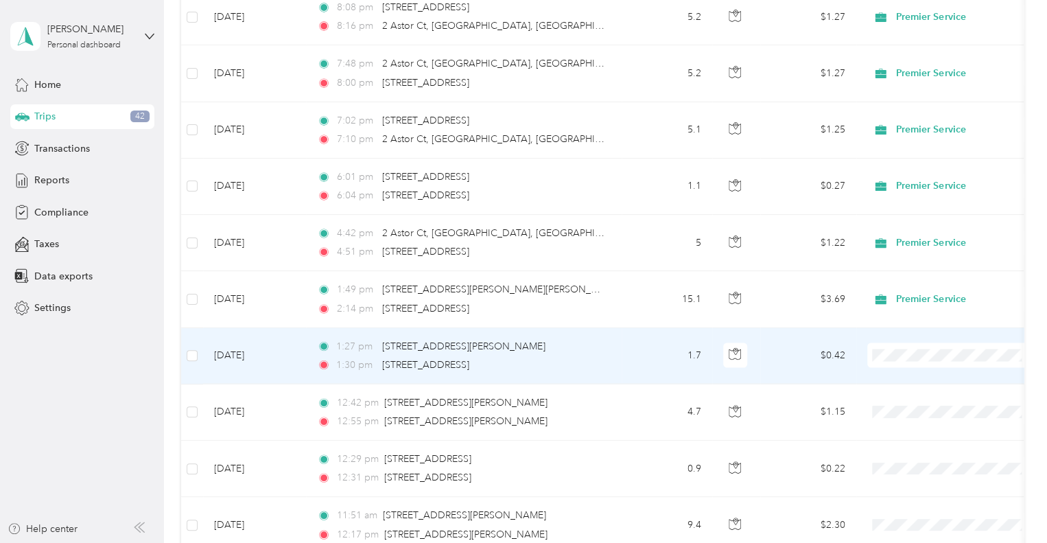
scroll to position [6588, 0]
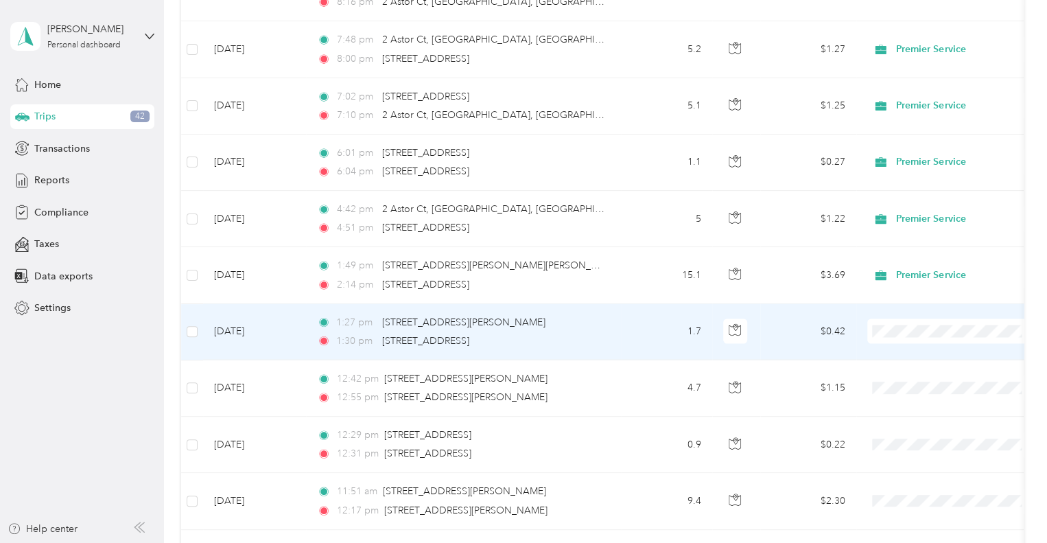
drag, startPoint x: 913, startPoint y: 338, endPoint x: 913, endPoint y: 351, distance: 13.1
click at [913, 339] on span "Premier Service" at bounding box center [964, 340] width 127 height 14
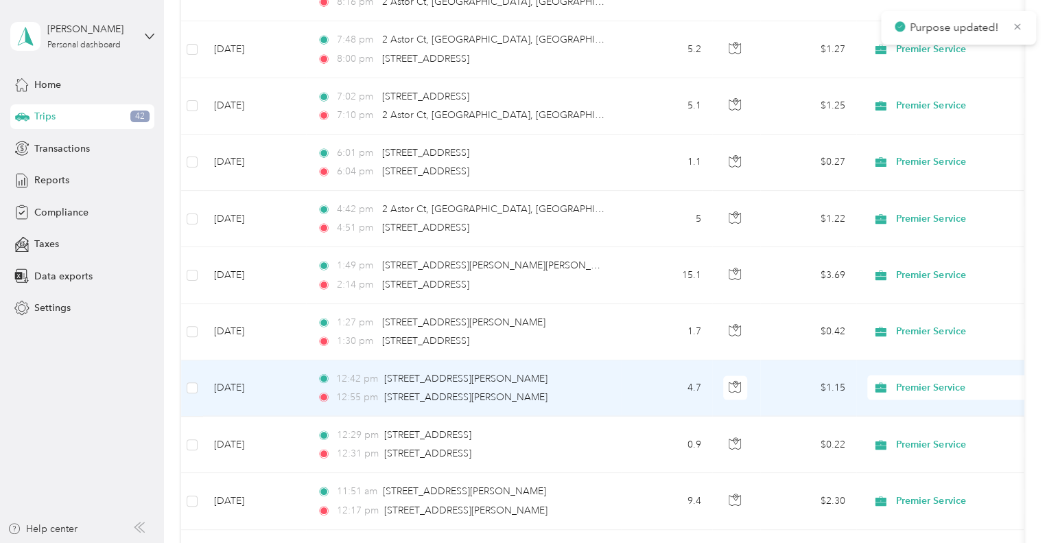
click at [921, 399] on span "Premier Service" at bounding box center [956, 397] width 111 height 14
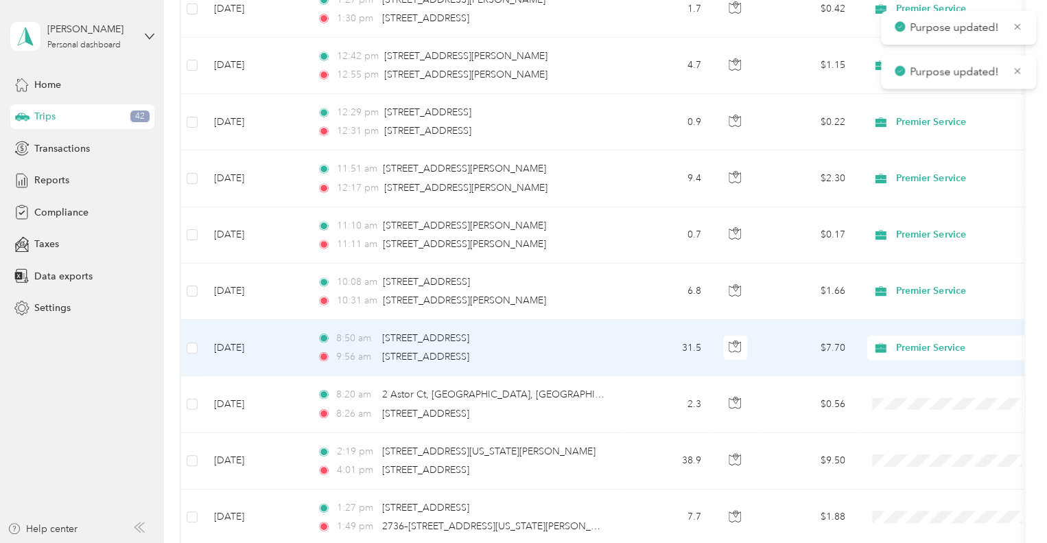
scroll to position [6999, 0]
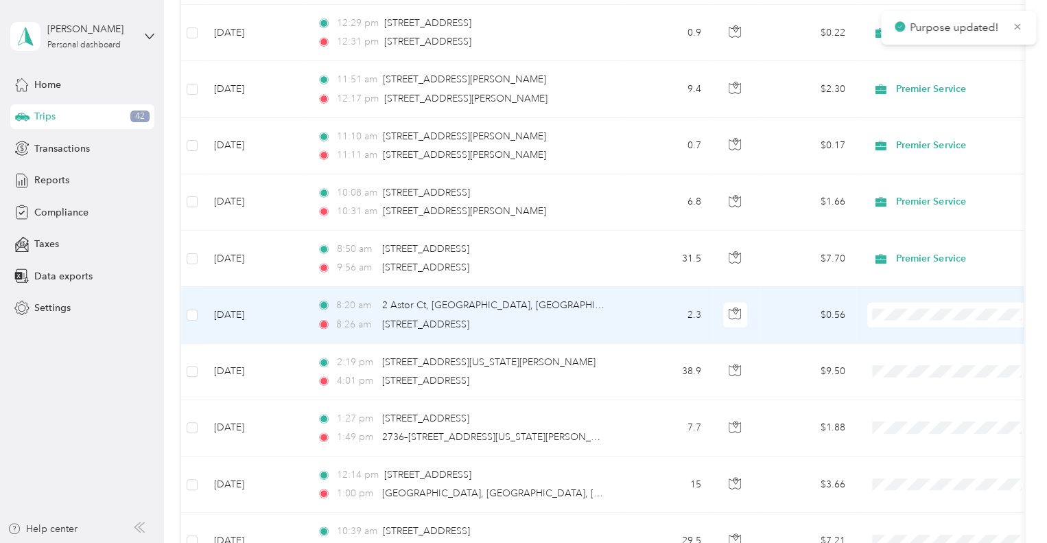
click at [925, 320] on span "Premier Service" at bounding box center [964, 323] width 127 height 14
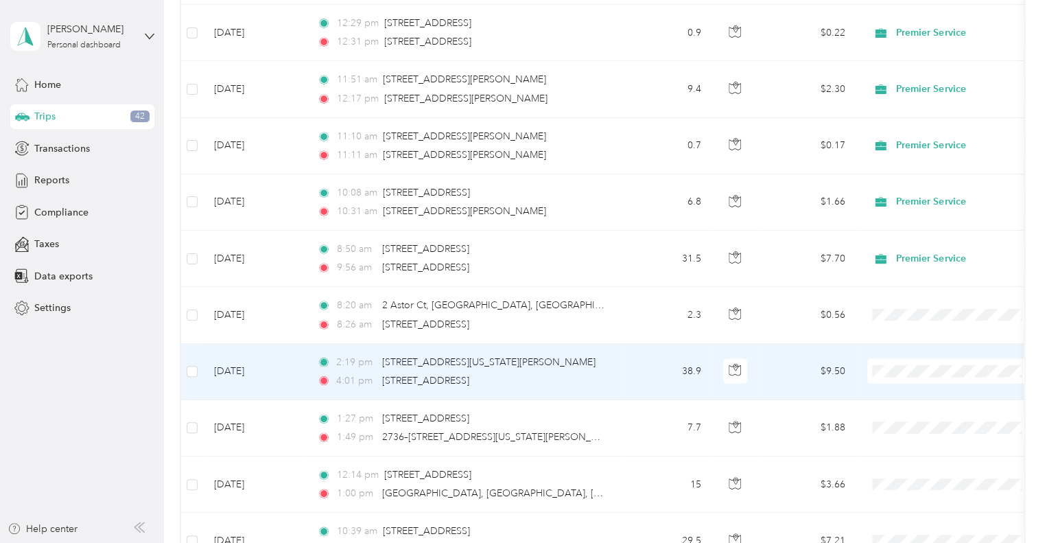
click at [912, 375] on span "Premier Service" at bounding box center [964, 379] width 127 height 14
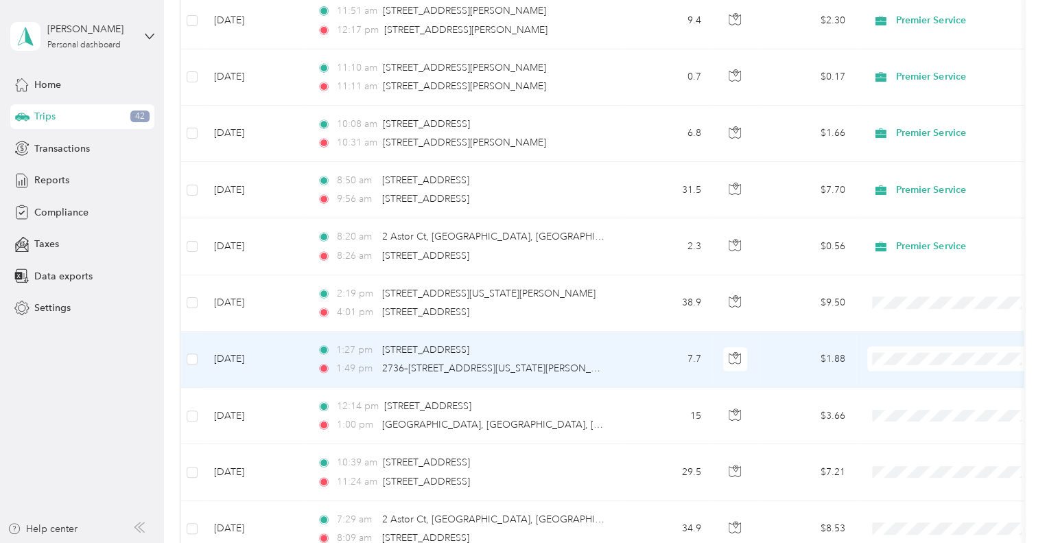
click at [907, 366] on span "Premier Service" at bounding box center [964, 367] width 127 height 14
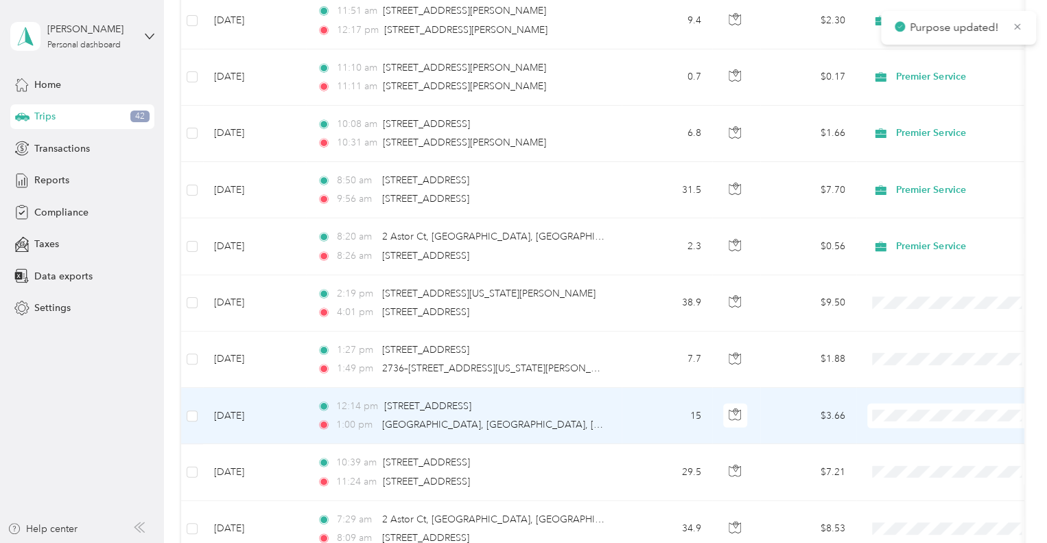
click at [928, 415] on li "Premier Service" at bounding box center [952, 423] width 170 height 24
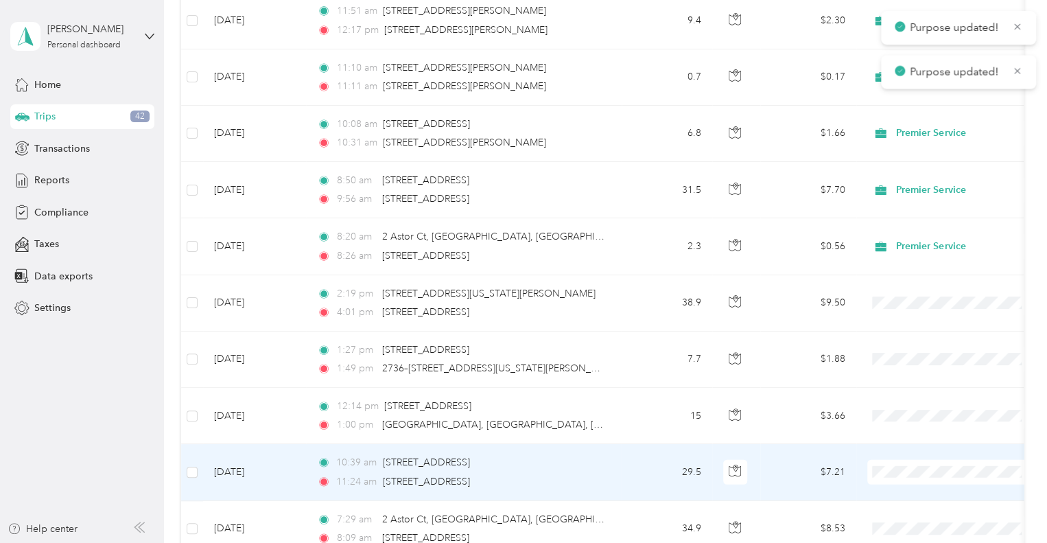
click at [919, 475] on span "Premier Service" at bounding box center [964, 477] width 127 height 14
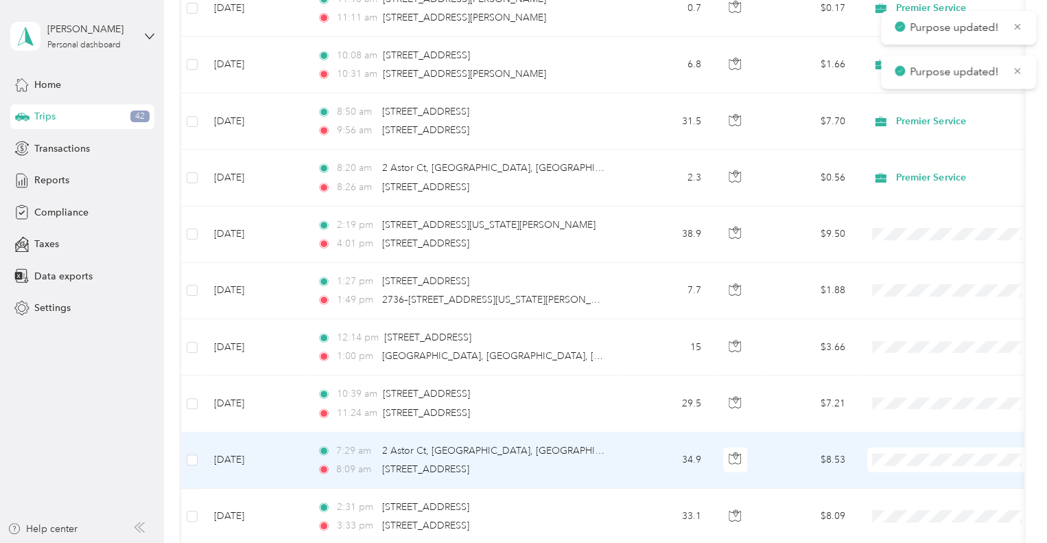
click at [917, 465] on span "Premier Service" at bounding box center [964, 467] width 127 height 14
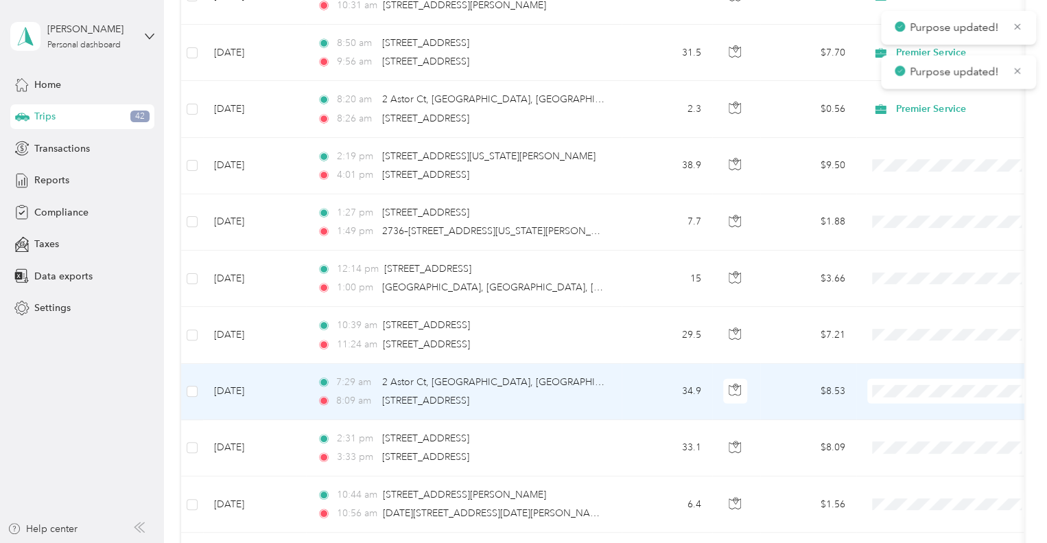
scroll to position [7274, 0]
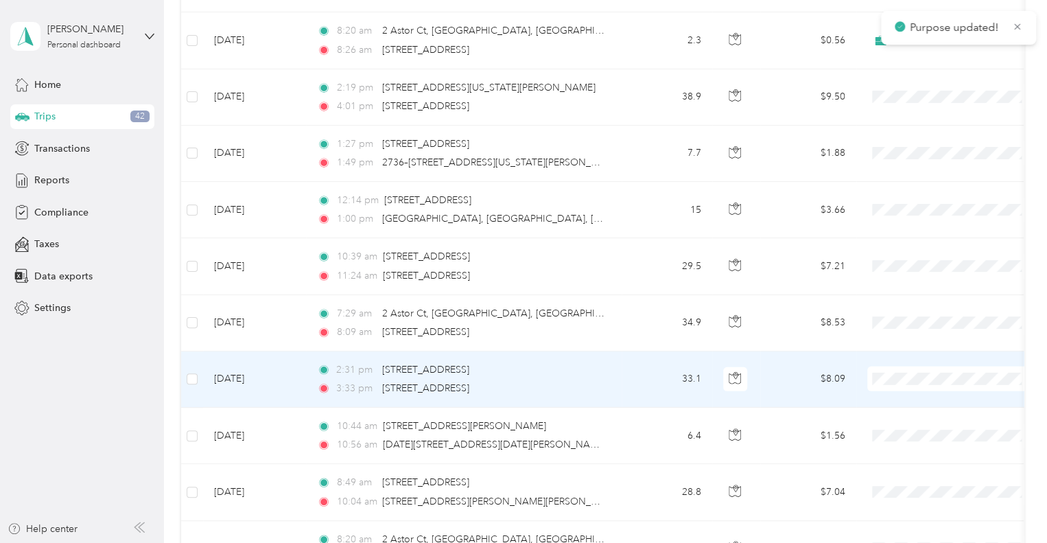
click at [917, 384] on span "Premier Service" at bounding box center [964, 386] width 127 height 14
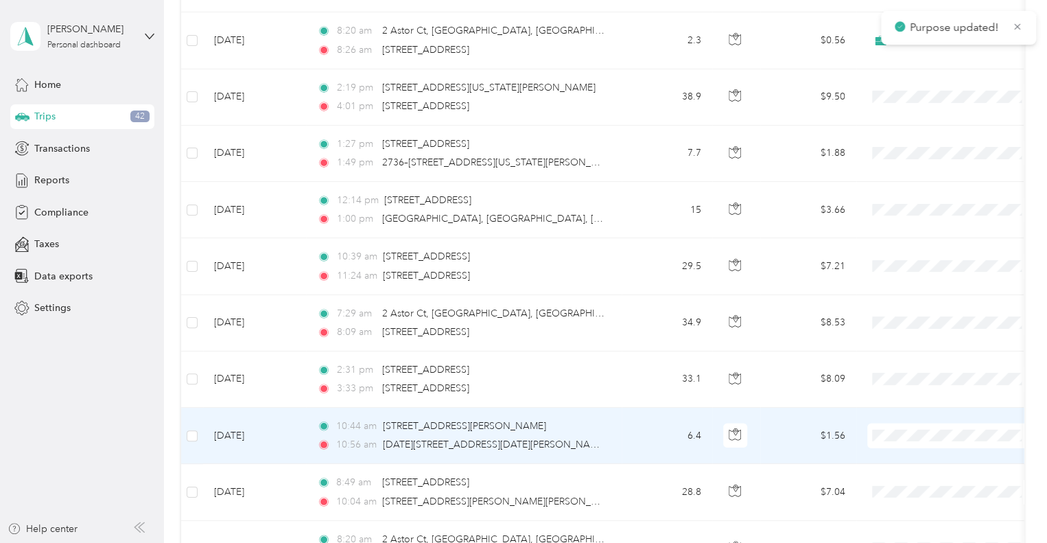
click at [914, 438] on span "Premier Service" at bounding box center [964, 443] width 127 height 14
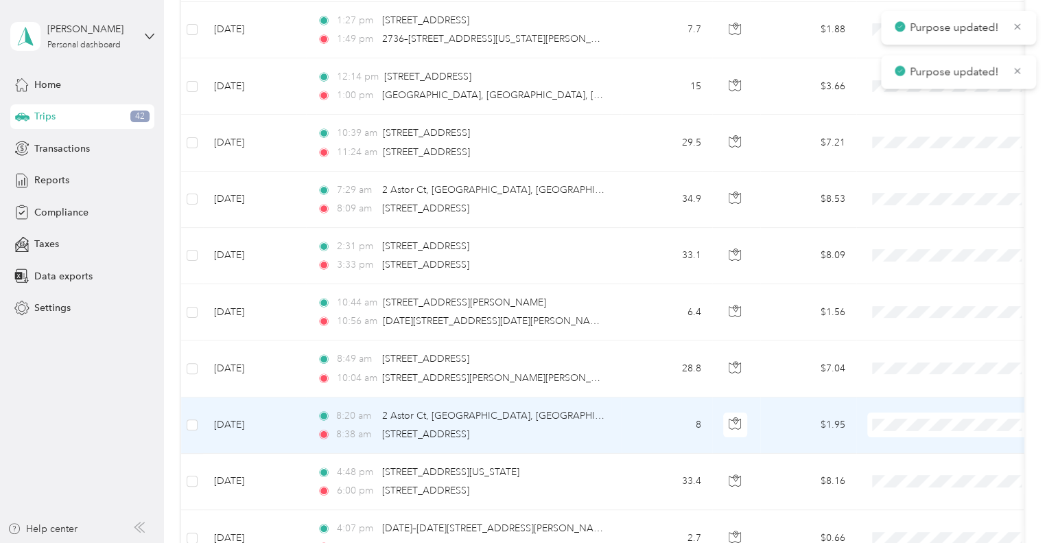
scroll to position [7411, 0]
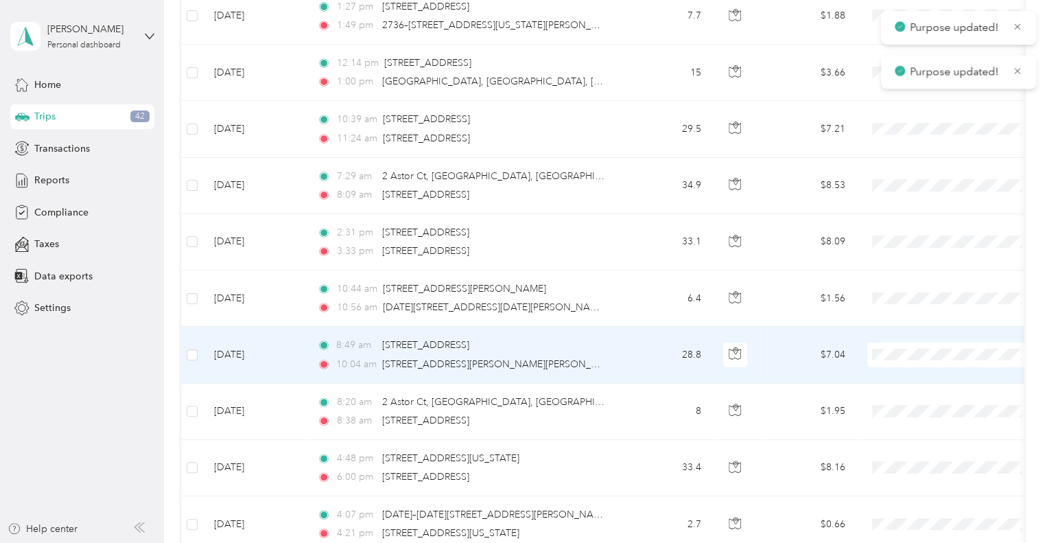
click at [920, 358] on span "Premier Service" at bounding box center [964, 362] width 127 height 14
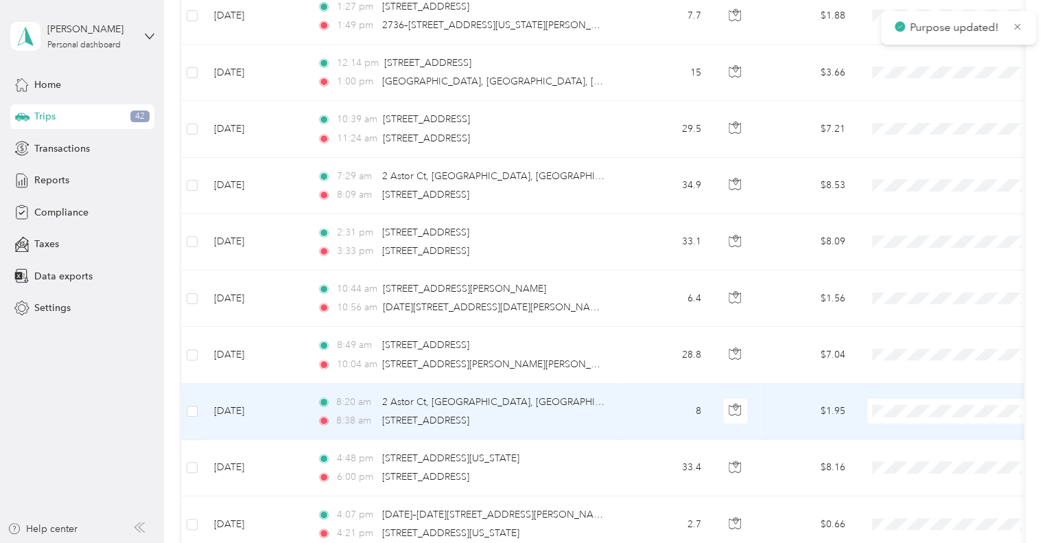
drag, startPoint x: 928, startPoint y: 419, endPoint x: 925, endPoint y: 442, distance: 23.5
click at [928, 419] on span "Premier Service" at bounding box center [964, 418] width 127 height 14
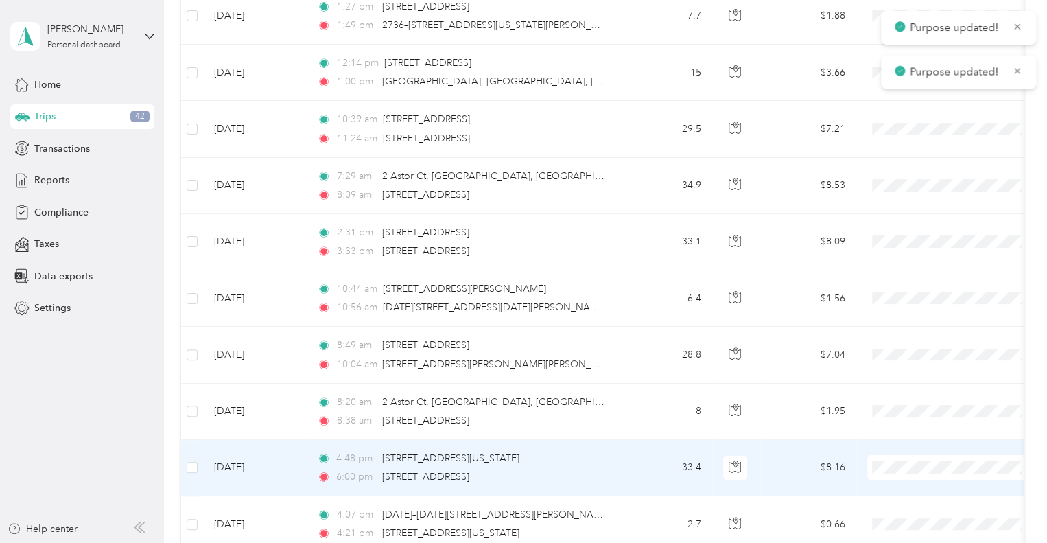
click at [930, 467] on span "Premier Service" at bounding box center [964, 474] width 127 height 14
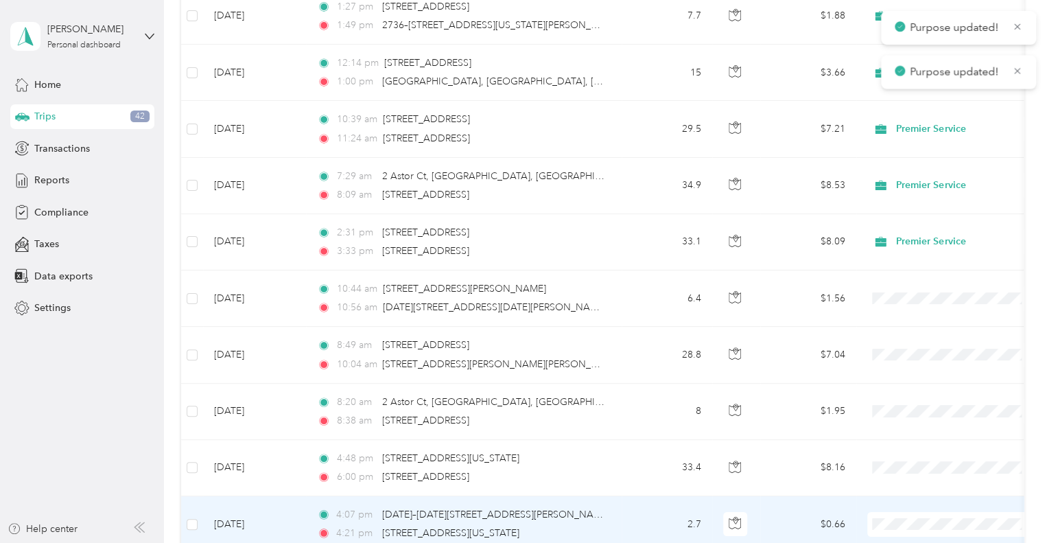
click at [939, 455] on span "Premier Service" at bounding box center [964, 455] width 127 height 14
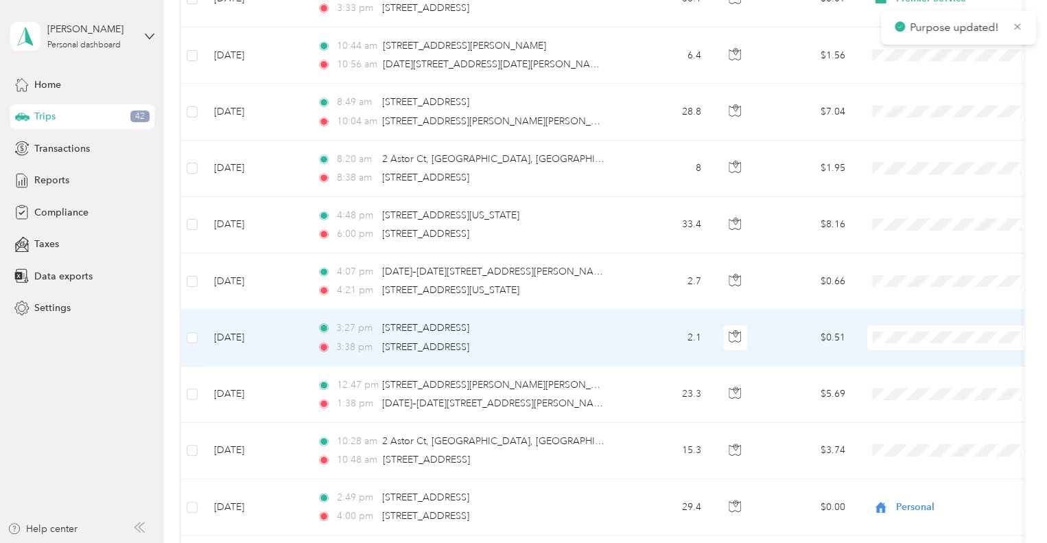
scroll to position [7686, 0]
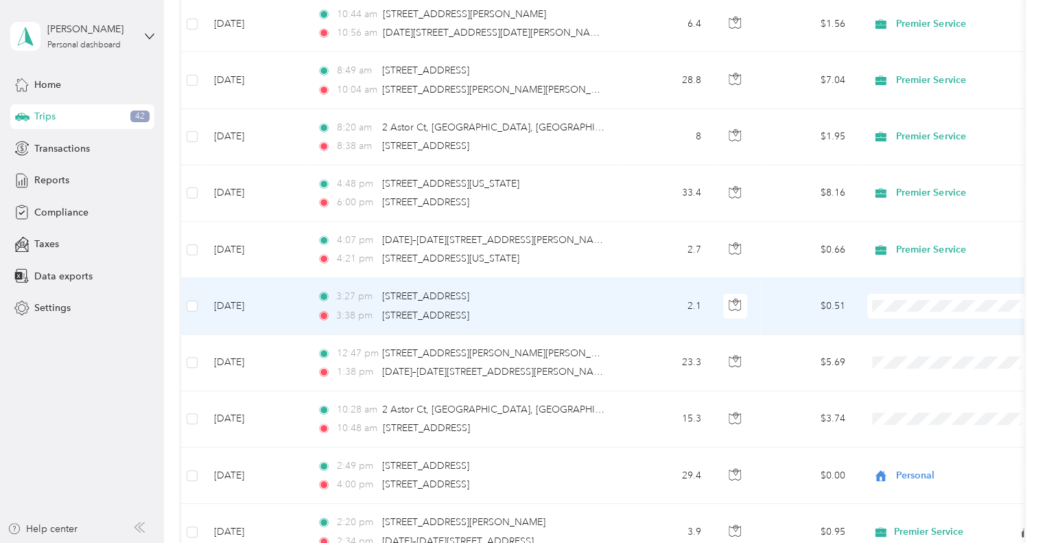
click at [919, 311] on span "Premier Service" at bounding box center [964, 312] width 127 height 14
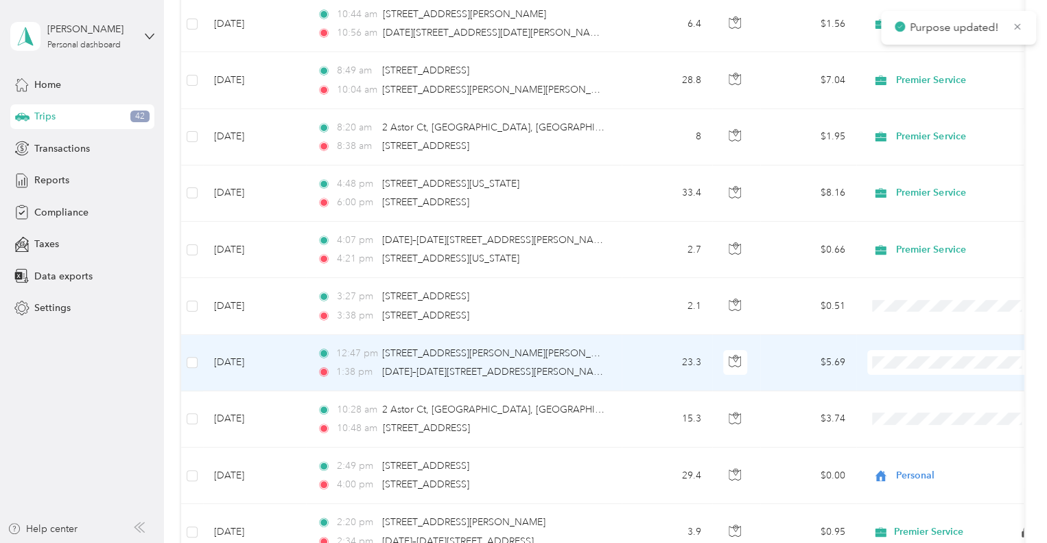
click at [923, 366] on span "Premier Service" at bounding box center [964, 369] width 127 height 14
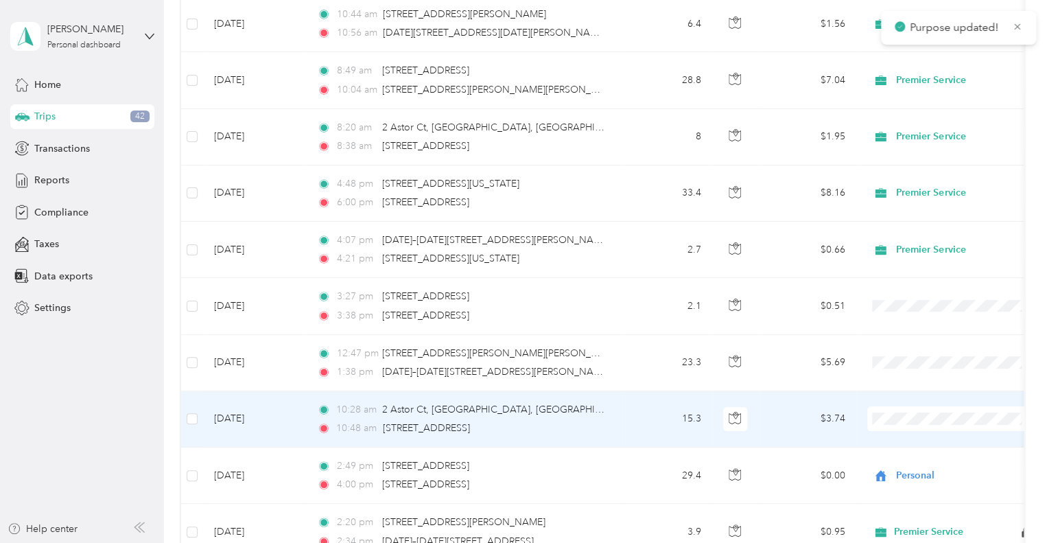
click at [917, 418] on span "Premier Service" at bounding box center [964, 425] width 127 height 14
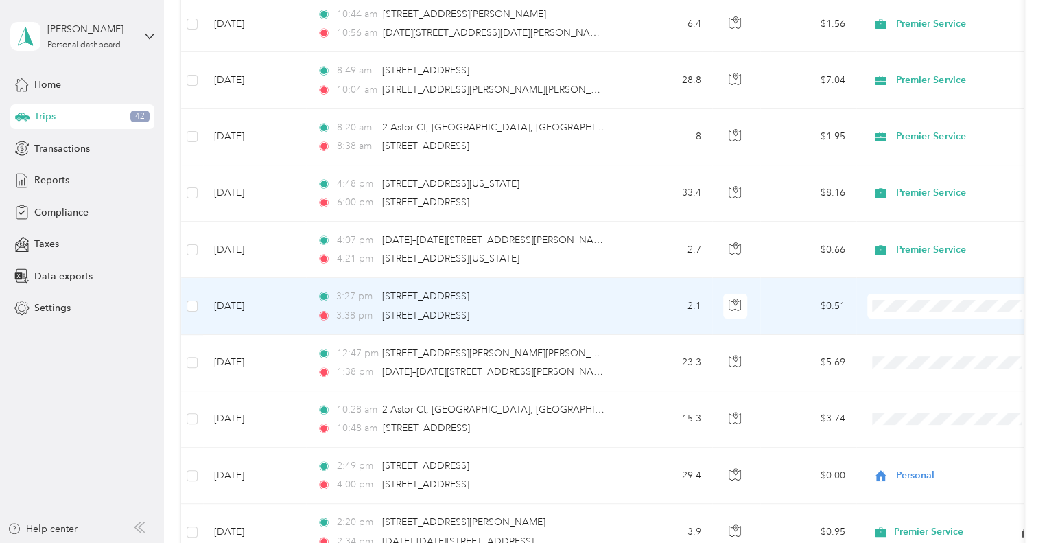
click at [909, 294] on span at bounding box center [952, 306] width 170 height 25
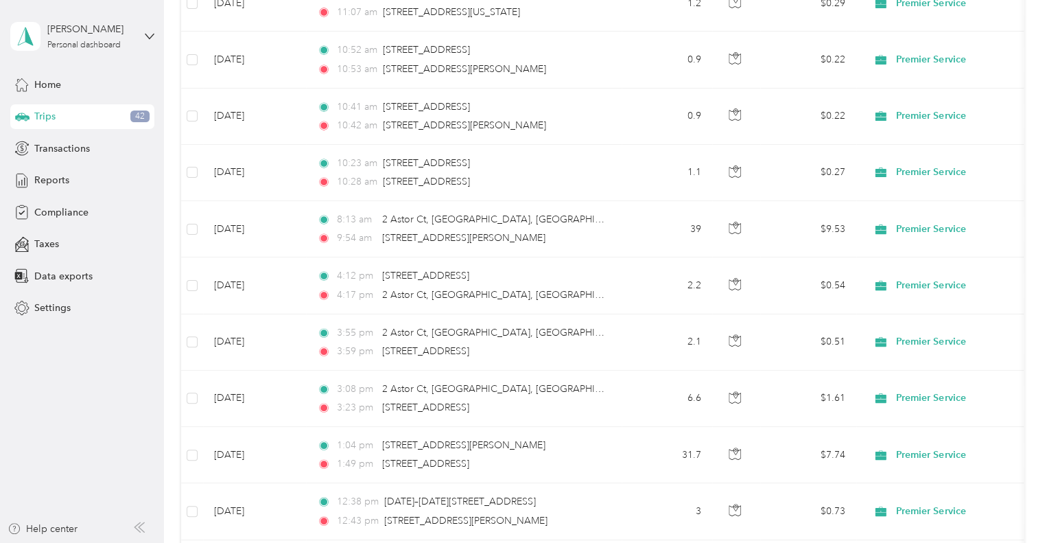
scroll to position [0, 0]
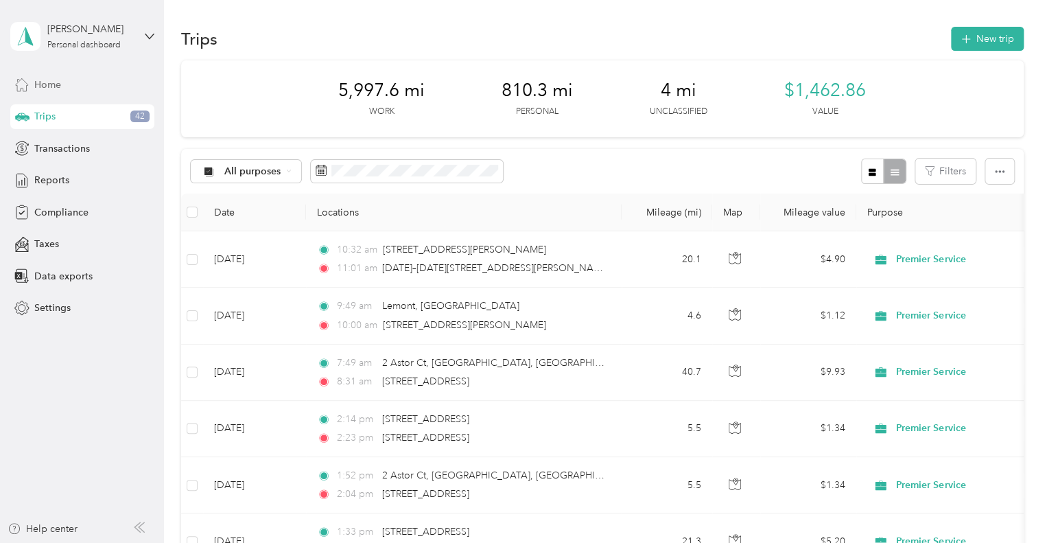
click at [38, 87] on span "Home" at bounding box center [47, 85] width 27 height 14
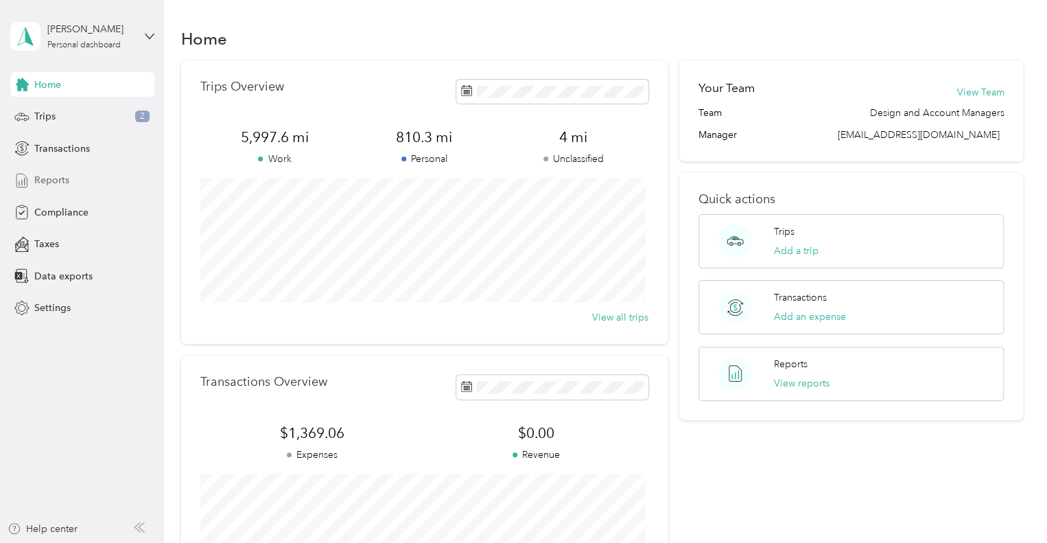
click at [66, 181] on span "Reports" at bounding box center [51, 180] width 35 height 14
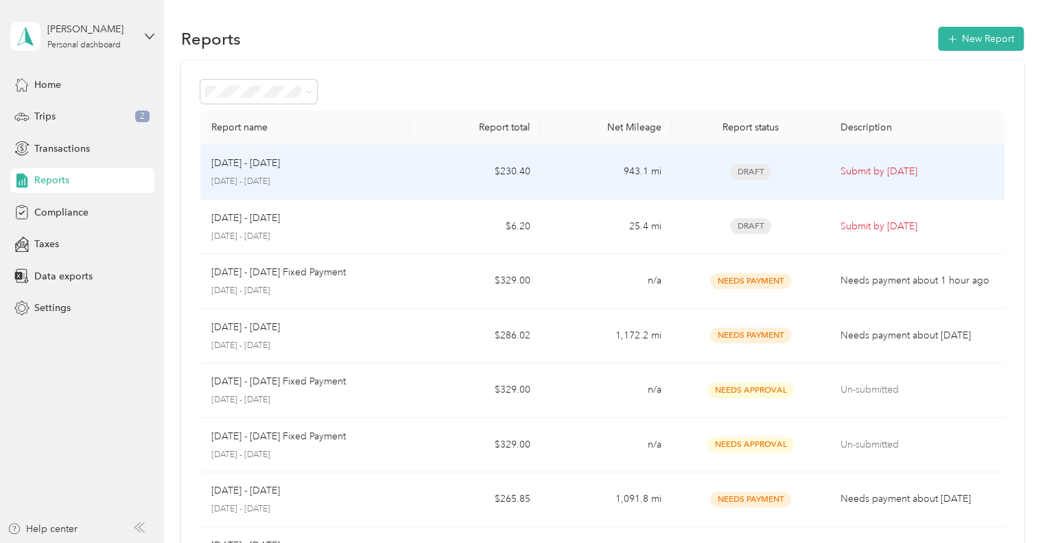
click at [453, 161] on td "$230.40" at bounding box center [475, 172] width 131 height 55
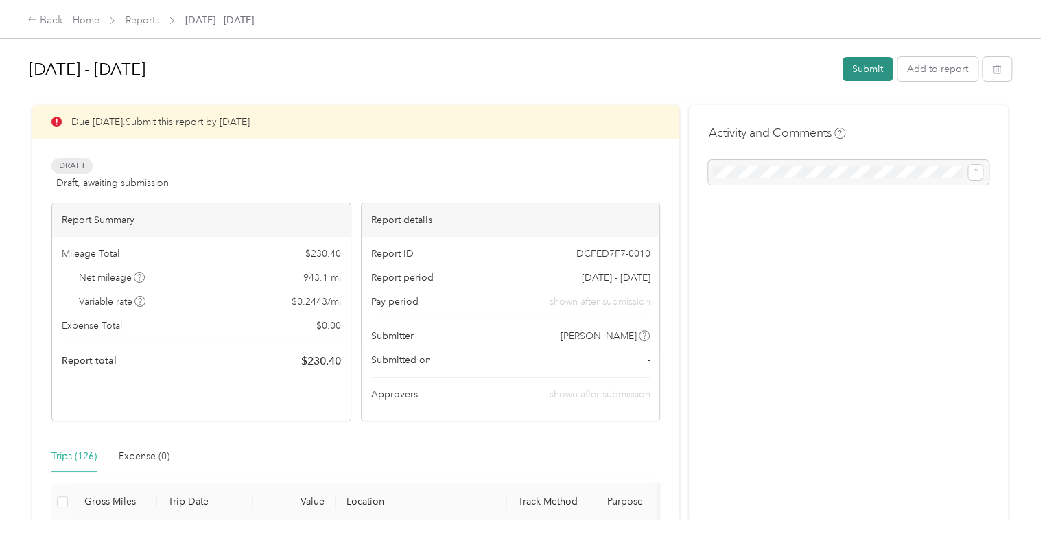
click at [851, 69] on button "Submit" at bounding box center [868, 69] width 50 height 24
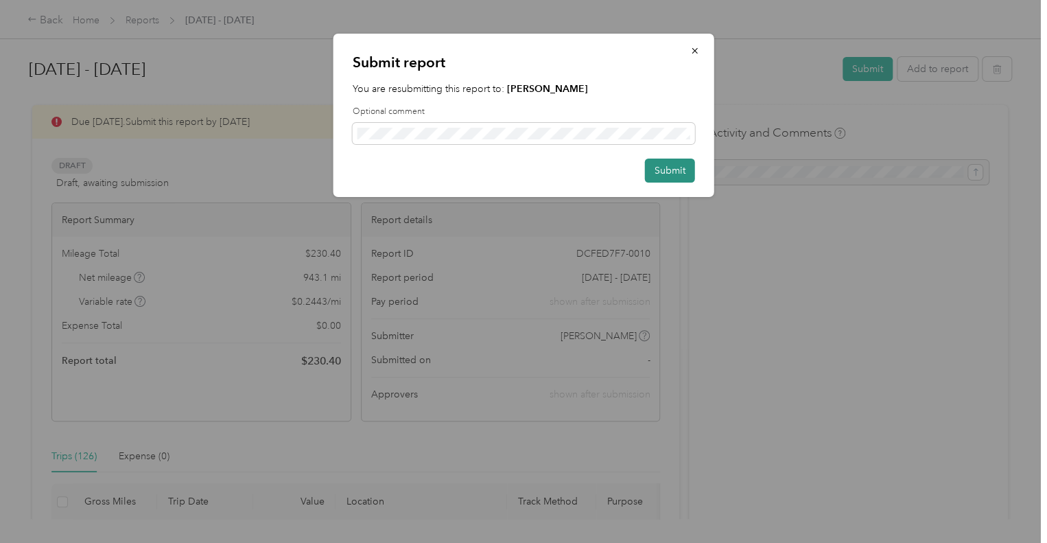
click at [676, 162] on button "Submit" at bounding box center [670, 171] width 50 height 24
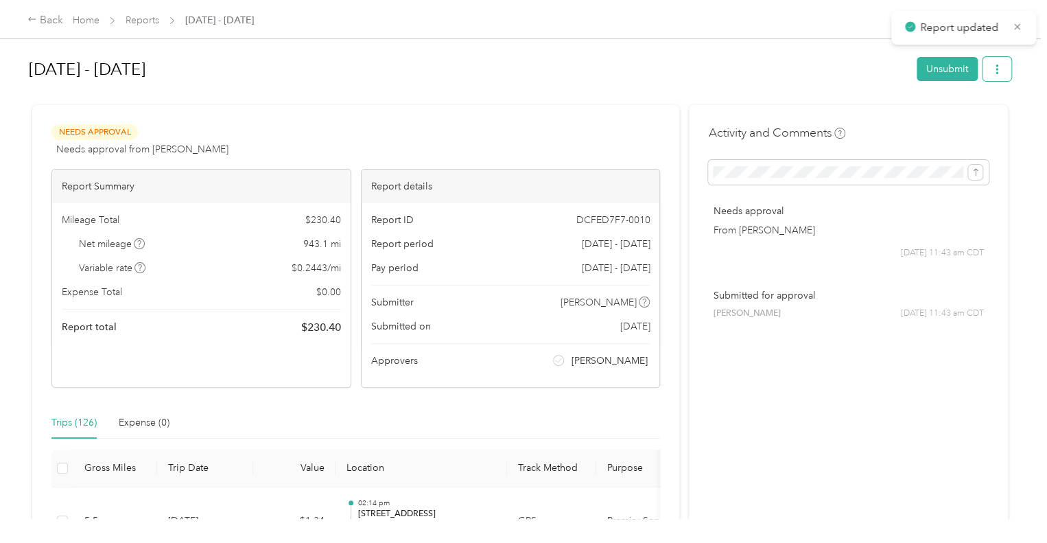
click at [998, 67] on button "button" at bounding box center [997, 69] width 29 height 24
click at [952, 118] on span "Download" at bounding box center [954, 119] width 45 height 14
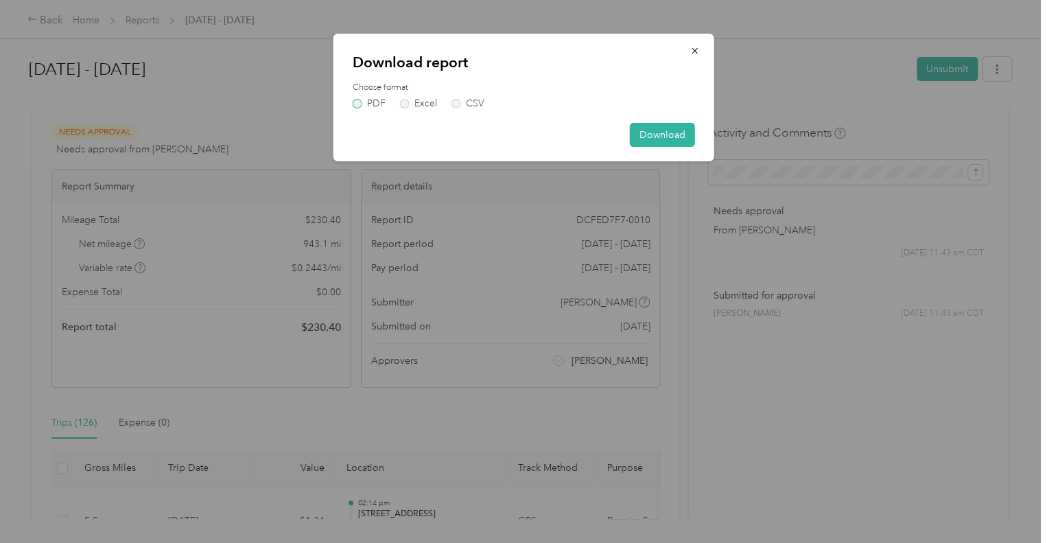
click at [365, 101] on label "PDF" at bounding box center [369, 104] width 33 height 10
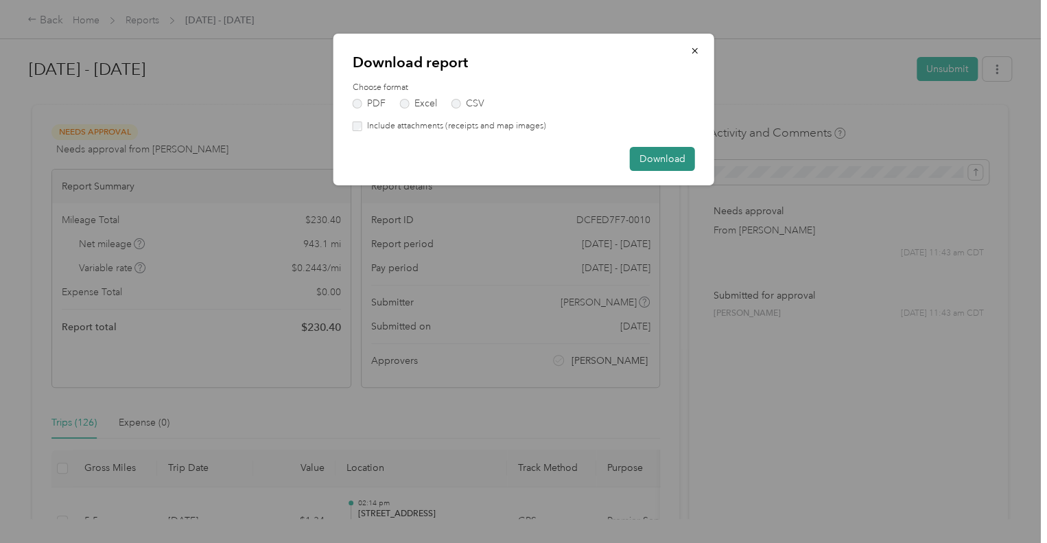
click at [662, 157] on button "Download" at bounding box center [662, 159] width 65 height 24
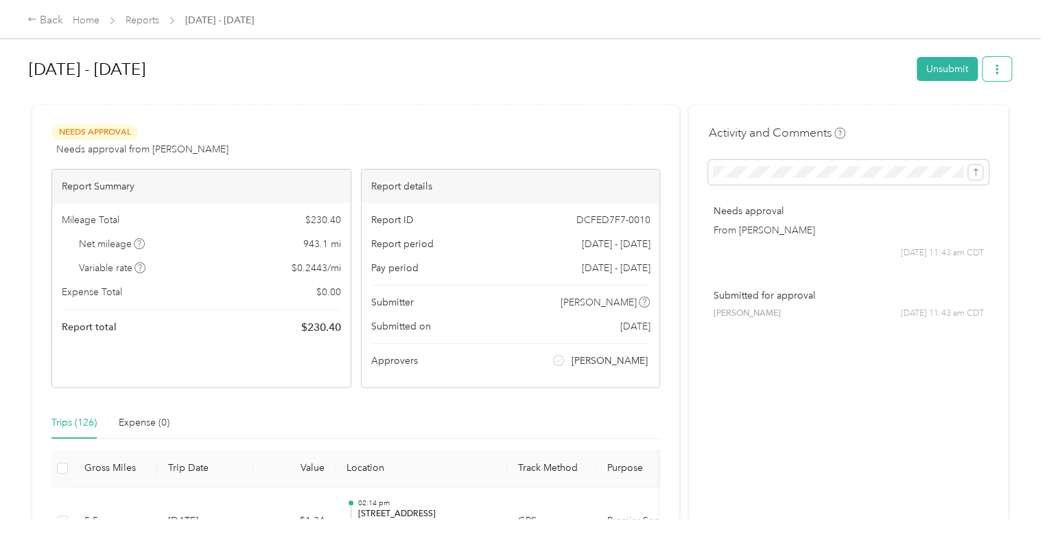
click at [985, 69] on button "button" at bounding box center [997, 69] width 29 height 24
click at [952, 119] on span "Download" at bounding box center [954, 119] width 45 height 14
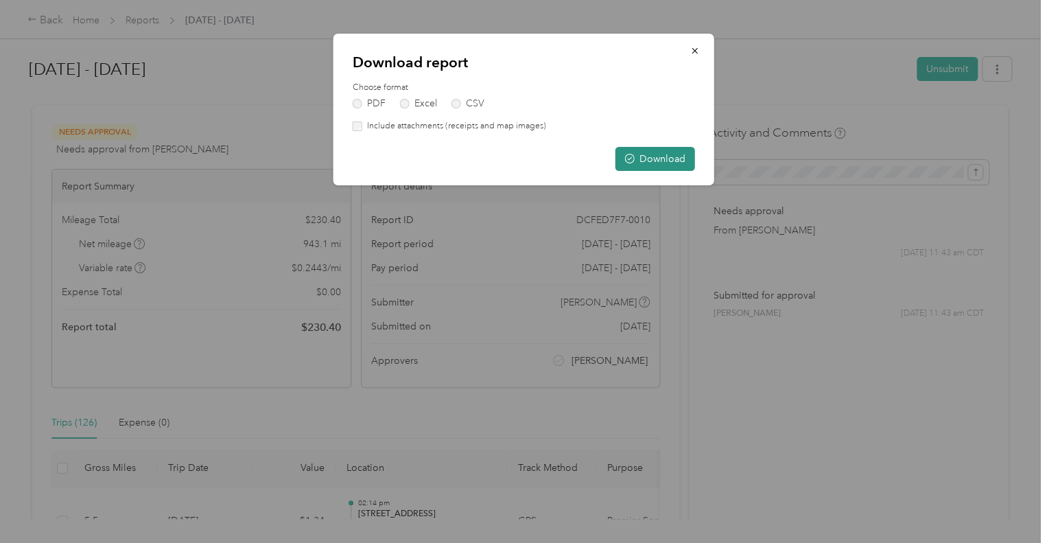
click at [681, 154] on button "Download" at bounding box center [656, 159] width 80 height 24
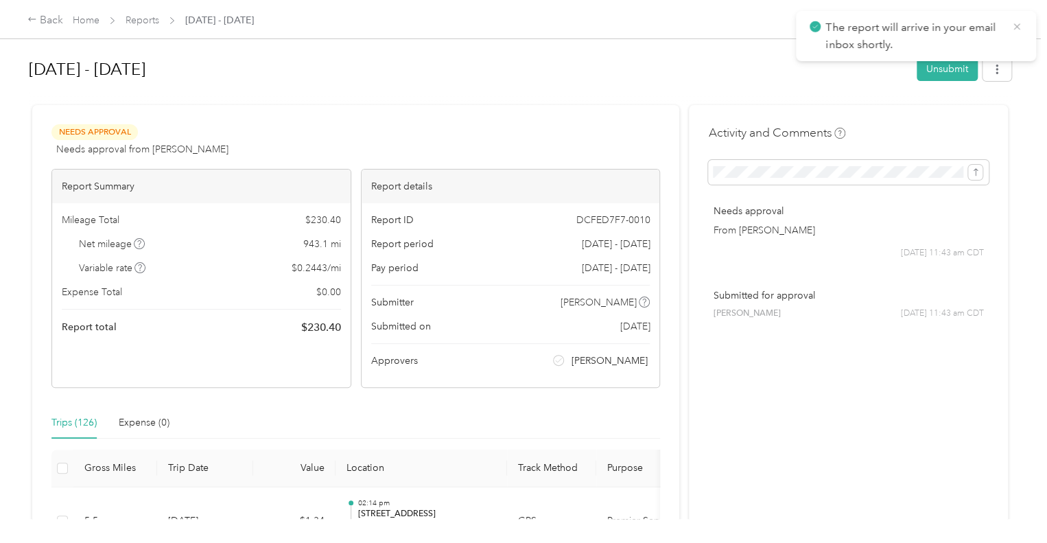
click at [1020, 27] on icon at bounding box center [1016, 27] width 11 height 12
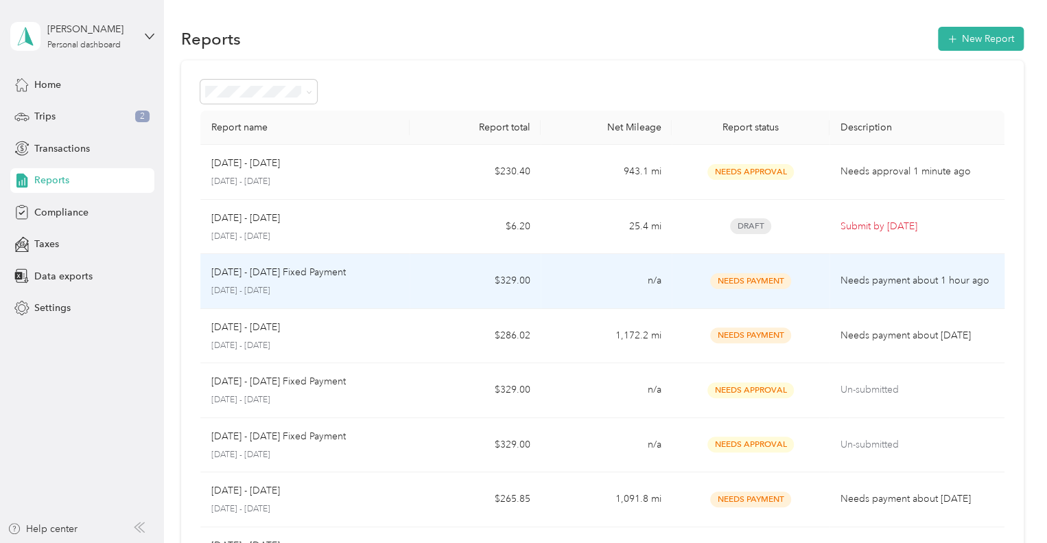
click at [306, 274] on p "[DATE] - [DATE] Fixed Payment" at bounding box center [278, 272] width 134 height 15
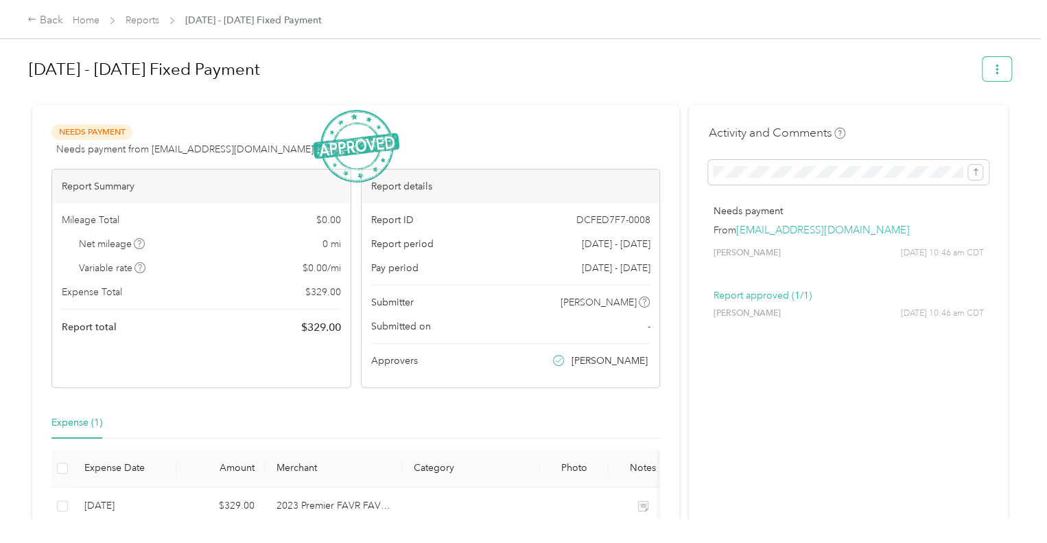
click at [992, 68] on icon "button" at bounding box center [997, 70] width 10 height 10
click at [963, 112] on span "Download" at bounding box center [954, 119] width 45 height 14
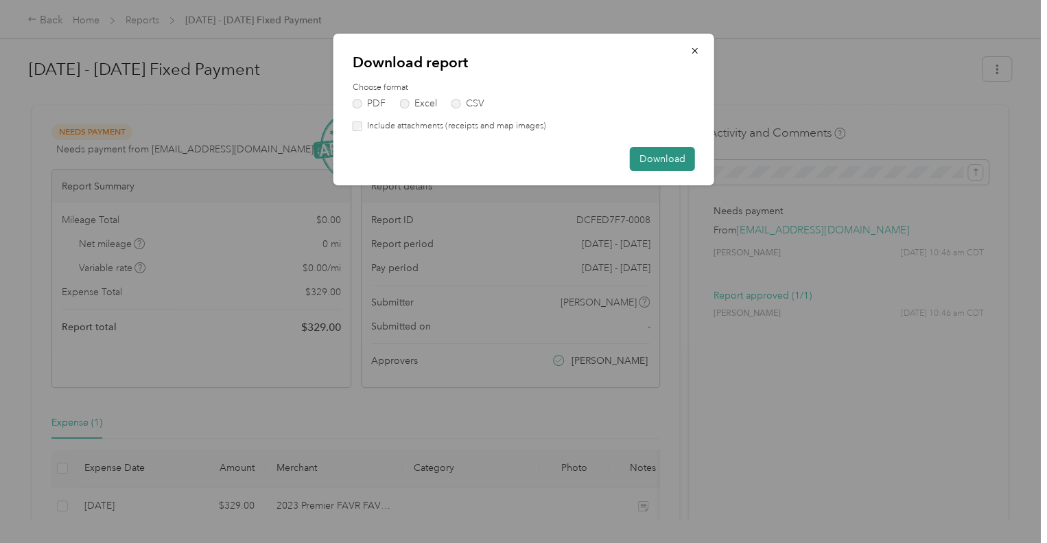
click at [670, 157] on button "Download" at bounding box center [662, 159] width 65 height 24
